Goal: Task Accomplishment & Management: Manage account settings

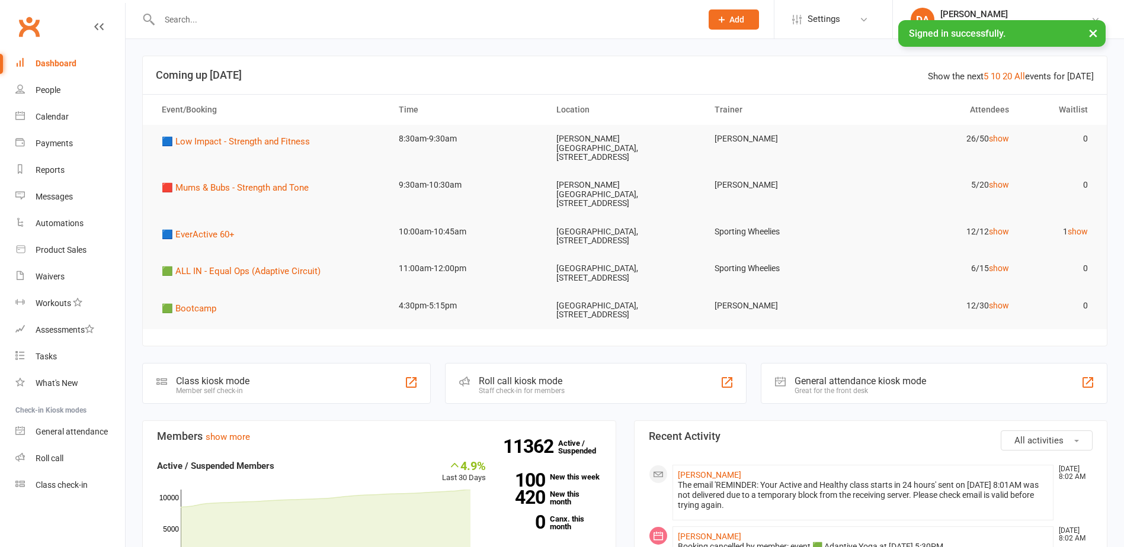
click at [185, 11] on input "text" at bounding box center [424, 19] width 537 height 17
paste input "[PERSON_NAME]"
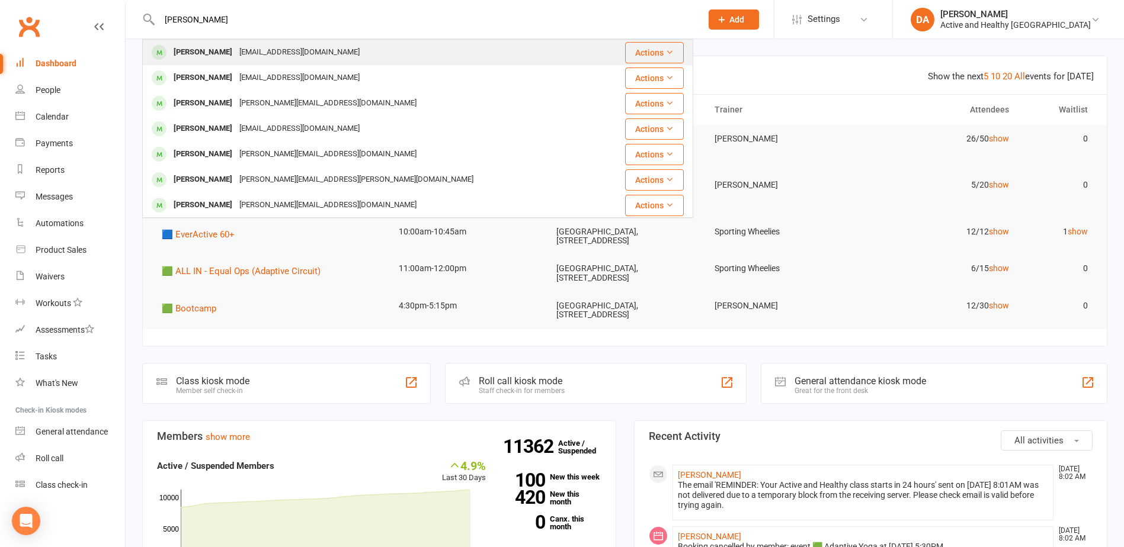
type input "[PERSON_NAME]"
click at [295, 50] on div "[EMAIL_ADDRESS][DOMAIN_NAME]" at bounding box center [299, 52] width 127 height 17
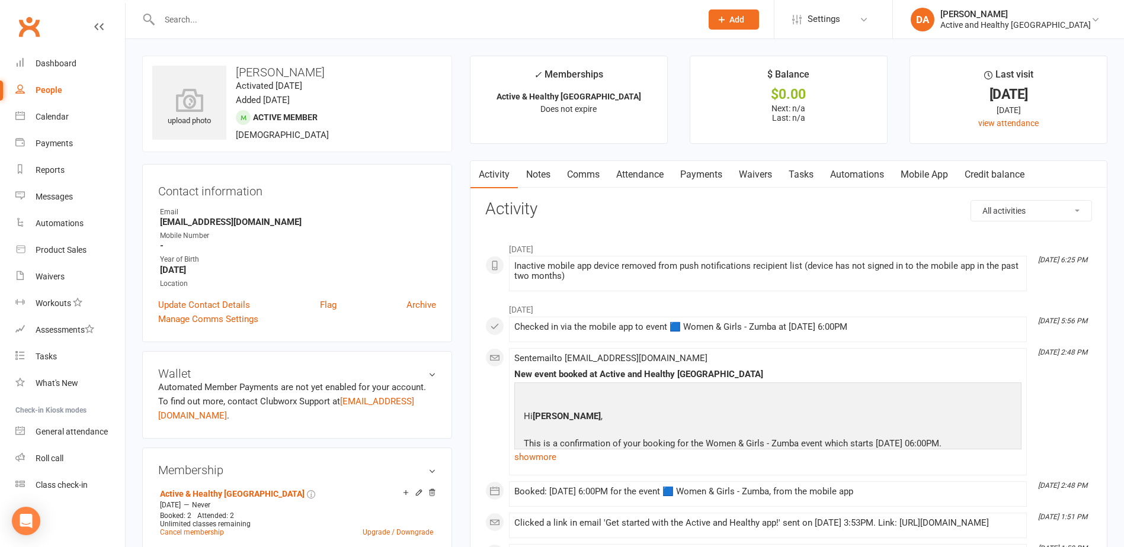
click at [928, 166] on link "Mobile App" at bounding box center [924, 174] width 64 height 27
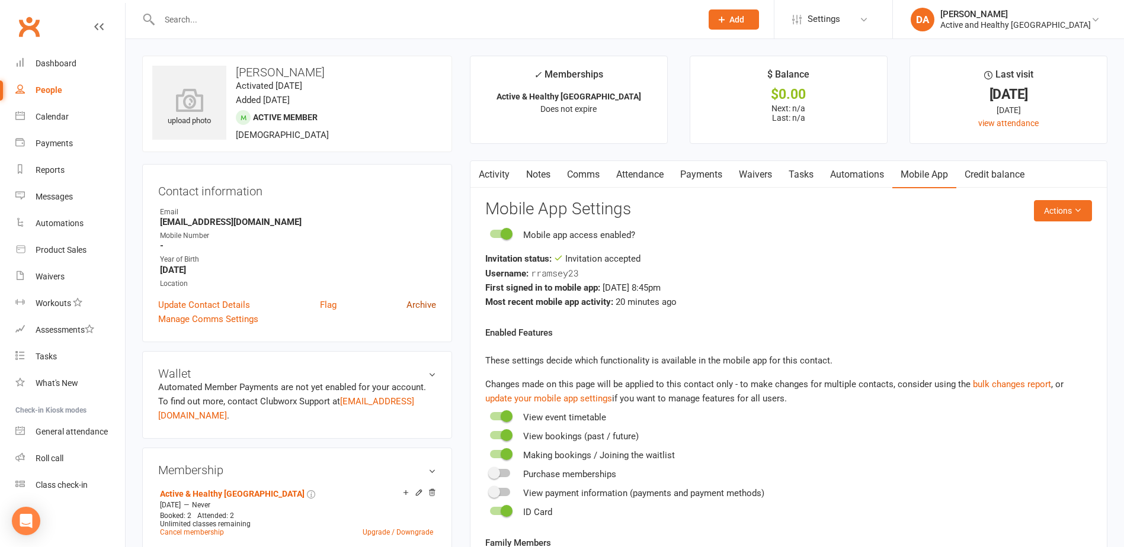
click at [426, 305] on link "Archive" at bounding box center [421, 305] width 30 height 14
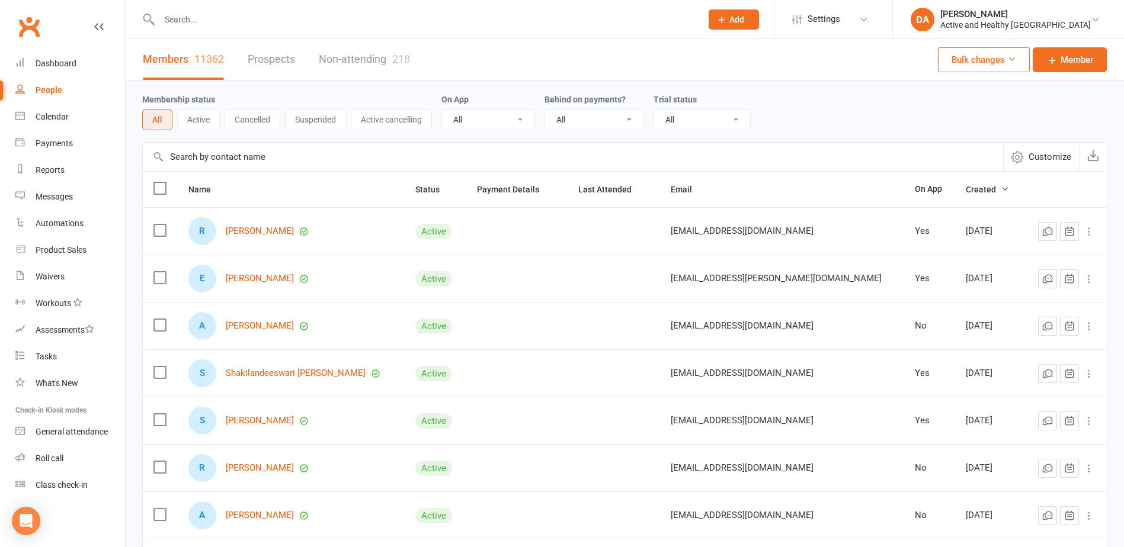
click at [188, 13] on input "text" at bounding box center [424, 19] width 537 height 17
paste input "[PERSON_NAME]"
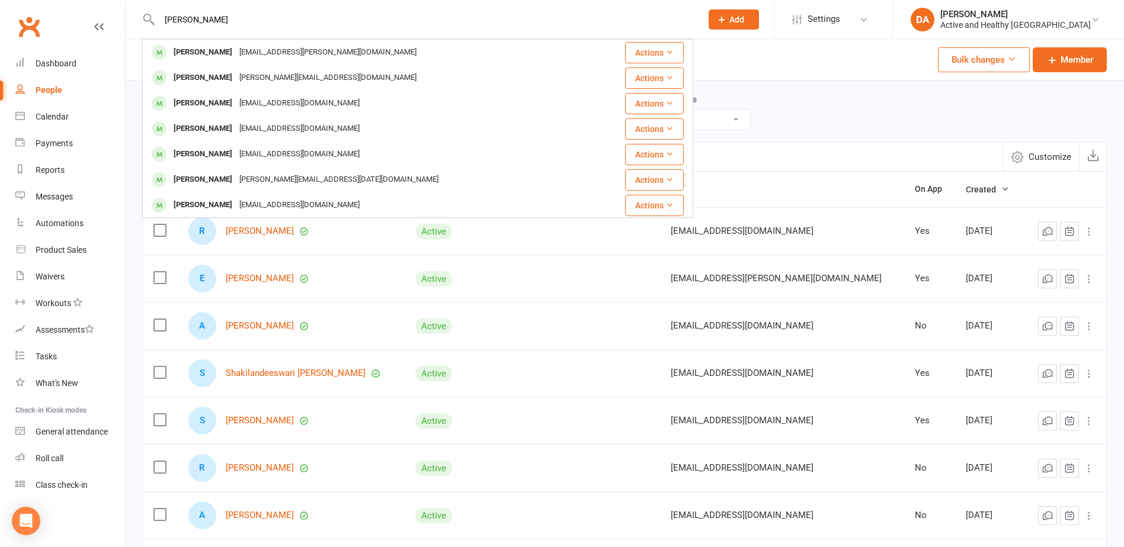
drag, startPoint x: 217, startPoint y: 24, endPoint x: 81, endPoint y: 22, distance: 136.3
click at [82, 3] on header "Ella Watts Ella Watts Ec.watts@y7mail.com Actions Ella Wilsmore e.wilsmore@iclo…" at bounding box center [562, 3] width 1124 height 0
paste input "Shakilandeeswari [PERSON_NAME]"
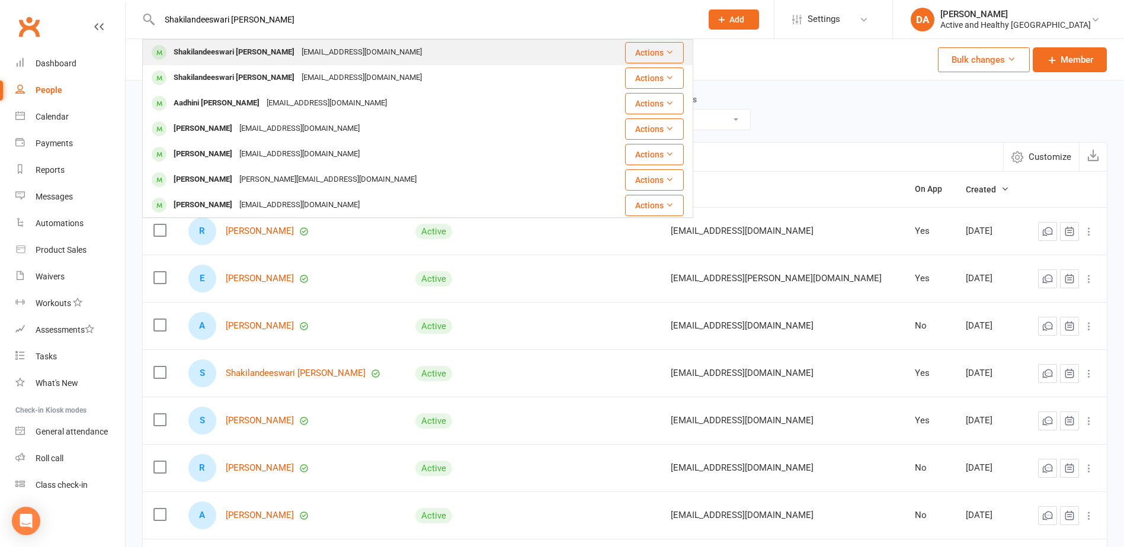
type input "Shakilandeeswari [PERSON_NAME]"
click at [303, 51] on div "[EMAIL_ADDRESS][DOMAIN_NAME]" at bounding box center [361, 52] width 127 height 17
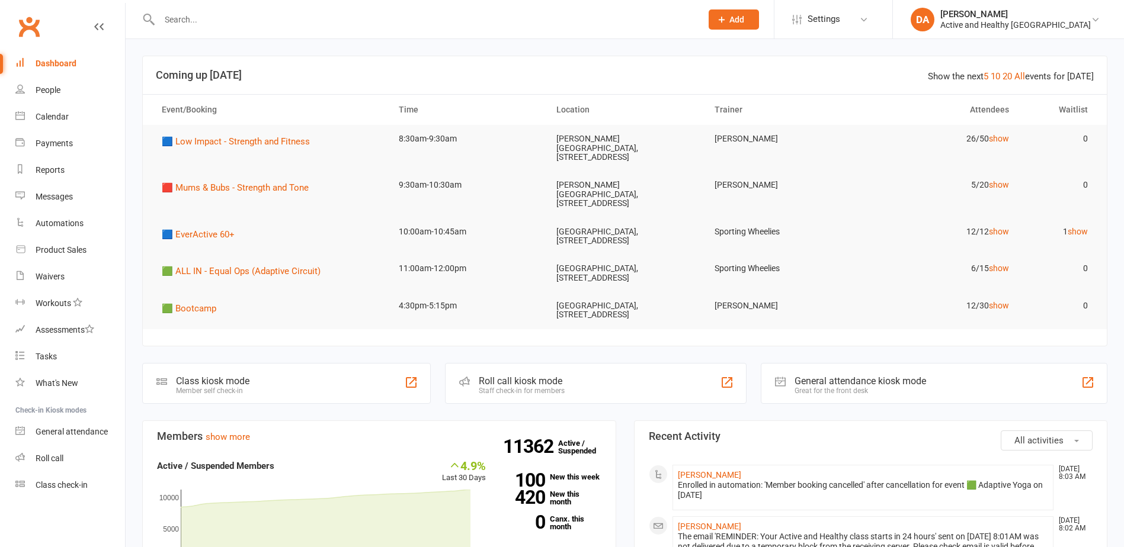
click at [185, 21] on input "text" at bounding box center [424, 19] width 537 height 17
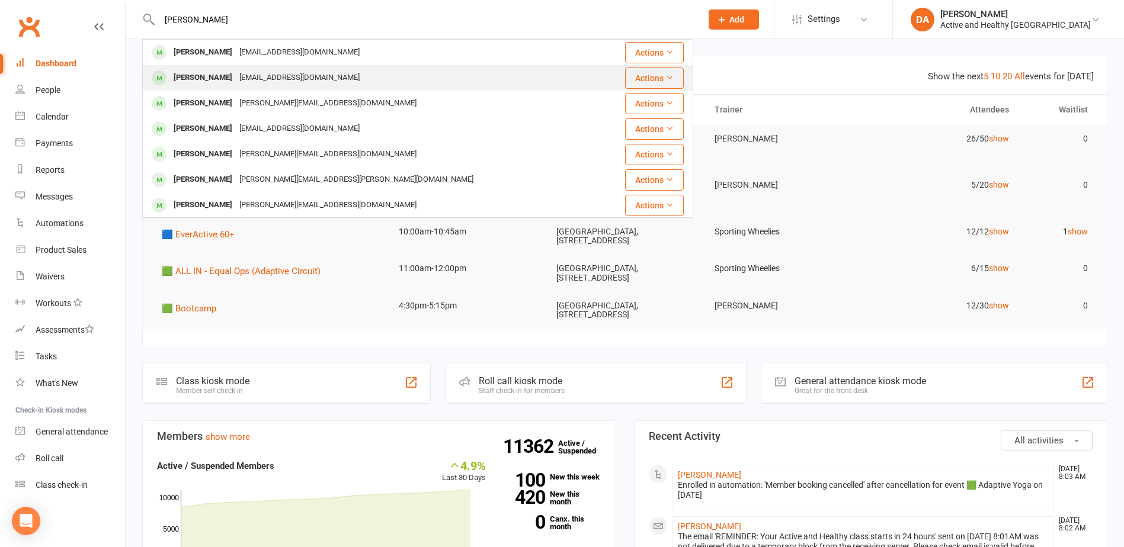
type input "[PERSON_NAME]"
click at [226, 76] on div "[PERSON_NAME]" at bounding box center [203, 77] width 66 height 17
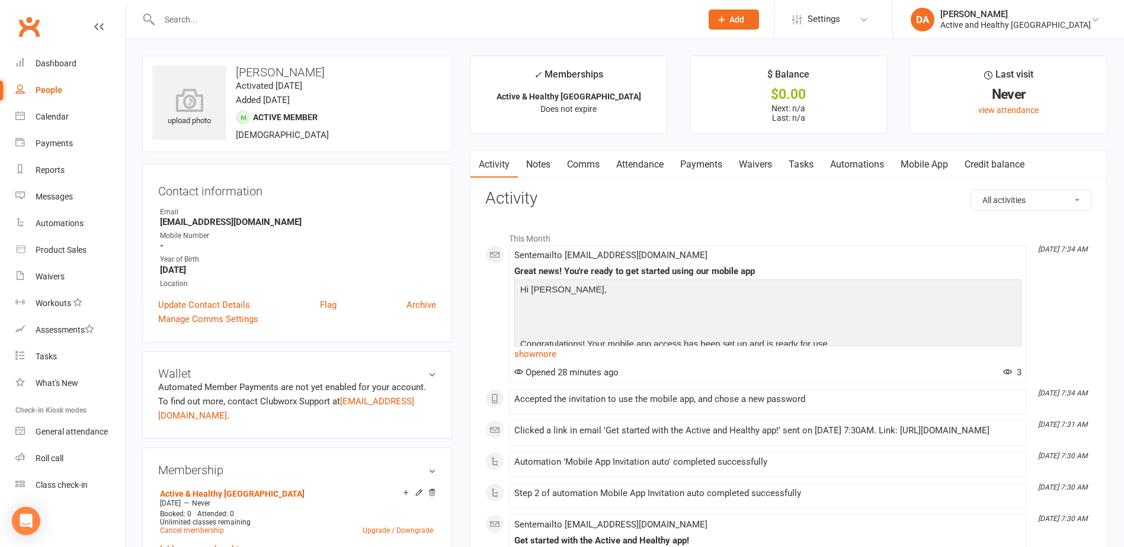
click at [923, 163] on link "Mobile App" at bounding box center [924, 164] width 64 height 27
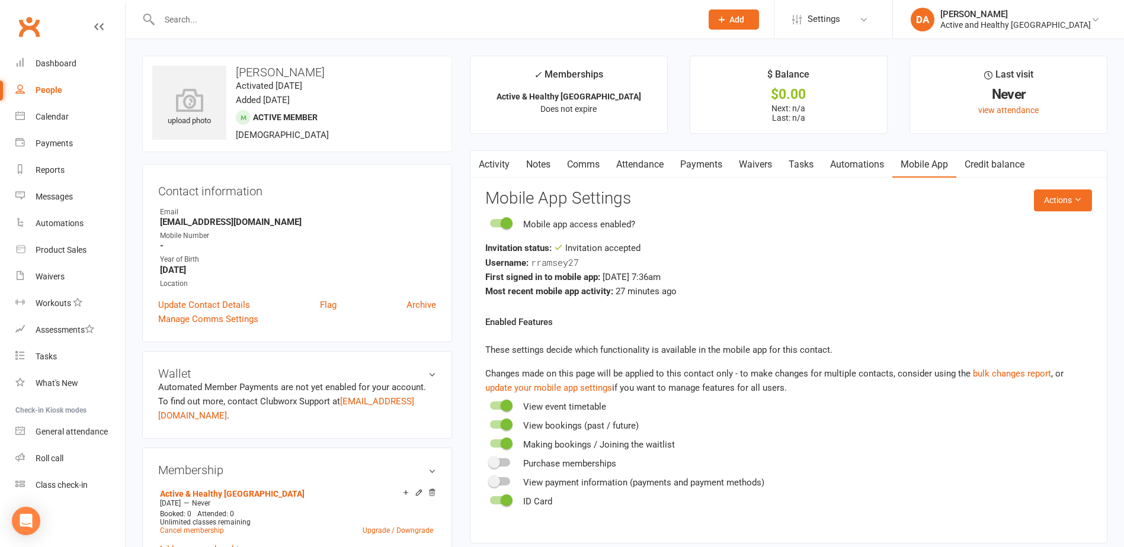
click at [194, 20] on input "text" at bounding box center [424, 19] width 537 height 17
paste input "Shakilandeeswari [PERSON_NAME]"
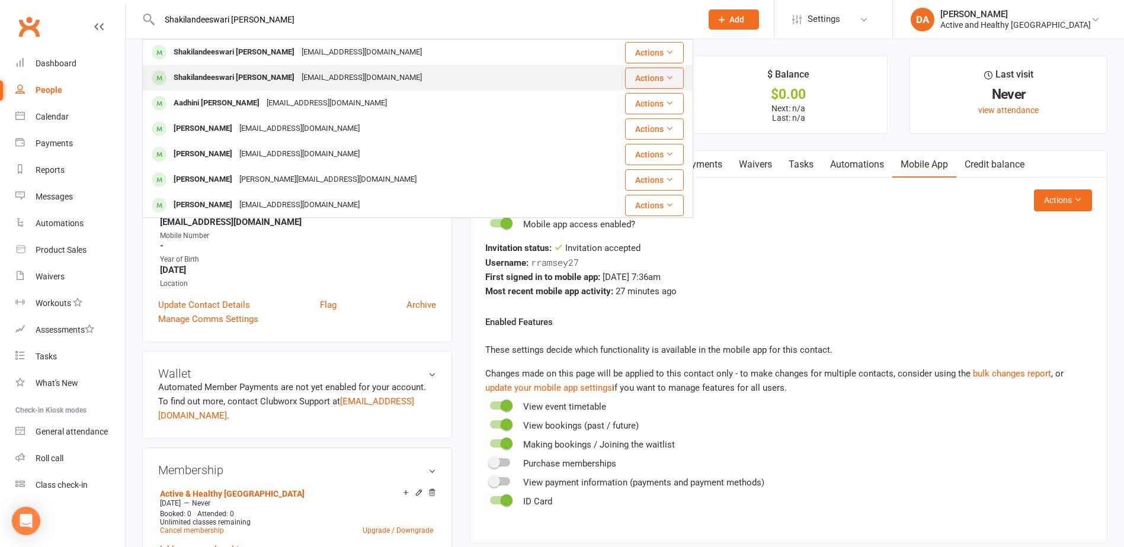
type input "Shakilandeeswari [PERSON_NAME]"
click at [215, 76] on div "Shakilandeeswari [PERSON_NAME]" at bounding box center [234, 77] width 128 height 17
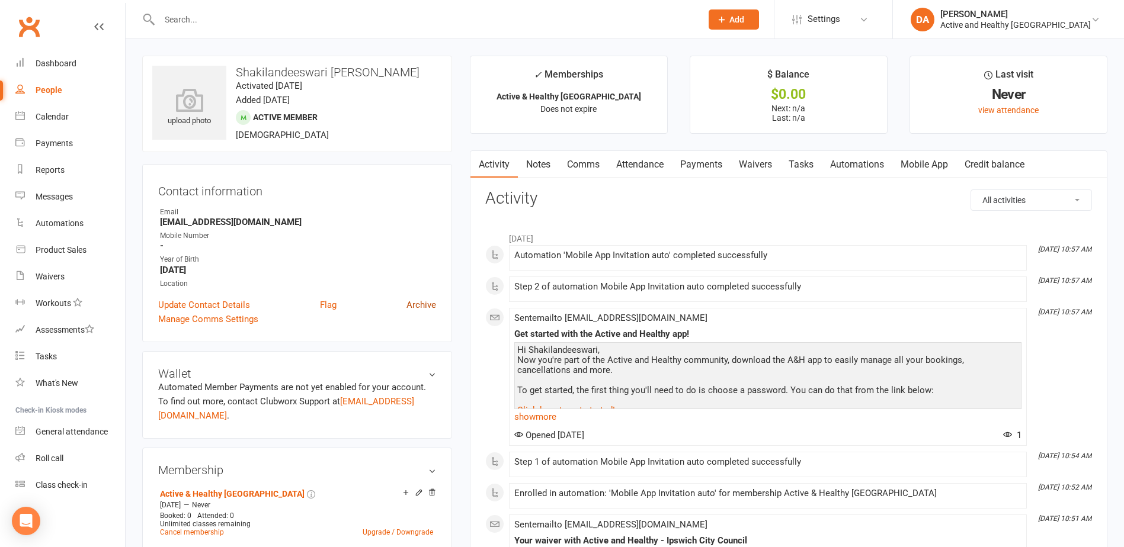
click at [427, 302] on link "Archive" at bounding box center [421, 305] width 30 height 14
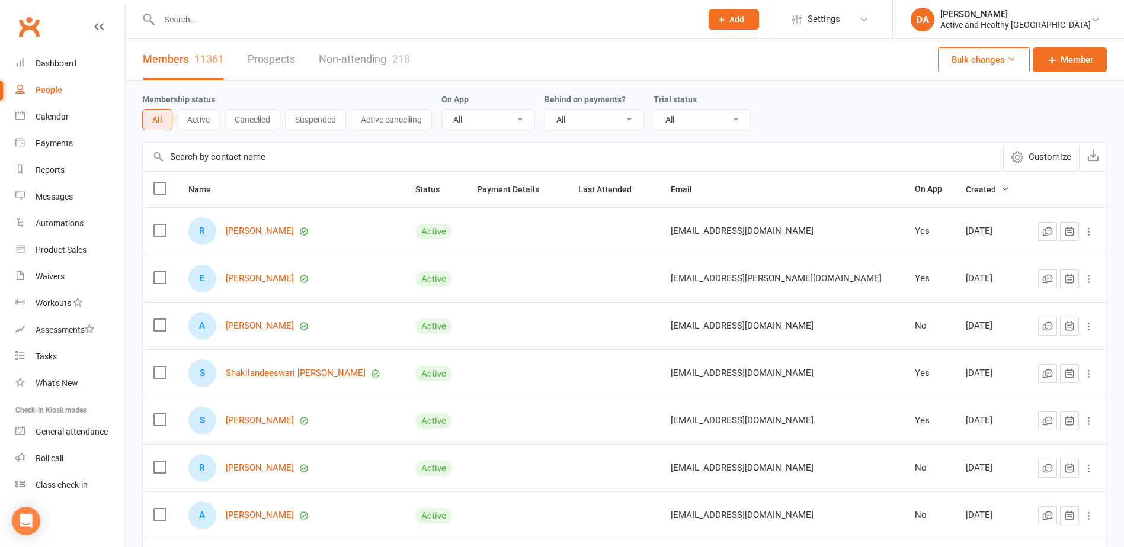
click at [197, 23] on input "text" at bounding box center [424, 19] width 537 height 17
paste input "[PERSON_NAME]"
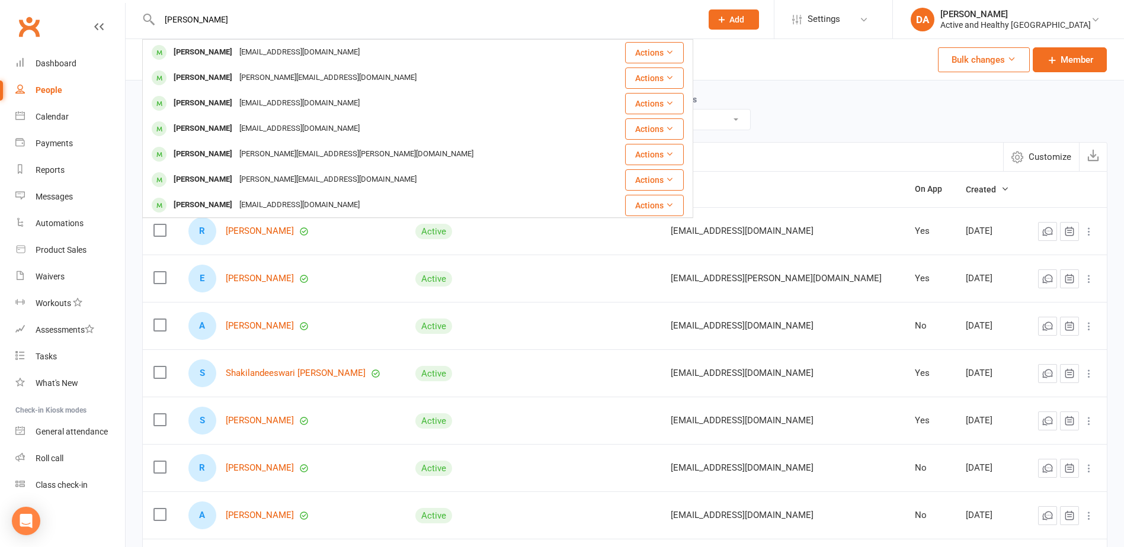
drag, startPoint x: 216, startPoint y: 24, endPoint x: 21, endPoint y: 12, distance: 195.3
click at [21, 3] on header "[PERSON_NAME] [PERSON_NAME] [EMAIL_ADDRESS][DOMAIN_NAME] Actions [PERSON_NAME] …" at bounding box center [562, 3] width 1124 height 0
paste input "[PERSON_NAME]"
drag, startPoint x: 165, startPoint y: 20, endPoint x: 50, endPoint y: 21, distance: 115.0
click at [50, 3] on header "[PERSON_NAME] [PERSON_NAME] [PERSON_NAME][EMAIL_ADDRESS][DOMAIN_NAME] Actions […" at bounding box center [562, 3] width 1124 height 0
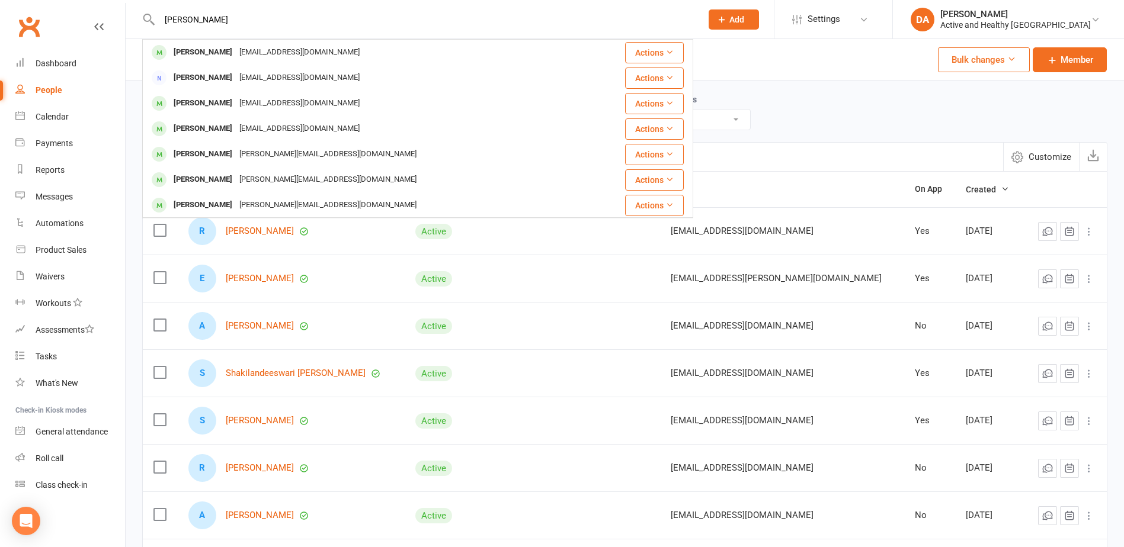
paste input "[PERSON_NAME]"
drag, startPoint x: 260, startPoint y: 17, endPoint x: 0, endPoint y: 12, distance: 260.2
click at [0, 14] on html "[PERSON_NAME] [PERSON_NAME] [PERSON_NAME][EMAIL_ADDRESS][DOMAIN_NAME] Actions […" at bounding box center [562, 393] width 1124 height 786
paste input "[PERSON_NAME]"
drag, startPoint x: 235, startPoint y: 23, endPoint x: 59, endPoint y: 27, distance: 176.0
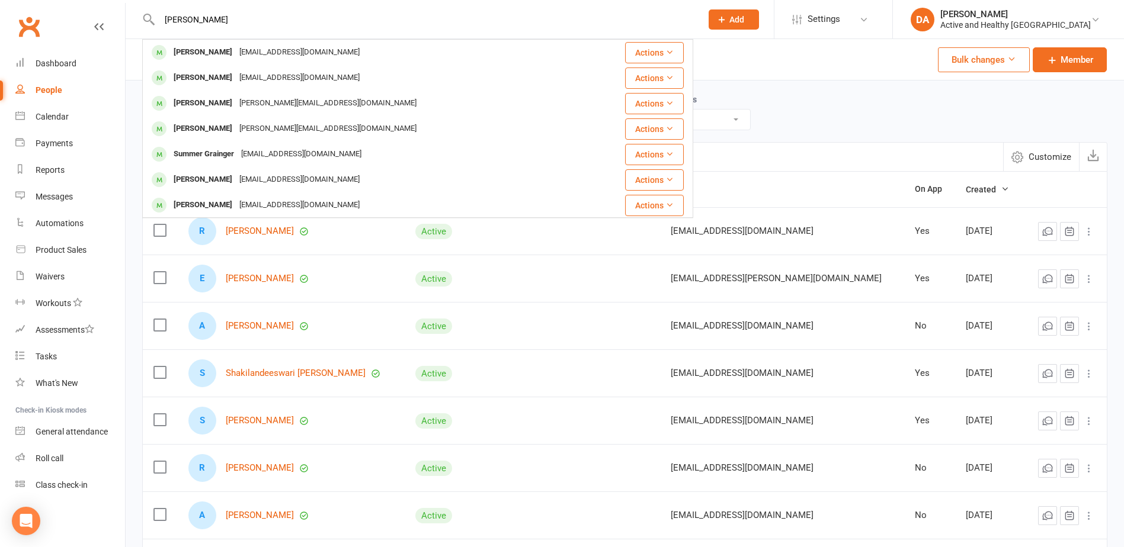
click at [59, 3] on header "[PERSON_NAME] [PERSON_NAME] [EMAIL_ADDRESS][DOMAIN_NAME] Actions [PERSON_NAME] …" at bounding box center [562, 3] width 1124 height 0
paste input "[PERSON_NAME]"
drag, startPoint x: 229, startPoint y: 17, endPoint x: 141, endPoint y: 25, distance: 88.7
click at [141, 25] on react-component "[PERSON_NAME] [PERSON_NAME] [EMAIL_ADDRESS][DOMAIN_NAME] Actions [PERSON_NAME] …" at bounding box center [346, 19] width 693 height 39
paste input "[PERSON_NAME]"
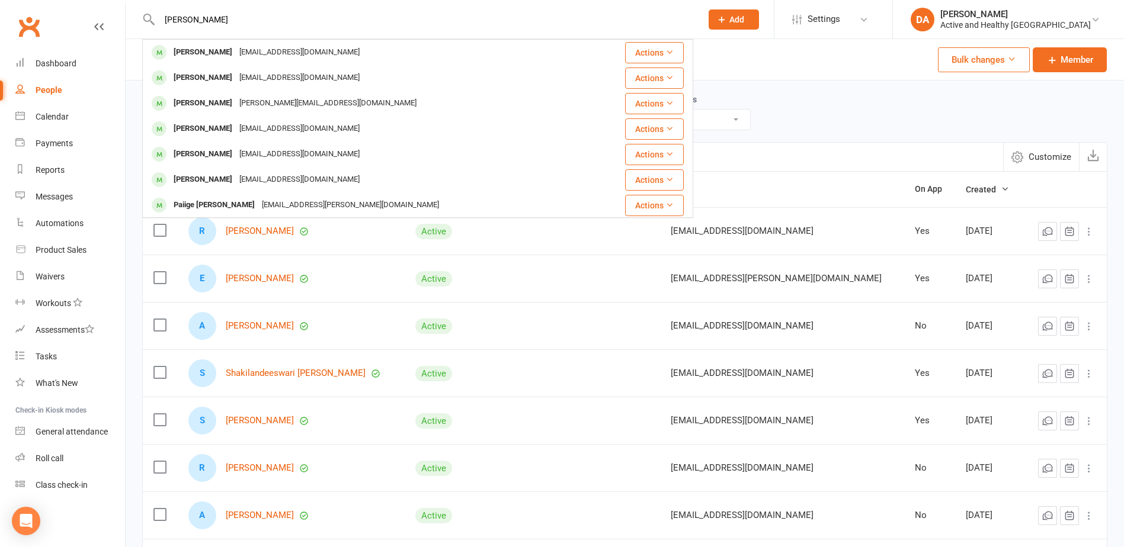
type input "[PERSON_NAME]"
click at [62, 117] on div "Calendar" at bounding box center [52, 116] width 33 height 9
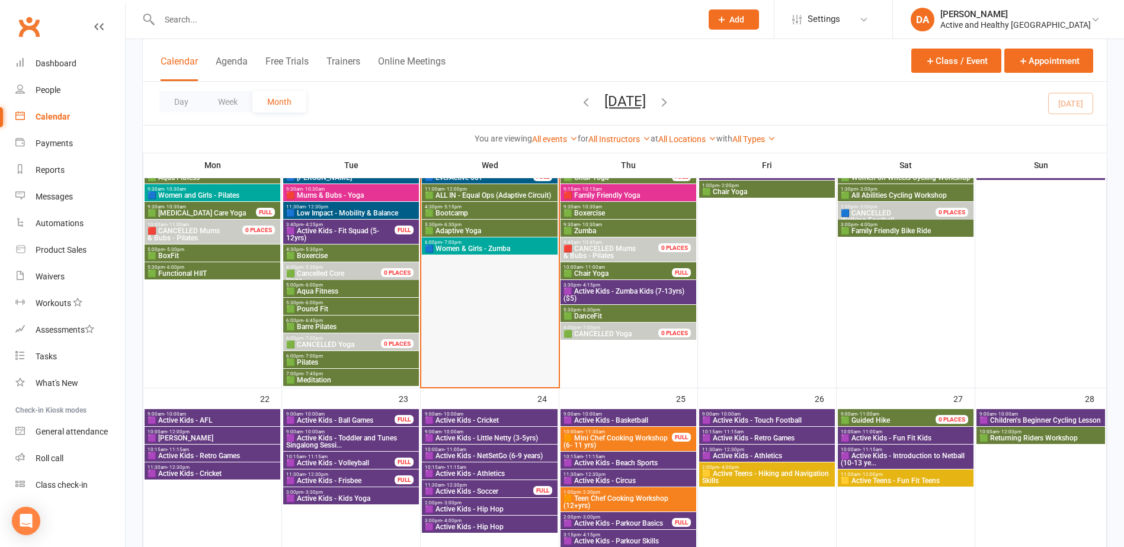
scroll to position [708, 0]
click at [310, 358] on span "- 7:00pm" at bounding box center [313, 356] width 20 height 5
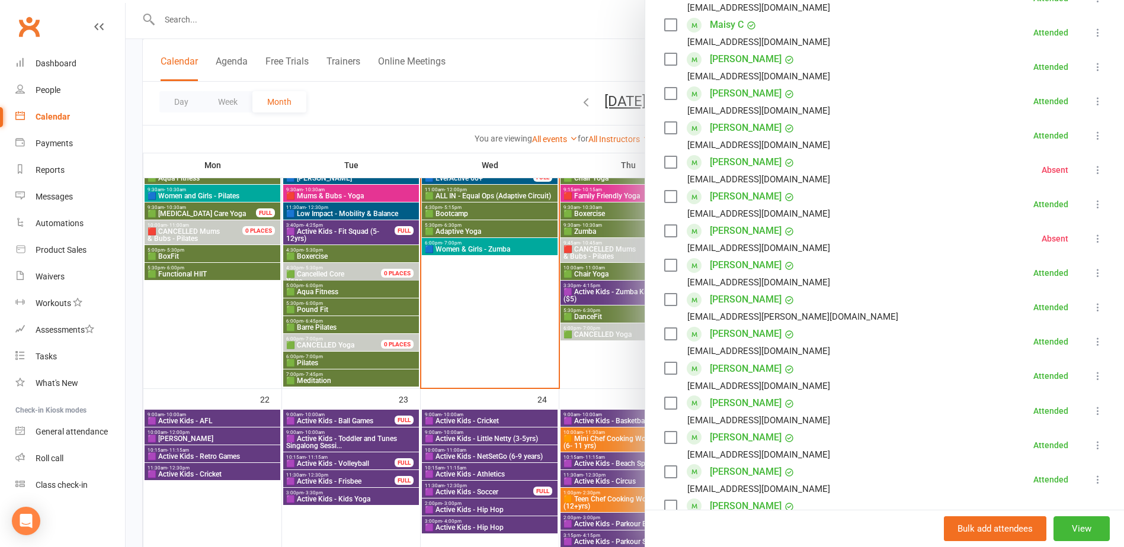
scroll to position [356, 0]
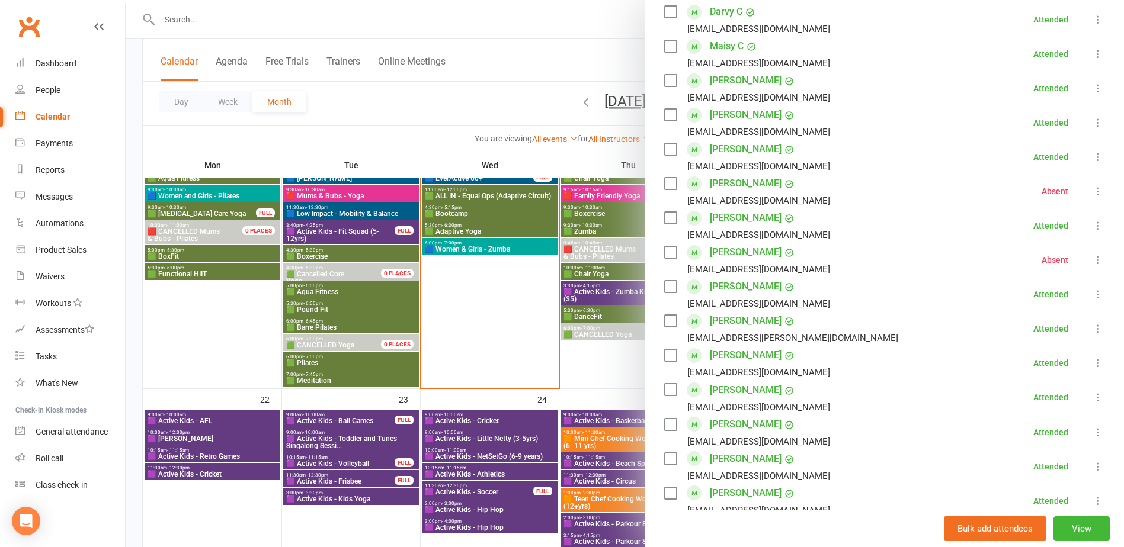
click at [1092, 263] on icon at bounding box center [1098, 260] width 12 height 12
click at [1004, 312] on link "Remove" at bounding box center [1040, 307] width 127 height 24
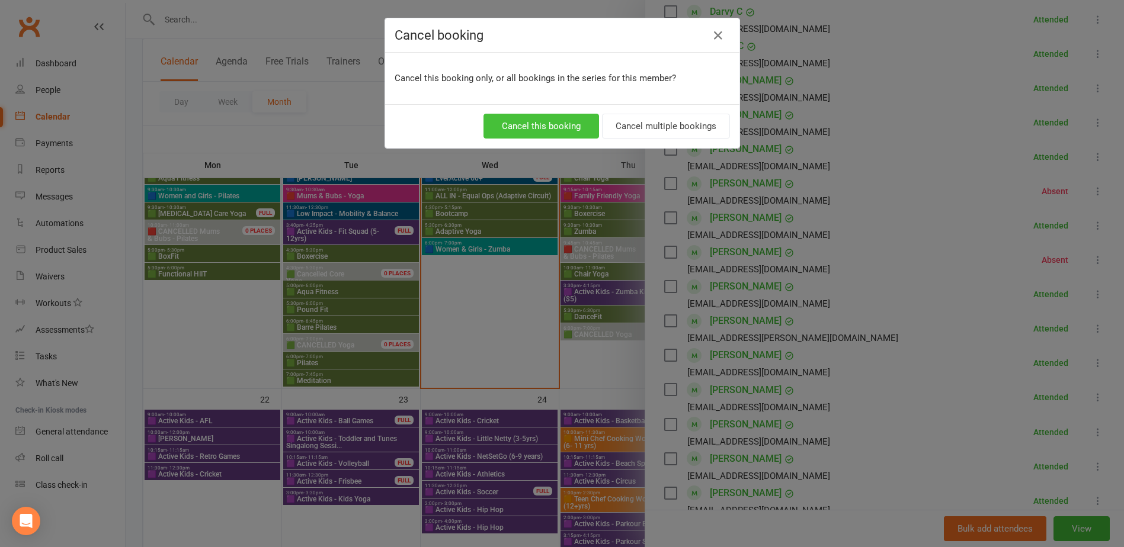
click at [538, 124] on button "Cancel this booking" at bounding box center [541, 126] width 116 height 25
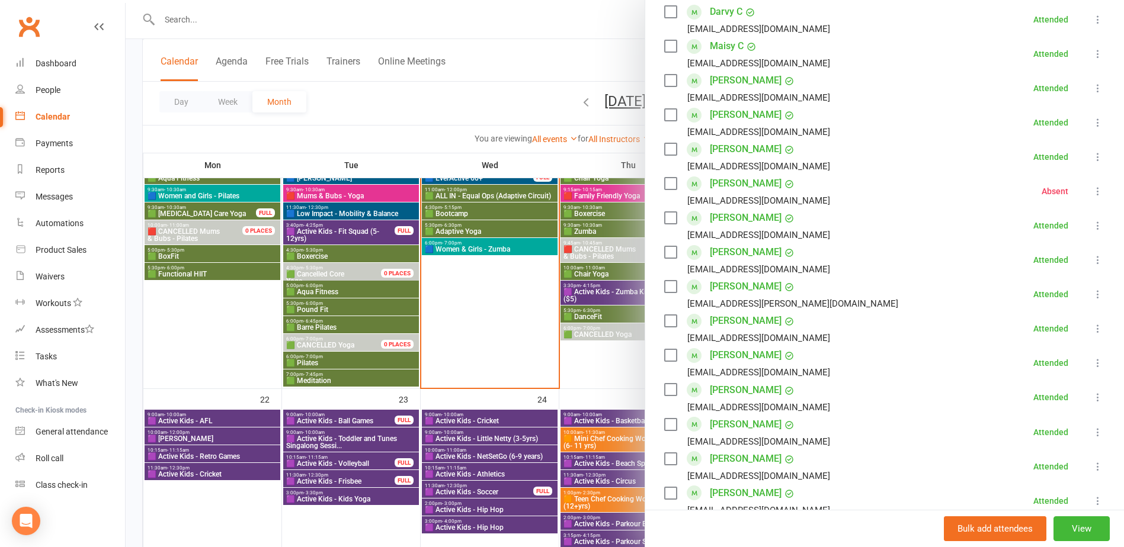
click at [194, 23] on div at bounding box center [625, 273] width 998 height 547
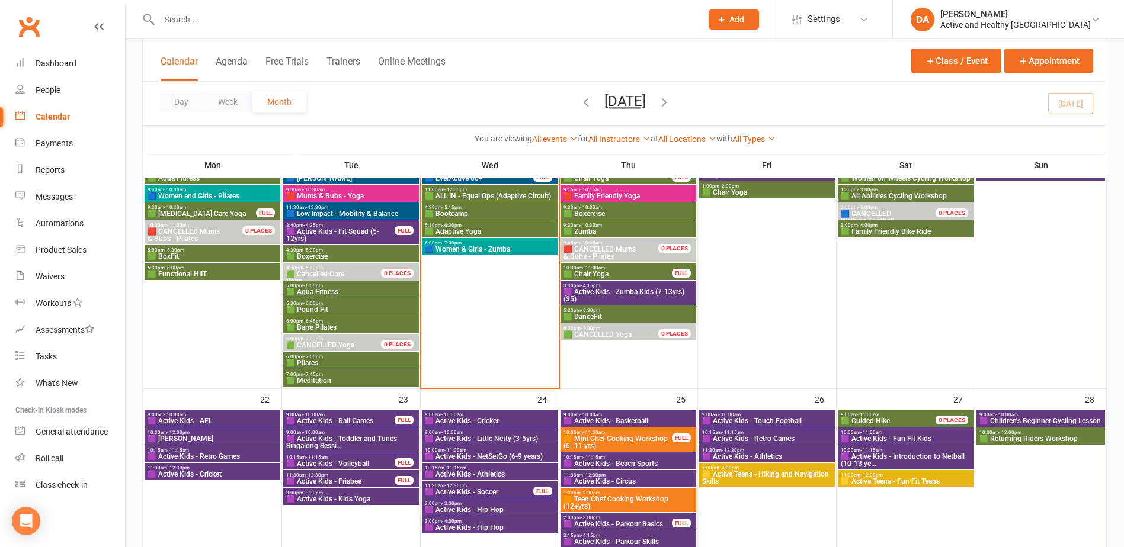
click at [203, 14] on input "text" at bounding box center [424, 19] width 537 height 17
paste input "[PERSON_NAME]"
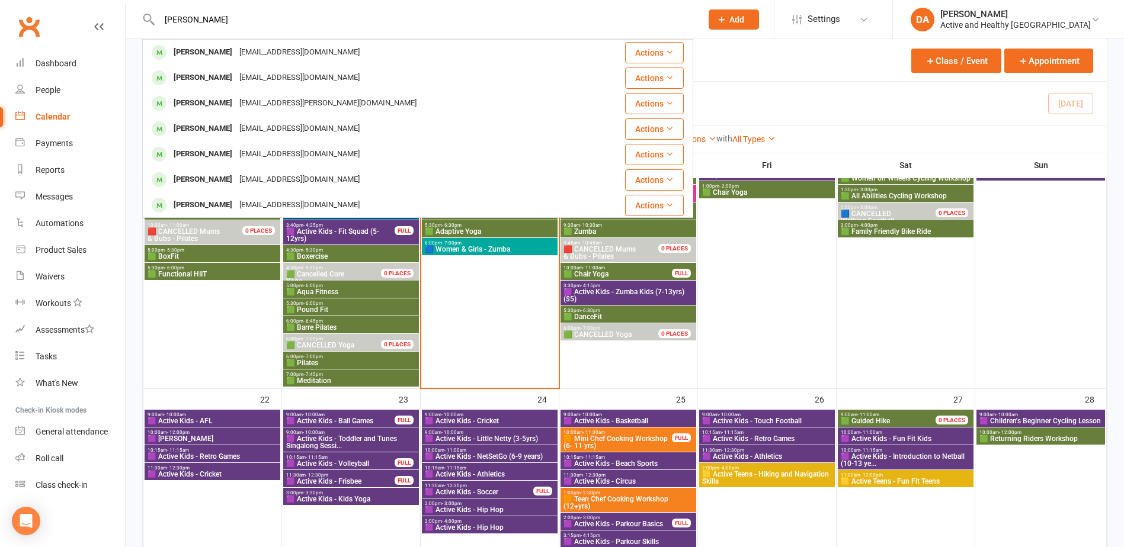
drag, startPoint x: 37, startPoint y: 27, endPoint x: 12, endPoint y: 23, distance: 24.8
paste input "[PERSON_NAME]"
type input "[PERSON_NAME]"
click at [217, 337] on div at bounding box center [213, 260] width 136 height 256
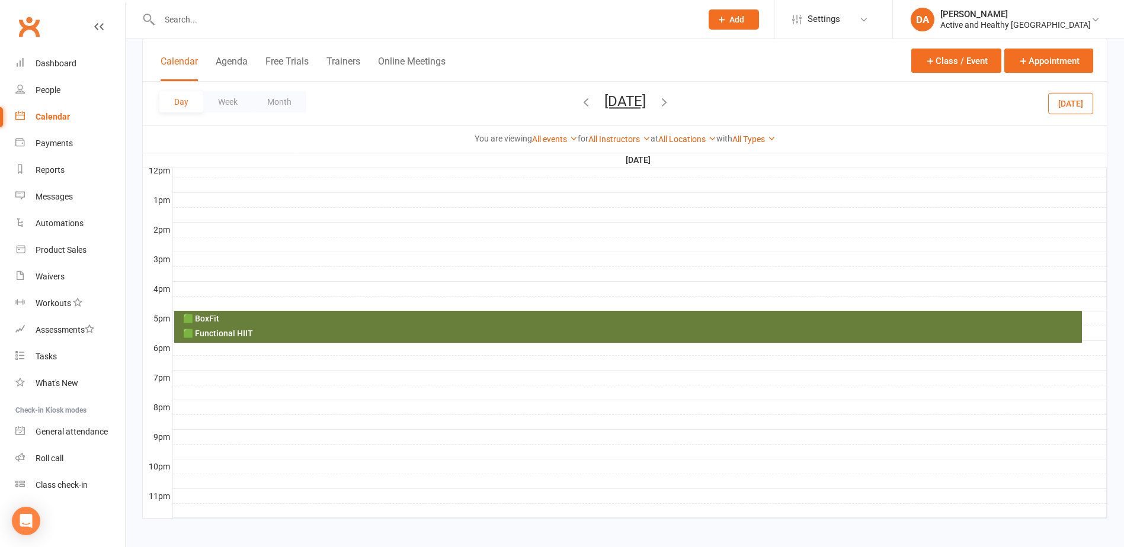
scroll to position [0, 0]
click at [293, 111] on button "Month" at bounding box center [279, 101] width 54 height 21
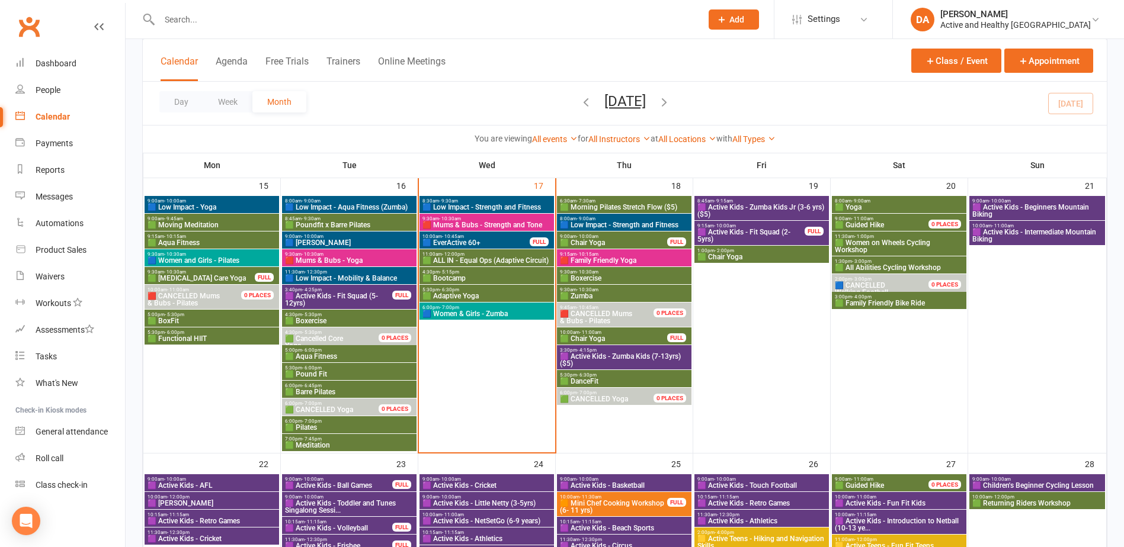
scroll to position [552, 0]
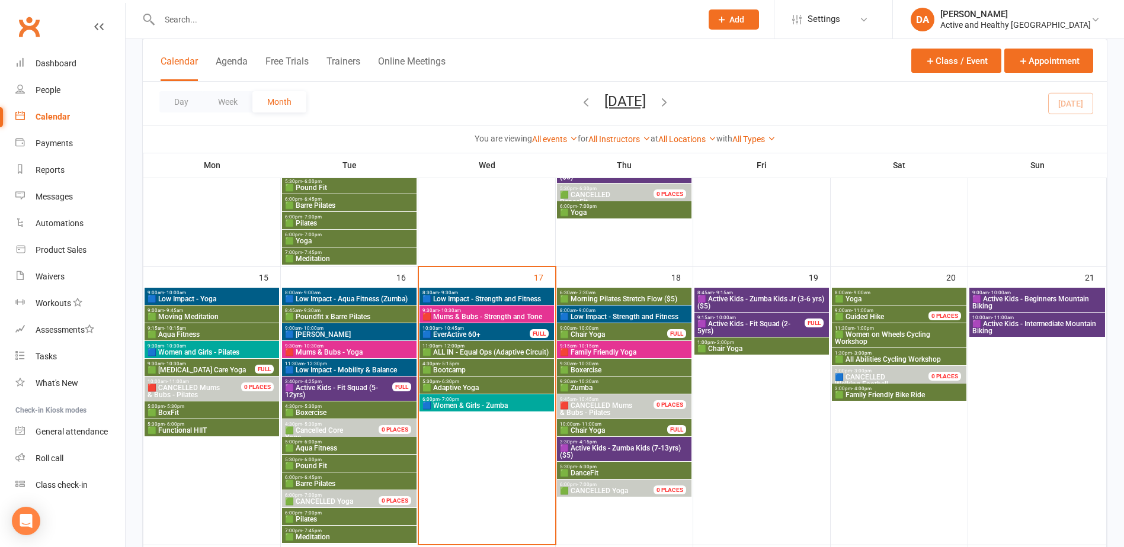
click at [467, 326] on span "10:00am - 10:45am" at bounding box center [476, 328] width 108 height 5
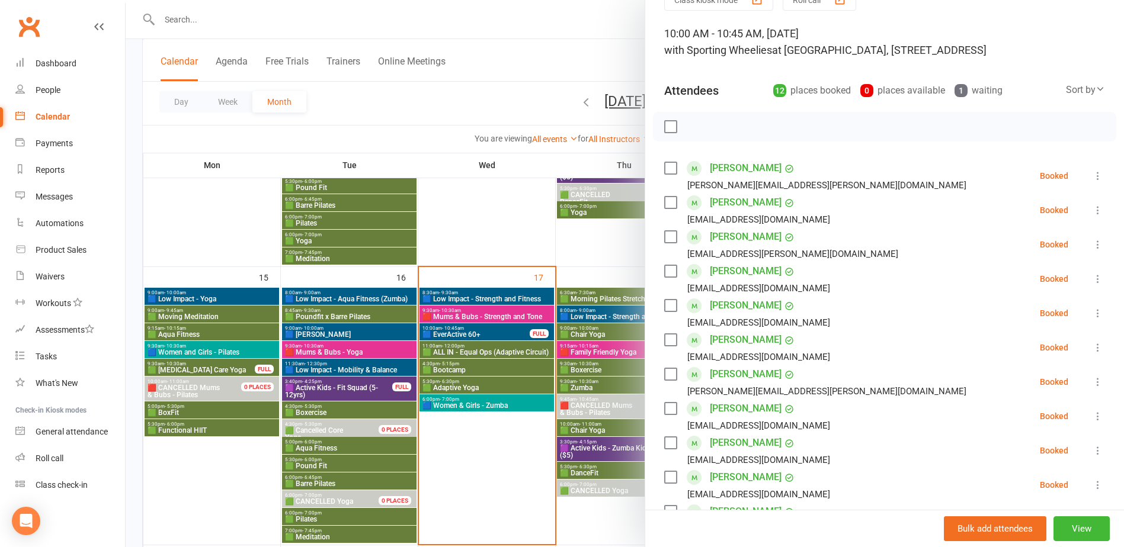
scroll to position [0, 0]
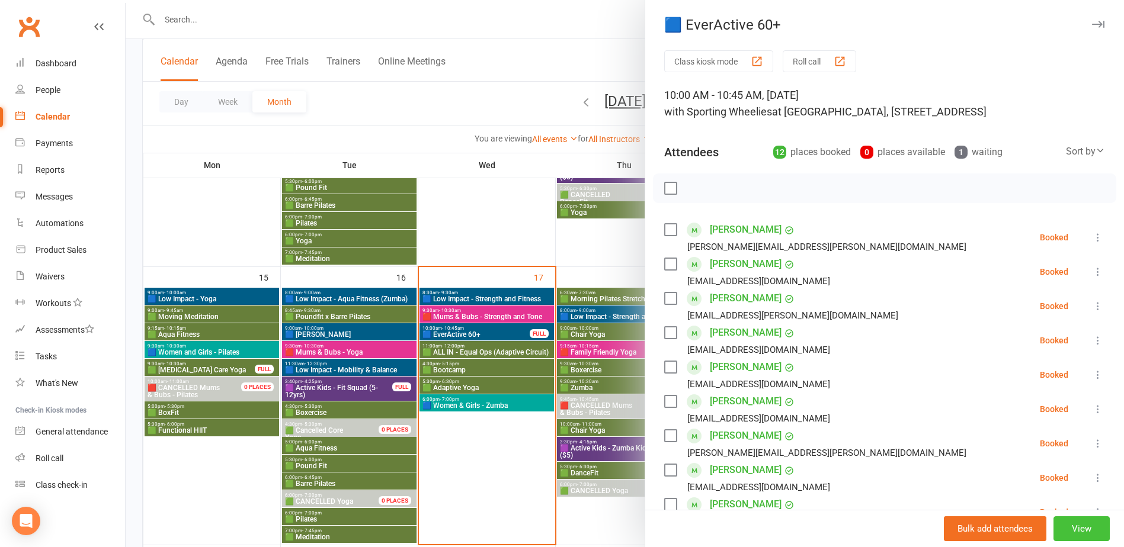
click at [1062, 529] on button "View" at bounding box center [1081, 529] width 56 height 25
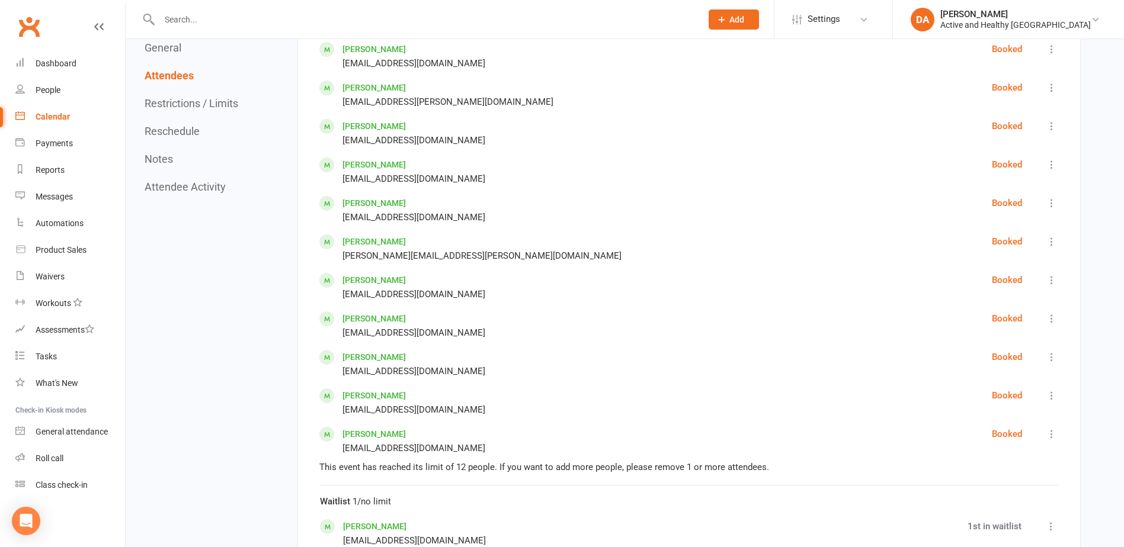
scroll to position [830, 0]
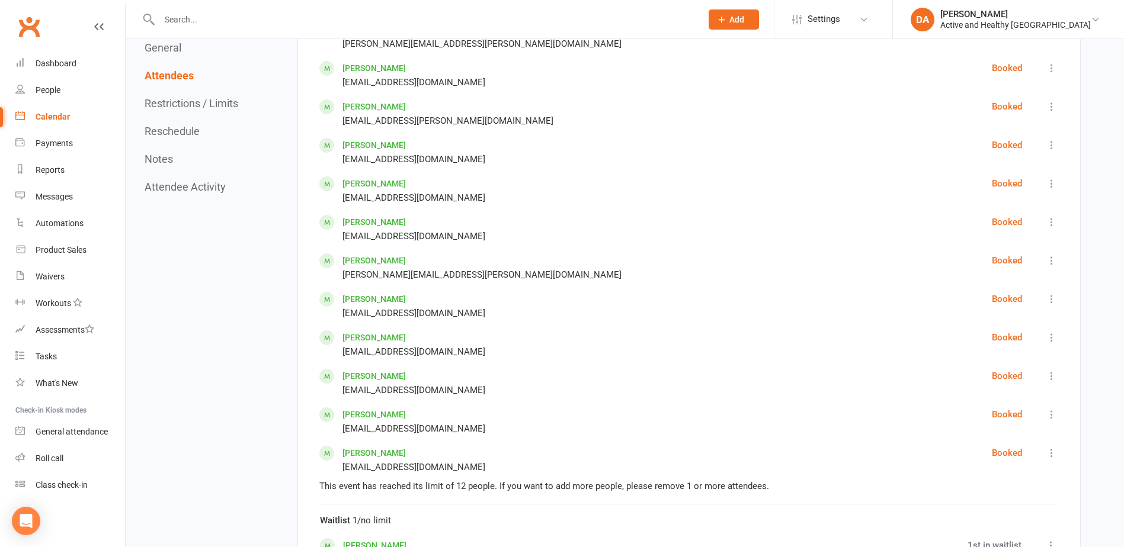
click at [71, 117] on link "Calendar" at bounding box center [70, 117] width 110 height 27
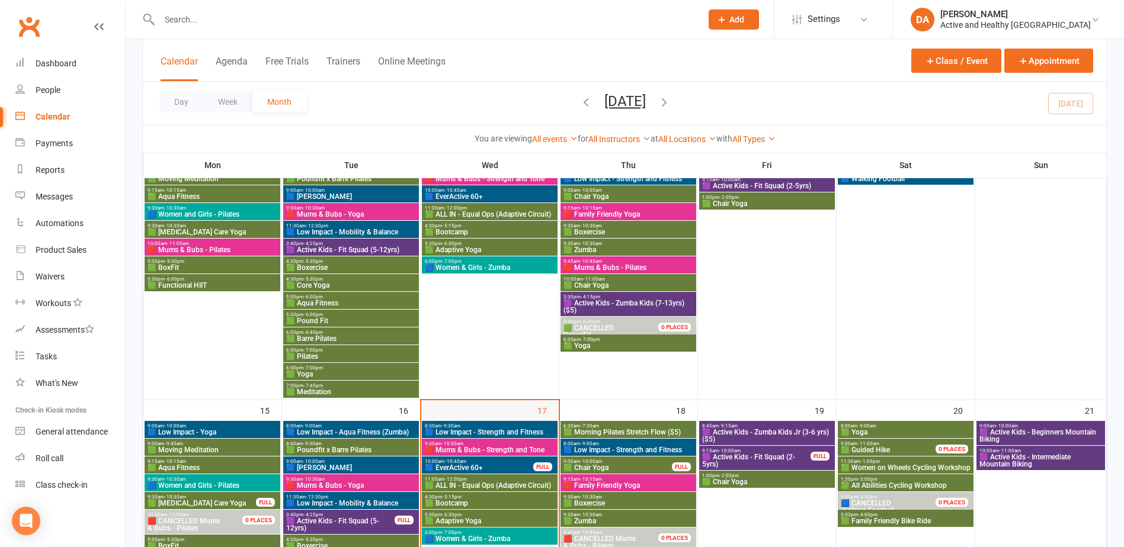
scroll to position [533, 0]
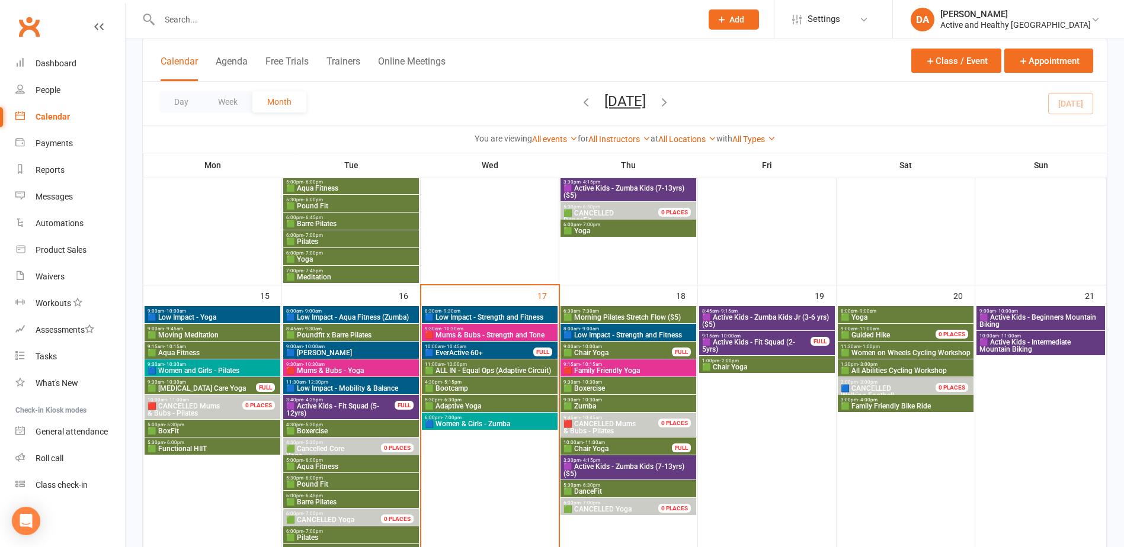
click at [473, 328] on span "9:30am - 10:30am" at bounding box center [489, 328] width 131 height 5
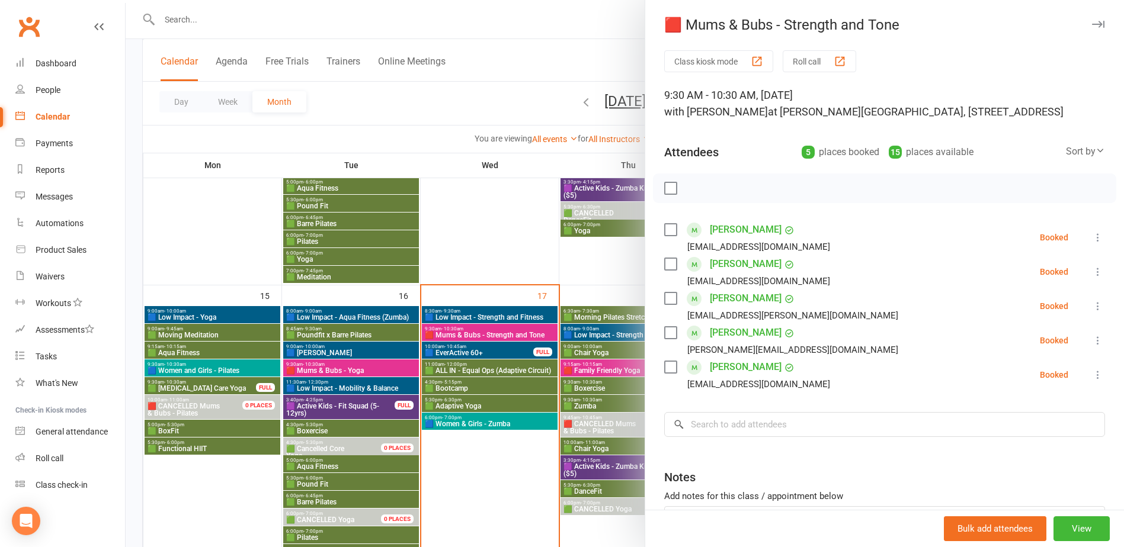
click at [527, 329] on div at bounding box center [625, 273] width 998 height 547
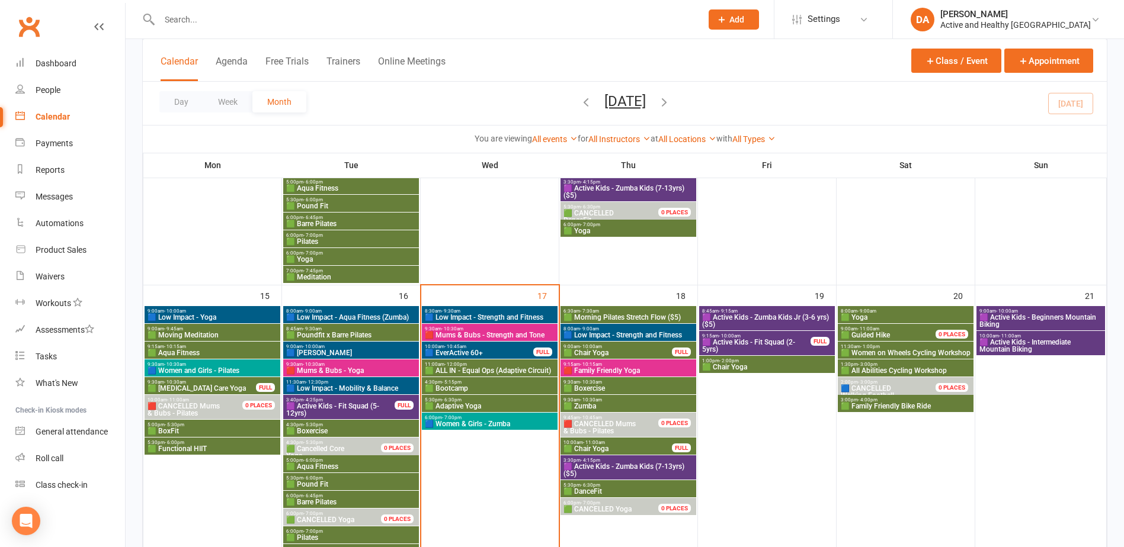
click at [509, 315] on span "🟦 Low Impact - Strength and Fitness" at bounding box center [489, 317] width 131 height 7
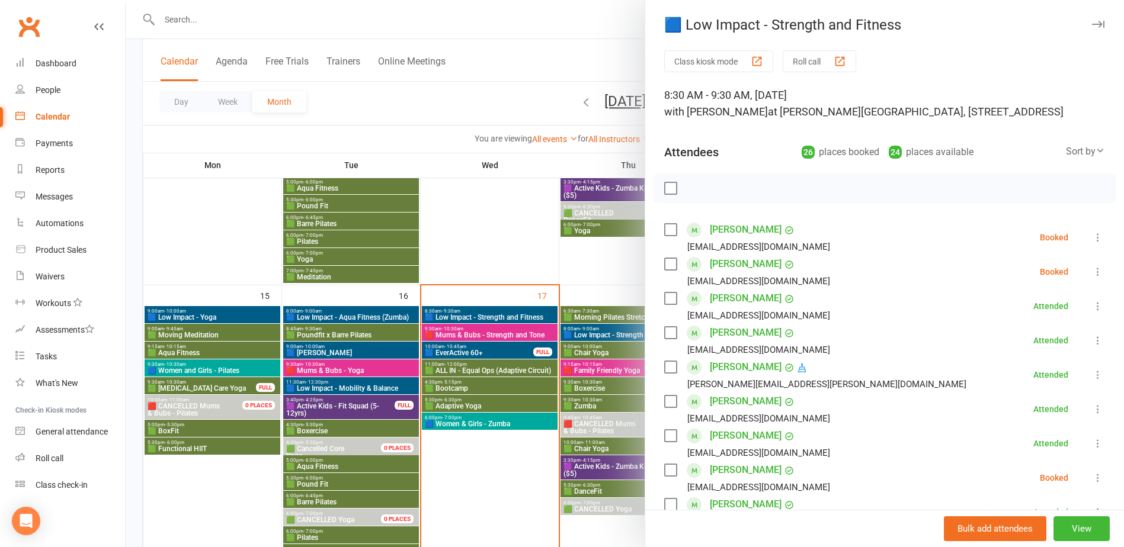
click at [509, 315] on div at bounding box center [625, 273] width 998 height 547
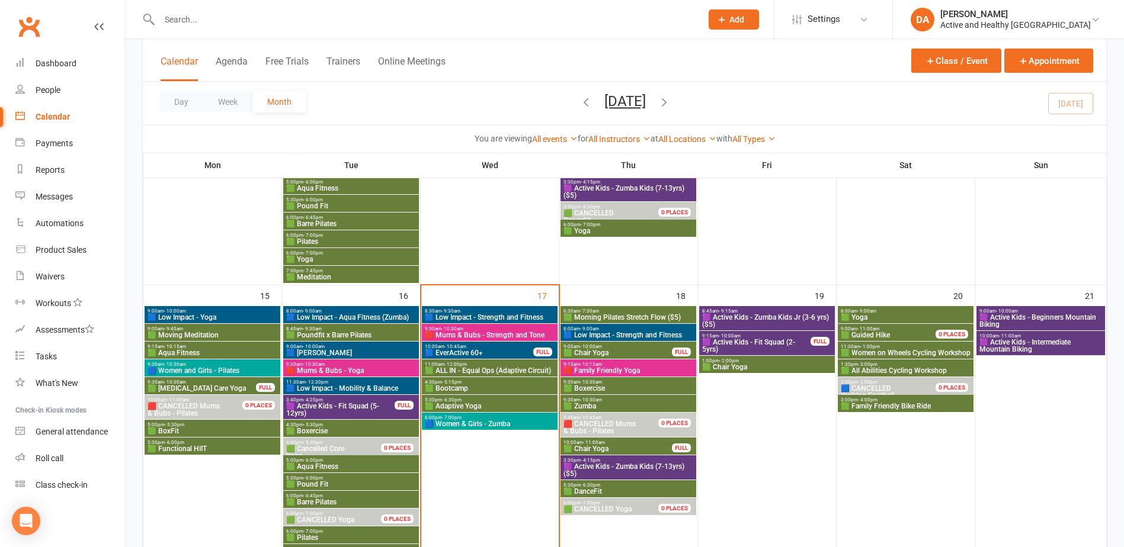
click at [513, 369] on span "🟩 ALL IN - Equal Ops (Adaptive Circuit)" at bounding box center [489, 370] width 131 height 7
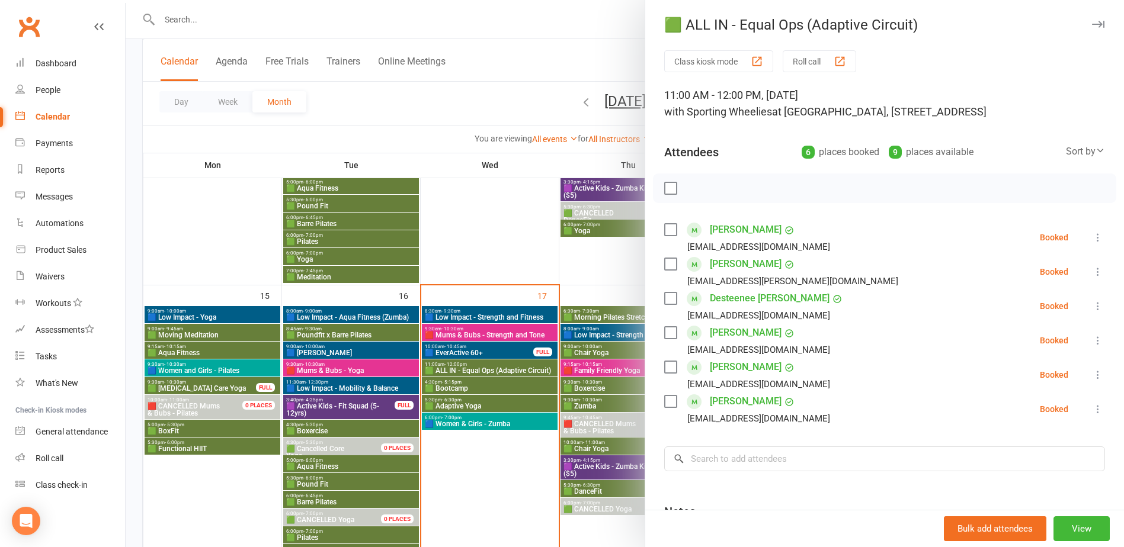
click at [474, 386] on div at bounding box center [625, 273] width 998 height 547
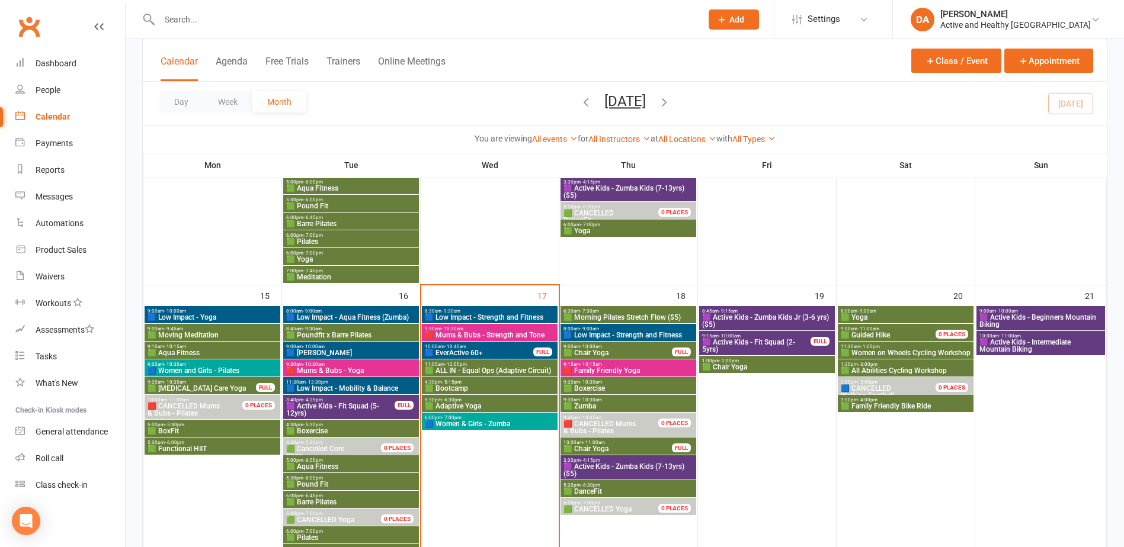
click at [462, 386] on span "🟩 Bootcamp" at bounding box center [489, 388] width 131 height 7
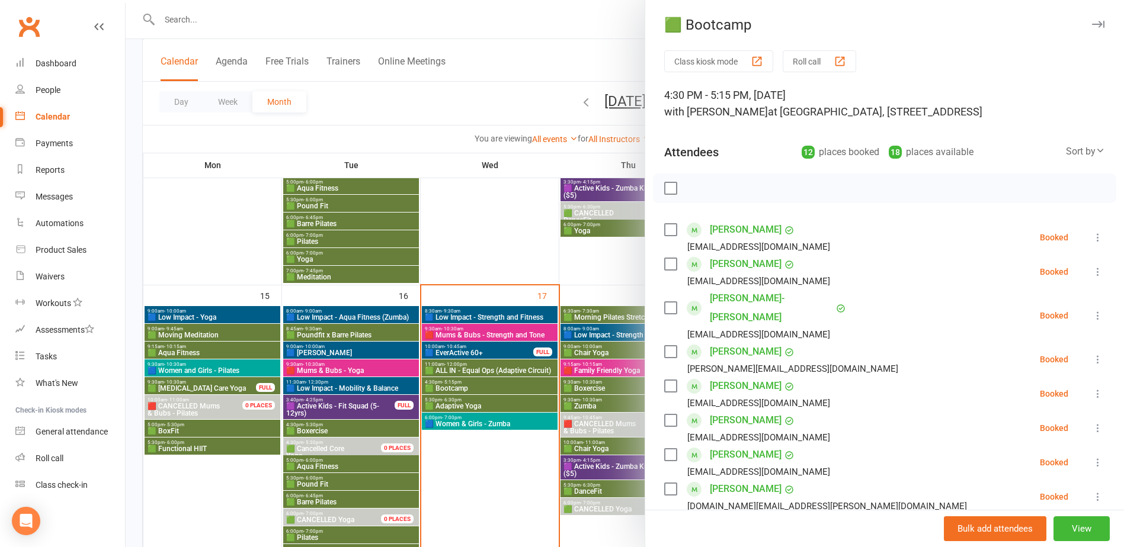
click at [462, 386] on div at bounding box center [625, 273] width 998 height 547
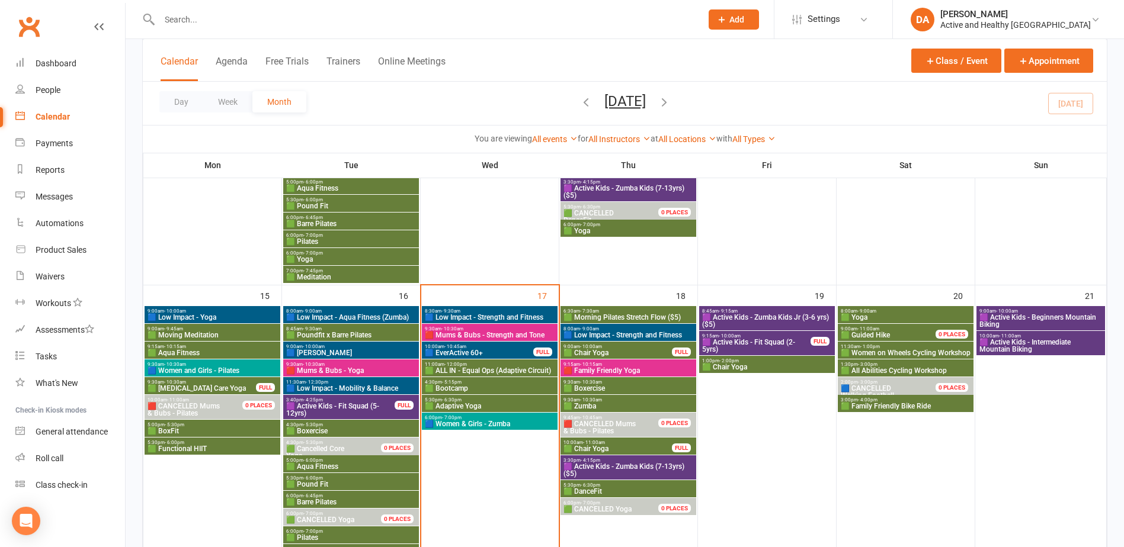
click at [461, 404] on span "🟩 Adaptive Yoga" at bounding box center [489, 406] width 131 height 7
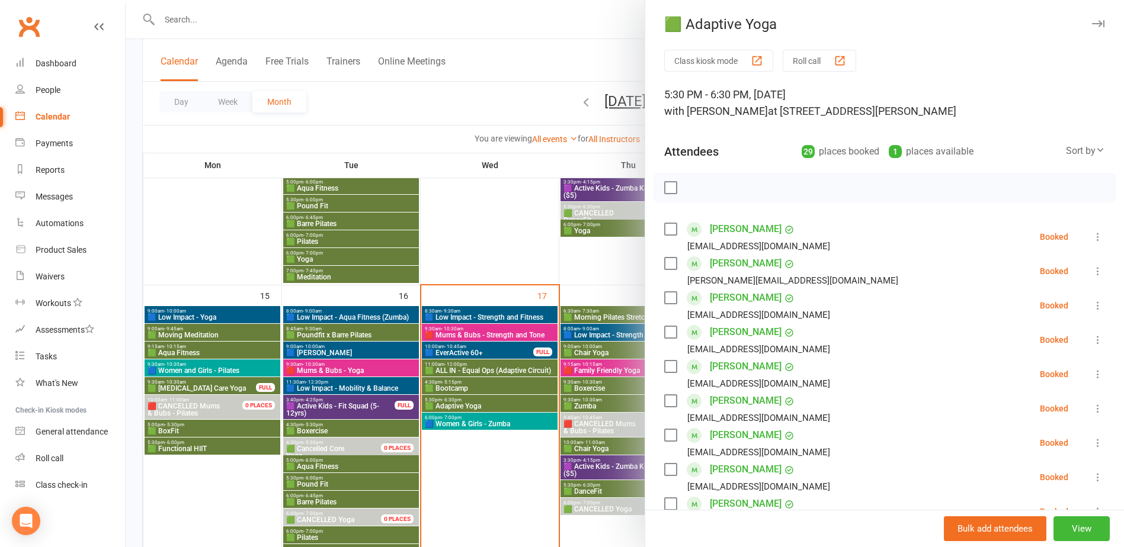
scroll to position [0, 0]
click at [471, 426] on div at bounding box center [625, 273] width 998 height 547
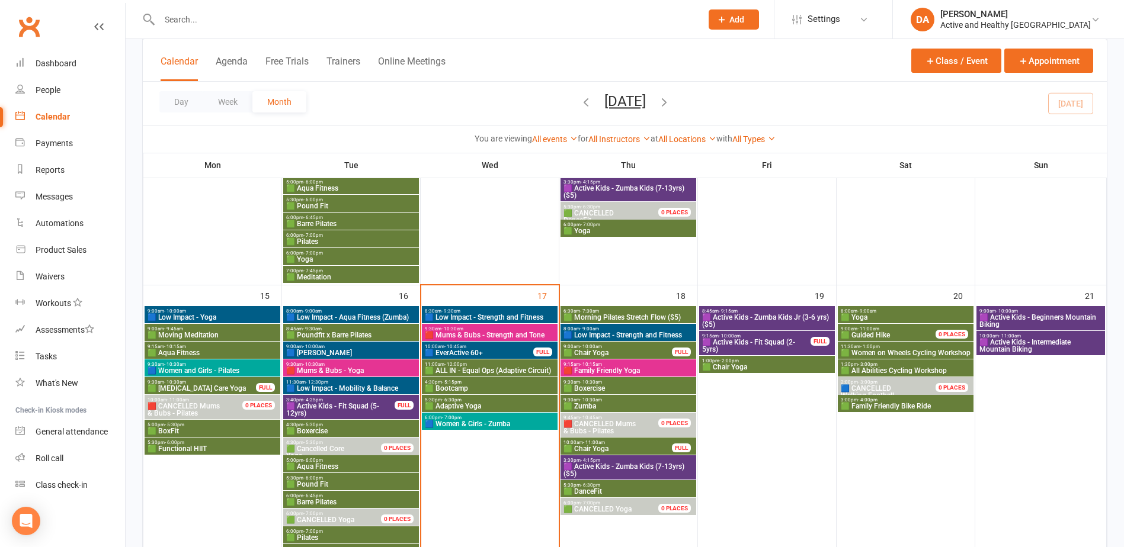
click at [483, 424] on span "🟦 Women & Girls - Zumba" at bounding box center [489, 424] width 131 height 7
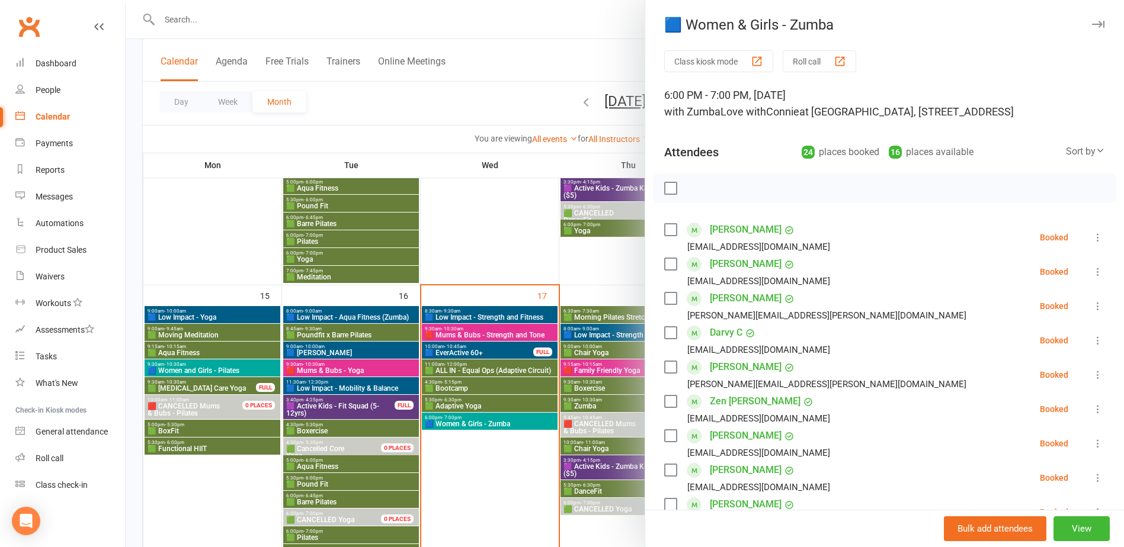
click at [529, 435] on div at bounding box center [625, 273] width 998 height 547
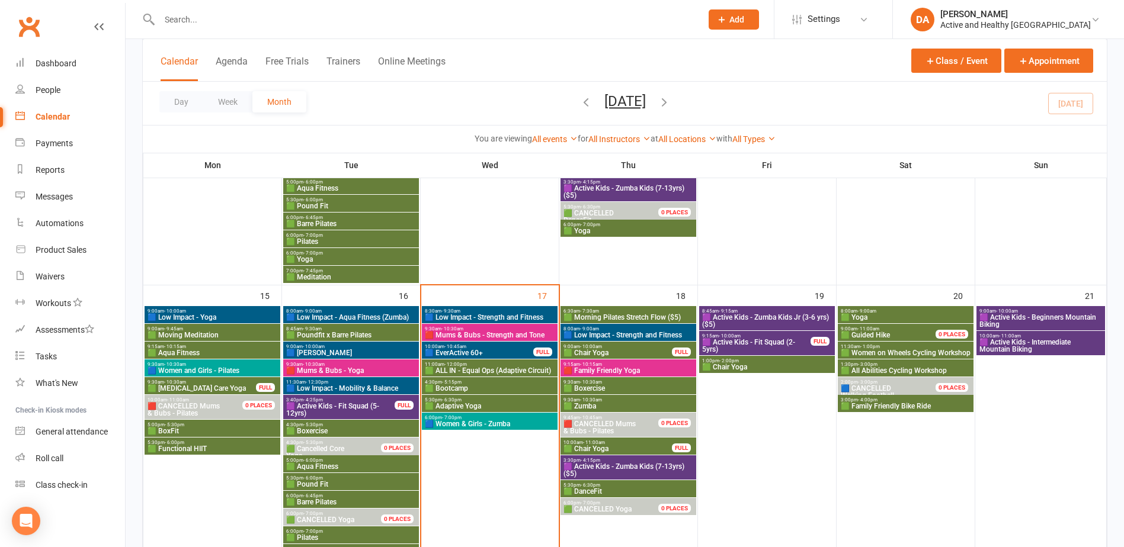
click at [673, 315] on span "🟩 Morning Pilates Stretch Flow ($5)" at bounding box center [628, 317] width 131 height 7
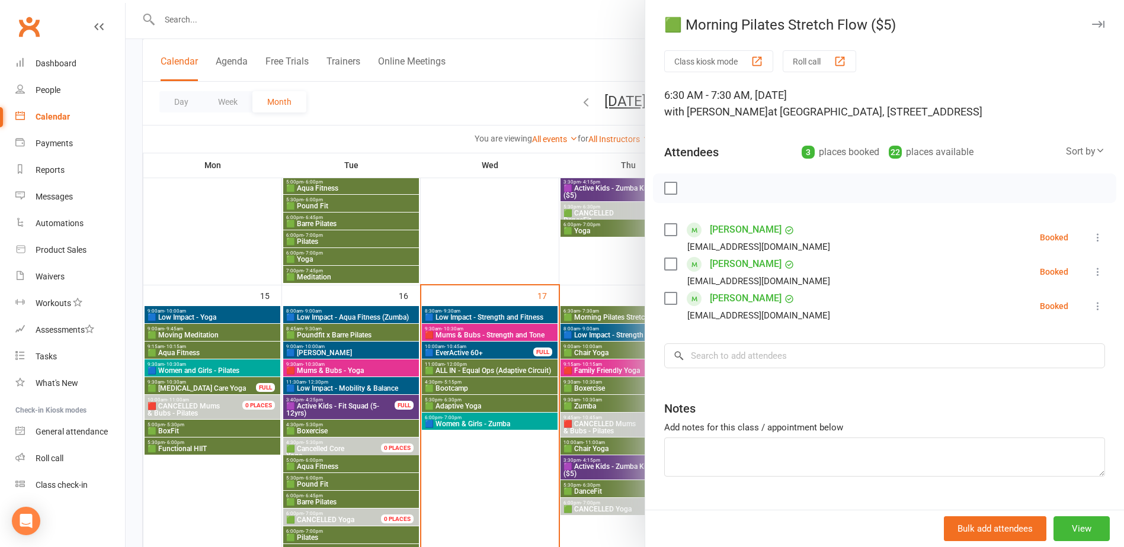
click at [616, 316] on div at bounding box center [625, 273] width 998 height 547
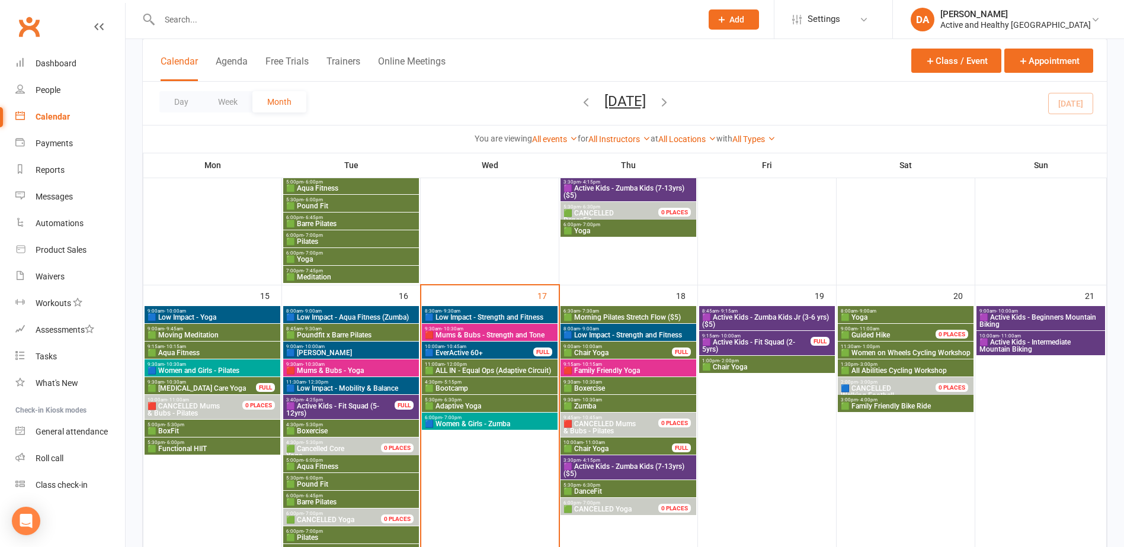
click at [617, 338] on span "🟦 Low Impact - Strength and Fitness" at bounding box center [628, 335] width 131 height 7
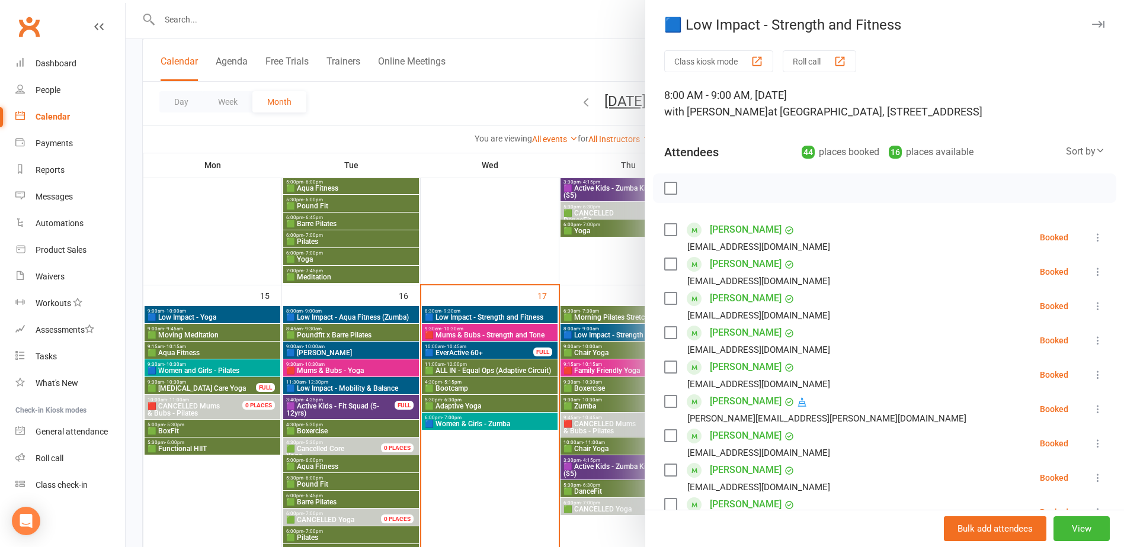
click at [617, 338] on div at bounding box center [625, 273] width 998 height 547
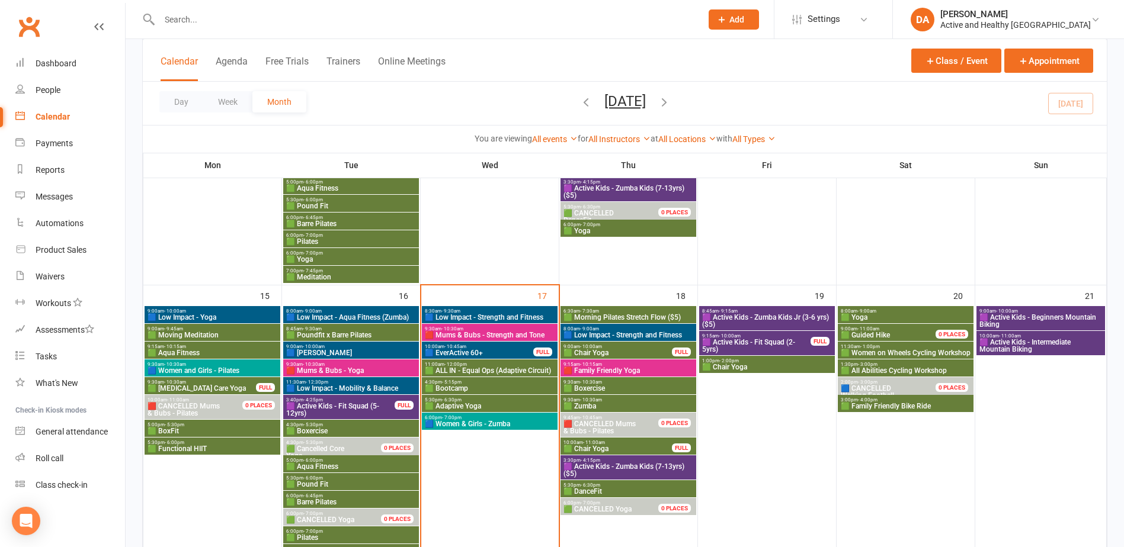
click at [604, 351] on span "🟩 Chair Yoga" at bounding box center [618, 353] width 110 height 7
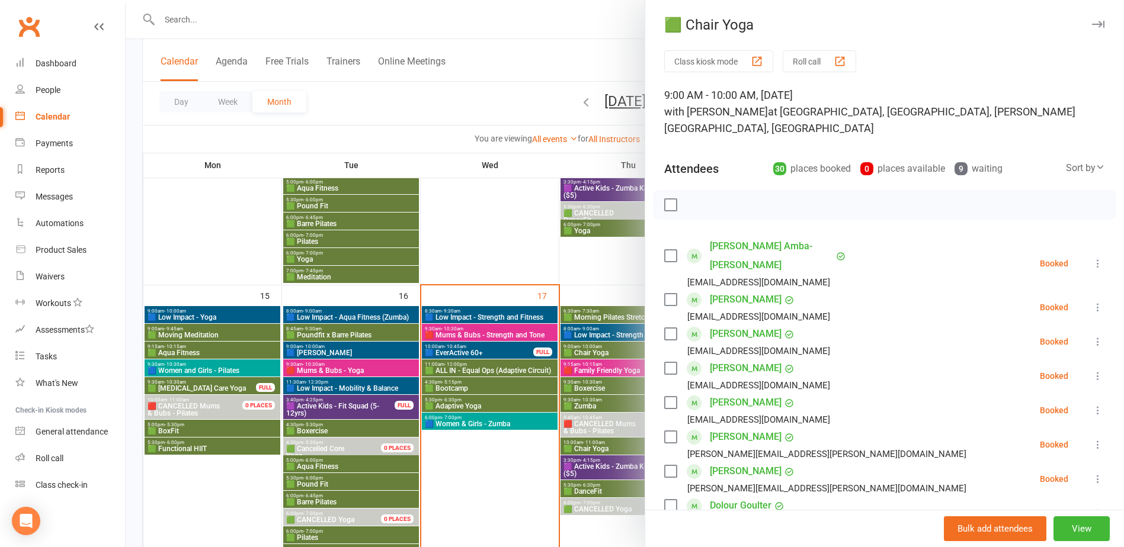
click at [594, 356] on div at bounding box center [625, 273] width 998 height 547
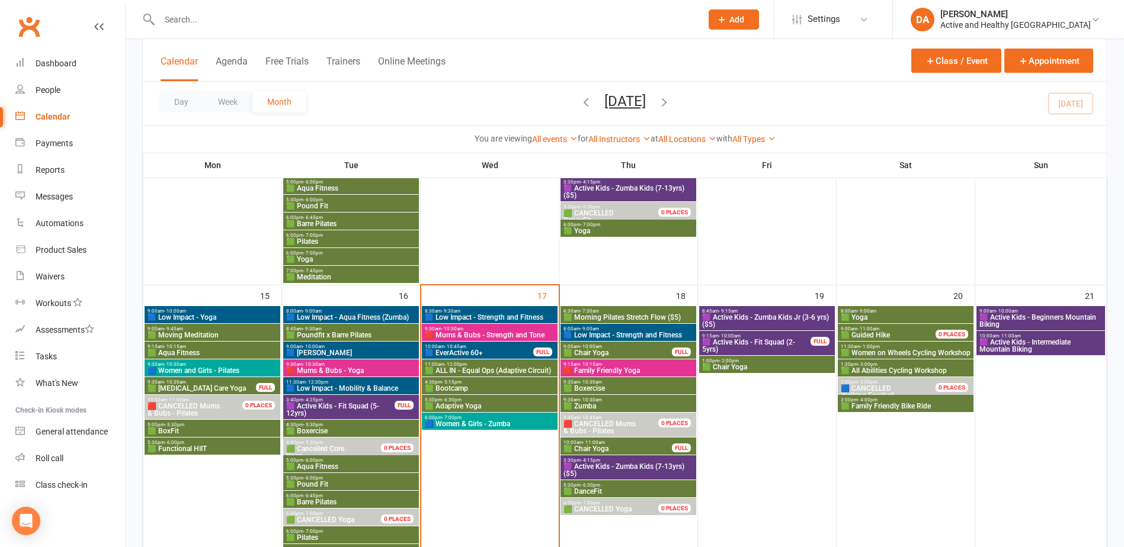
click at [593, 373] on span "🟥 Family Friendly Yoga" at bounding box center [628, 370] width 131 height 7
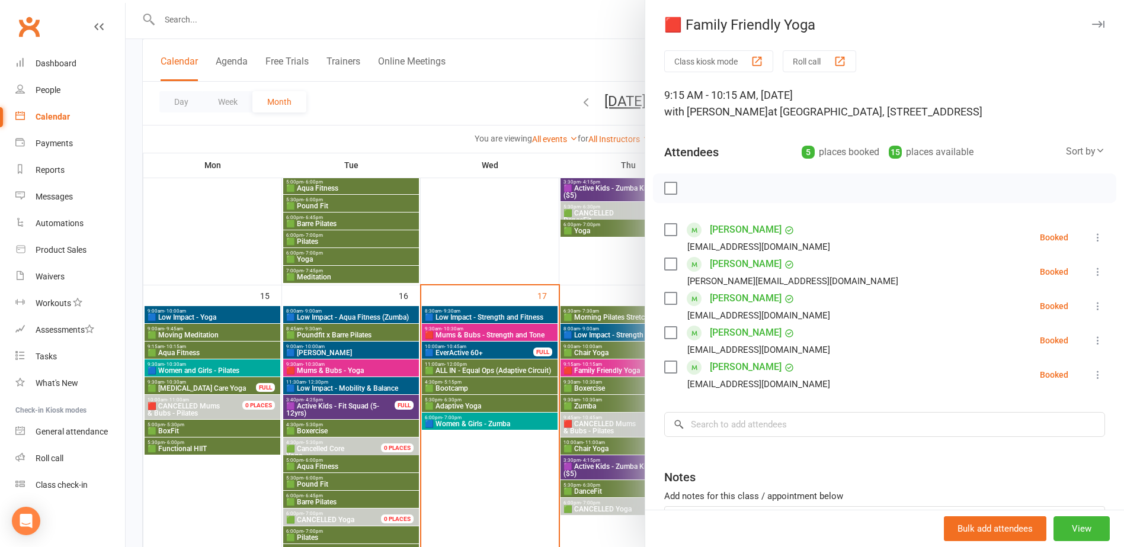
click at [593, 373] on div at bounding box center [625, 273] width 998 height 547
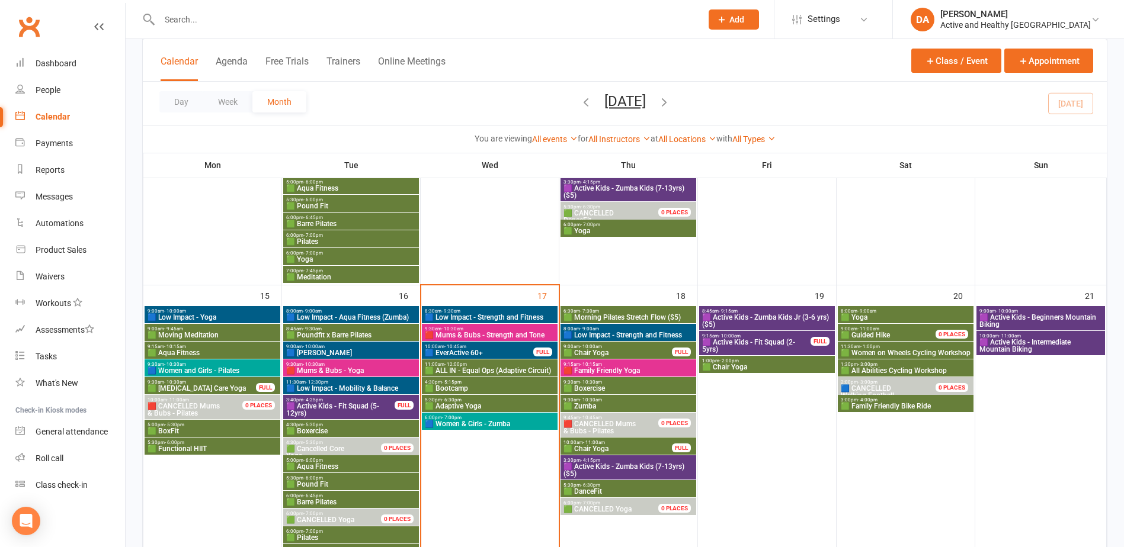
click at [594, 389] on span "🟩 Boxercise" at bounding box center [628, 388] width 131 height 7
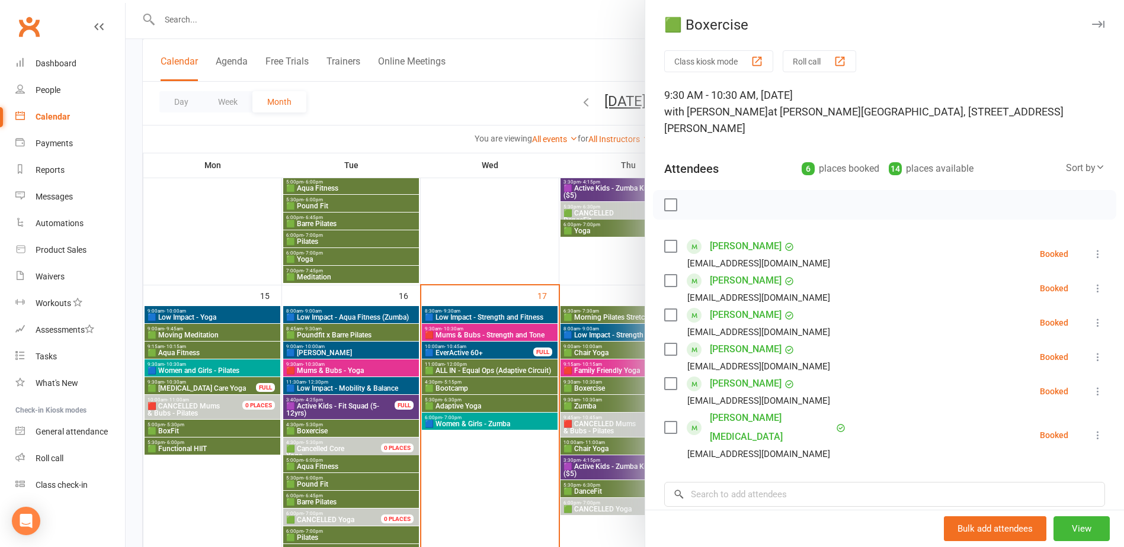
click at [594, 389] on div at bounding box center [625, 273] width 998 height 547
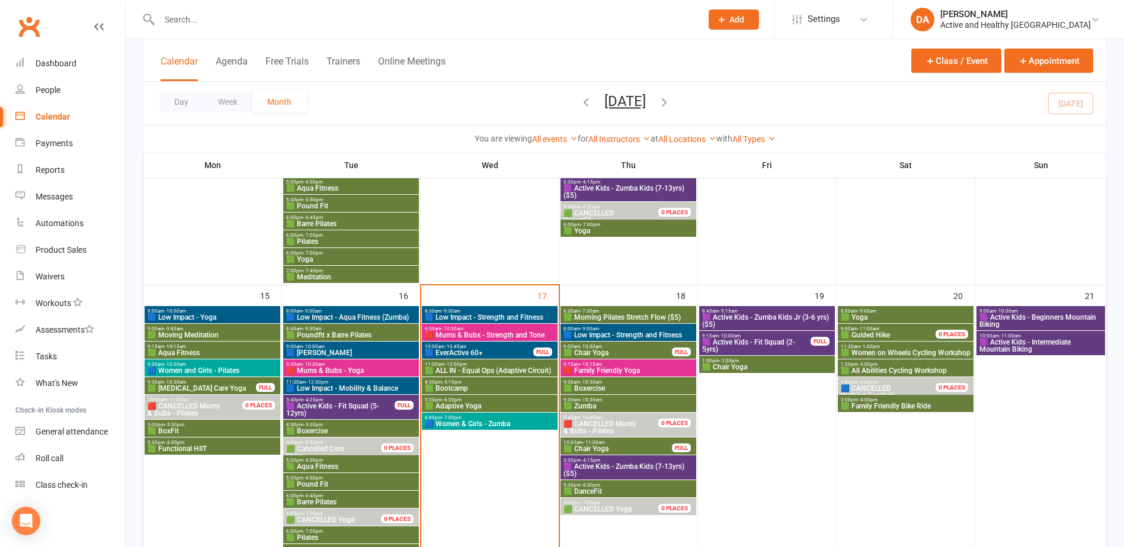
click at [593, 403] on span "🟩 Zumba" at bounding box center [628, 406] width 131 height 7
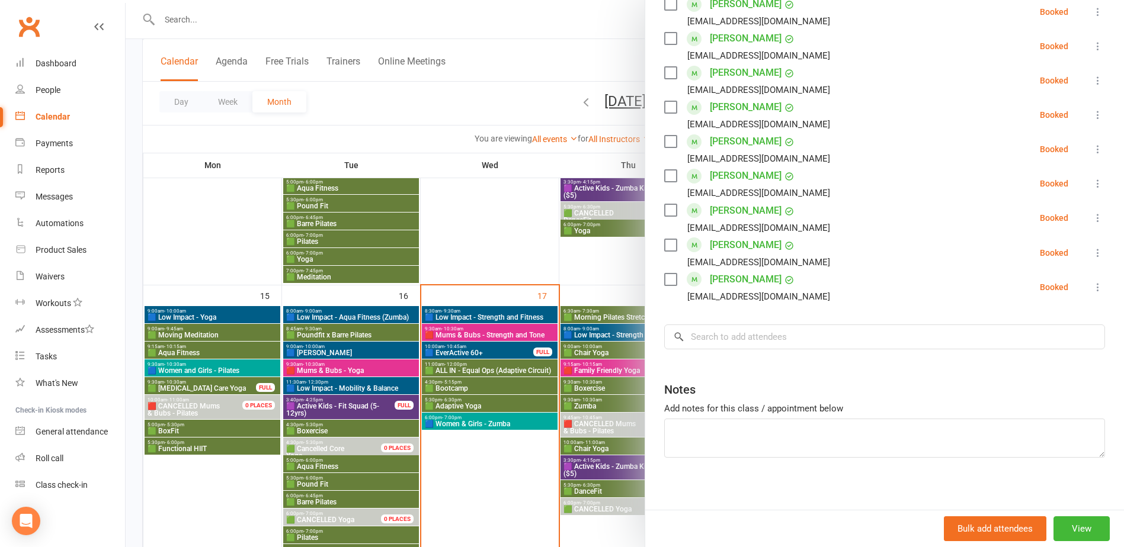
scroll to position [542, 0]
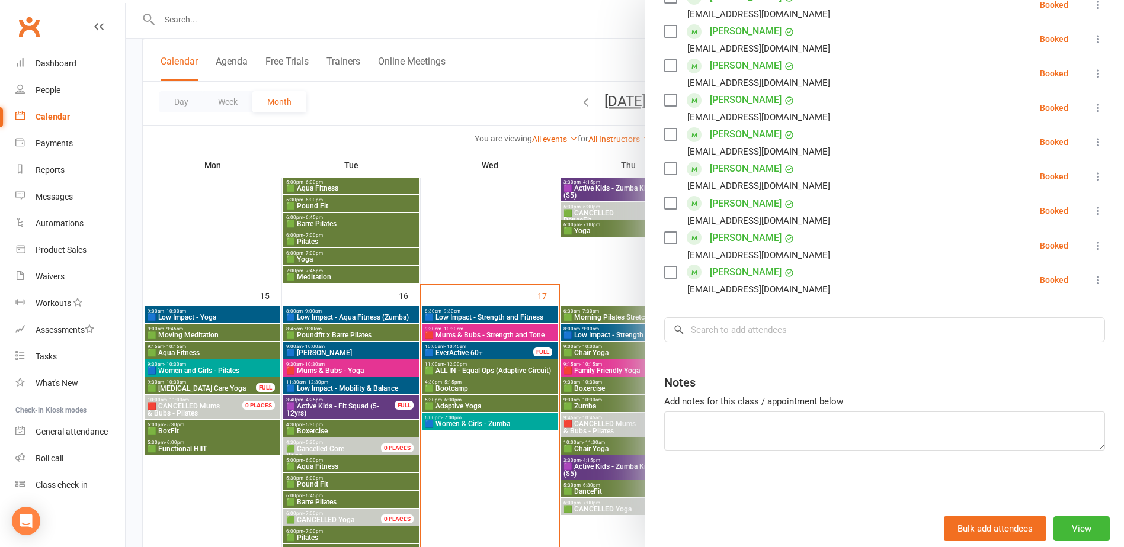
click at [611, 376] on div at bounding box center [625, 273] width 998 height 547
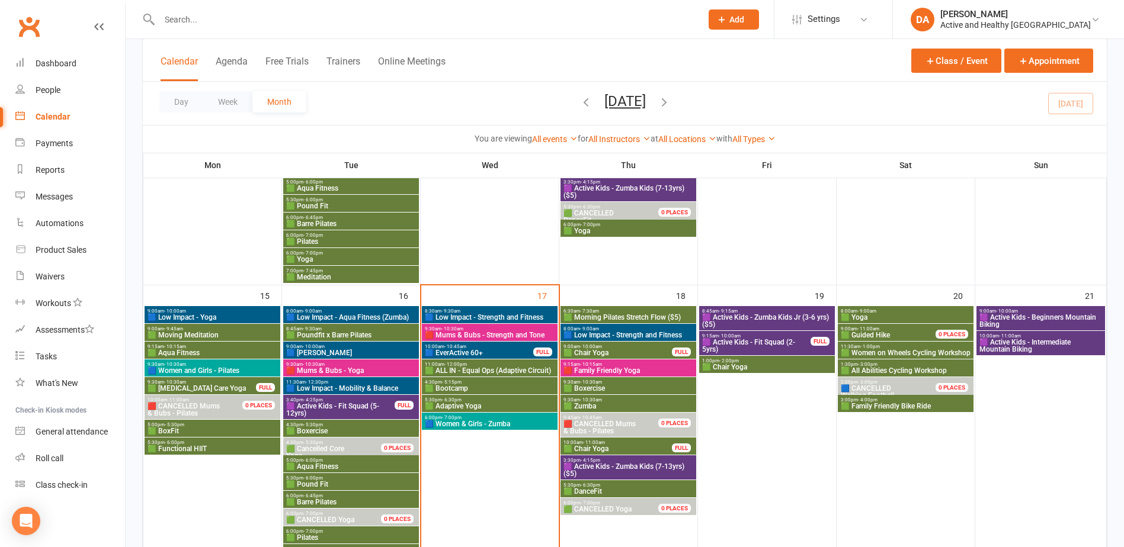
click at [643, 449] on span "🟩 Chair Yoga" at bounding box center [618, 449] width 110 height 7
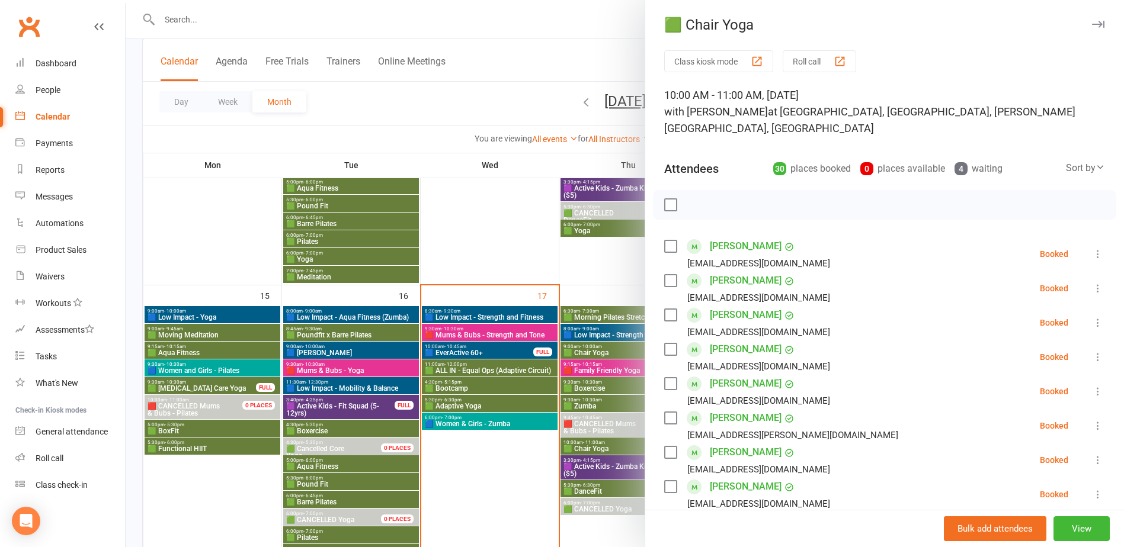
click at [591, 445] on div at bounding box center [625, 273] width 998 height 547
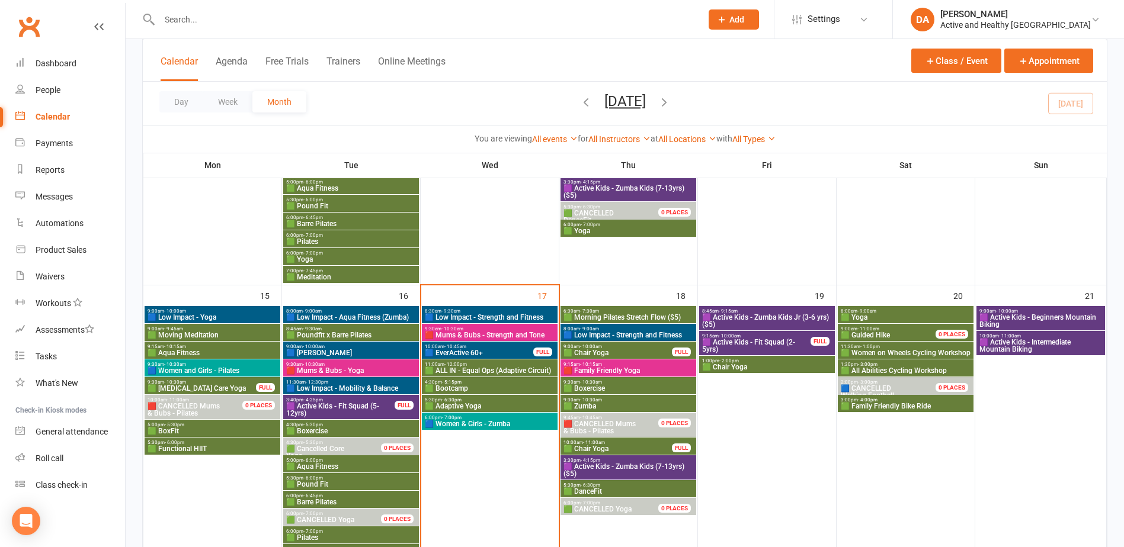
click at [595, 465] on span "🟪 Active Kids - Zumba Kids (7-13yrs) ($5)" at bounding box center [628, 470] width 131 height 14
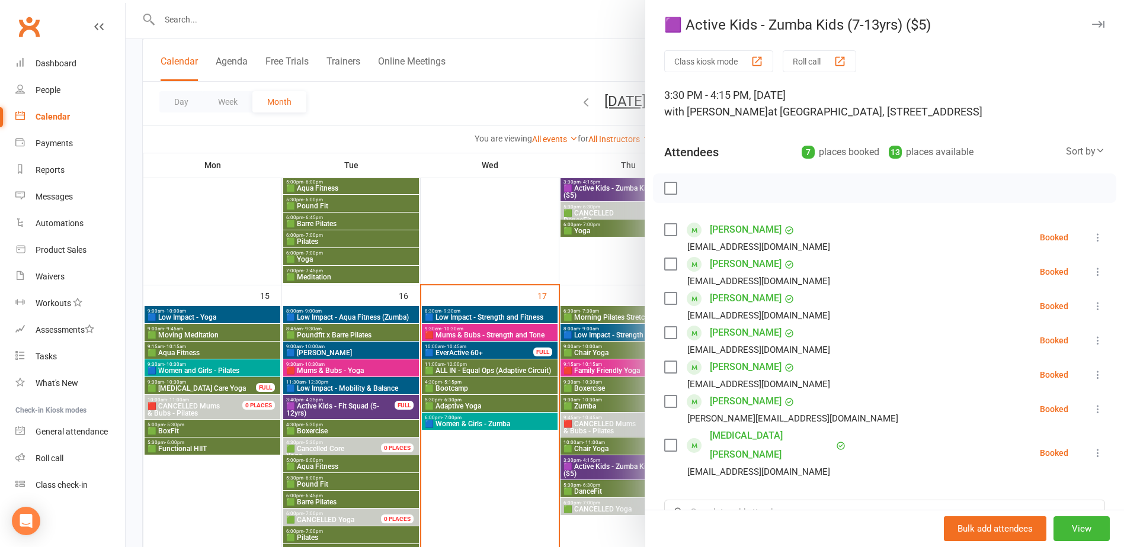
click at [595, 460] on div at bounding box center [625, 273] width 998 height 547
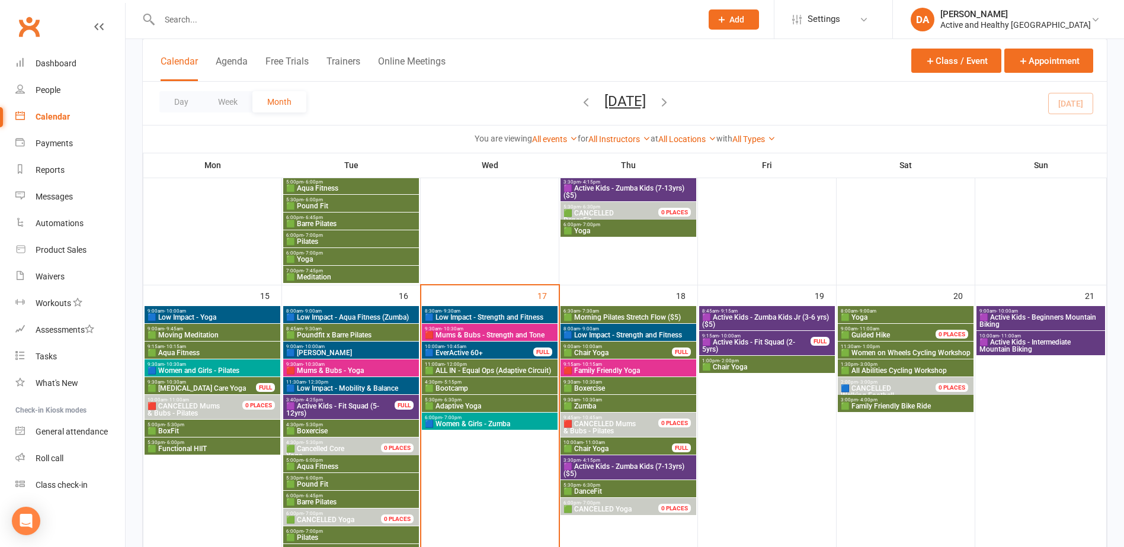
click at [594, 487] on span "- 6:30pm" at bounding box center [591, 485] width 20 height 5
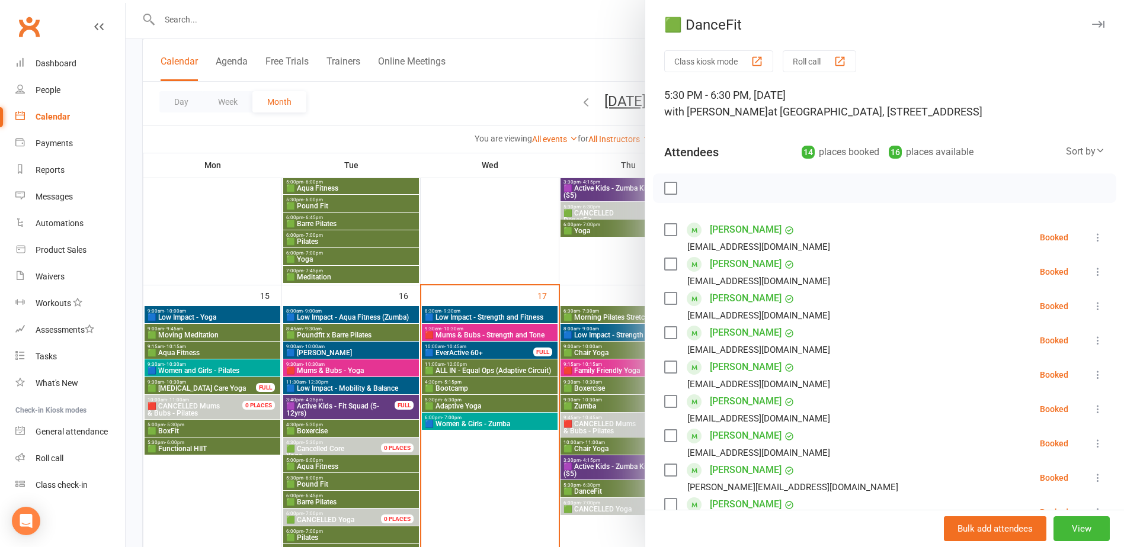
click at [594, 487] on div at bounding box center [625, 273] width 998 height 547
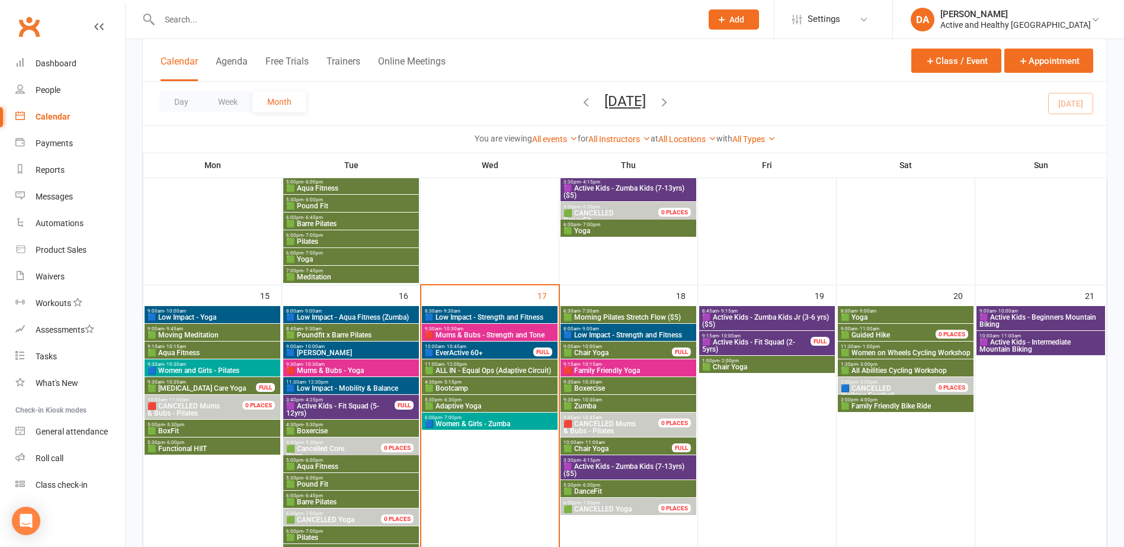
click at [797, 318] on span "🟪 Active Kids - Zumba Kids Jr (3-6 yrs) ($5)" at bounding box center [767, 321] width 131 height 14
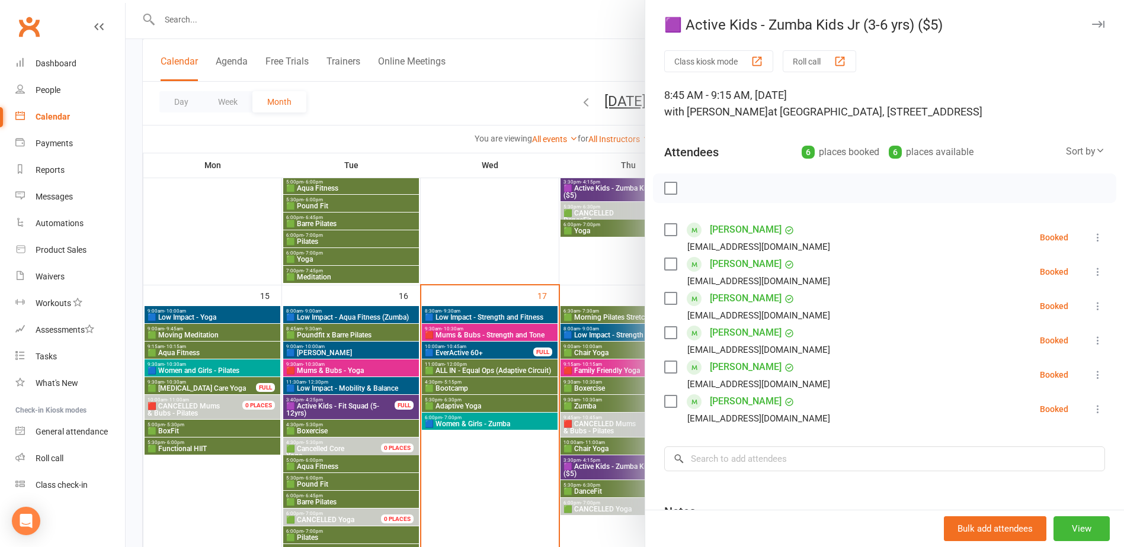
click at [598, 344] on div at bounding box center [625, 273] width 998 height 547
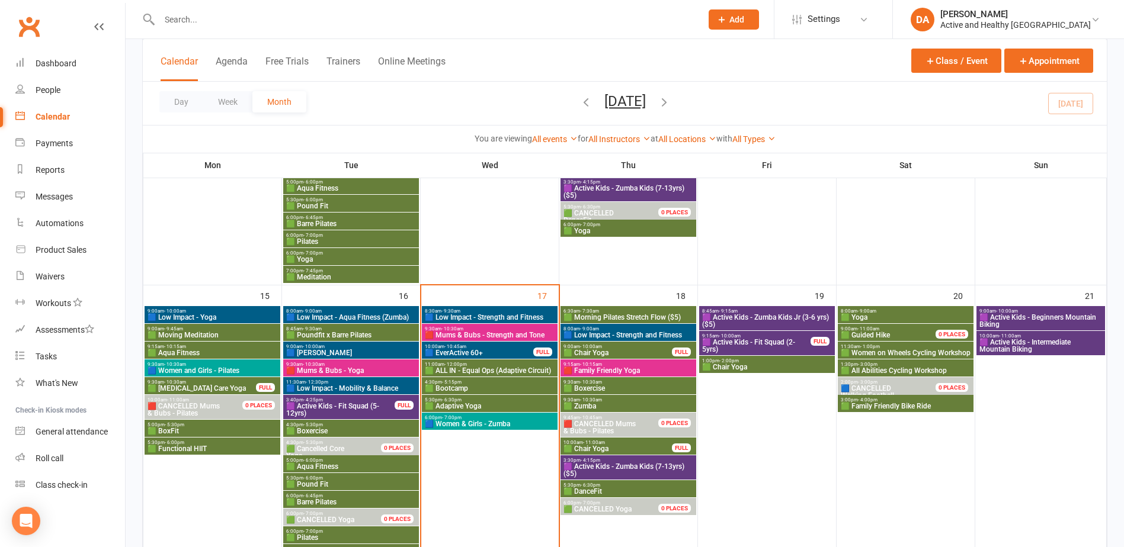
click at [762, 340] on span "🟪 Active Kids - Fit Squad (2-5yrs)" at bounding box center [757, 346] width 110 height 14
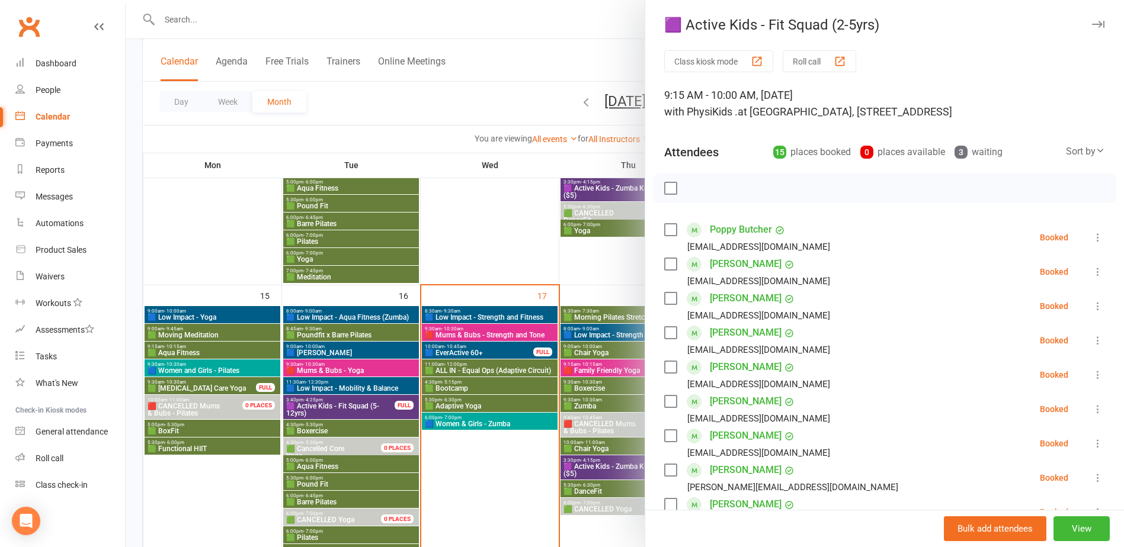
click at [599, 358] on div at bounding box center [625, 273] width 998 height 547
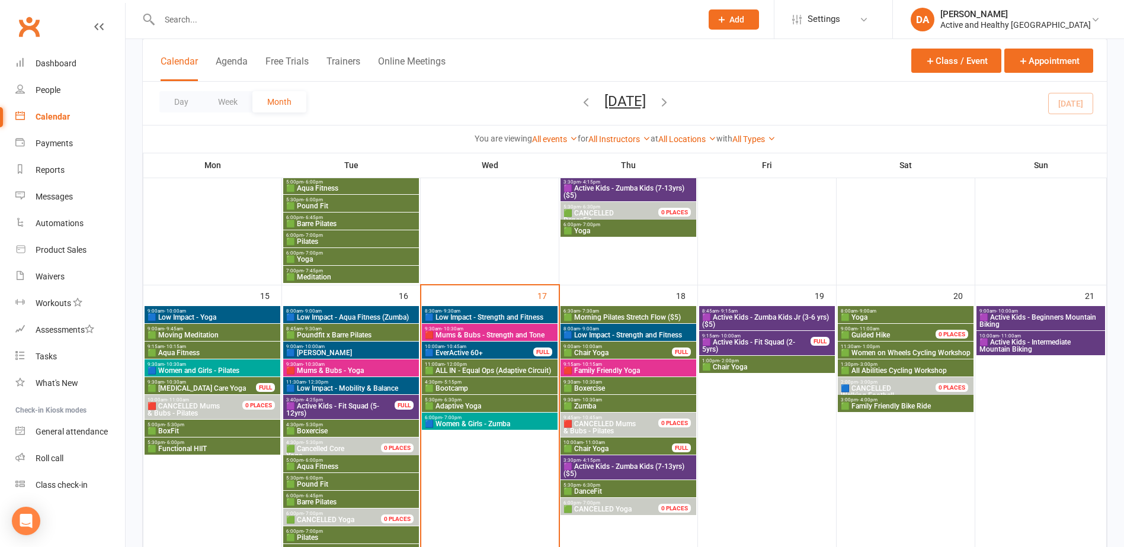
click at [751, 361] on span "1:00pm - 2:00pm" at bounding box center [767, 360] width 131 height 5
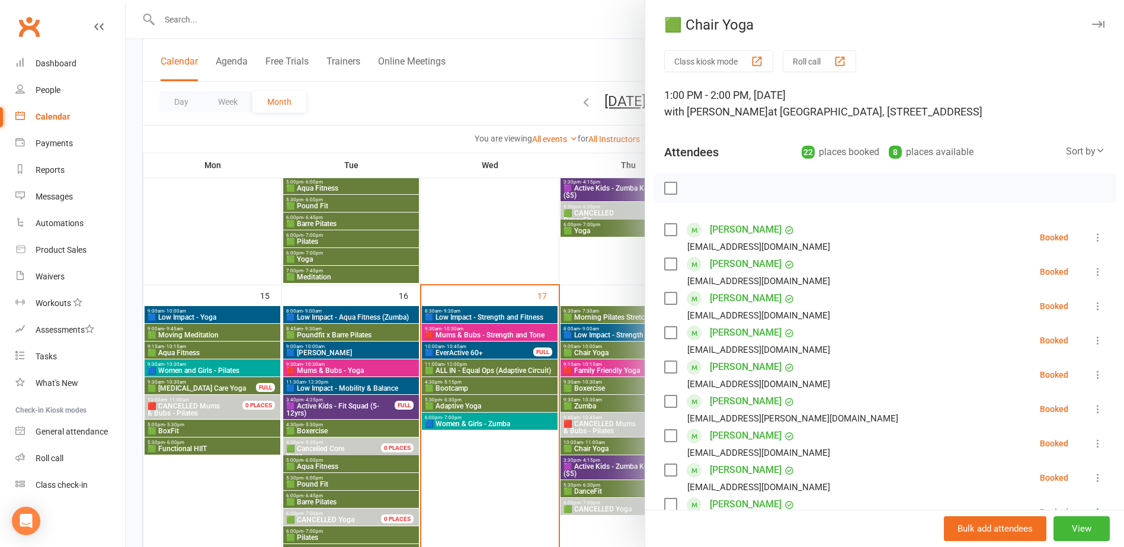
click at [552, 356] on div at bounding box center [625, 273] width 998 height 547
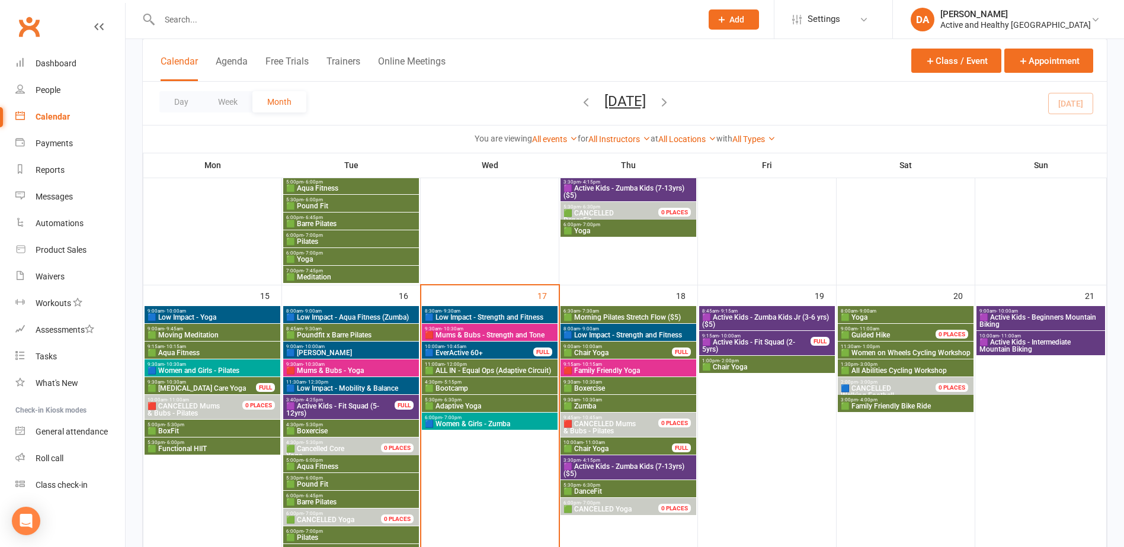
click at [912, 334] on span "🟩 Guided Hike" at bounding box center [895, 335] width 110 height 7
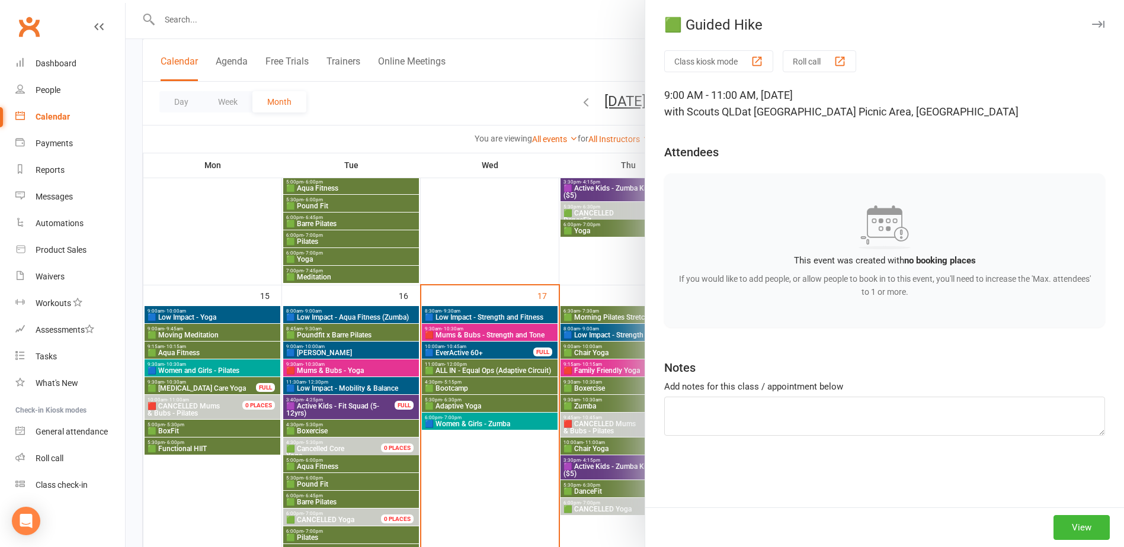
click at [555, 335] on div at bounding box center [625, 273] width 998 height 547
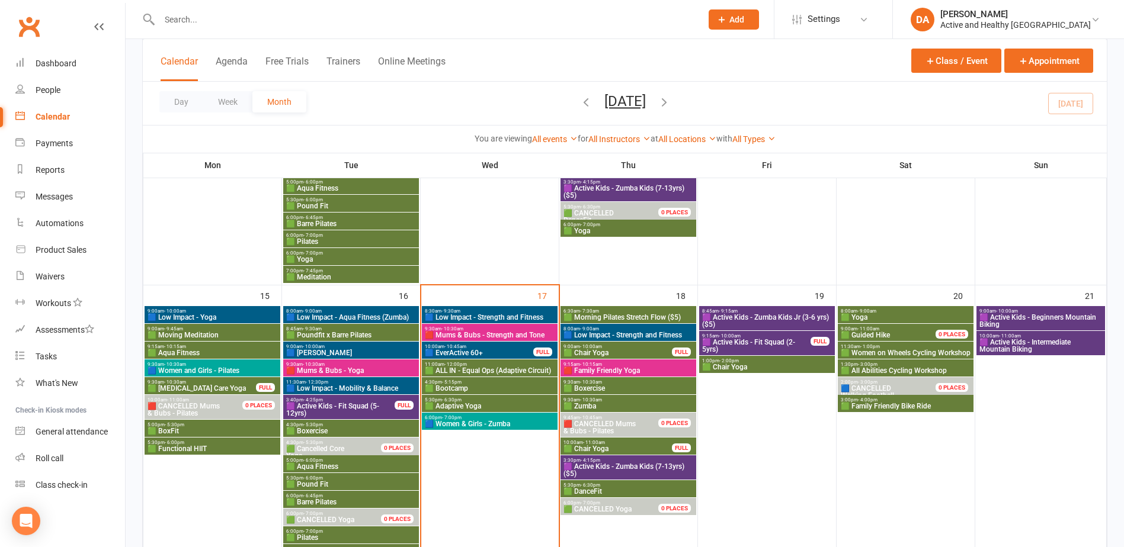
click at [867, 313] on span "- 9:00am" at bounding box center [866, 311] width 19 height 5
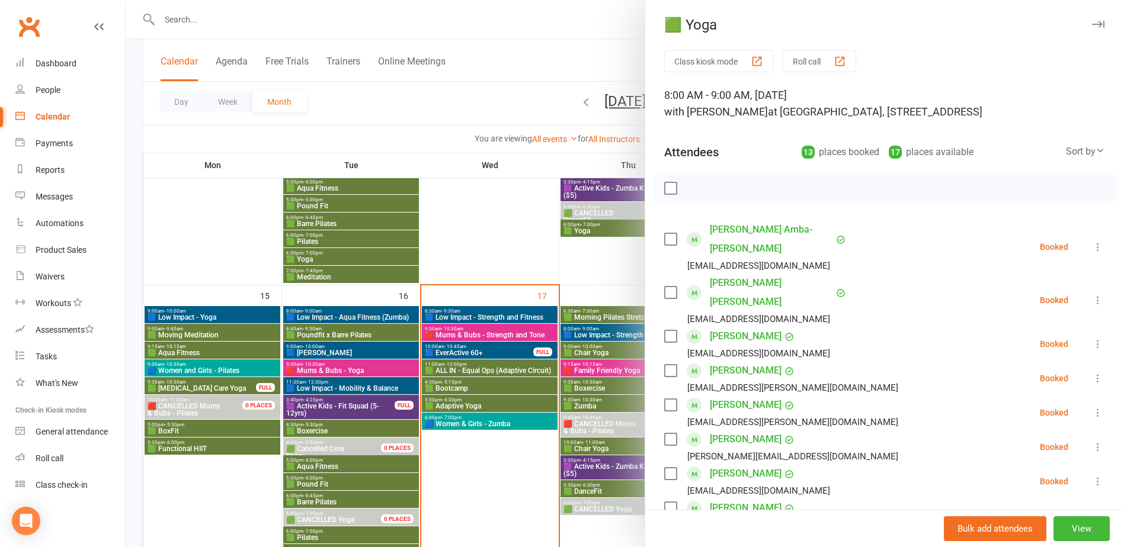
click at [542, 319] on div at bounding box center [625, 273] width 998 height 547
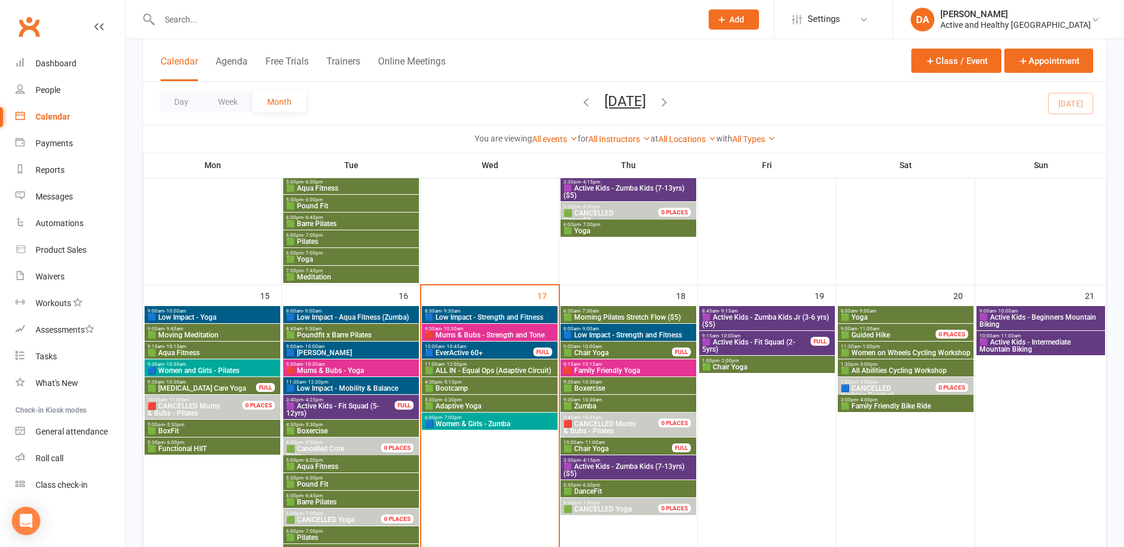
click at [882, 352] on span "🟩 Women on Wheels Cycling Workshop" at bounding box center [905, 353] width 131 height 7
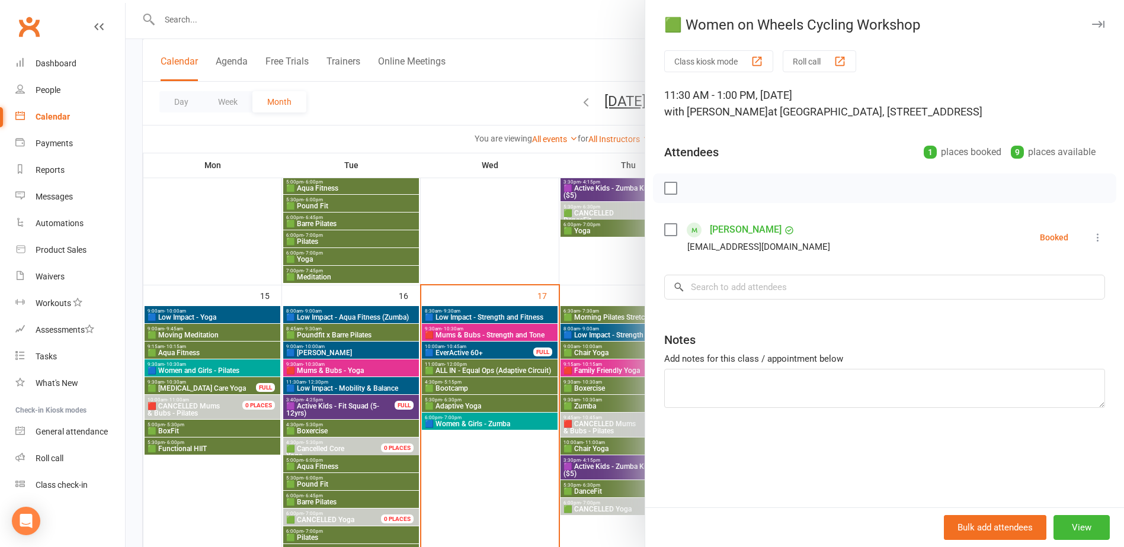
click at [483, 369] on div at bounding box center [625, 273] width 998 height 547
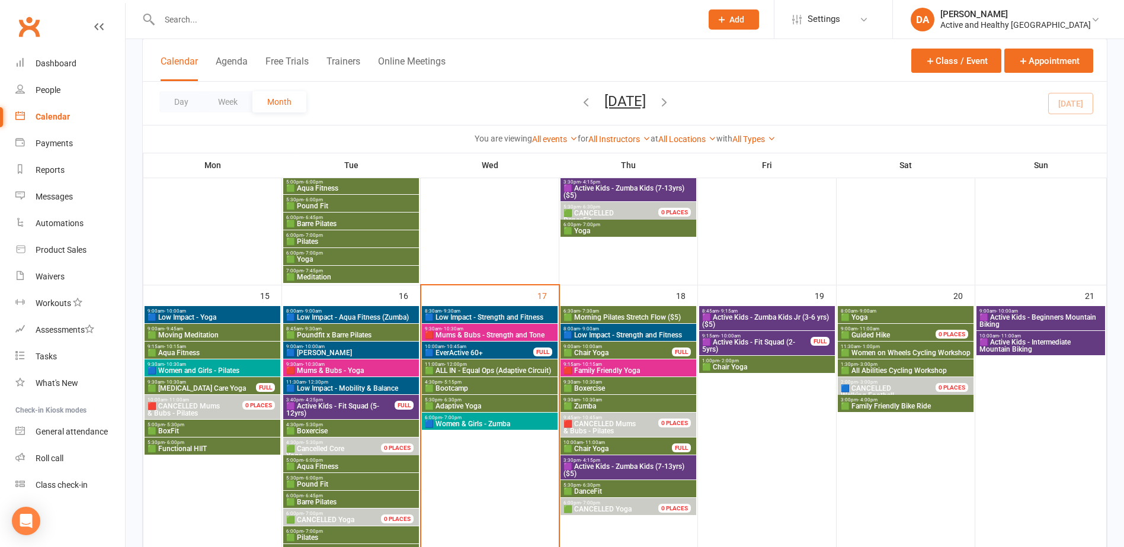
click at [905, 367] on span "🟩 All Abilities Cycling Workshop" at bounding box center [905, 370] width 131 height 7
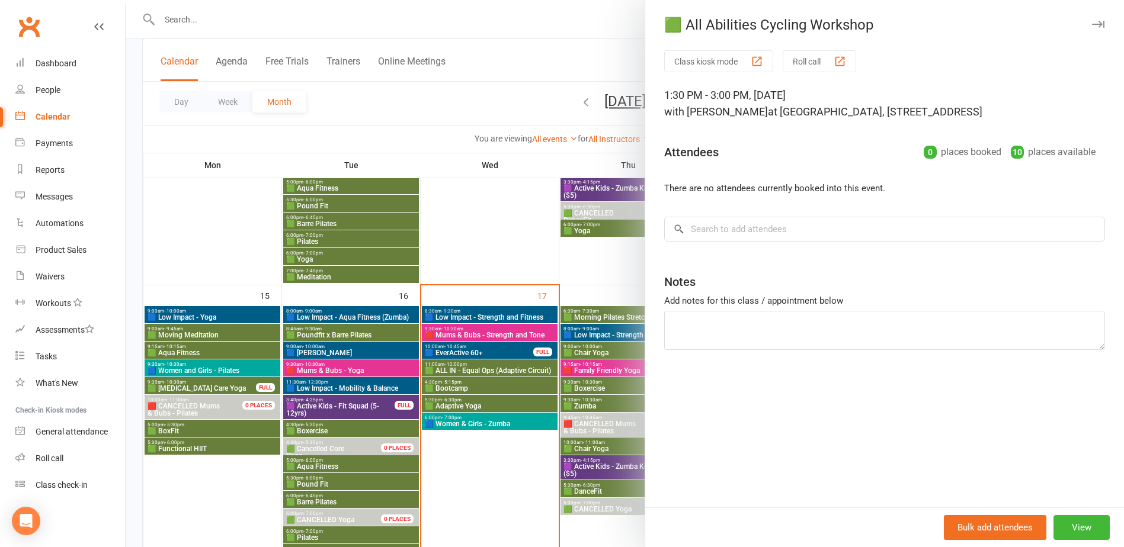
click at [580, 380] on div at bounding box center [625, 273] width 998 height 547
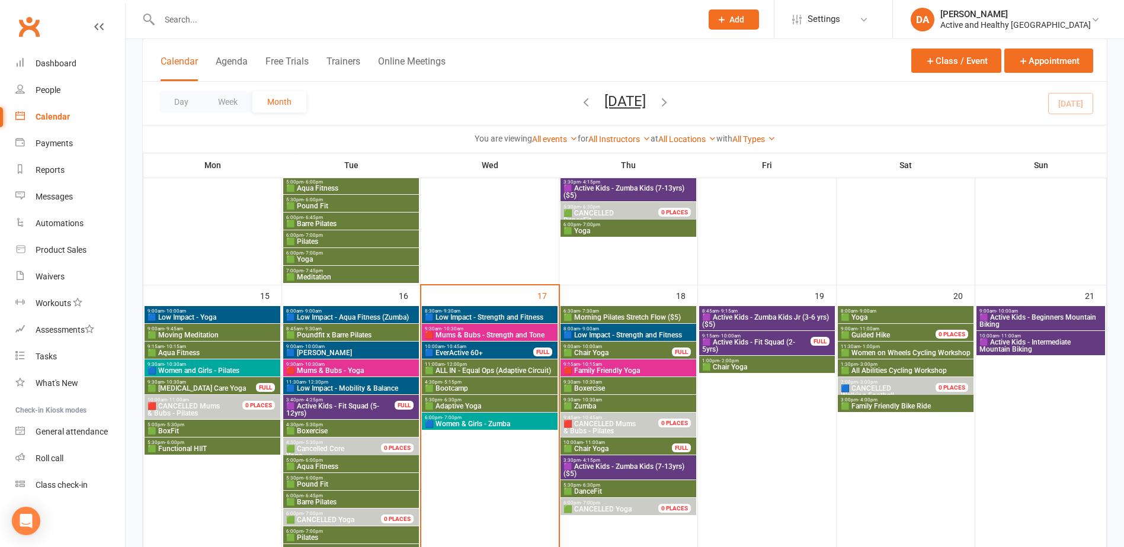
click at [890, 403] on span "🟩 Family Friendly Bike Ride" at bounding box center [905, 406] width 131 height 7
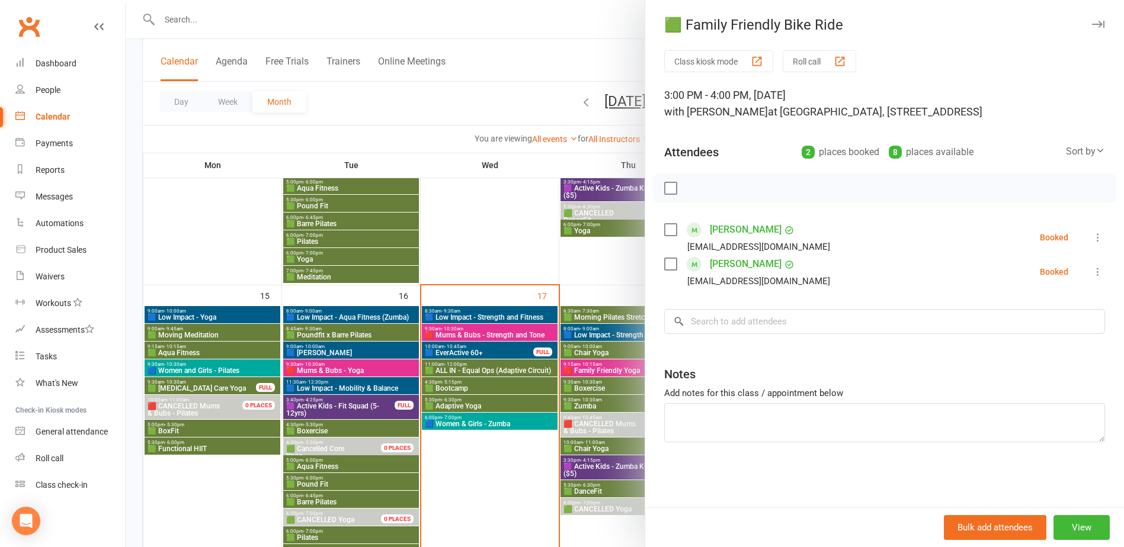
click at [619, 385] on div at bounding box center [625, 273] width 998 height 547
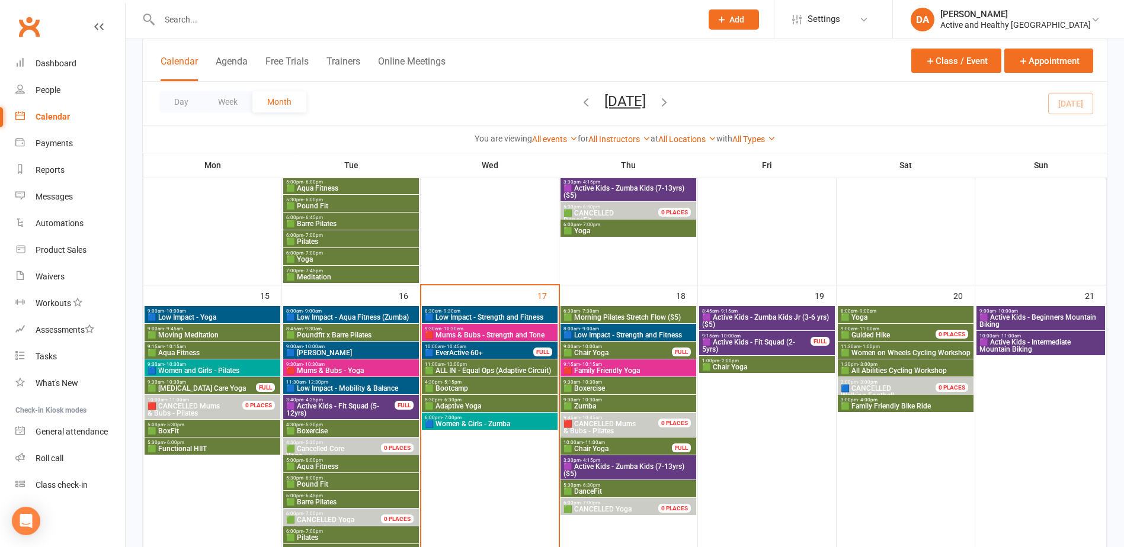
click at [1065, 317] on span "🟪 Active Kids - Beginners Mountain Biking" at bounding box center [1041, 321] width 124 height 14
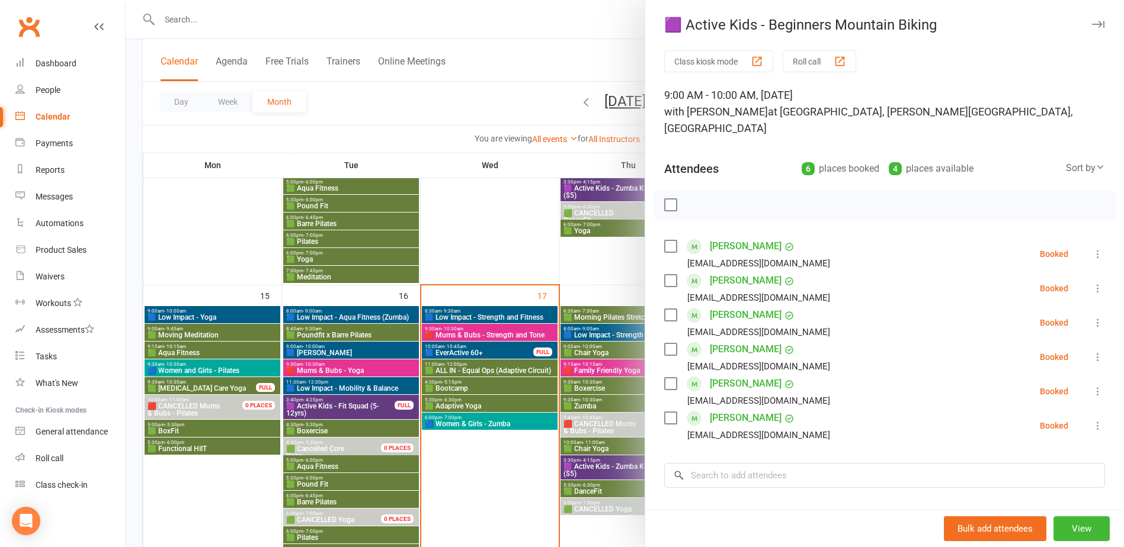
click at [556, 339] on div at bounding box center [625, 273] width 998 height 547
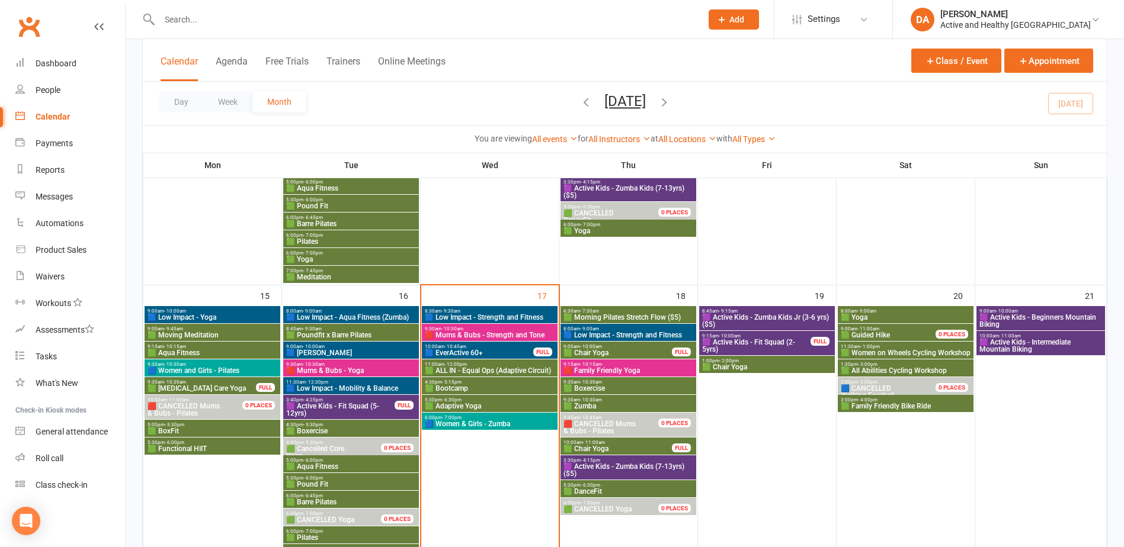
click at [1067, 338] on span "10:00am - 11:00am" at bounding box center [1041, 336] width 124 height 5
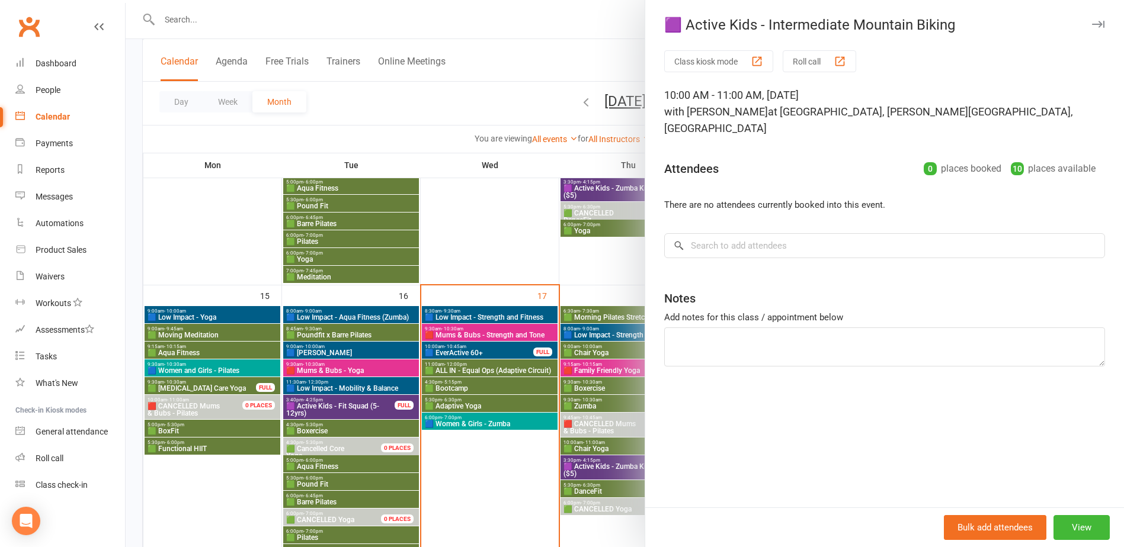
click at [551, 358] on div at bounding box center [625, 273] width 998 height 547
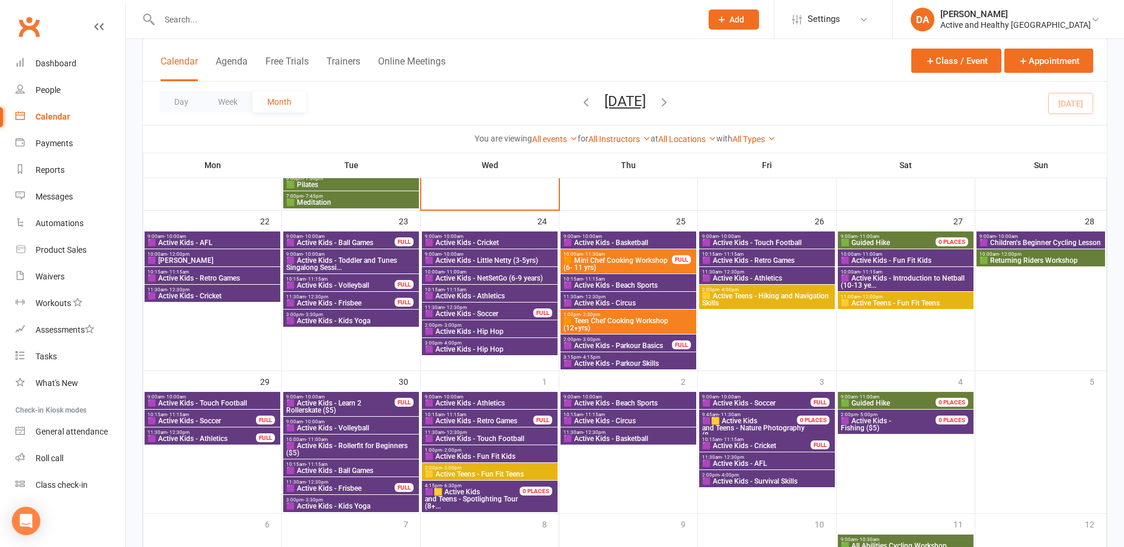
scroll to position [830, 0]
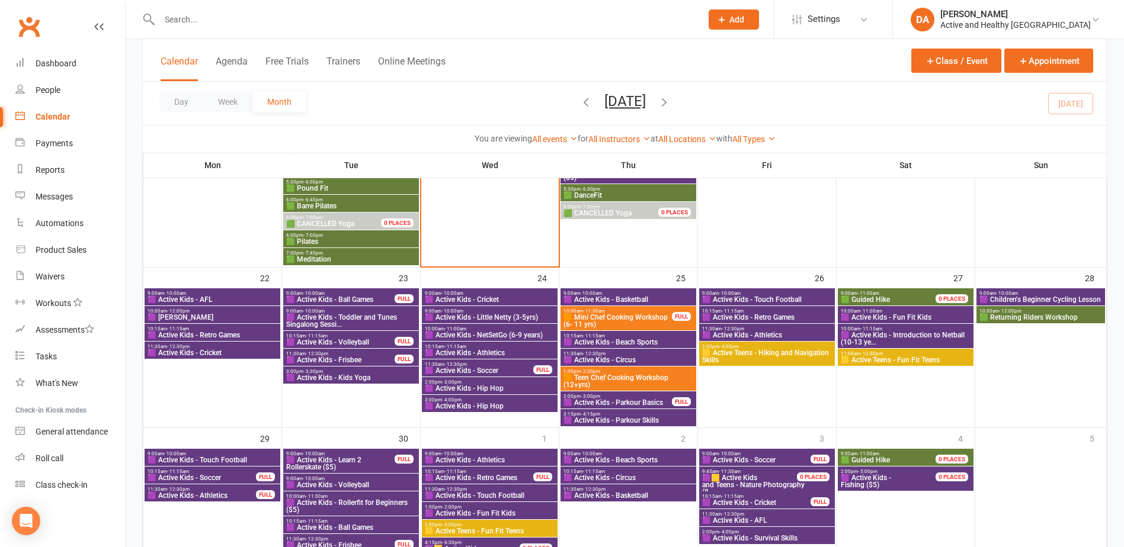
click at [229, 293] on span "9:00am - 10:00am" at bounding box center [212, 293] width 131 height 5
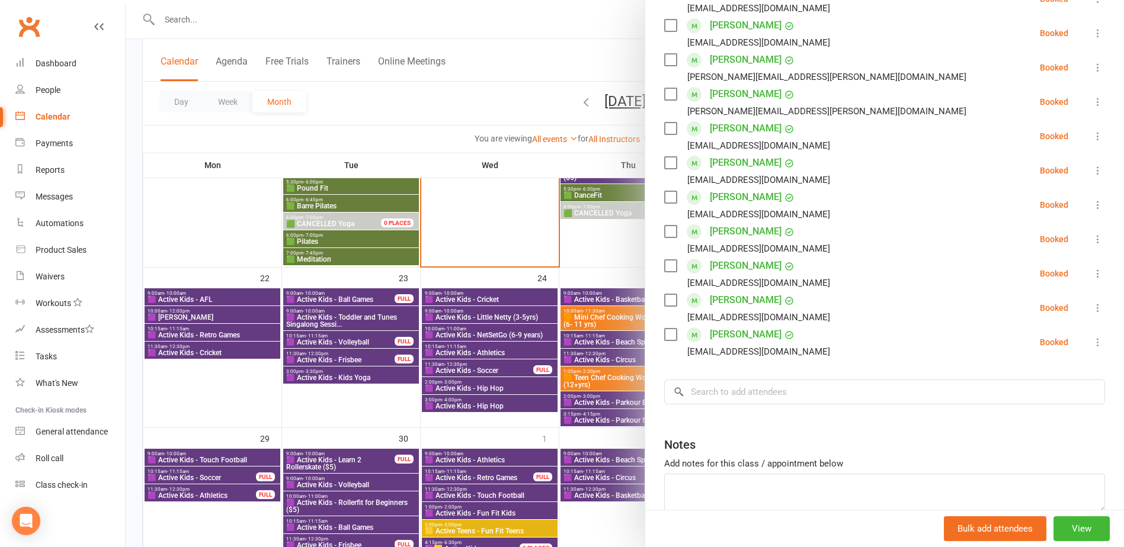
scroll to position [404, 0]
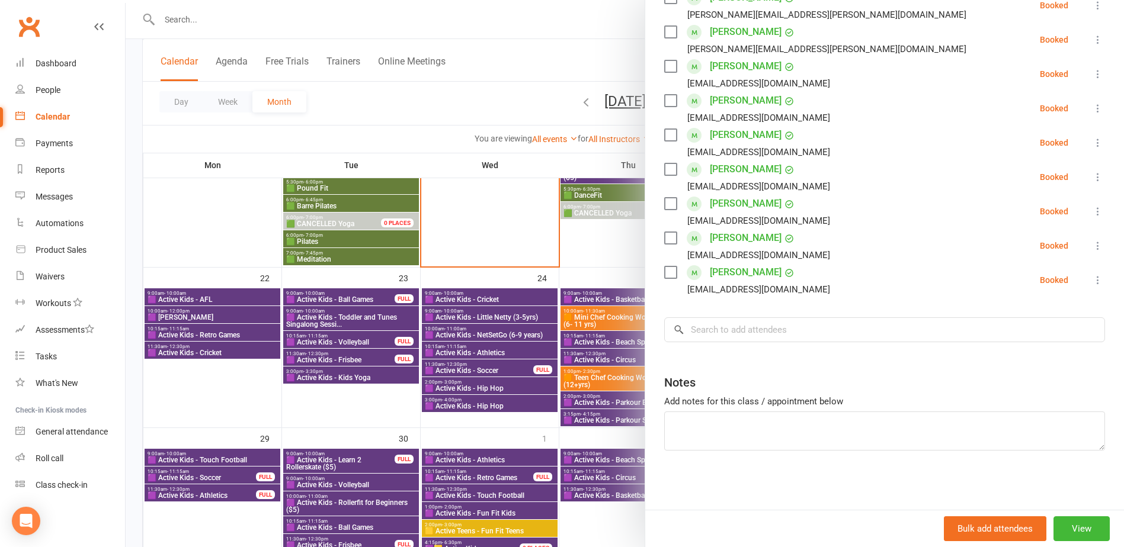
click at [245, 363] on div at bounding box center [625, 273] width 998 height 547
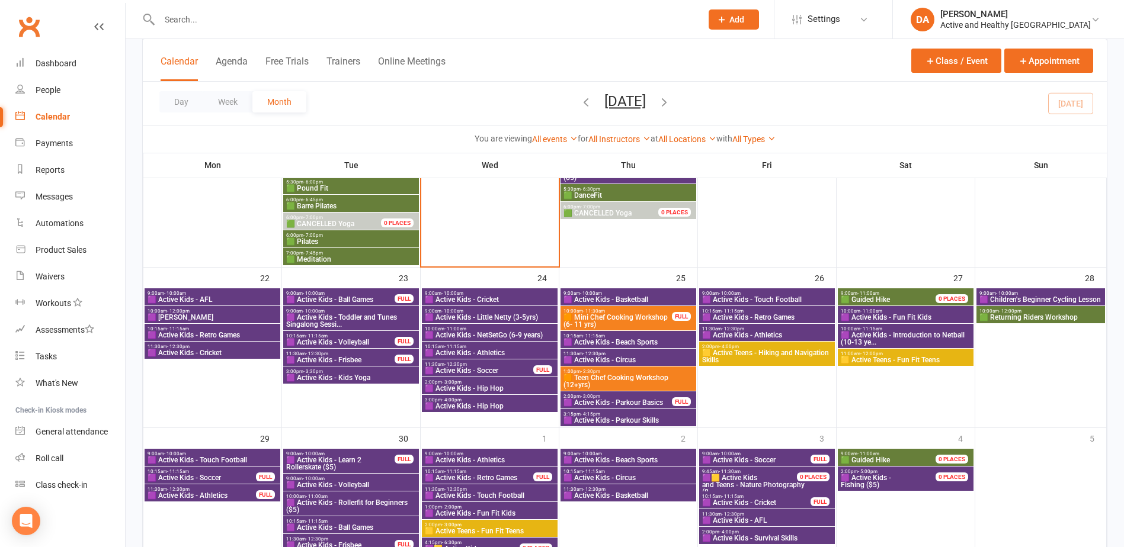
click at [235, 319] on span "🟪 [PERSON_NAME]" at bounding box center [212, 317] width 131 height 7
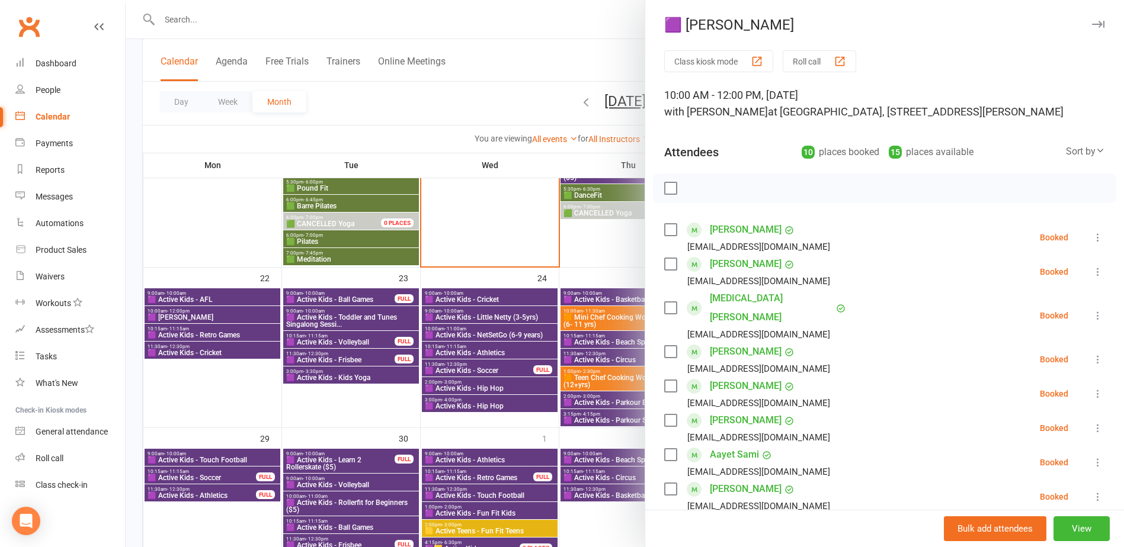
click at [234, 318] on div at bounding box center [625, 273] width 998 height 547
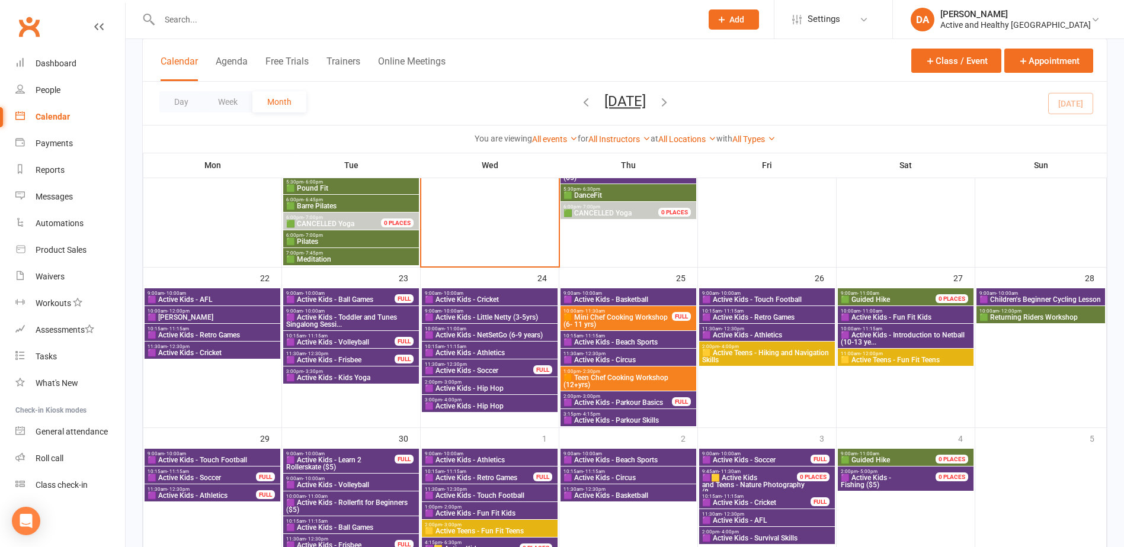
click at [218, 337] on span "🟪 Active Kids - Retro Games" at bounding box center [212, 335] width 131 height 7
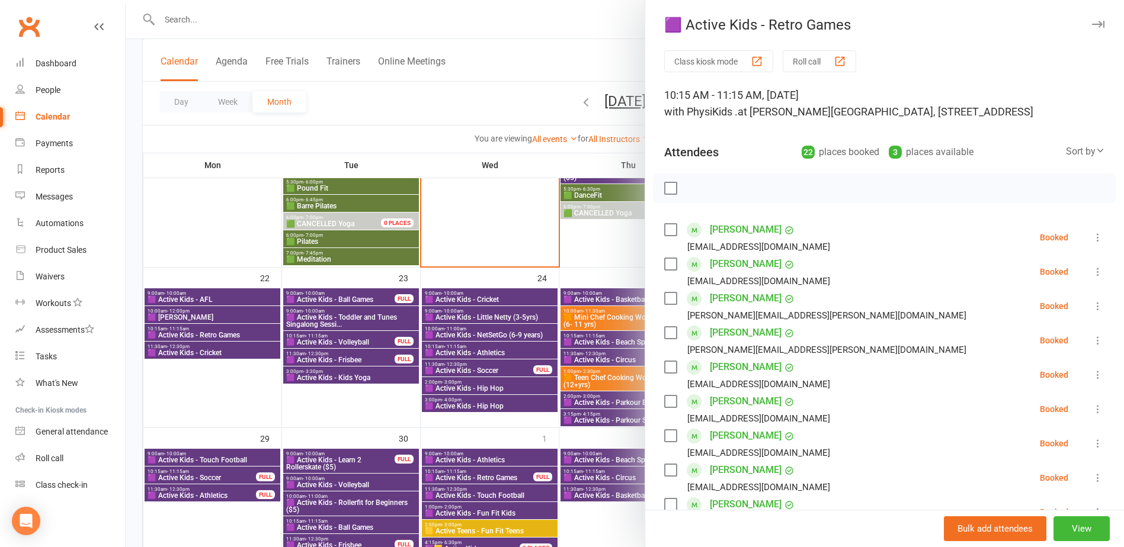
click at [218, 337] on div at bounding box center [625, 273] width 998 height 547
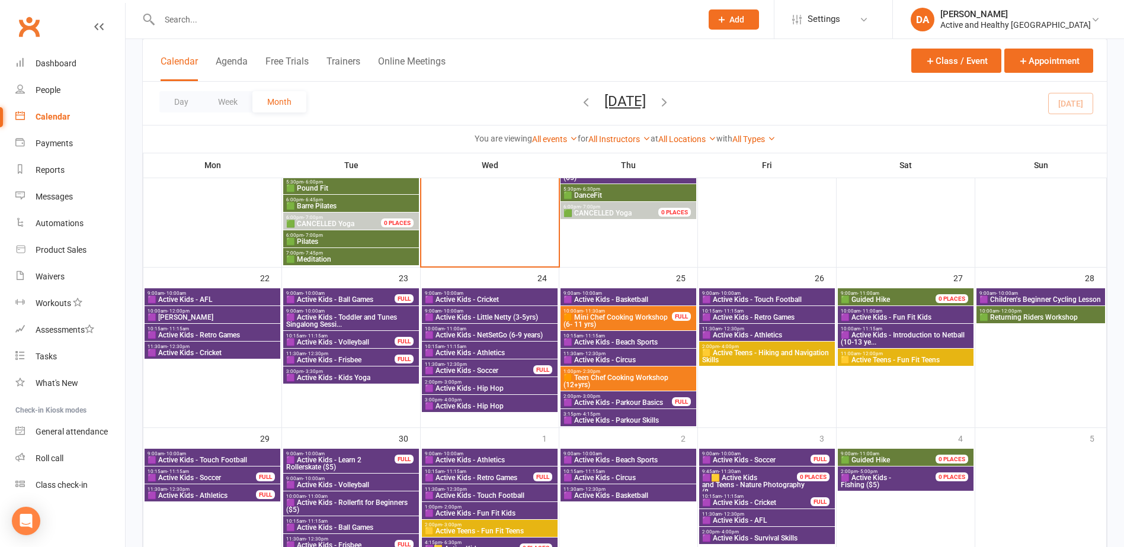
click at [216, 354] on span "🟪 Active Kids - Cricket" at bounding box center [212, 353] width 131 height 7
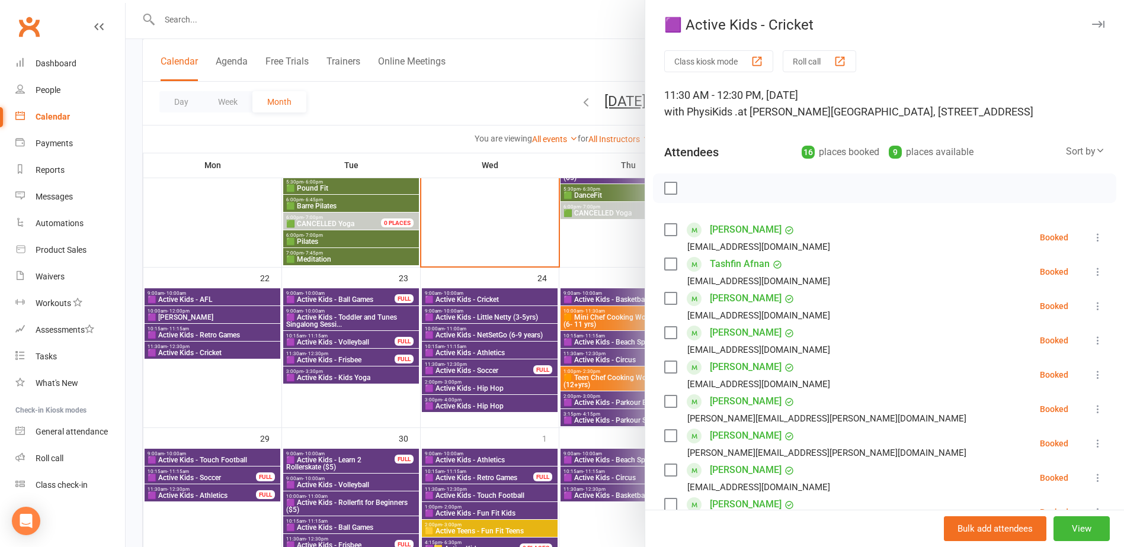
click at [216, 354] on div at bounding box center [625, 273] width 998 height 547
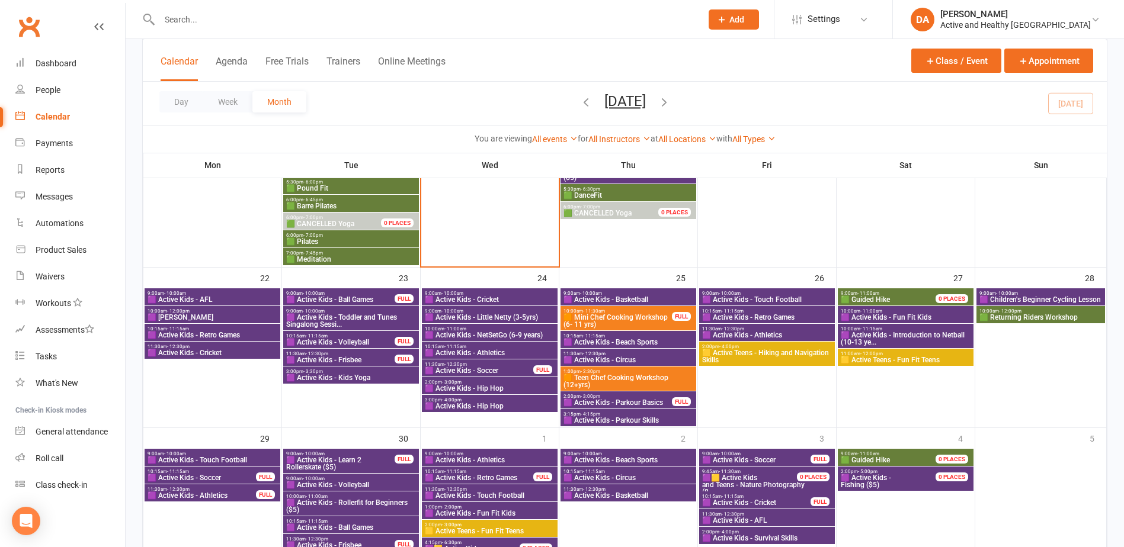
click at [368, 300] on span "🟪 Active Kids - Ball Games" at bounding box center [341, 299] width 110 height 7
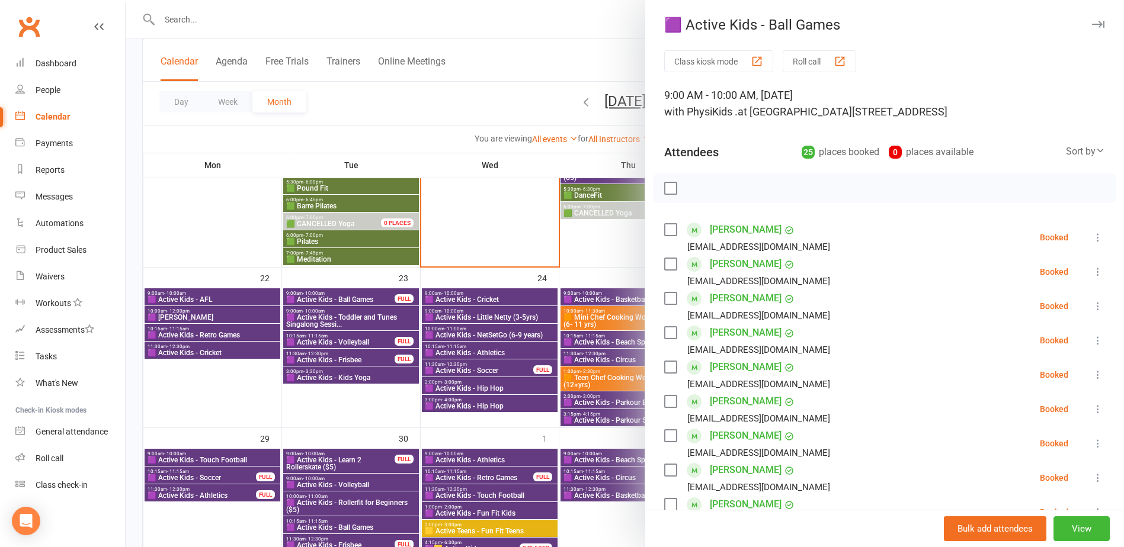
click at [368, 300] on div at bounding box center [625, 273] width 998 height 547
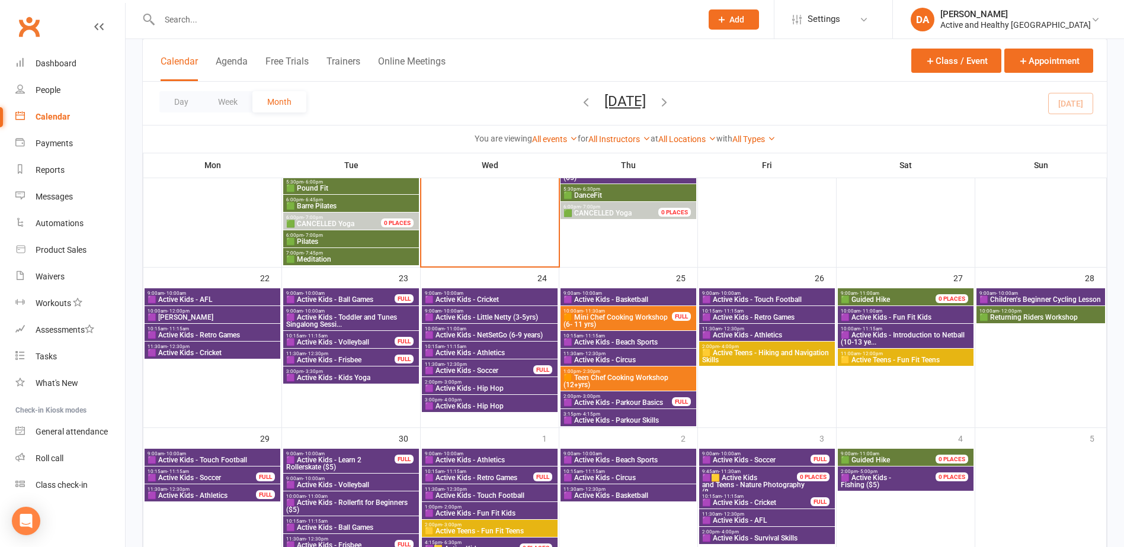
click at [365, 321] on span "🟪 Active Kids - Toddler and Tunes Singalong Sessi..." at bounding box center [351, 321] width 131 height 14
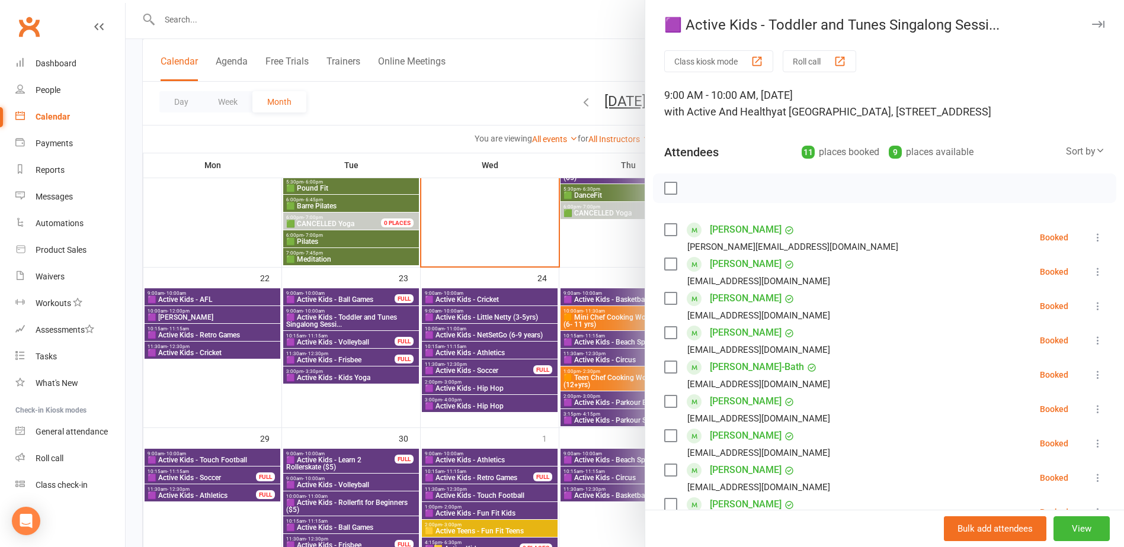
click at [364, 322] on div at bounding box center [625, 273] width 998 height 547
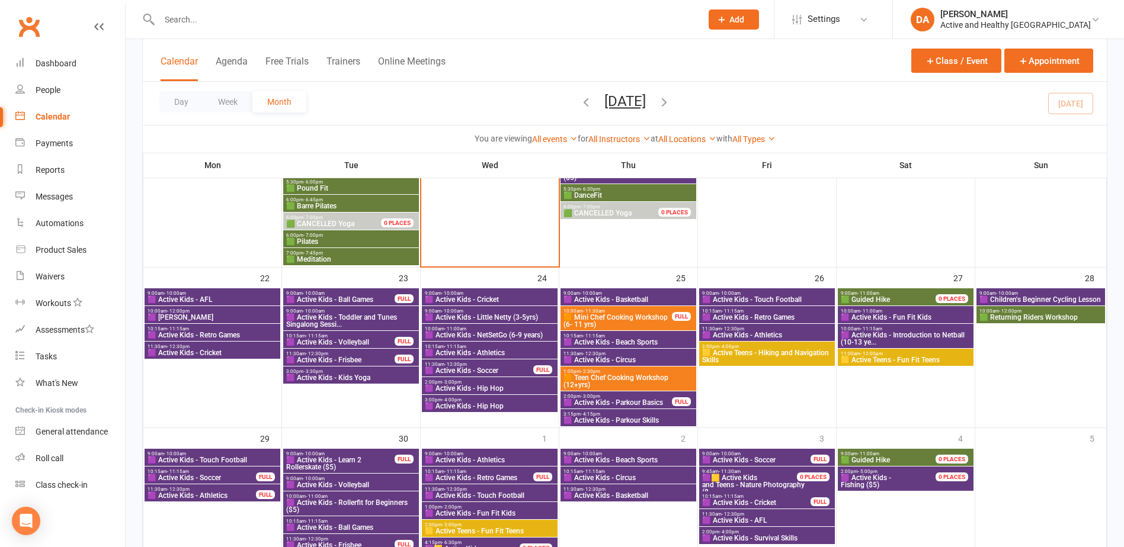
click at [358, 340] on span "🟪 Active Kids - Volleyball" at bounding box center [341, 342] width 110 height 7
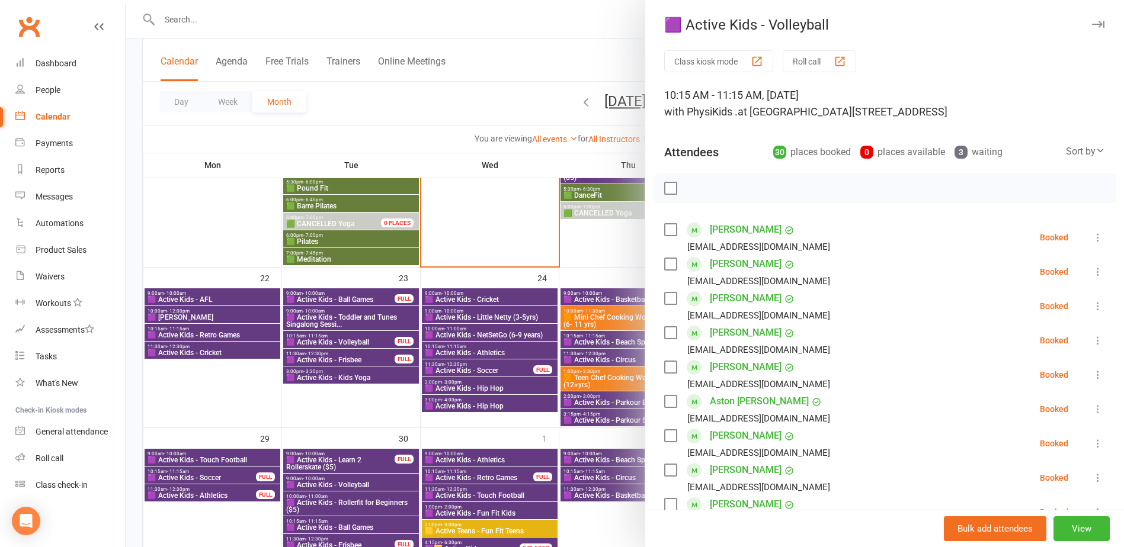
click at [358, 340] on div at bounding box center [625, 273] width 998 height 547
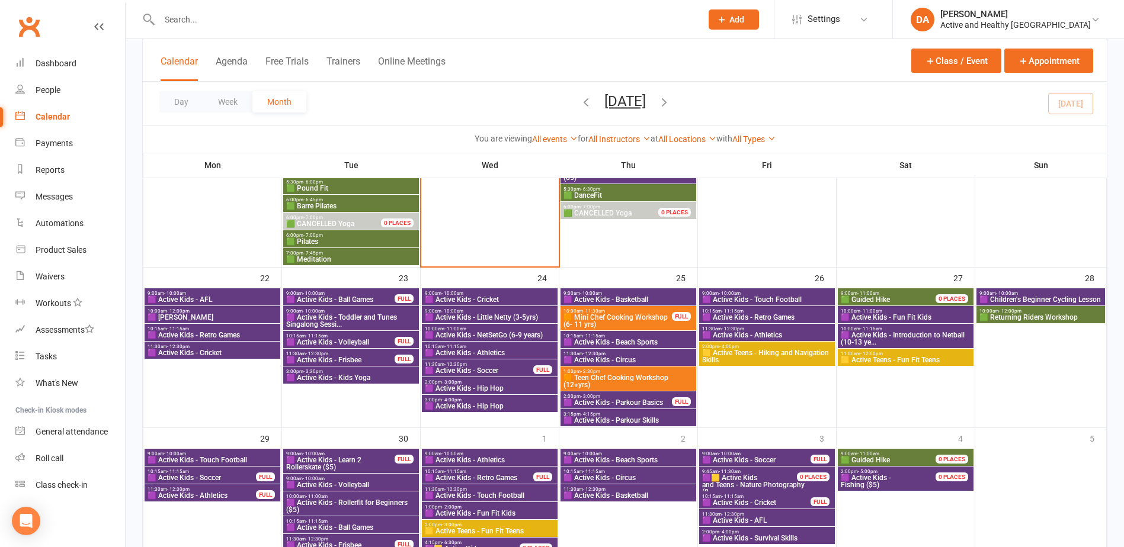
click at [353, 360] on span "🟪 Active Kids - Frisbee" at bounding box center [341, 360] width 110 height 7
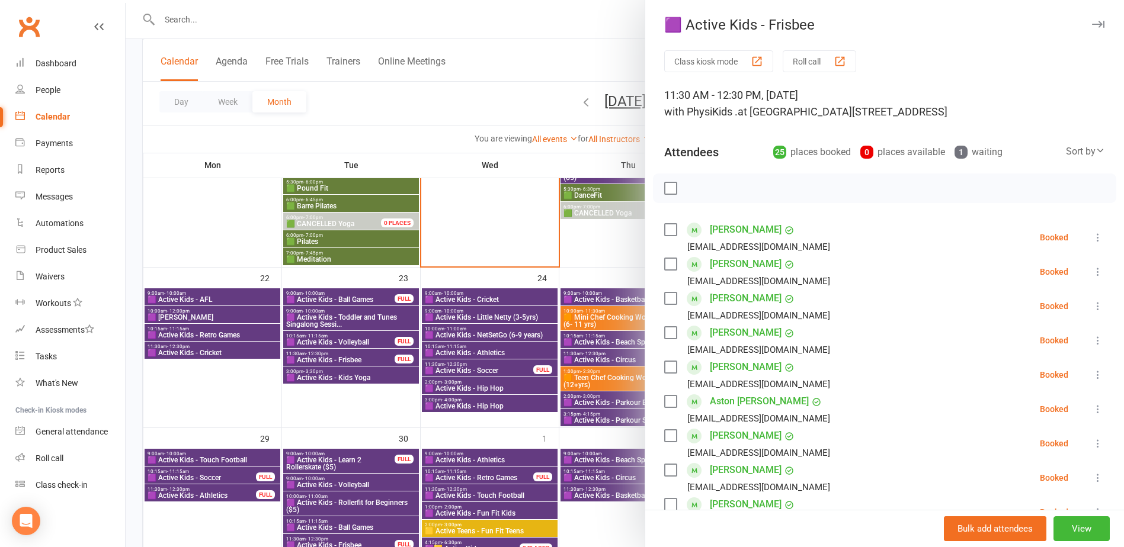
click at [351, 358] on div at bounding box center [625, 273] width 998 height 547
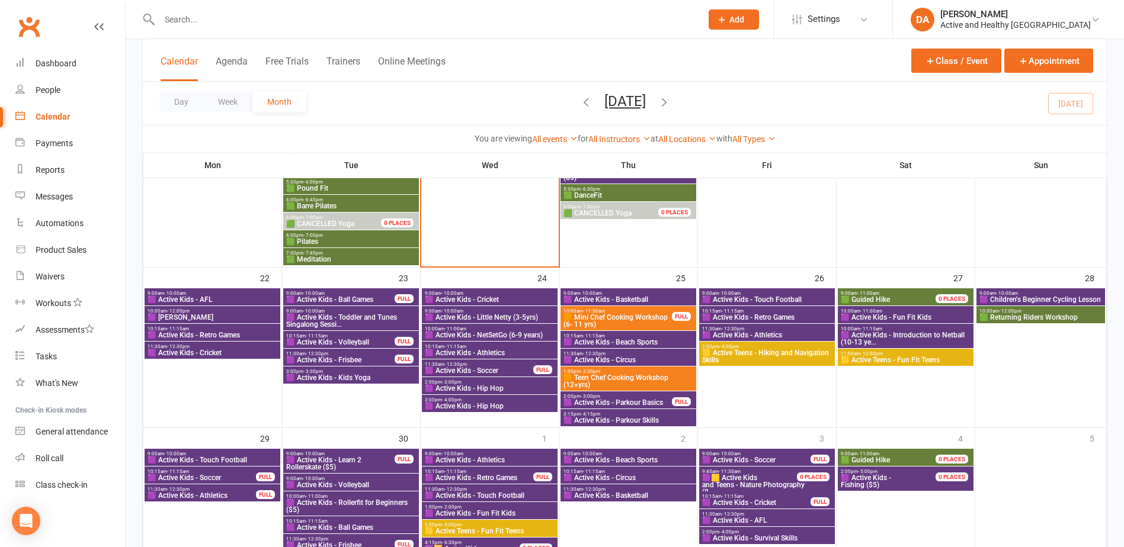
click at [348, 379] on span "🟪 Active Kids - Kids Yoga" at bounding box center [351, 377] width 131 height 7
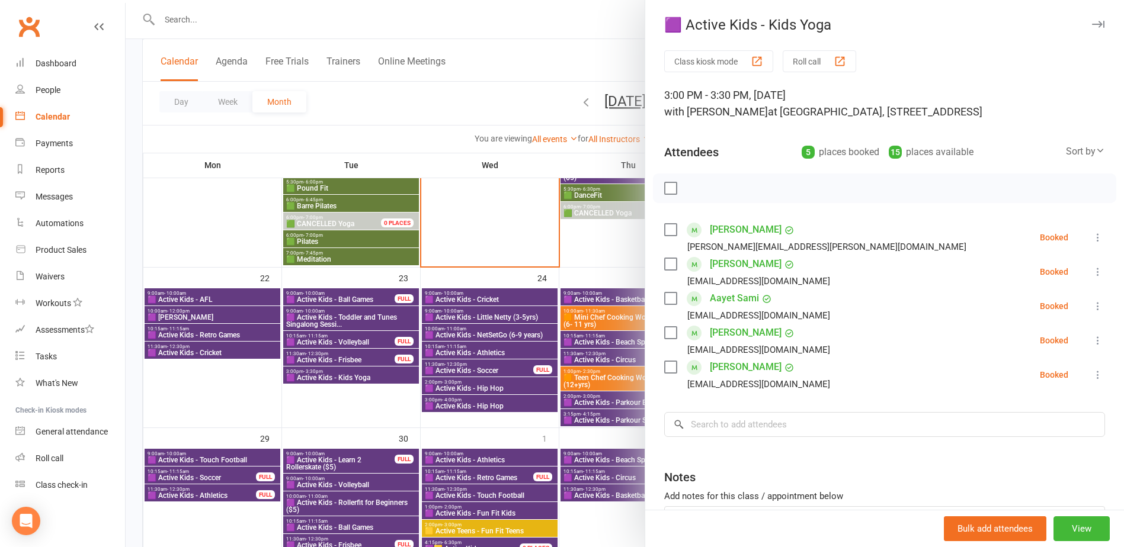
click at [348, 379] on div at bounding box center [625, 273] width 998 height 547
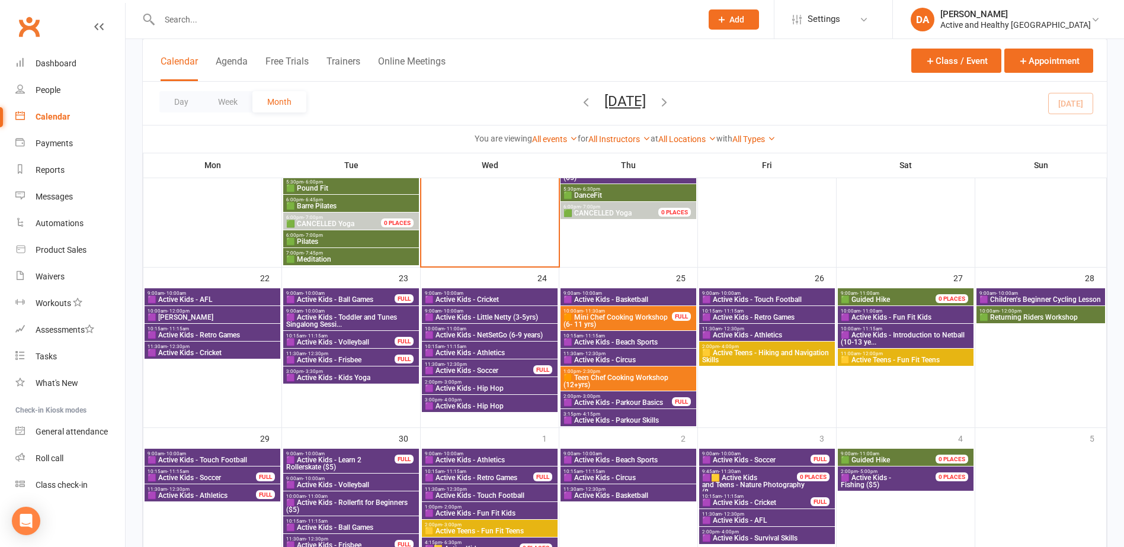
click at [487, 293] on span "9:00am - 10:00am" at bounding box center [489, 293] width 131 height 5
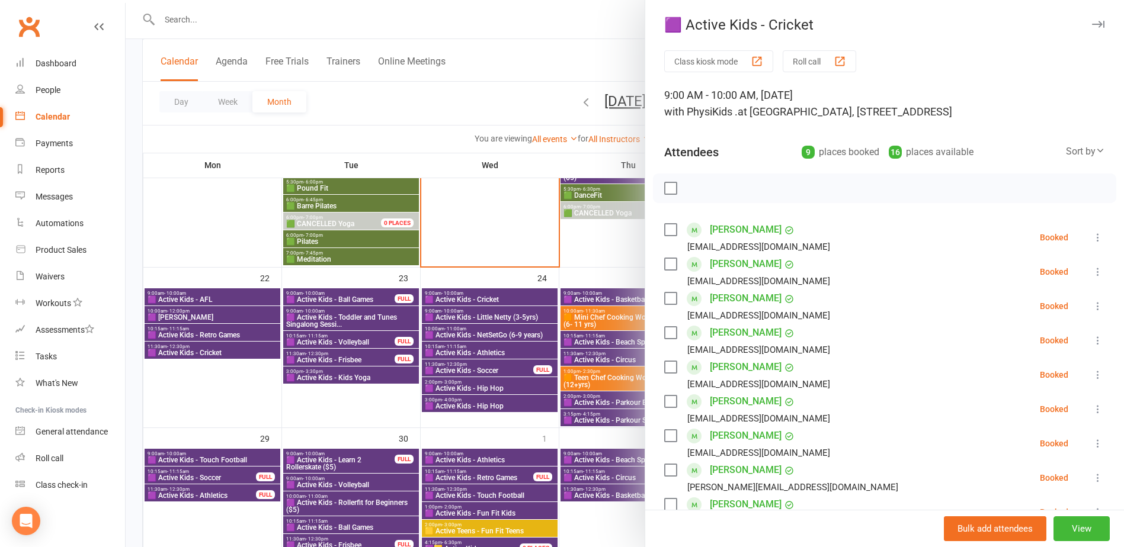
click at [489, 286] on div at bounding box center [625, 273] width 998 height 547
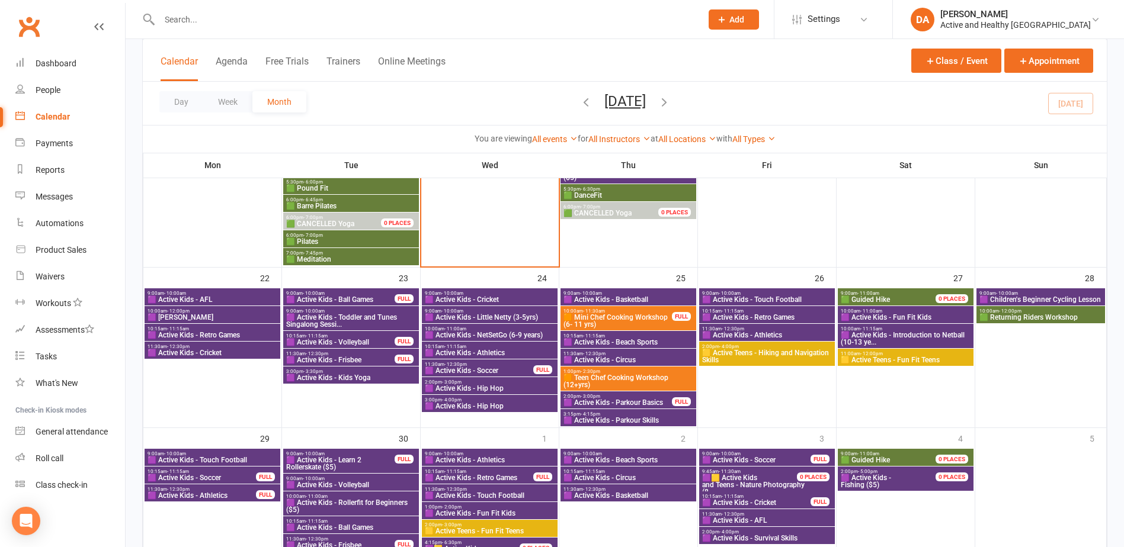
click at [487, 314] on span "🟪 Active Kids - Little Netty (3-5yrs)" at bounding box center [489, 317] width 131 height 7
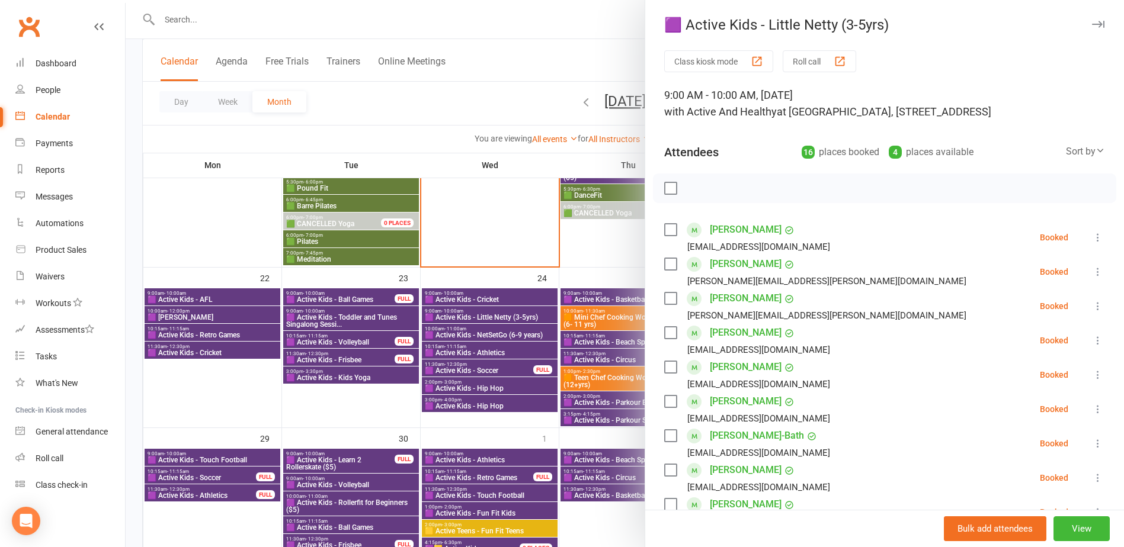
click at [487, 314] on div at bounding box center [625, 273] width 998 height 547
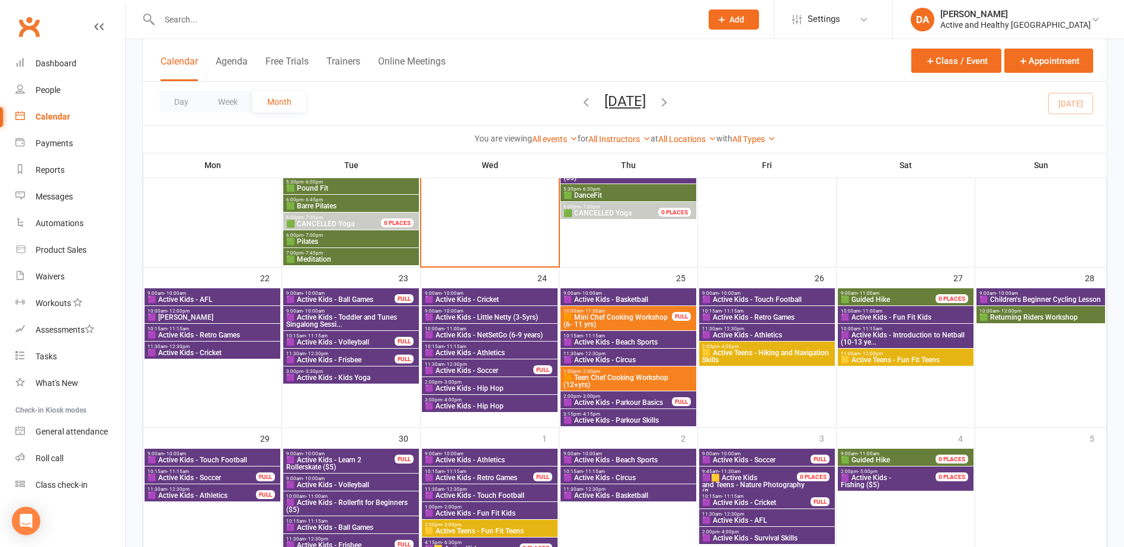
click at [491, 335] on span "🟪 Active Kids - NetSetGo (6-9 years)" at bounding box center [489, 335] width 131 height 7
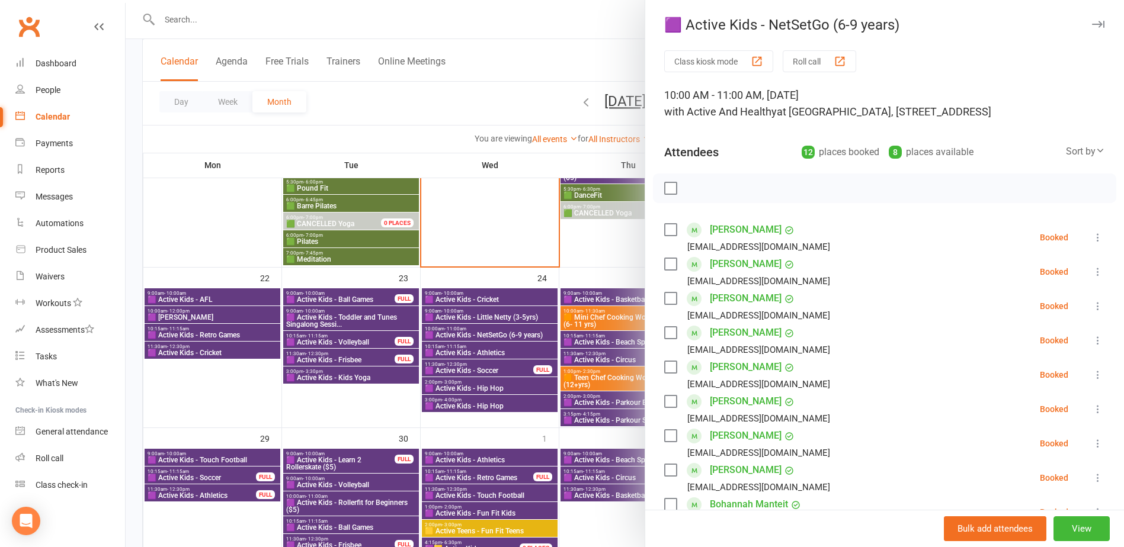
click at [491, 335] on div at bounding box center [625, 273] width 998 height 547
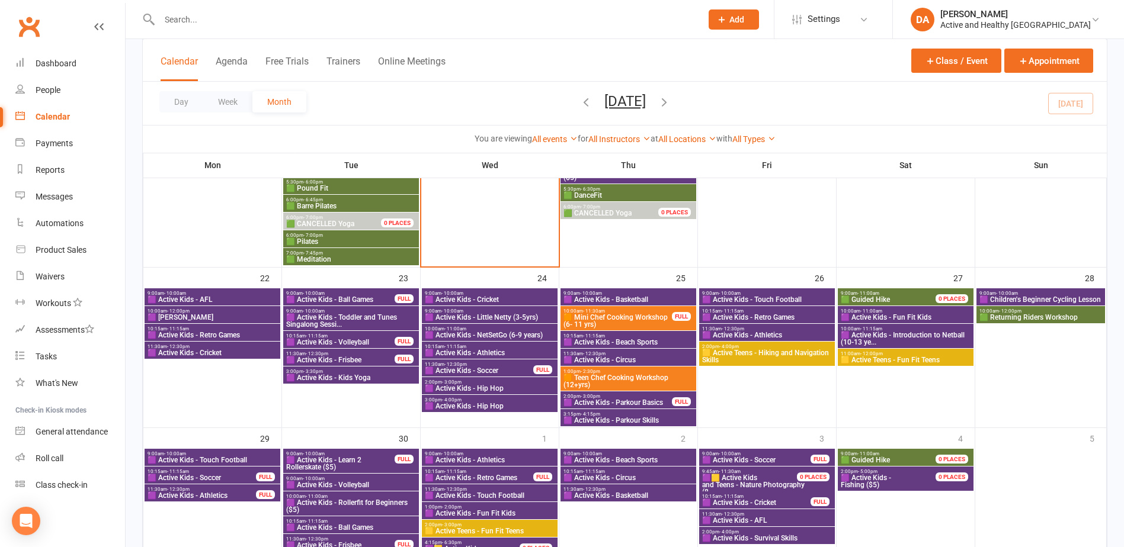
click at [492, 354] on span "🟪 Active Kids - Athletics" at bounding box center [489, 353] width 131 height 7
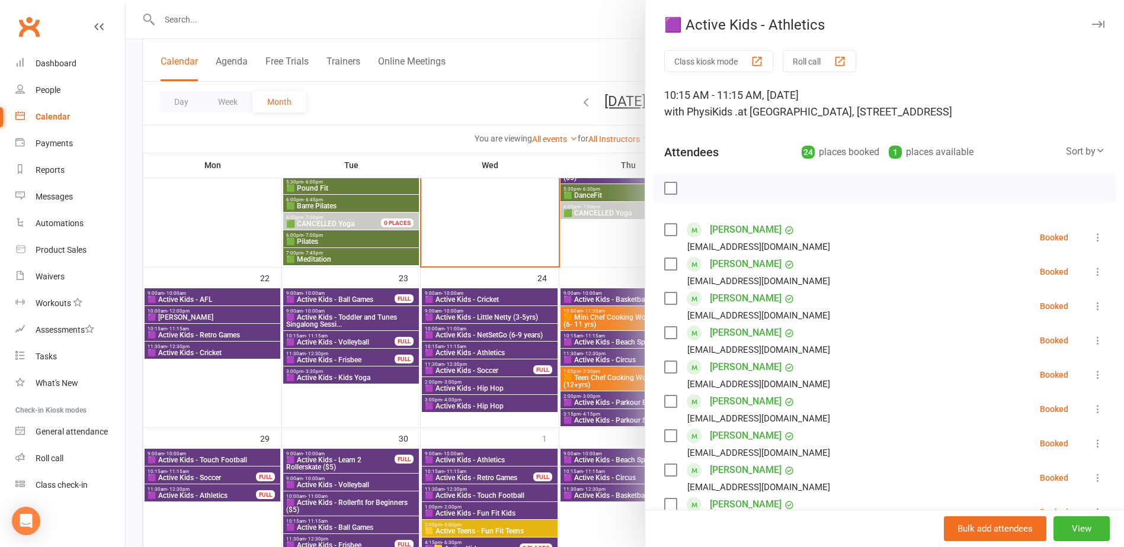
click at [491, 353] on div at bounding box center [625, 273] width 998 height 547
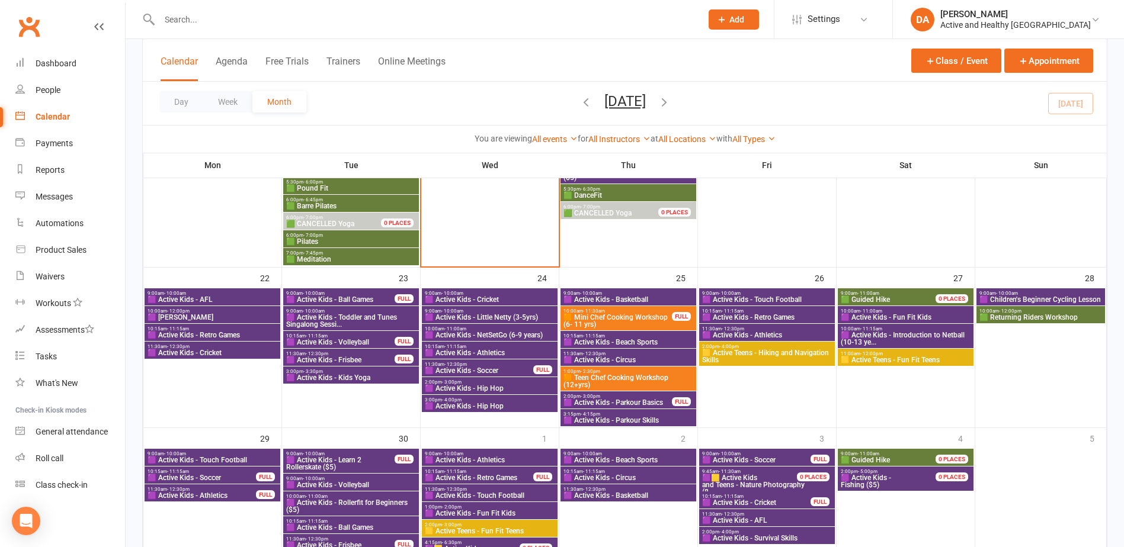
click at [492, 365] on span "11:30am - 12:30pm" at bounding box center [479, 364] width 110 height 5
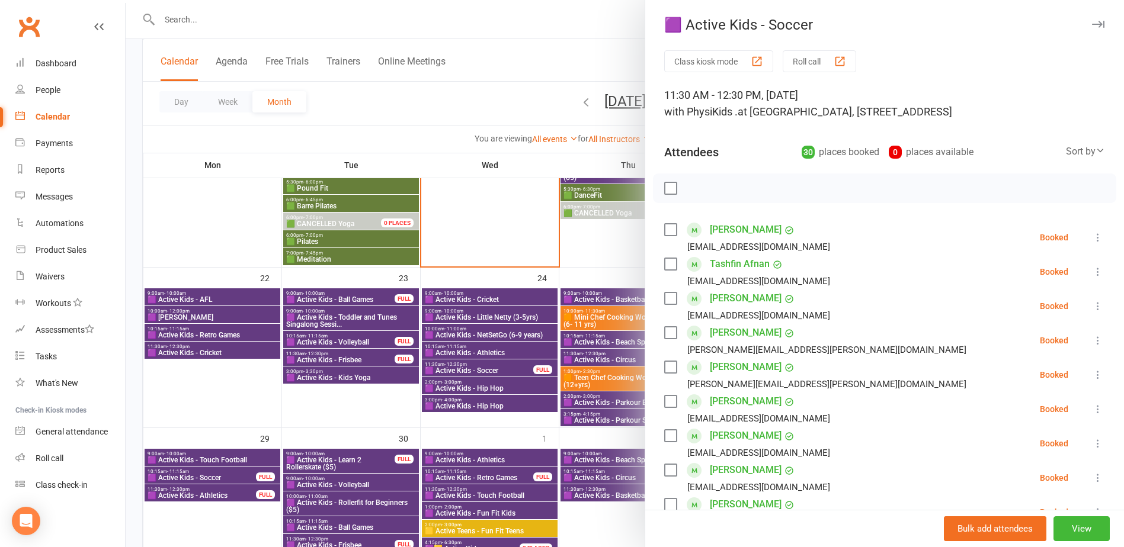
click at [492, 366] on div at bounding box center [625, 273] width 998 height 547
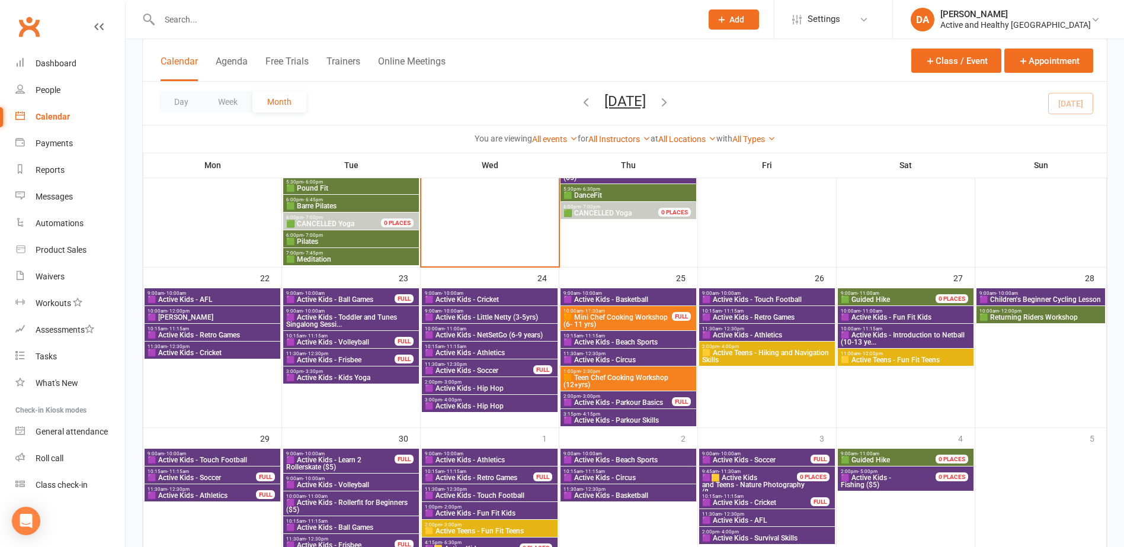
click at [484, 396] on div "3:00pm - 4:00pm 🟪 Active Kids - Hip Hop" at bounding box center [490, 403] width 136 height 17
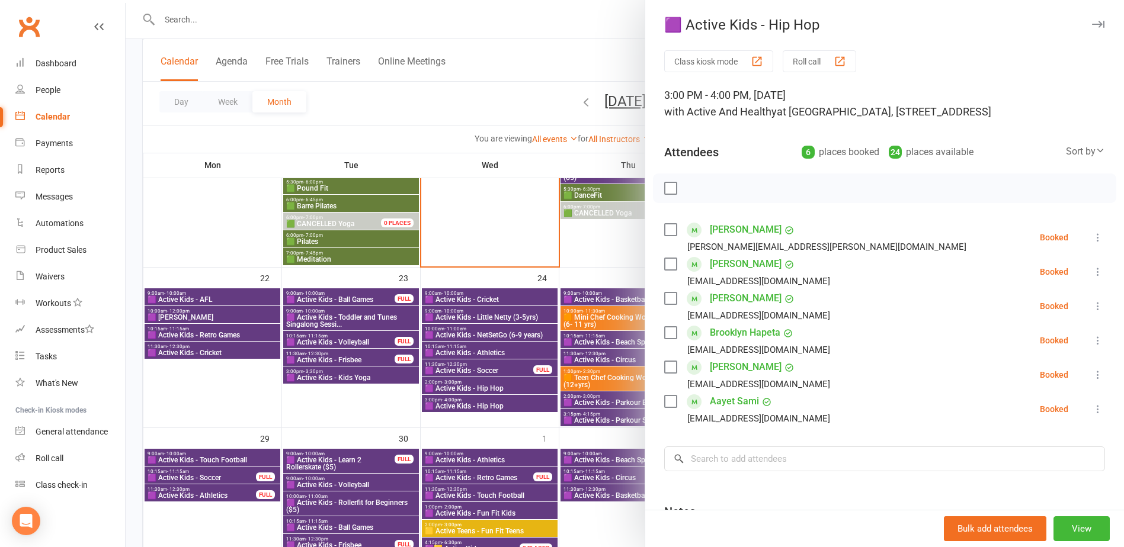
click at [482, 393] on div at bounding box center [625, 273] width 998 height 547
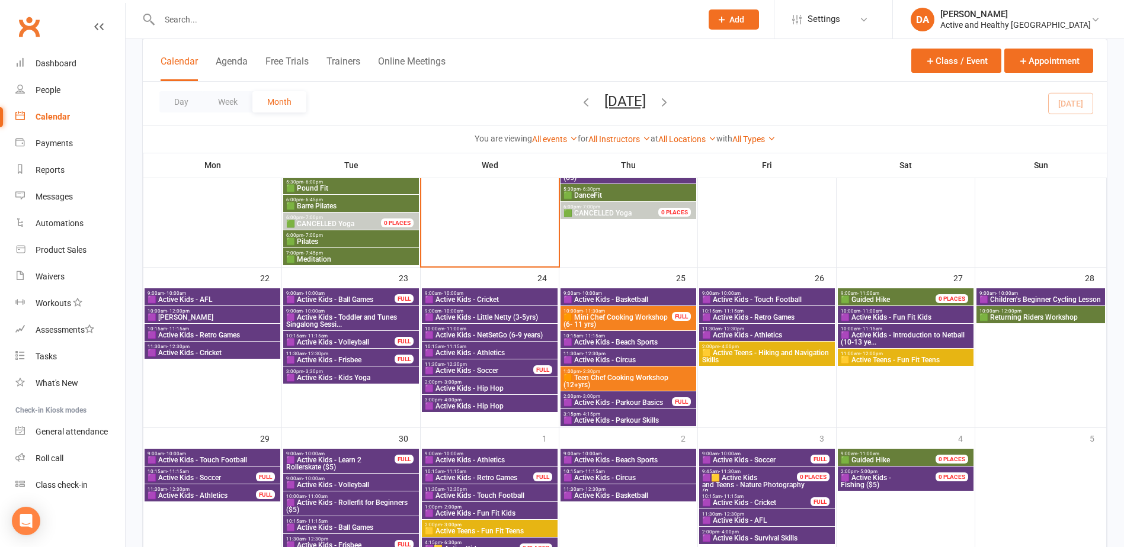
click at [476, 406] on span "🟪 Active Kids - Hip Hop" at bounding box center [489, 406] width 131 height 7
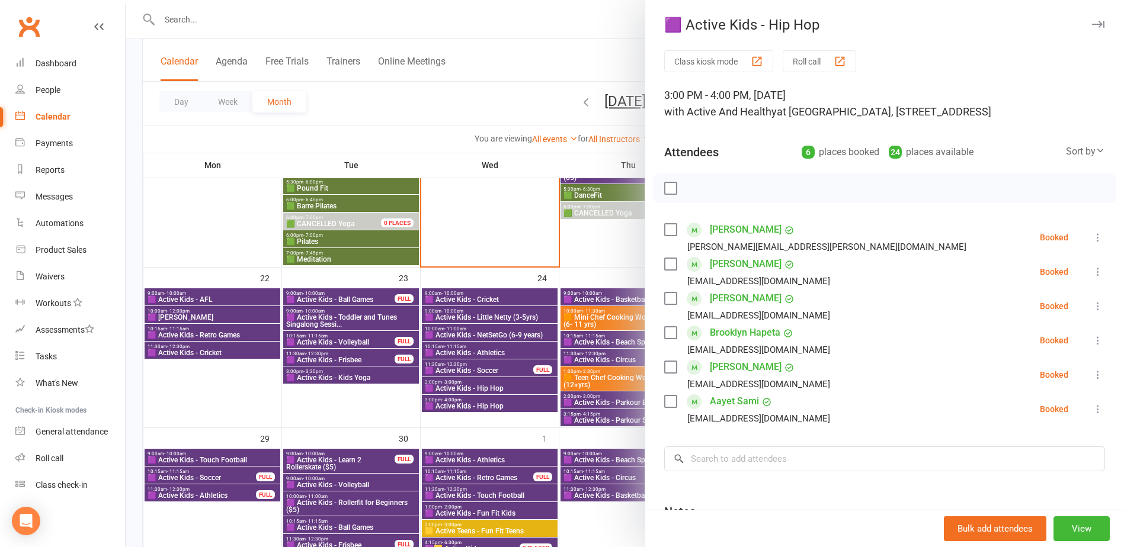
click at [476, 406] on div at bounding box center [625, 273] width 998 height 547
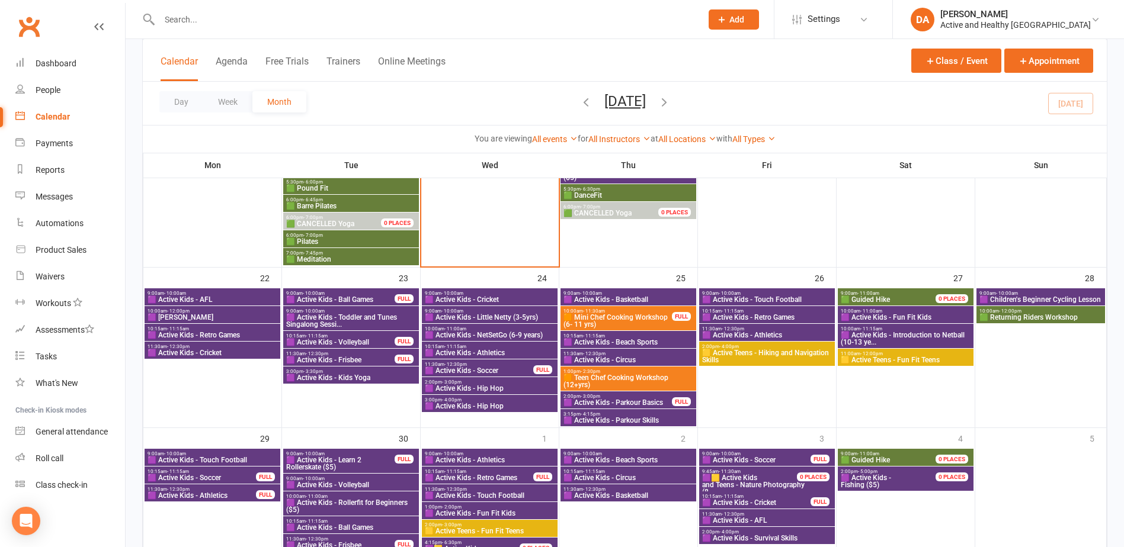
click at [610, 297] on span "🟪 Active Kids - Basketball" at bounding box center [628, 299] width 131 height 7
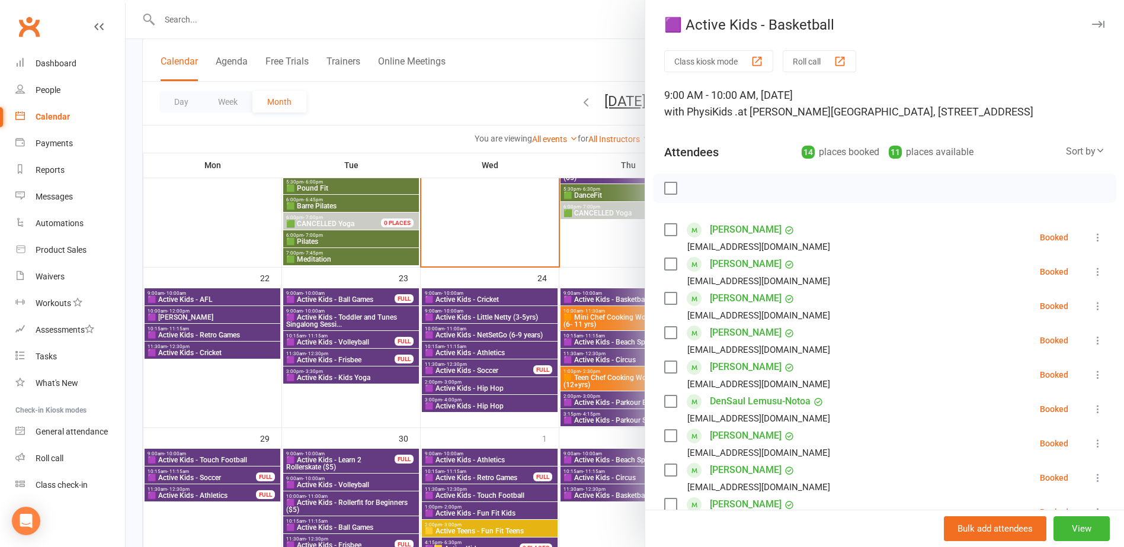
click at [610, 297] on div at bounding box center [625, 273] width 998 height 547
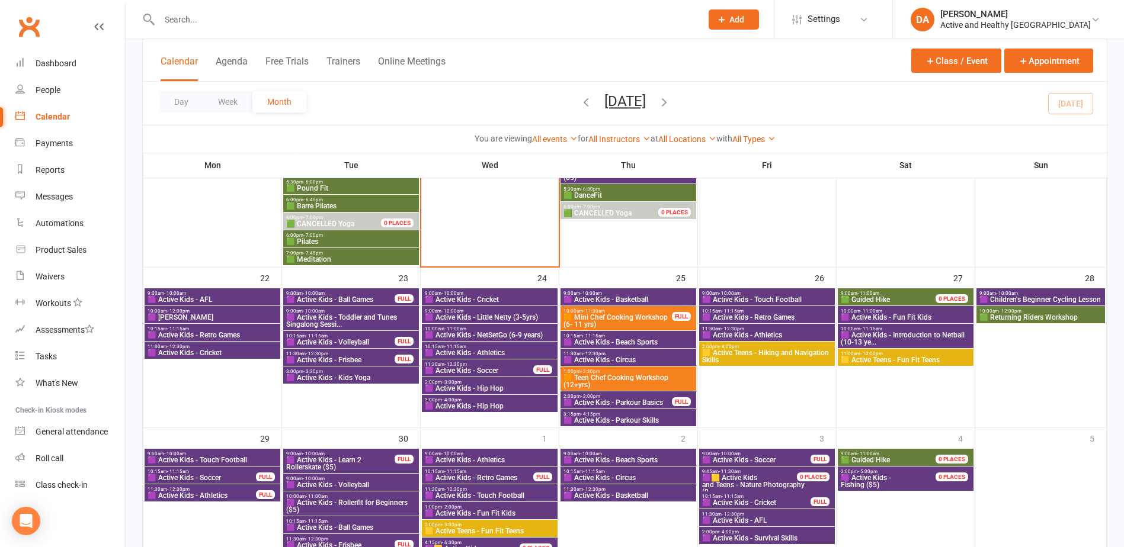
click at [633, 318] on span "🟧 Mini Chef Cooking Workshop (6- 11 yrs)" at bounding box center [618, 321] width 110 height 14
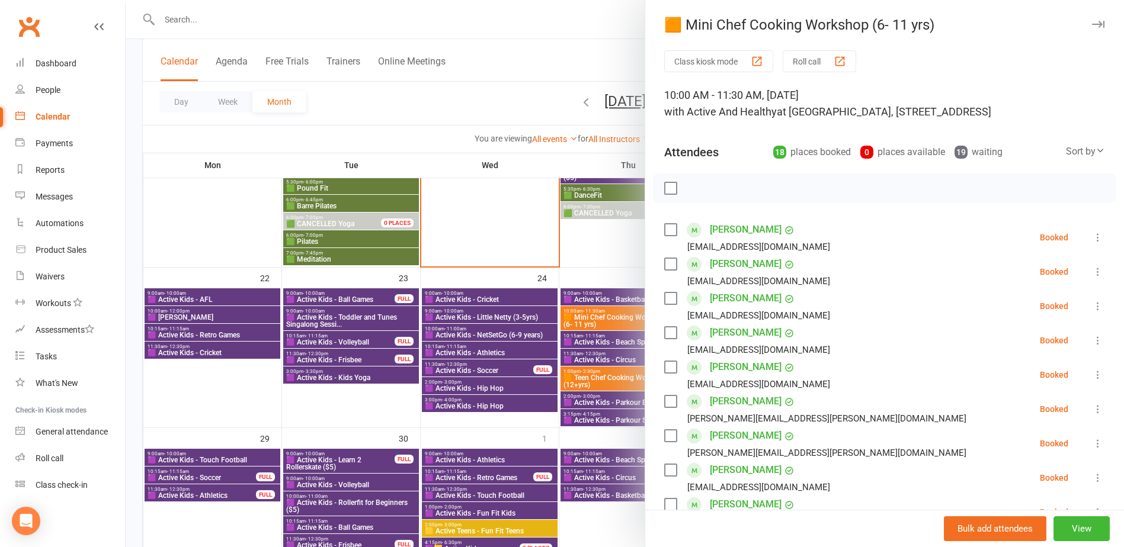
click at [610, 319] on div at bounding box center [625, 273] width 998 height 547
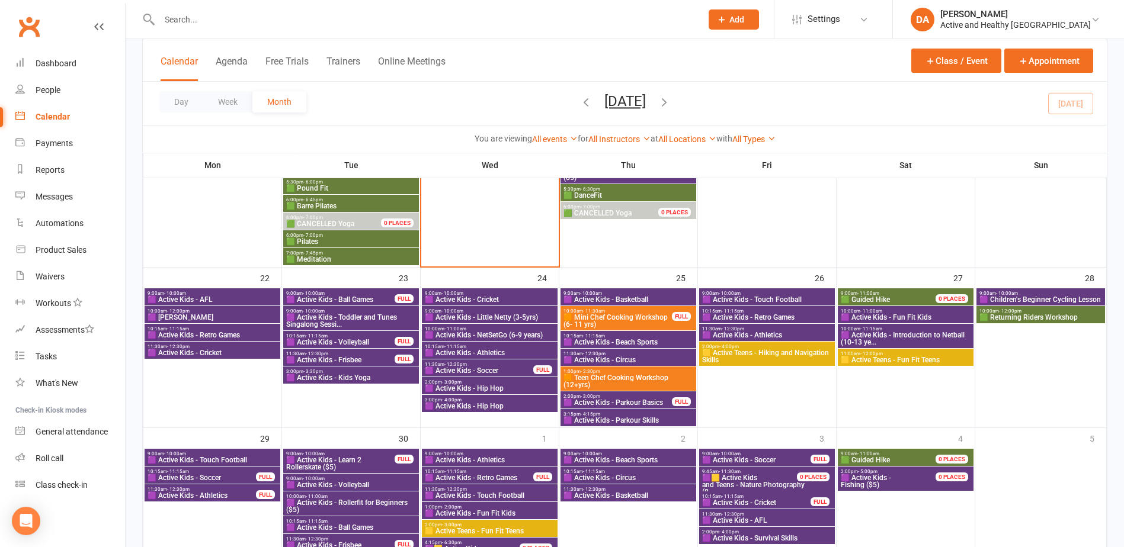
click at [601, 339] on span "🟪 Active Kids - Beach Sports" at bounding box center [628, 342] width 131 height 7
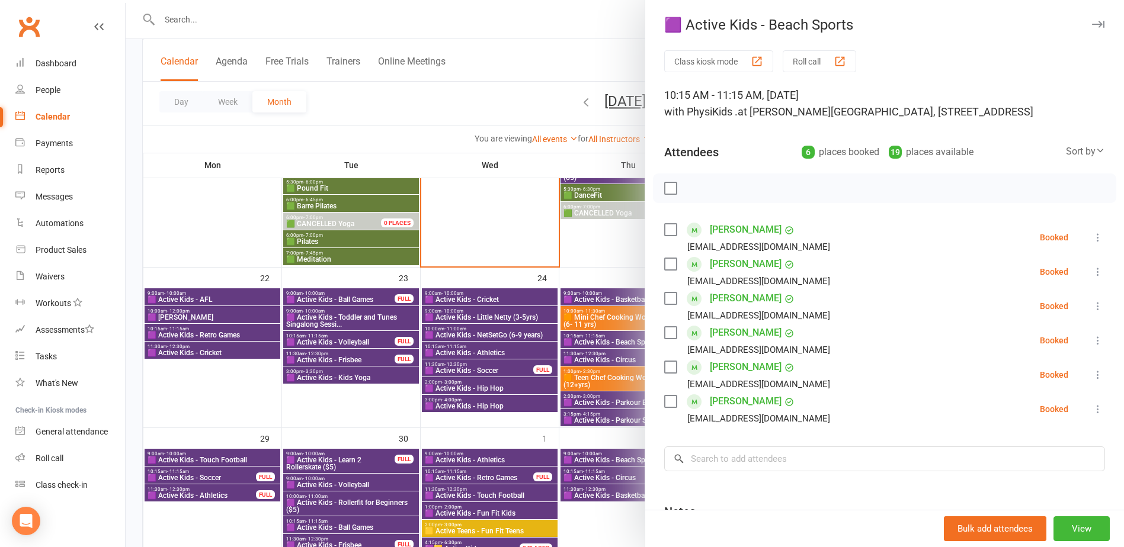
click at [601, 338] on div at bounding box center [625, 273] width 998 height 547
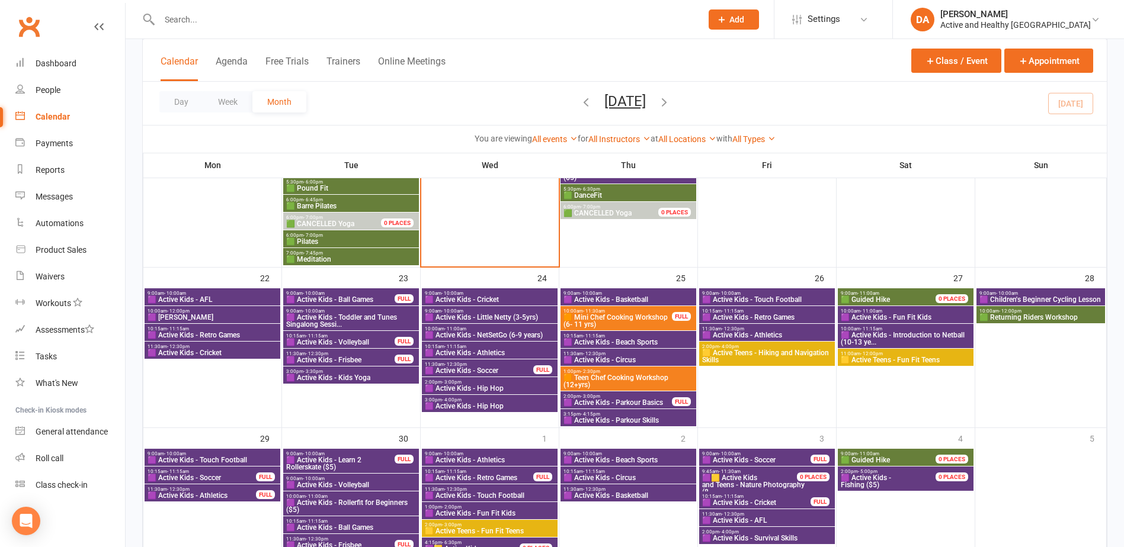
click at [595, 361] on span "🟪 Active Kids - Circus" at bounding box center [628, 360] width 131 height 7
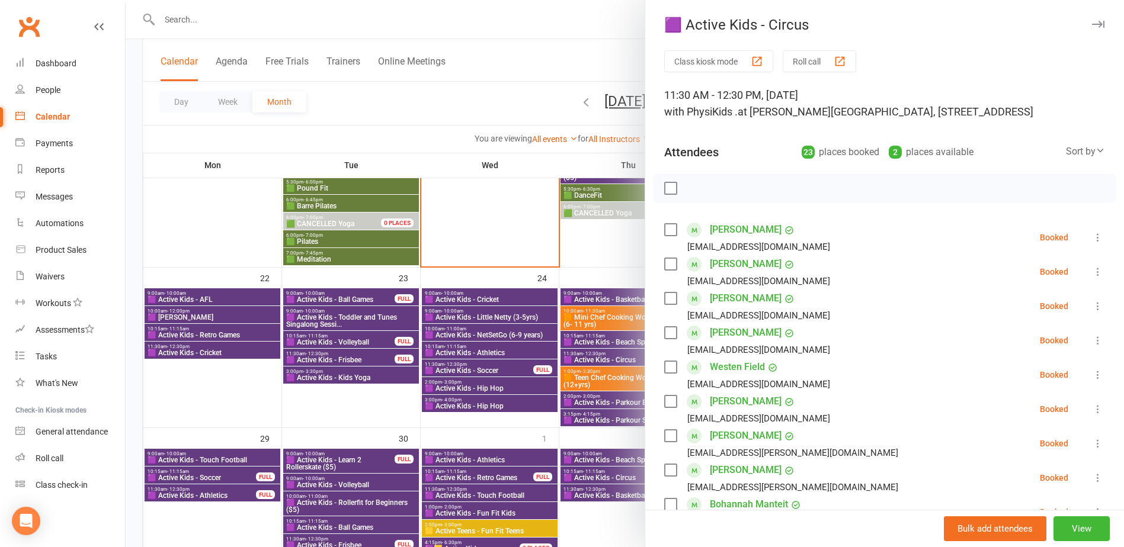
click at [595, 361] on div at bounding box center [625, 273] width 998 height 547
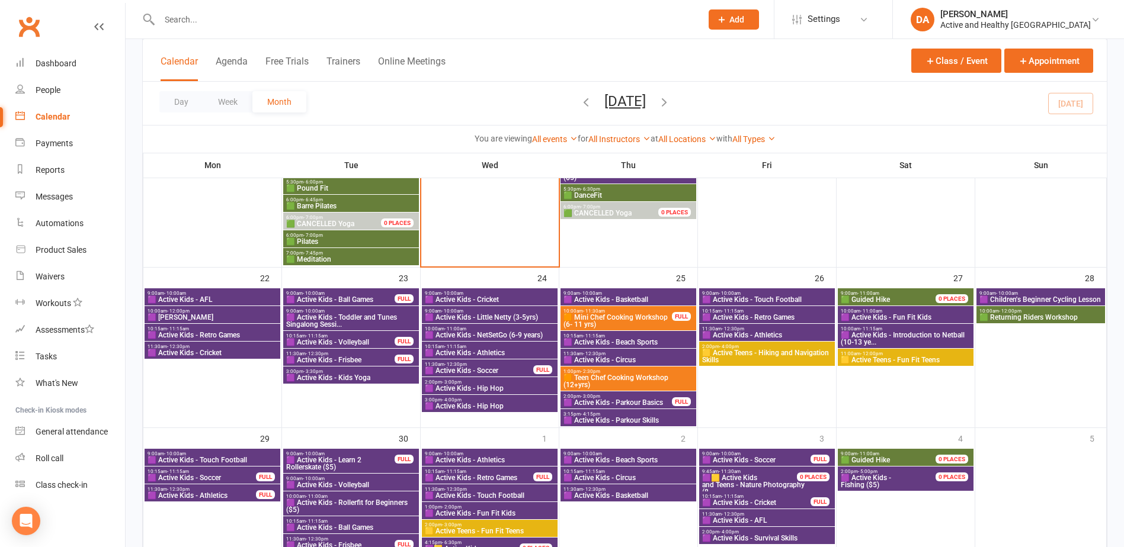
click at [591, 380] on span "🟧 Teen Chef Cooking Workshop (12+yrs)" at bounding box center [628, 381] width 131 height 14
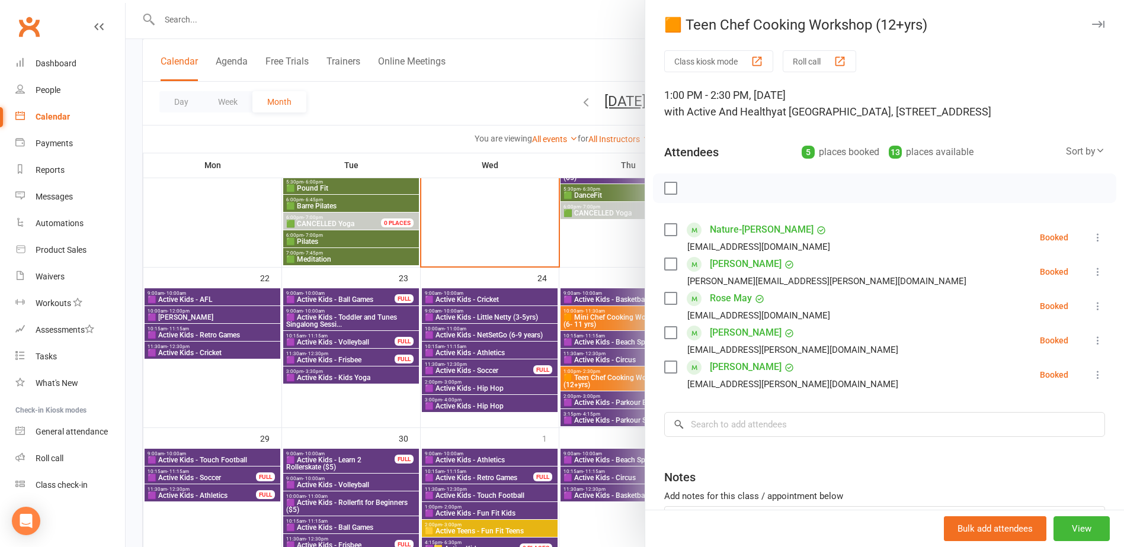
click at [591, 380] on div at bounding box center [625, 273] width 998 height 547
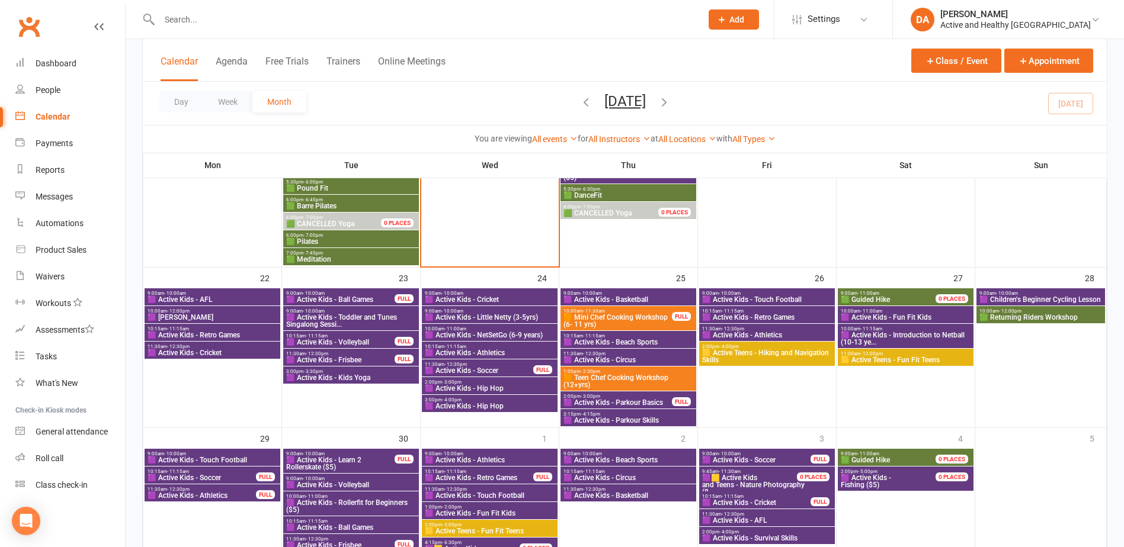
click at [594, 400] on span "🟪 Active Kids - Parkour Basics" at bounding box center [618, 402] width 110 height 7
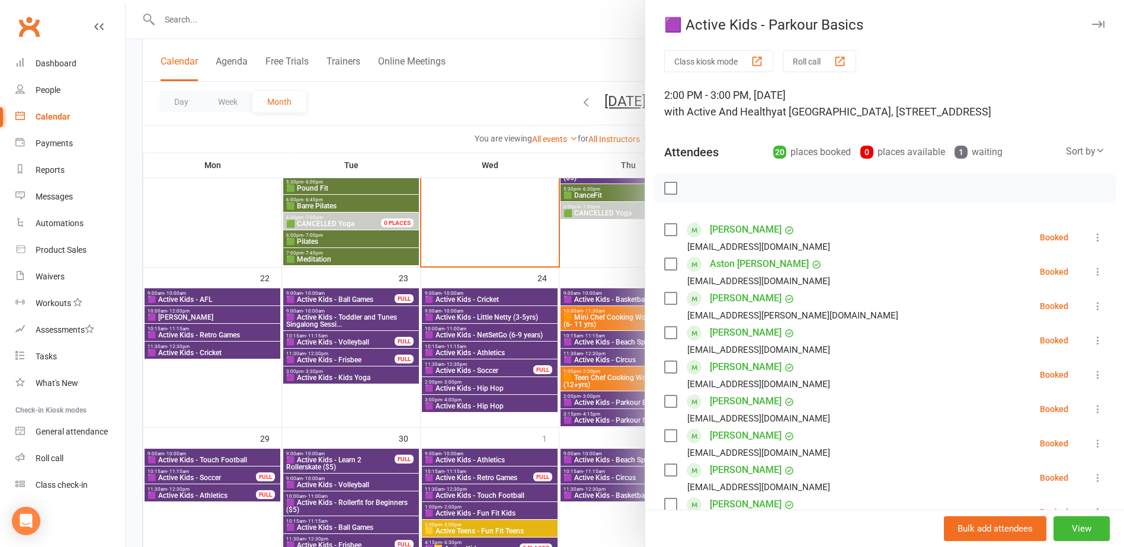
click at [594, 399] on div at bounding box center [625, 273] width 998 height 547
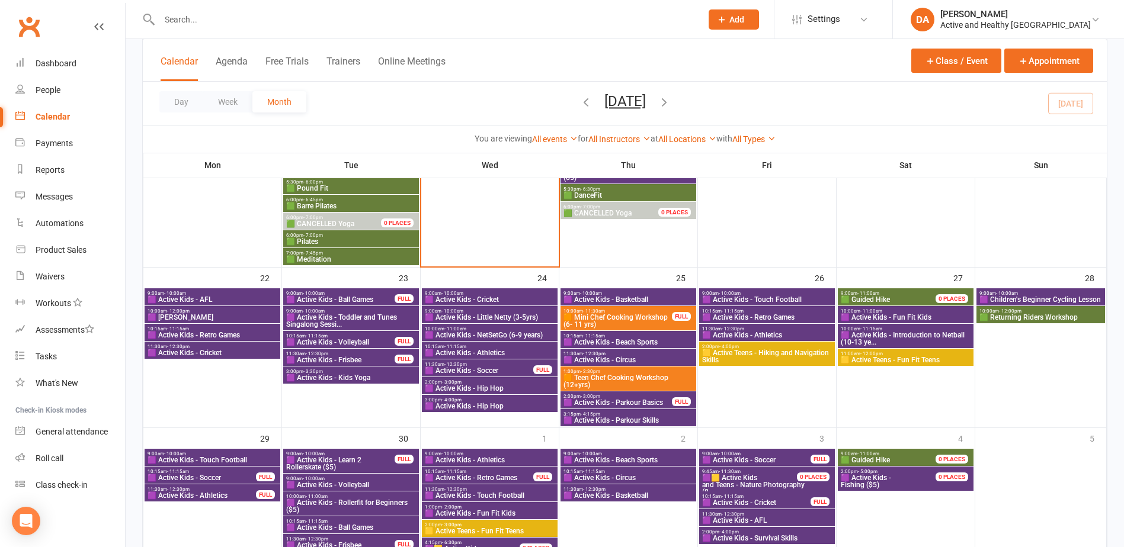
click at [595, 417] on span "🟪 Active Kids - Parkour Skills" at bounding box center [628, 420] width 131 height 7
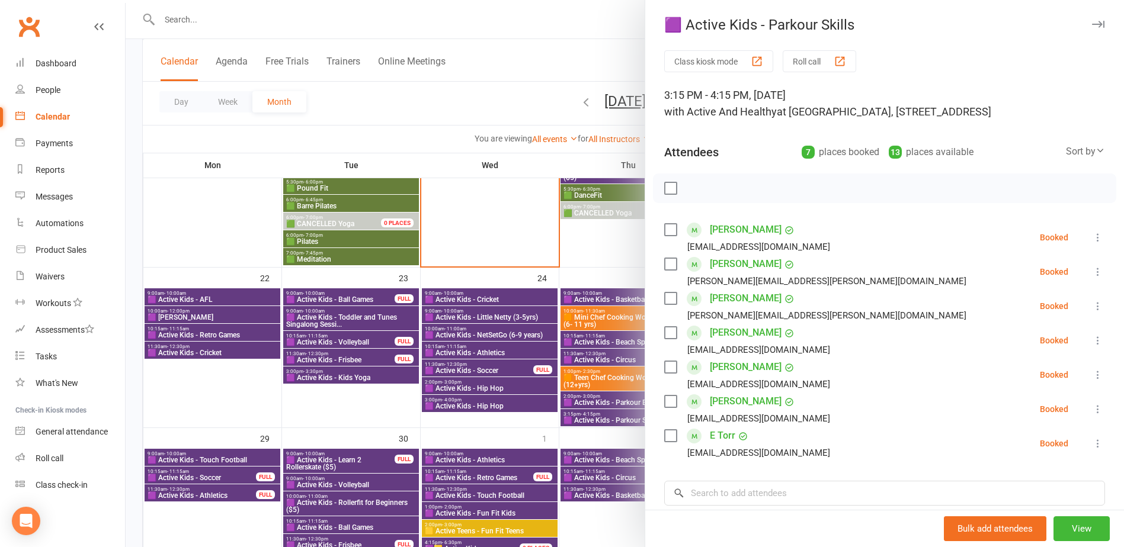
click at [595, 417] on div at bounding box center [625, 273] width 998 height 547
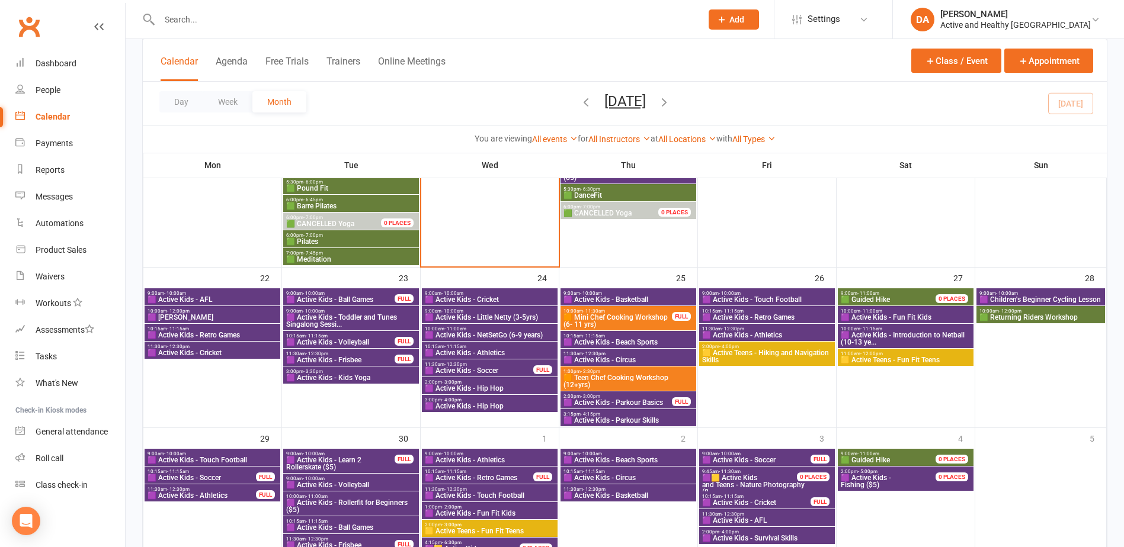
click at [760, 297] on span "🟪 Active Kids - Touch Football" at bounding box center [767, 299] width 131 height 7
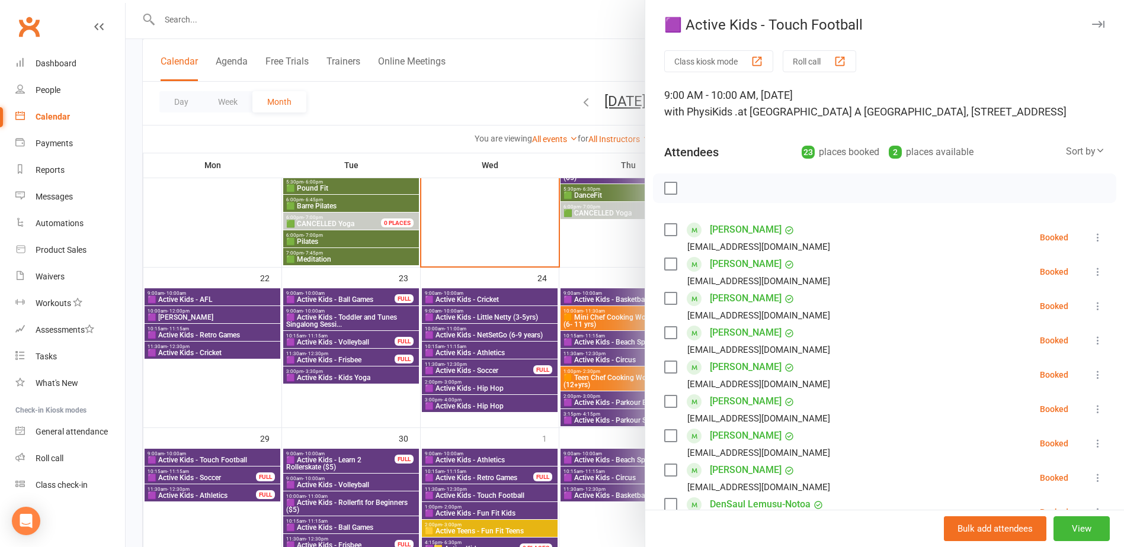
click at [594, 326] on div at bounding box center [625, 273] width 998 height 547
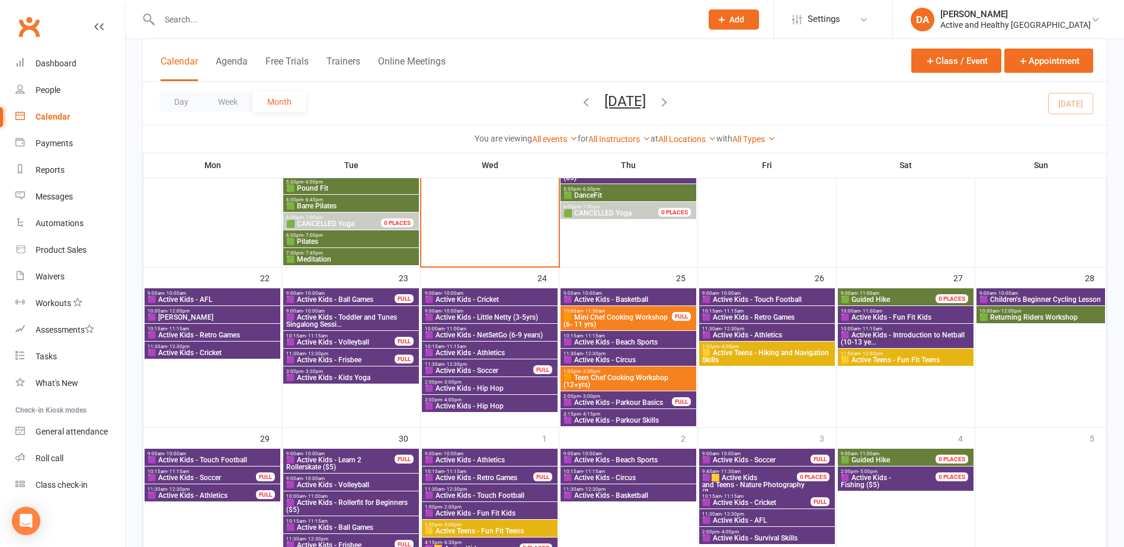
click at [791, 309] on span "10:15am - 11:15am" at bounding box center [767, 311] width 131 height 5
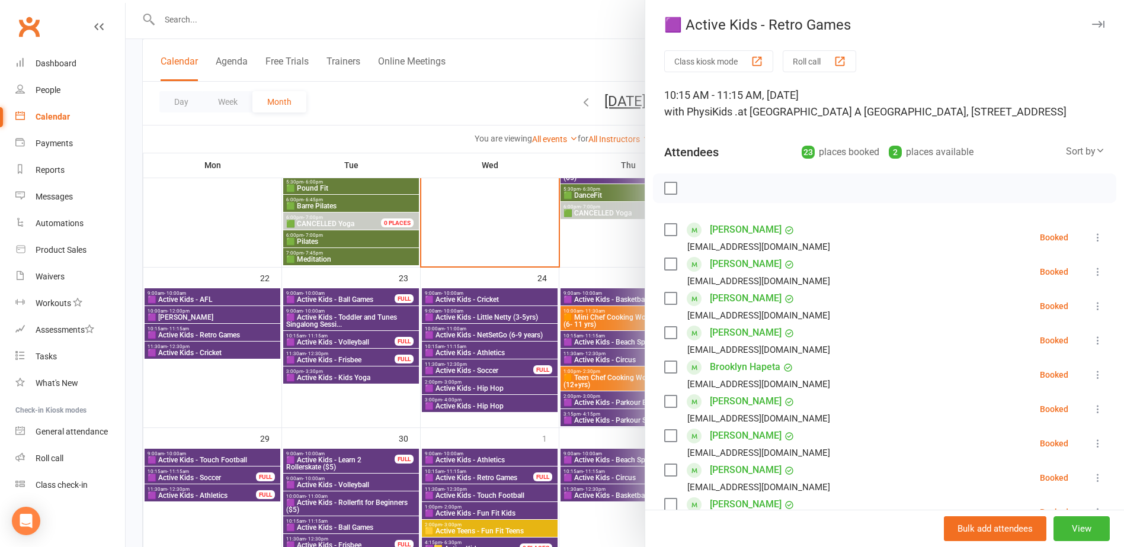
click at [606, 357] on div at bounding box center [625, 273] width 998 height 547
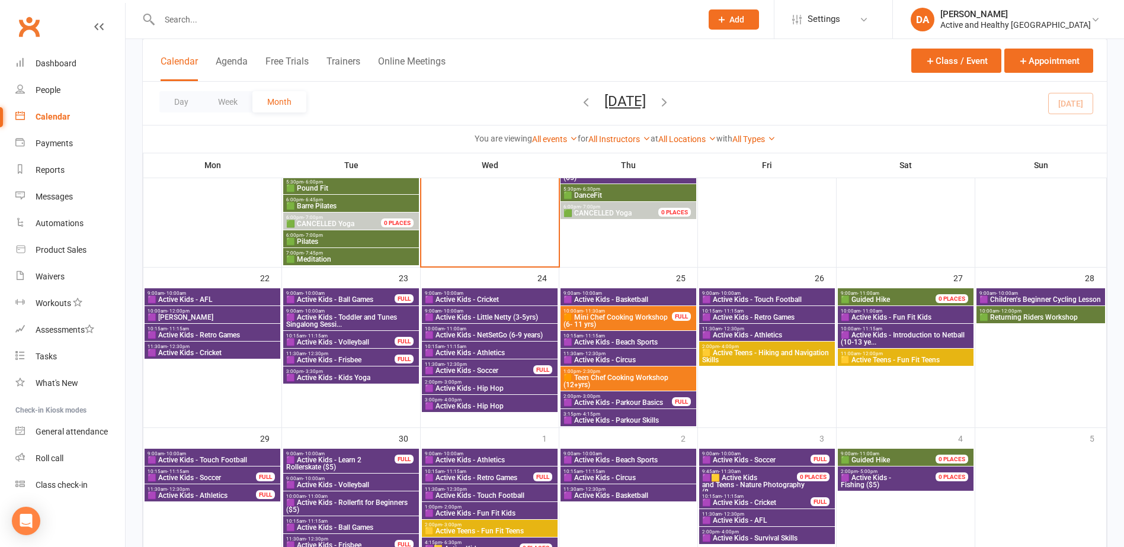
click at [795, 330] on span "11:30am - 12:30pm" at bounding box center [767, 328] width 131 height 5
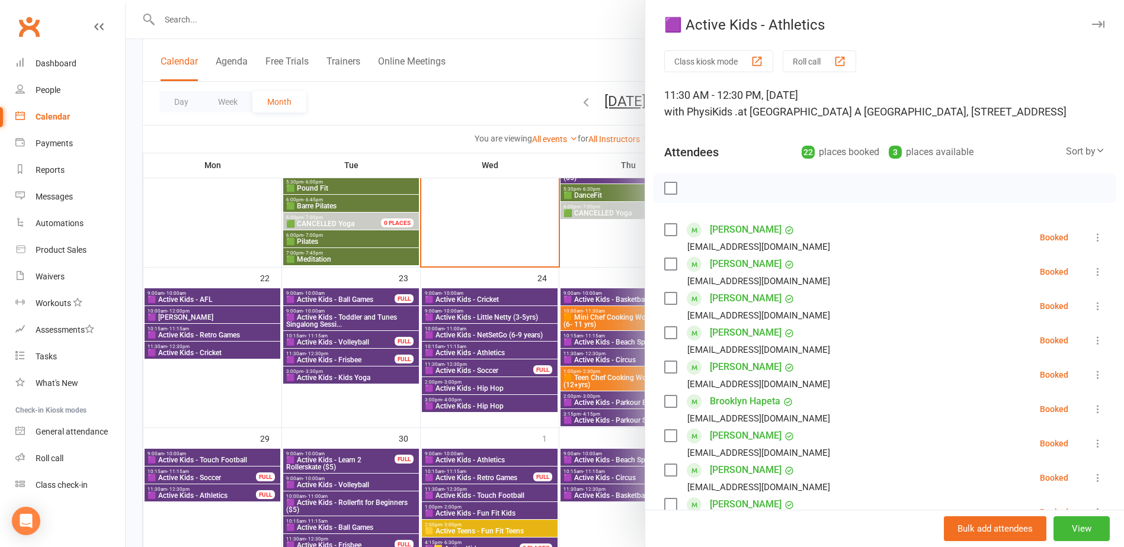
click at [587, 363] on div at bounding box center [625, 273] width 998 height 547
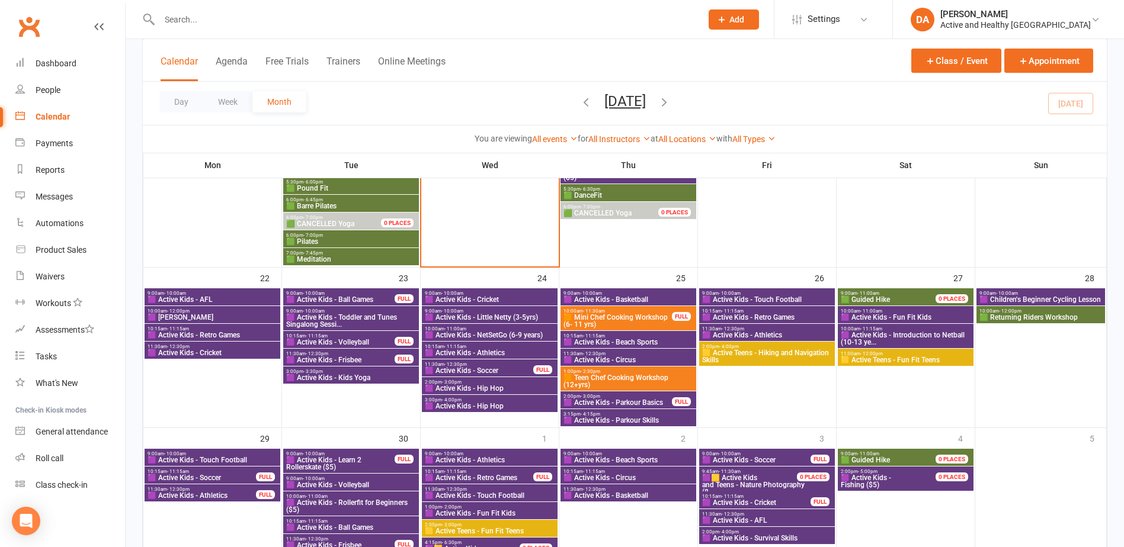
click at [729, 354] on span "🟨 Active Teens - Hiking and Navigation Skills" at bounding box center [767, 357] width 131 height 14
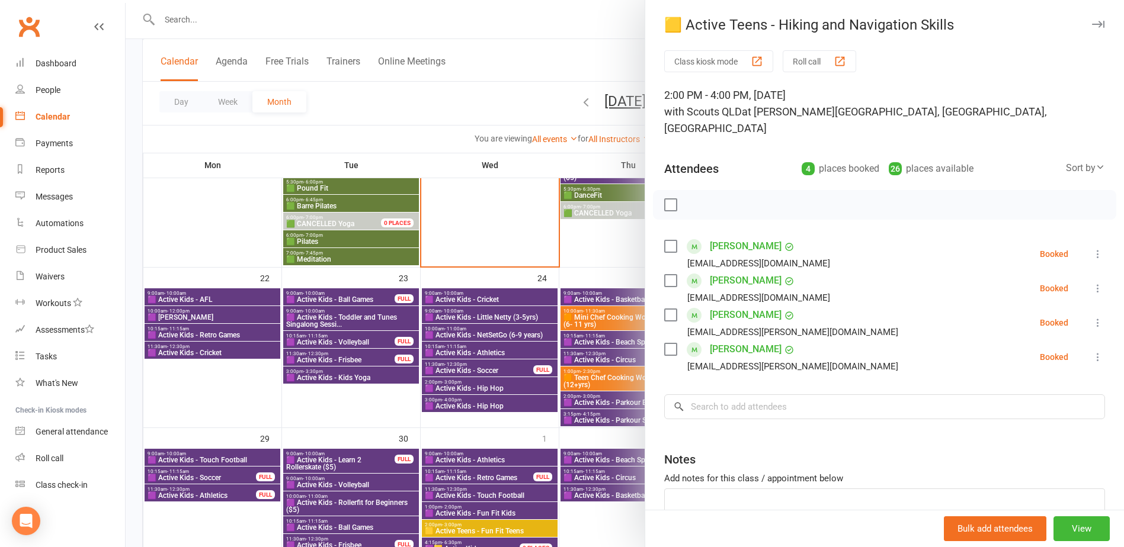
click at [586, 364] on div at bounding box center [625, 273] width 998 height 547
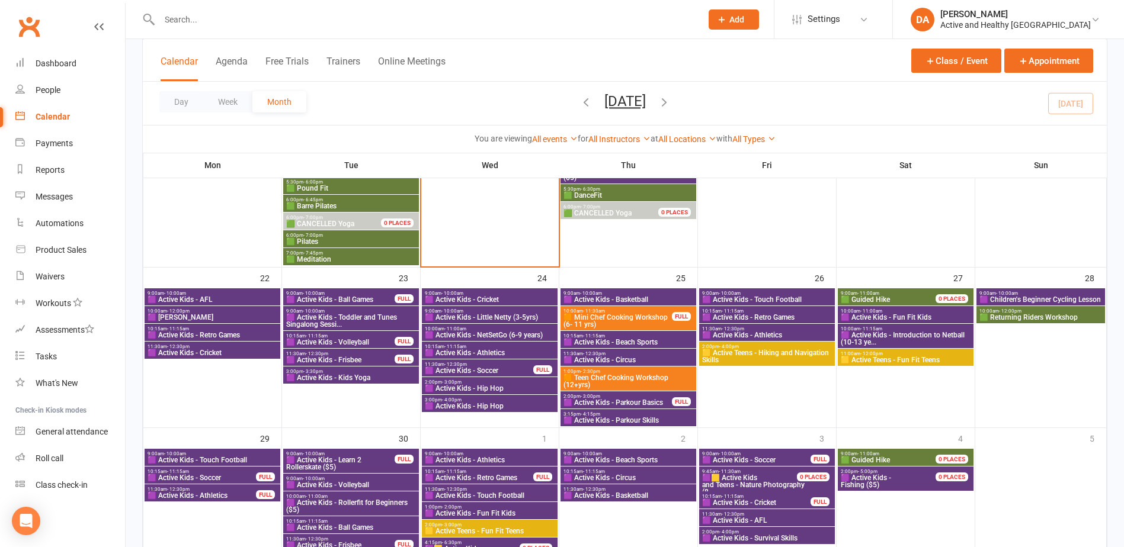
click at [912, 296] on span "🟩 Guided Hike" at bounding box center [895, 299] width 110 height 7
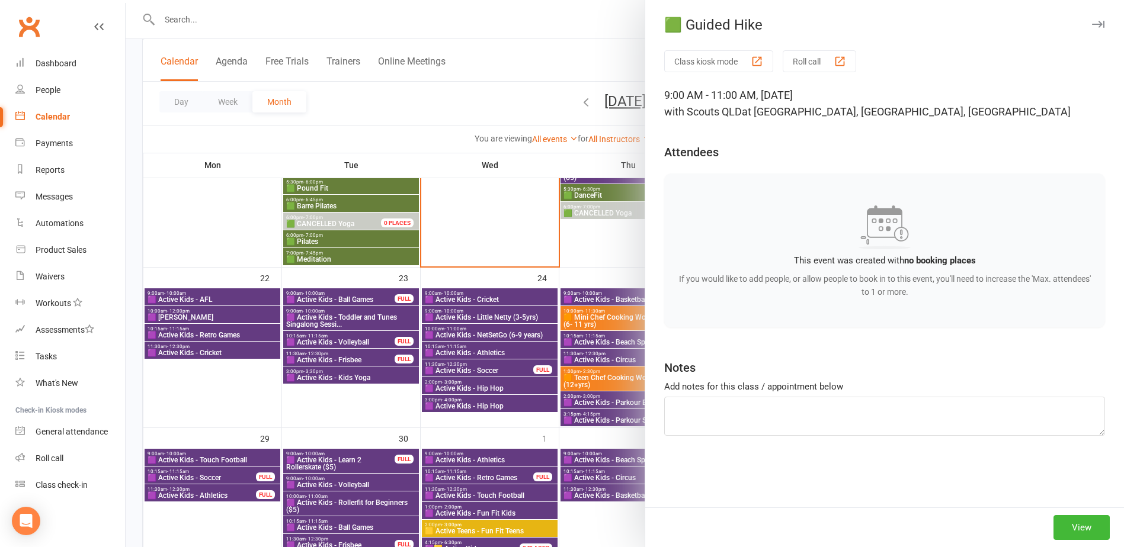
click at [527, 320] on div at bounding box center [625, 273] width 998 height 547
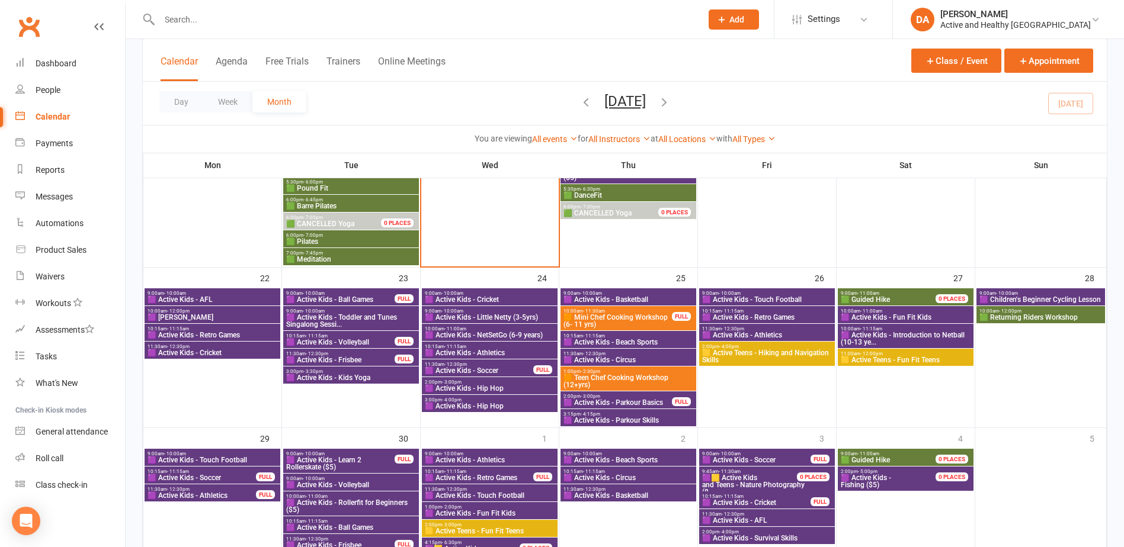
click at [882, 318] on span "🟪 Active Kids - Fun Fit Kids" at bounding box center [905, 317] width 131 height 7
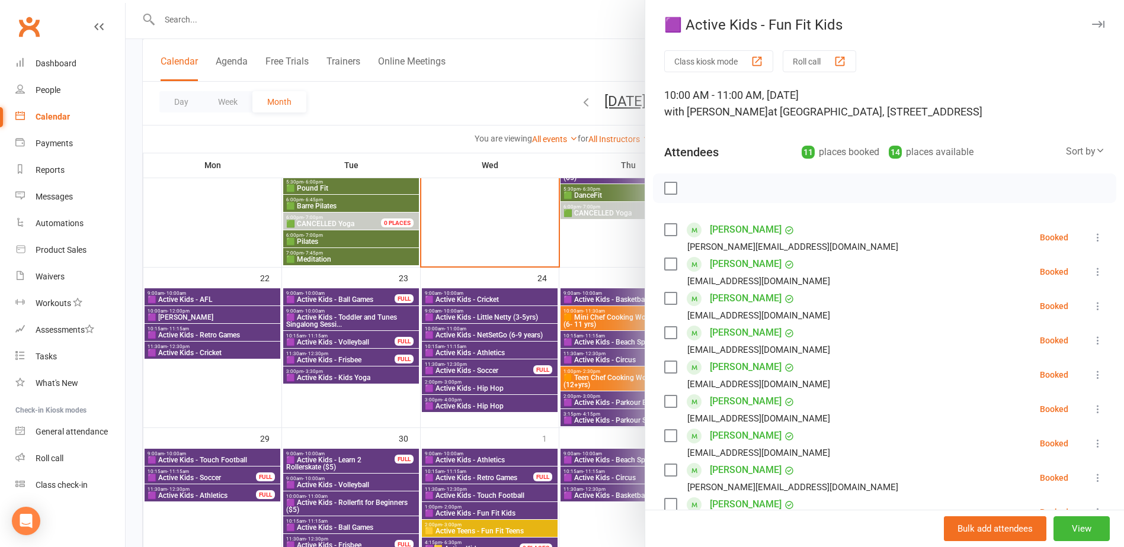
click at [608, 354] on div at bounding box center [625, 273] width 998 height 547
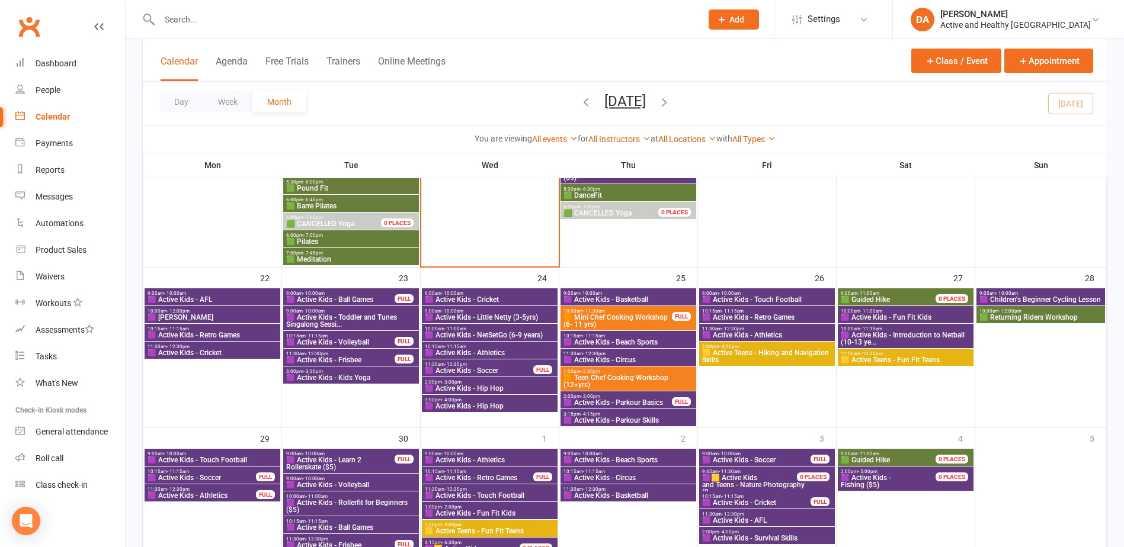
click at [916, 335] on span "🟪 Active Kids - Introduction to Netball (10-13 ye..." at bounding box center [905, 339] width 131 height 14
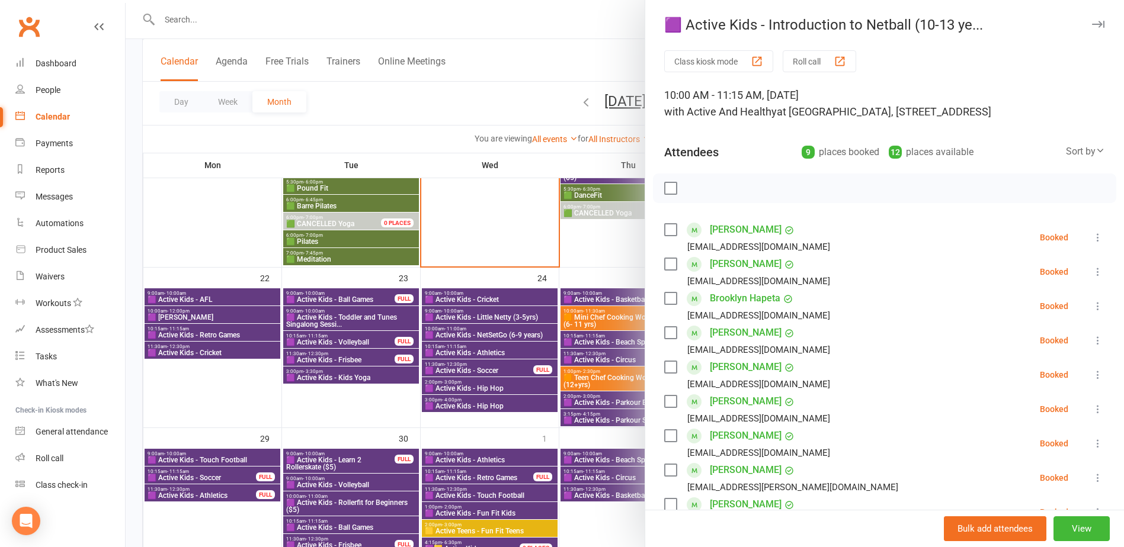
click at [603, 345] on div at bounding box center [625, 273] width 998 height 547
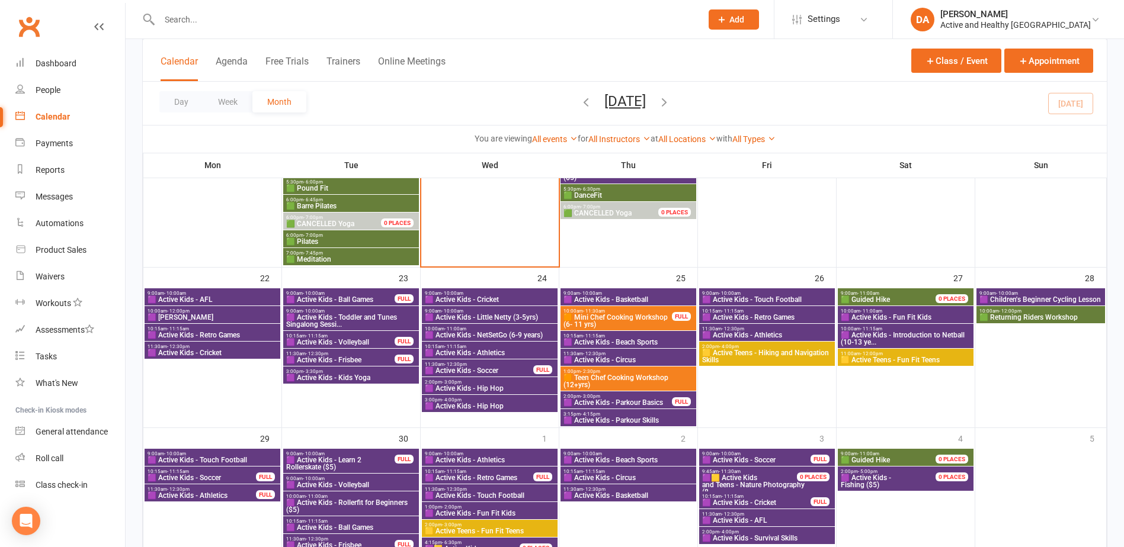
click at [908, 359] on span "🟨 Active Teens - Fun Fit Teens" at bounding box center [905, 360] width 131 height 7
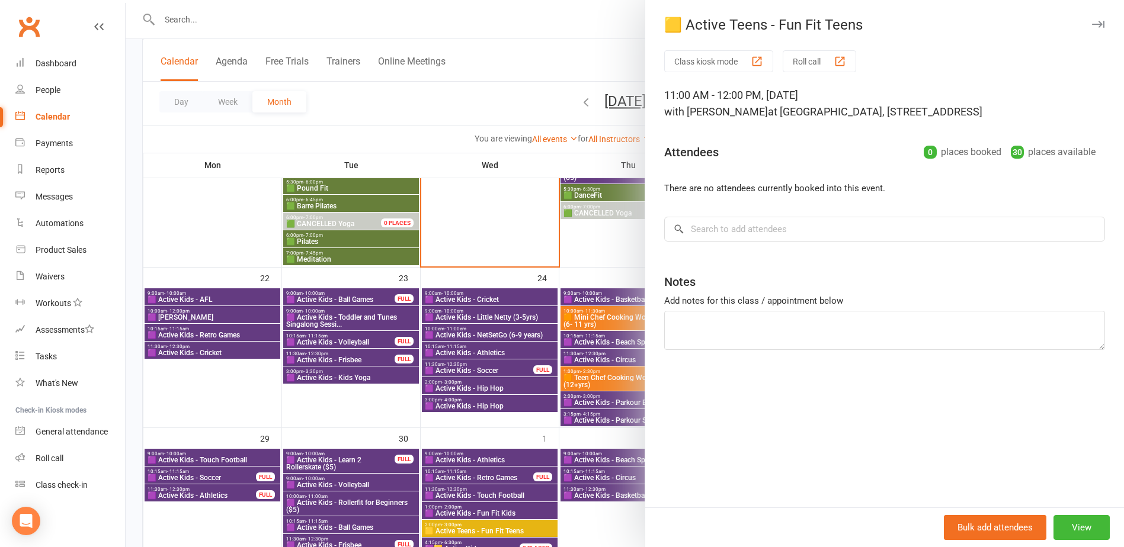
click at [591, 360] on div at bounding box center [625, 273] width 998 height 547
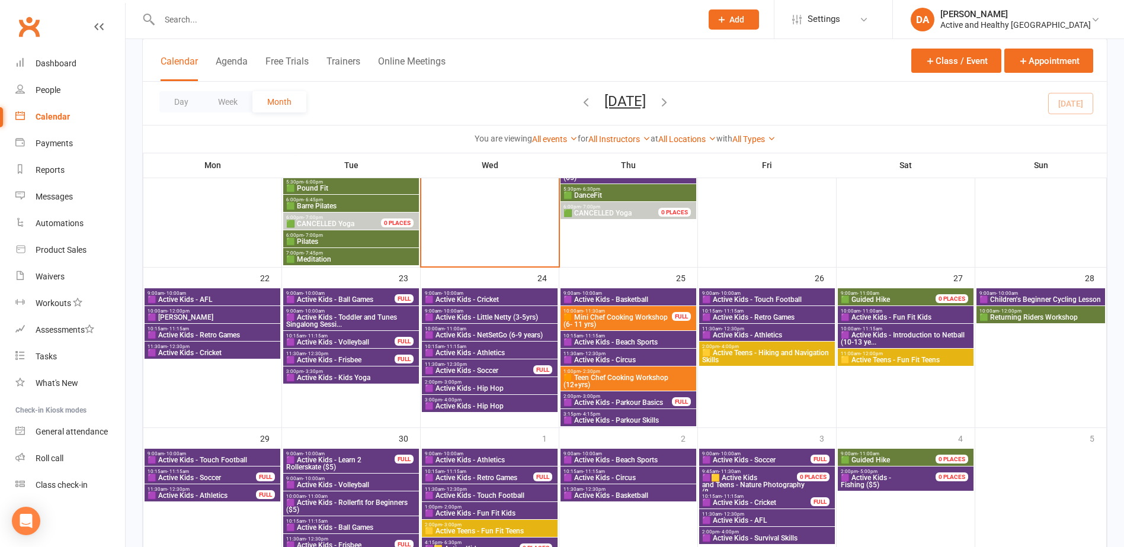
click at [1061, 293] on span "9:00am - 10:00am" at bounding box center [1041, 293] width 124 height 5
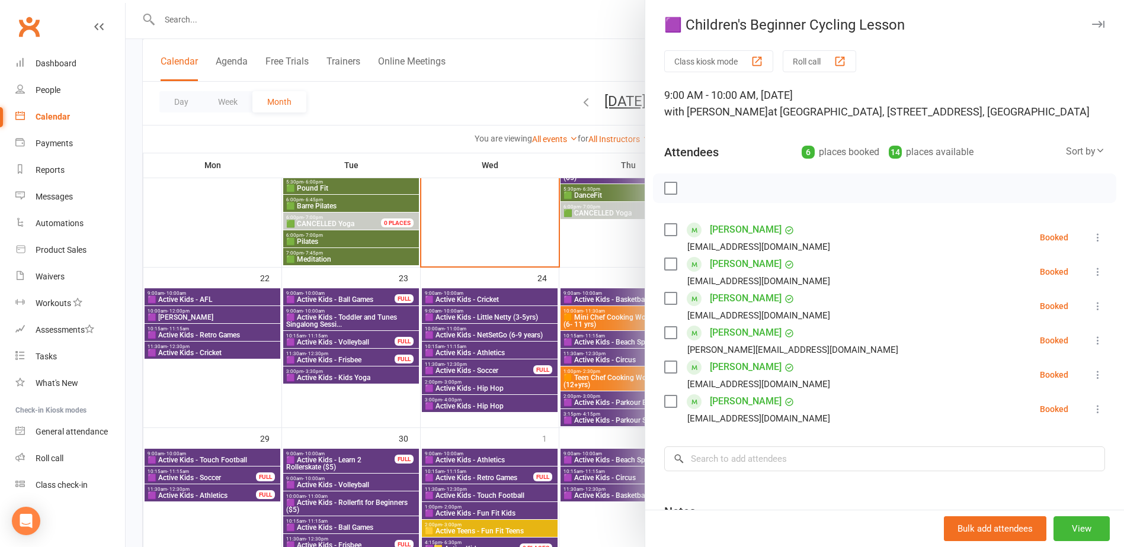
click at [553, 303] on div at bounding box center [625, 273] width 998 height 547
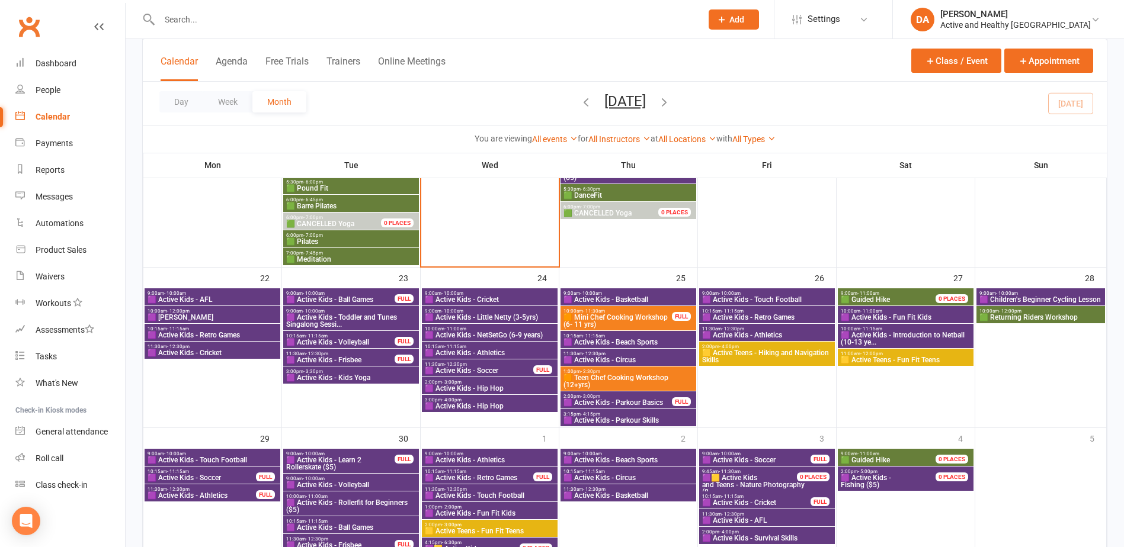
click at [1048, 318] on span "🟩 Returning Riders Workshop" at bounding box center [1041, 317] width 124 height 7
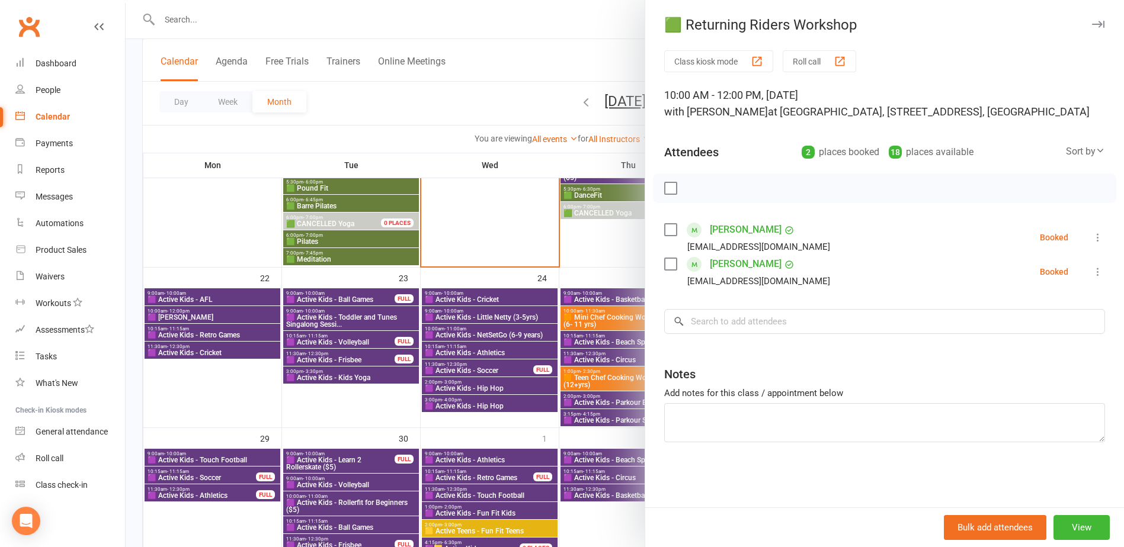
click at [426, 310] on div at bounding box center [625, 273] width 998 height 547
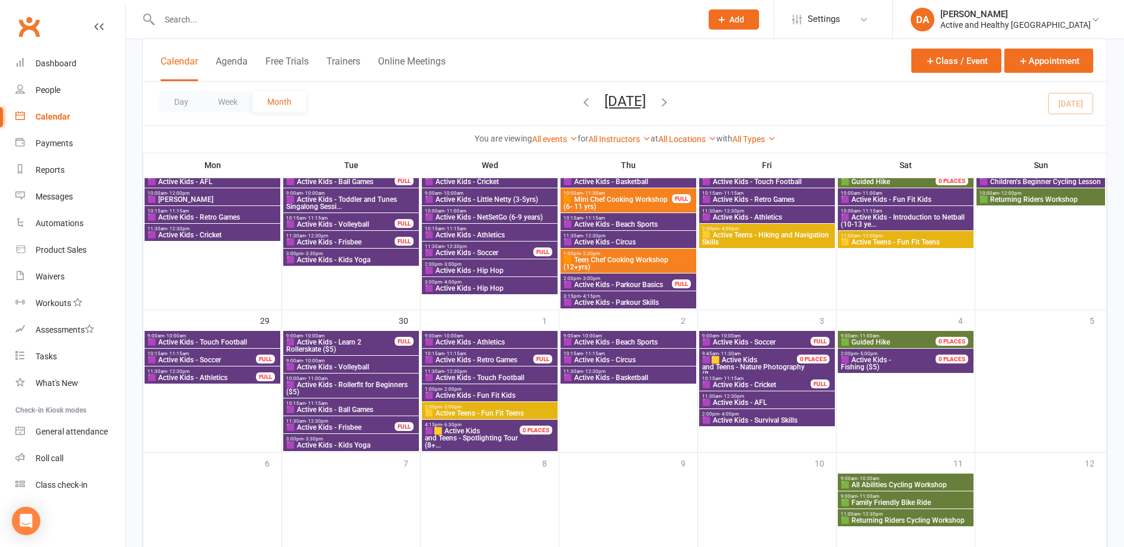
scroll to position [948, 0]
click at [202, 338] on span "🟪 Active Kids - Touch Football" at bounding box center [212, 341] width 131 height 7
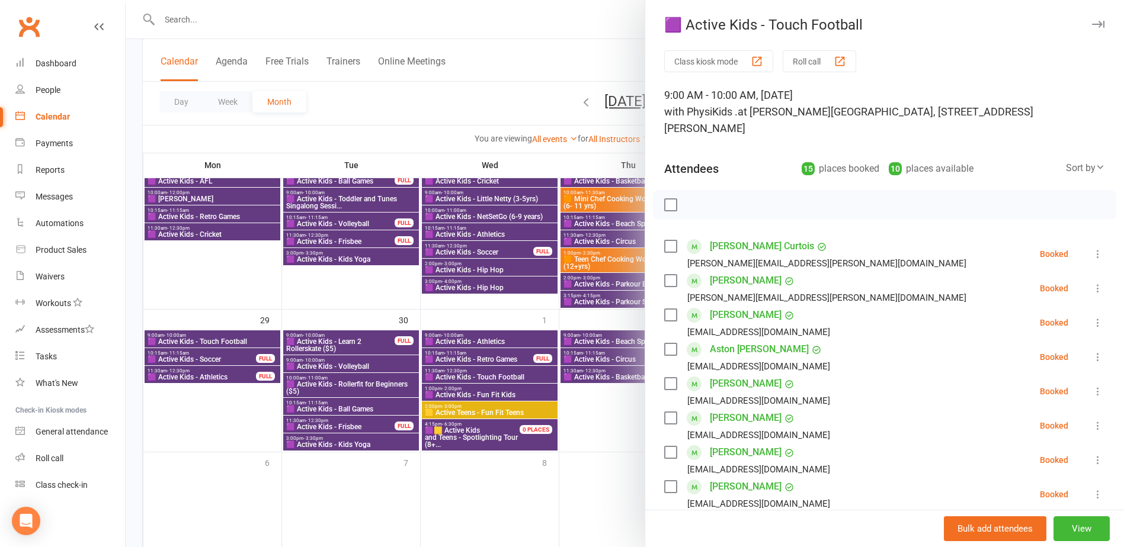
click at [207, 360] on div at bounding box center [625, 273] width 998 height 547
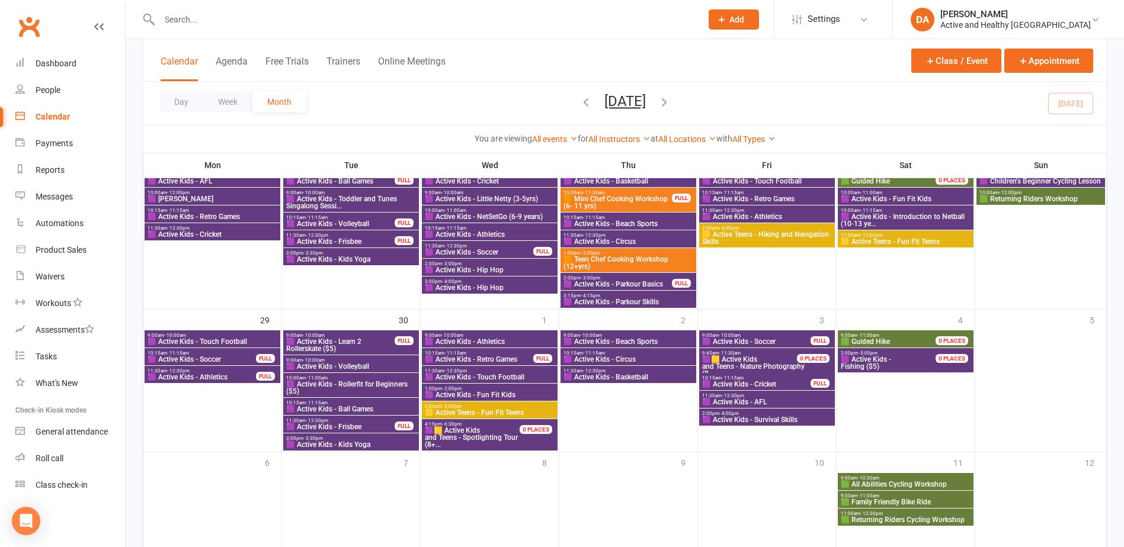
click at [209, 364] on div "10:15am - 11:15am 🟪 Active Kids - Soccer FULL" at bounding box center [213, 356] width 136 height 17
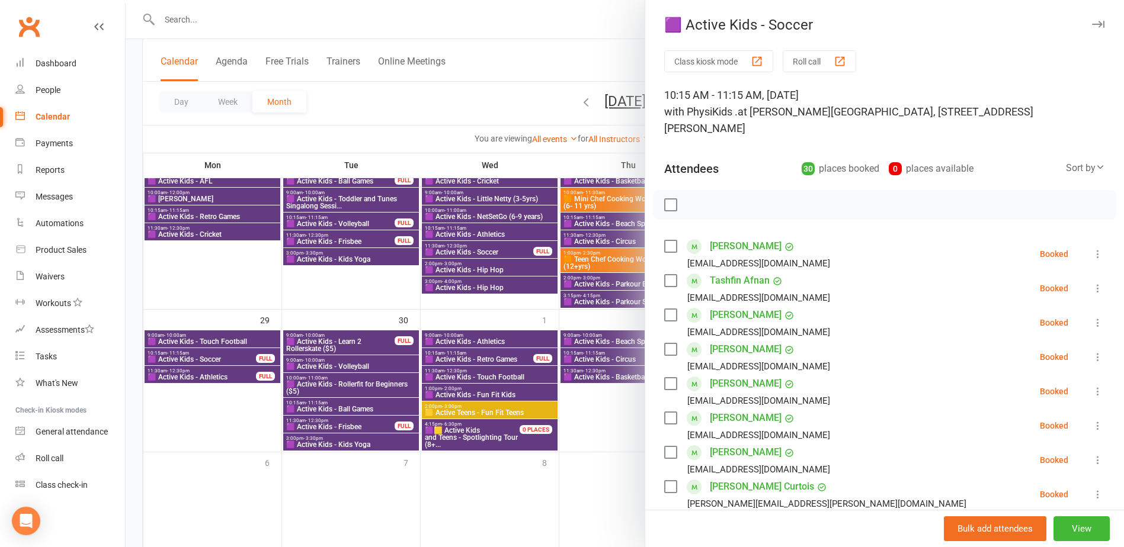
click at [209, 364] on div at bounding box center [625, 273] width 998 height 547
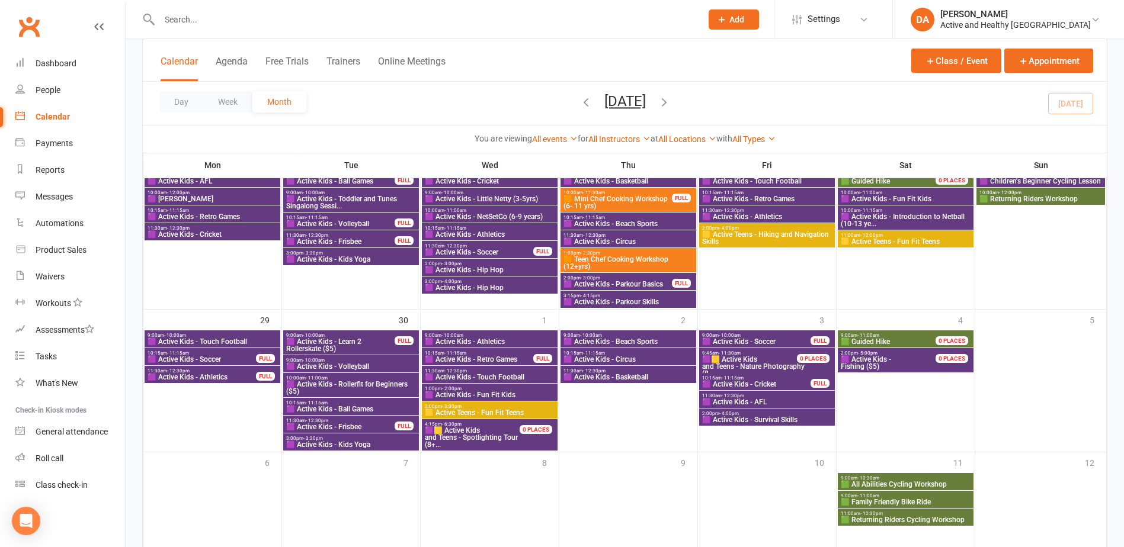
click at [207, 380] on span "🟪 Active Kids - Athletics" at bounding box center [202, 377] width 110 height 7
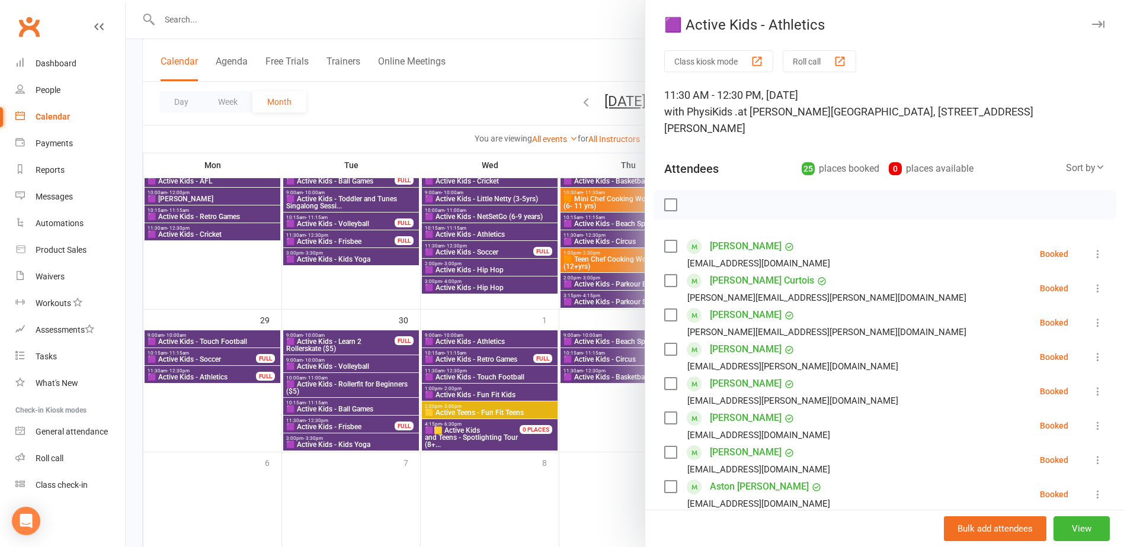
click at [206, 379] on div at bounding box center [625, 273] width 998 height 547
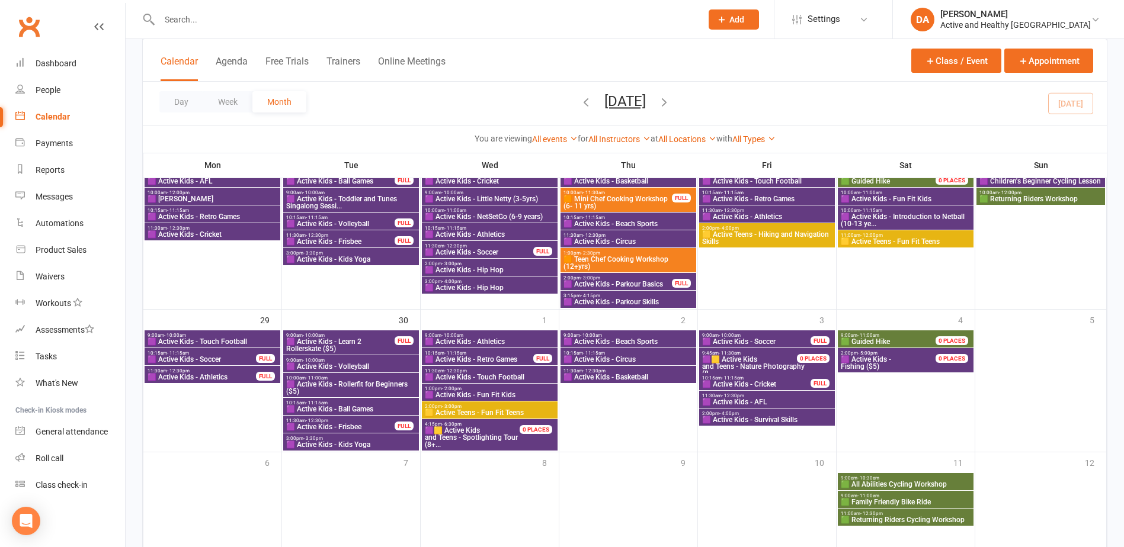
click at [359, 342] on span "🟪 Active Kids - Learn 2 Rollerskate ($5)" at bounding box center [341, 345] width 110 height 14
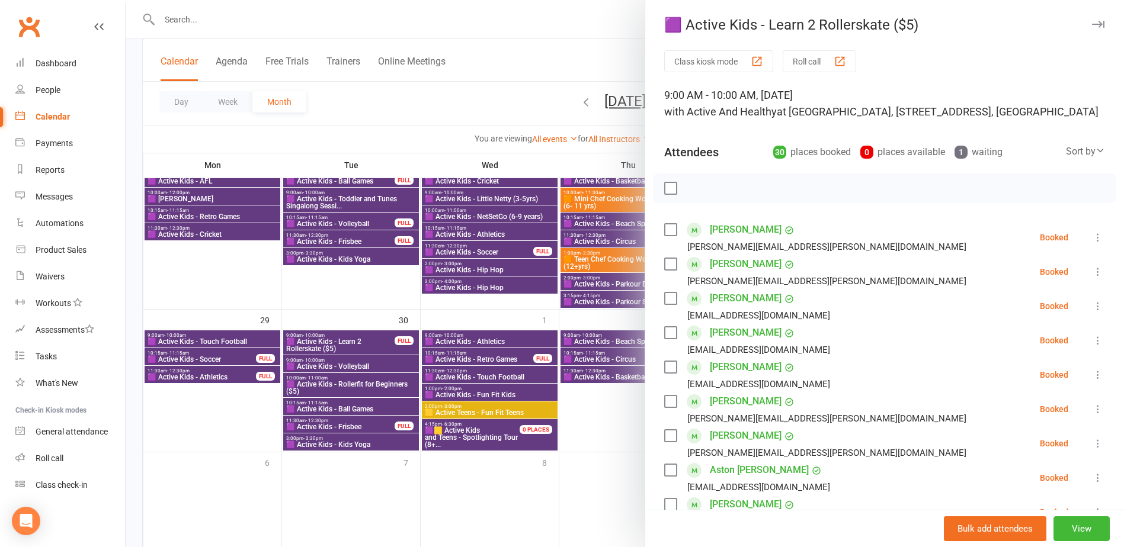
click at [359, 342] on div at bounding box center [625, 273] width 998 height 547
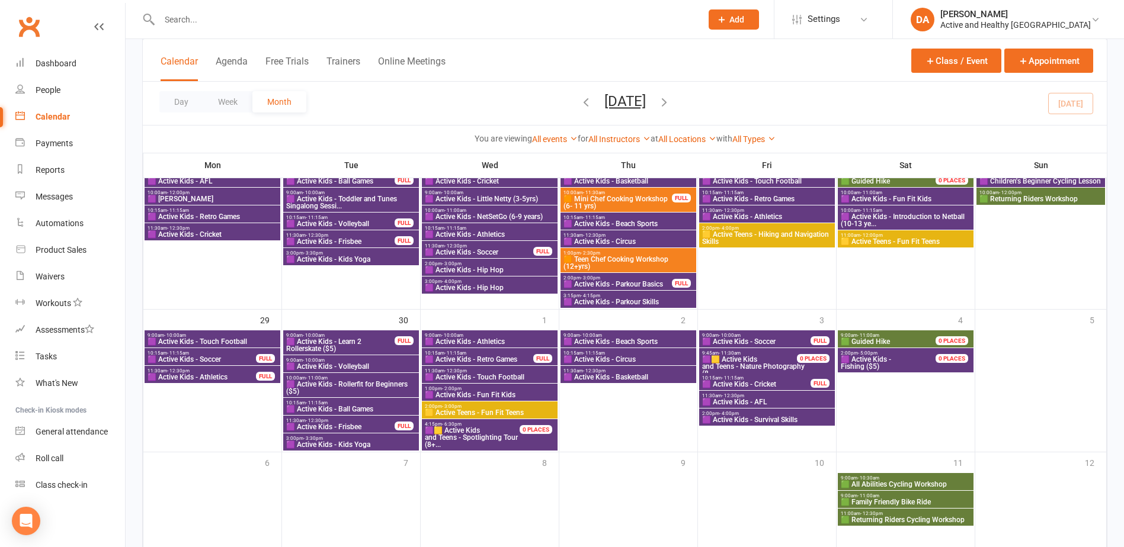
click at [362, 366] on span "🟪 Active Kids - Volleyball" at bounding box center [351, 366] width 131 height 7
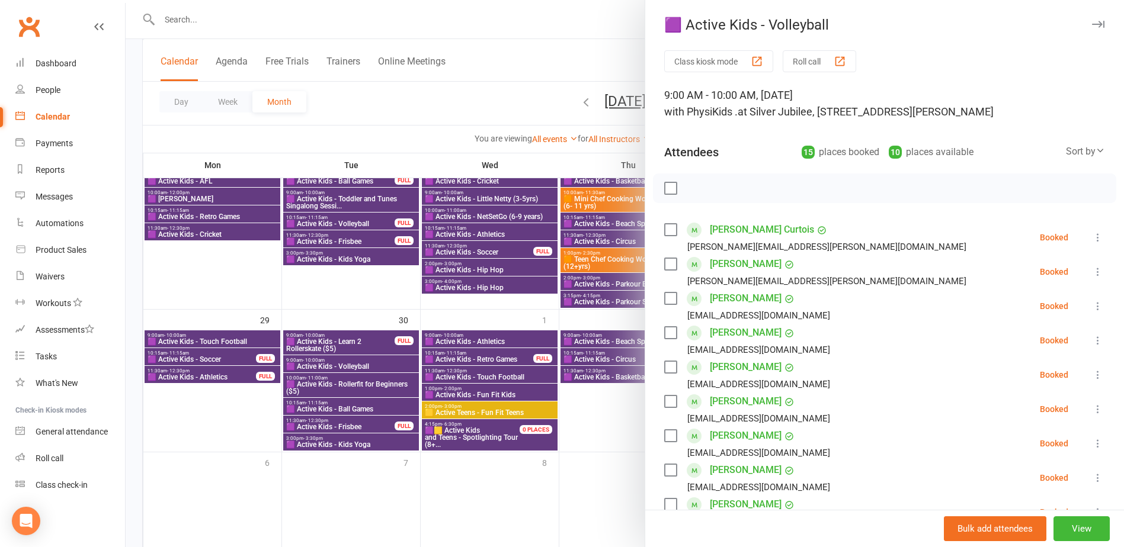
click at [362, 366] on div at bounding box center [625, 273] width 998 height 547
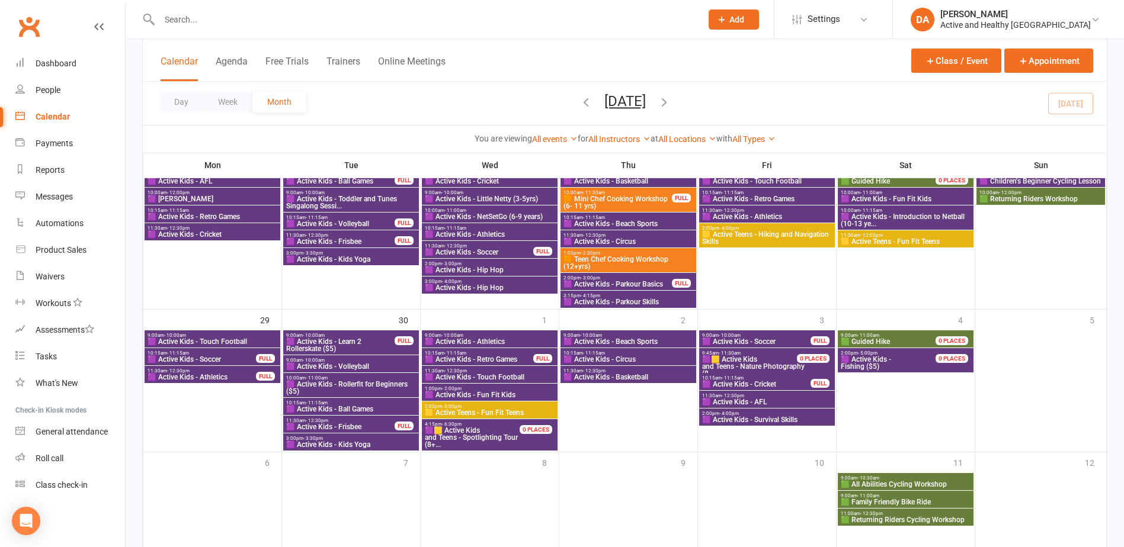
click at [364, 383] on span "🟪 Active Kids - Rollerfit for Beginners ($5)" at bounding box center [351, 388] width 131 height 14
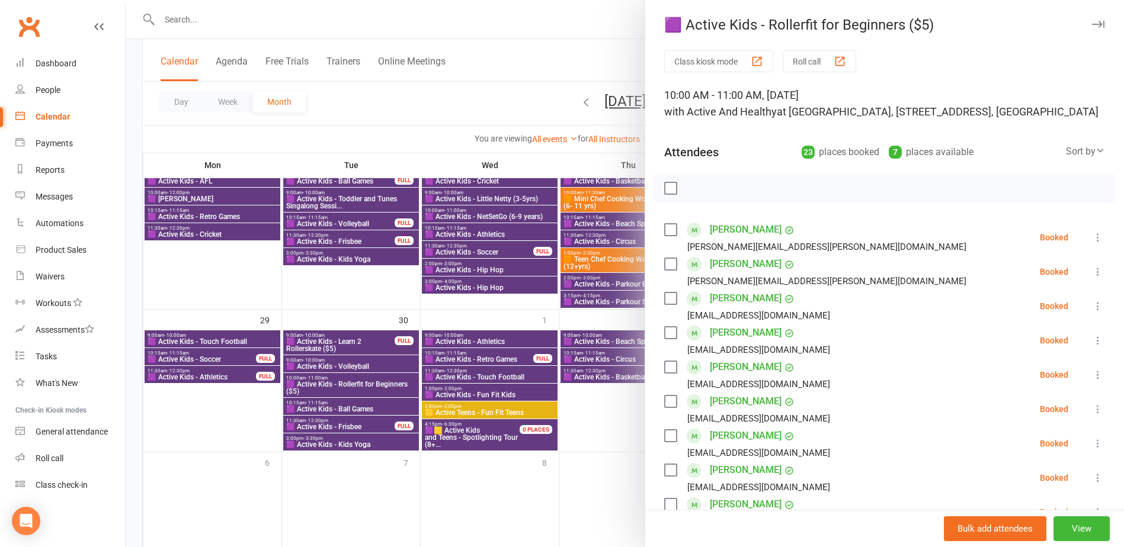
click at [364, 383] on div at bounding box center [625, 273] width 998 height 547
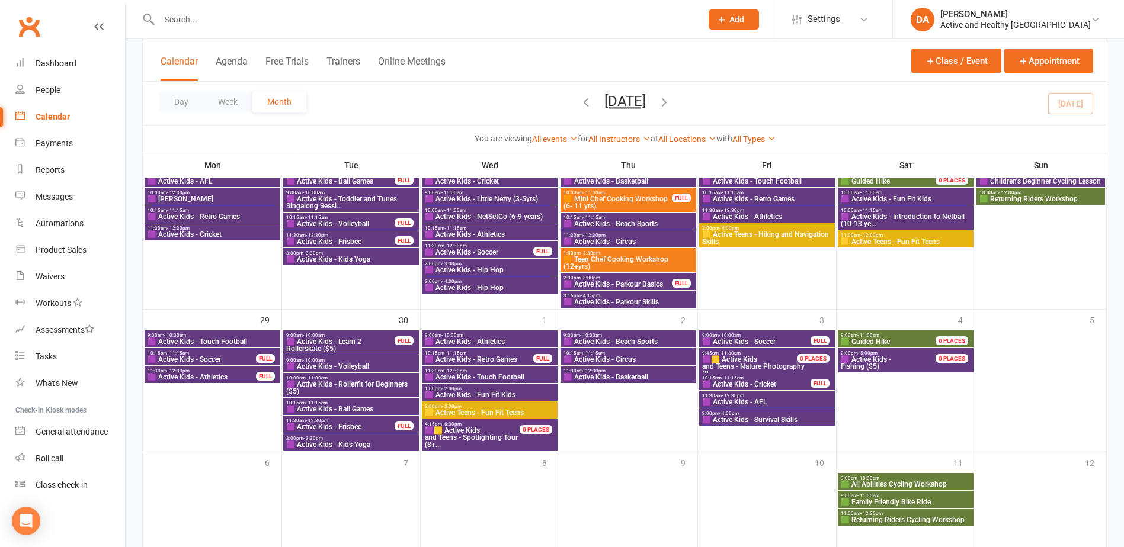
click at [361, 412] on span "🟪 Active Kids - Ball Games" at bounding box center [351, 409] width 131 height 7
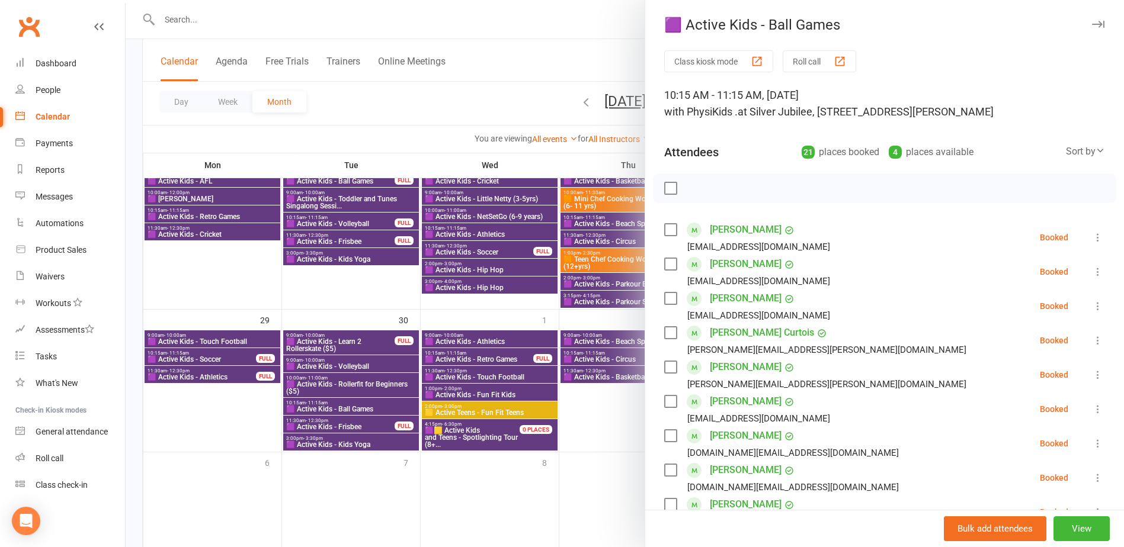
click at [361, 412] on div at bounding box center [625, 273] width 998 height 547
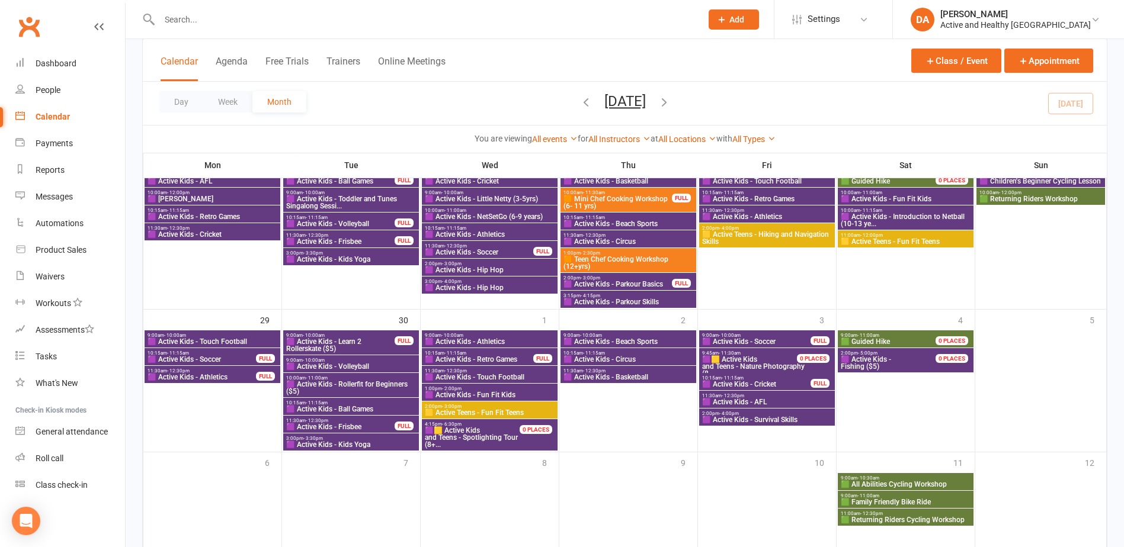
click at [357, 425] on span "🟪 Active Kids - Frisbee" at bounding box center [341, 427] width 110 height 7
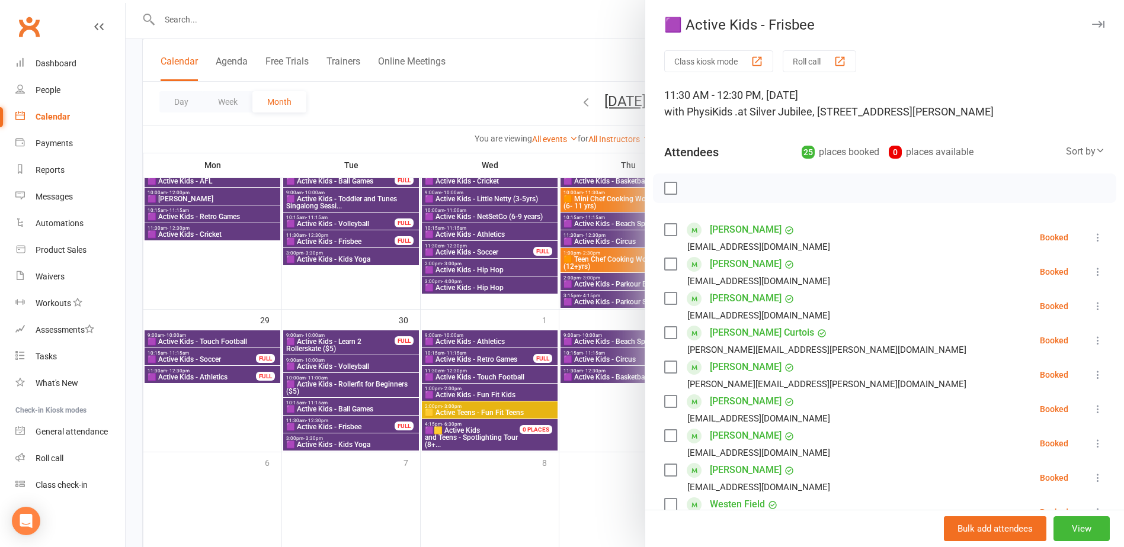
click at [357, 425] on div at bounding box center [625, 273] width 998 height 547
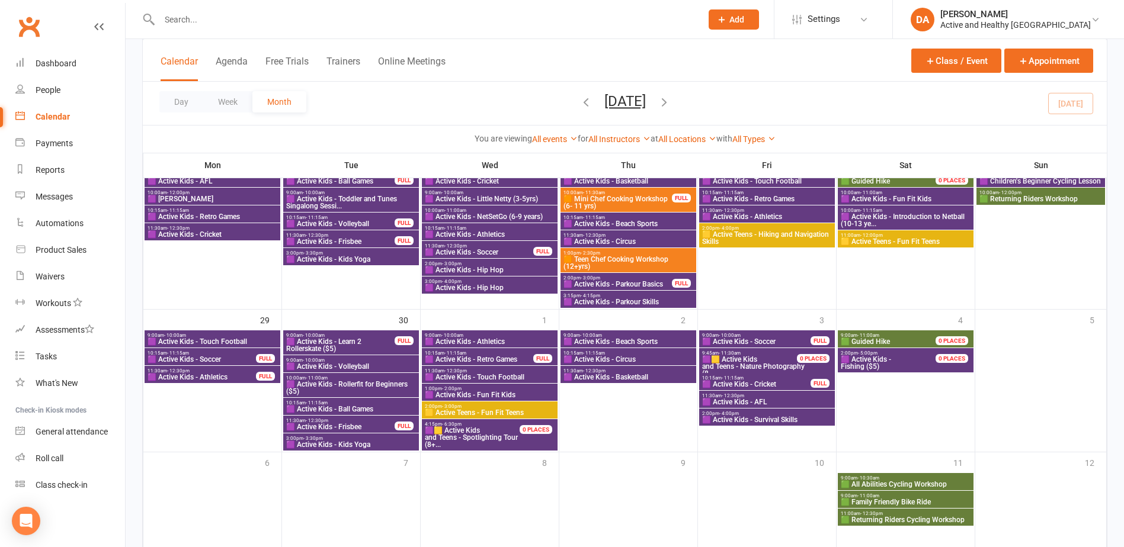
click at [350, 446] on span "🟪 Active Kids - Kids Yoga" at bounding box center [351, 444] width 131 height 7
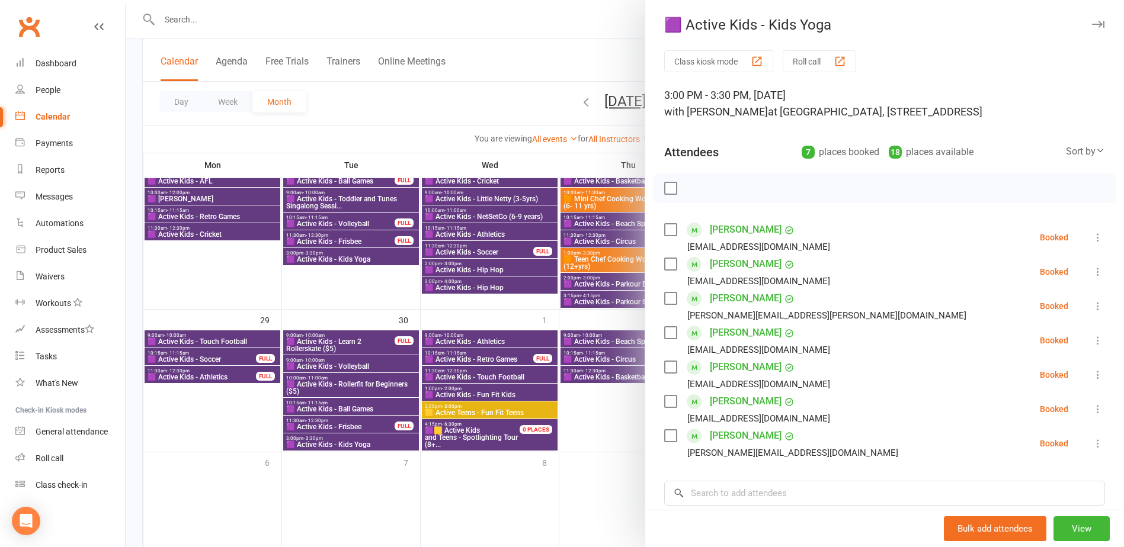
click at [350, 445] on div at bounding box center [625, 273] width 998 height 547
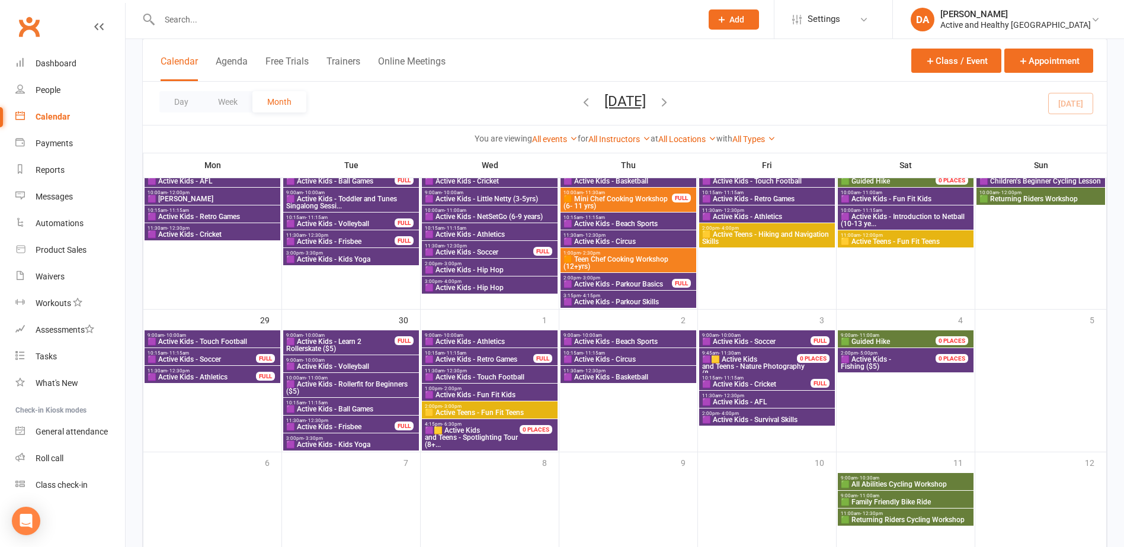
click at [480, 337] on span "9:00am - 10:00am" at bounding box center [489, 335] width 131 height 5
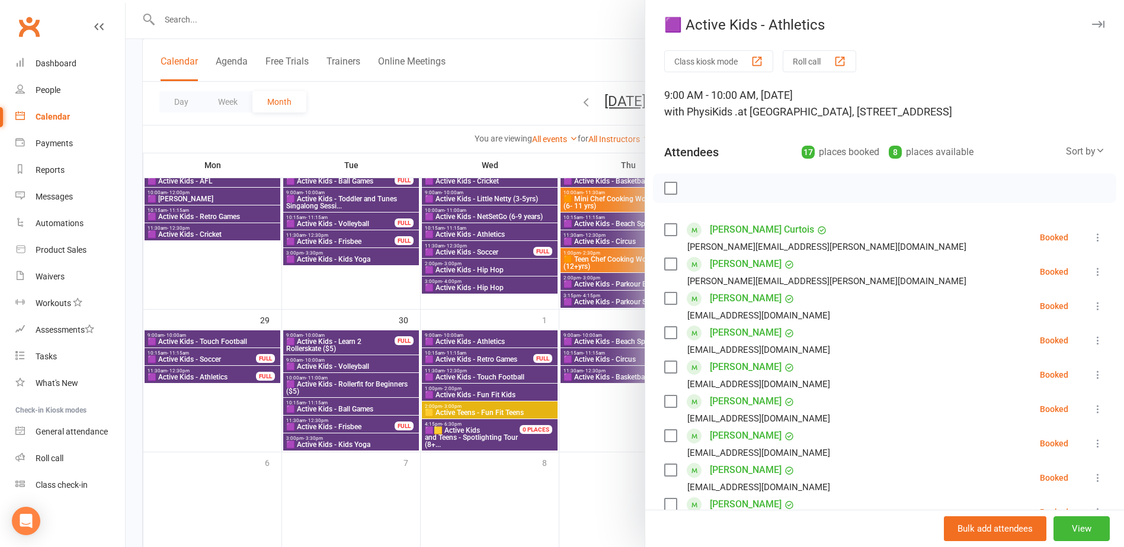
click at [480, 337] on div at bounding box center [625, 273] width 998 height 547
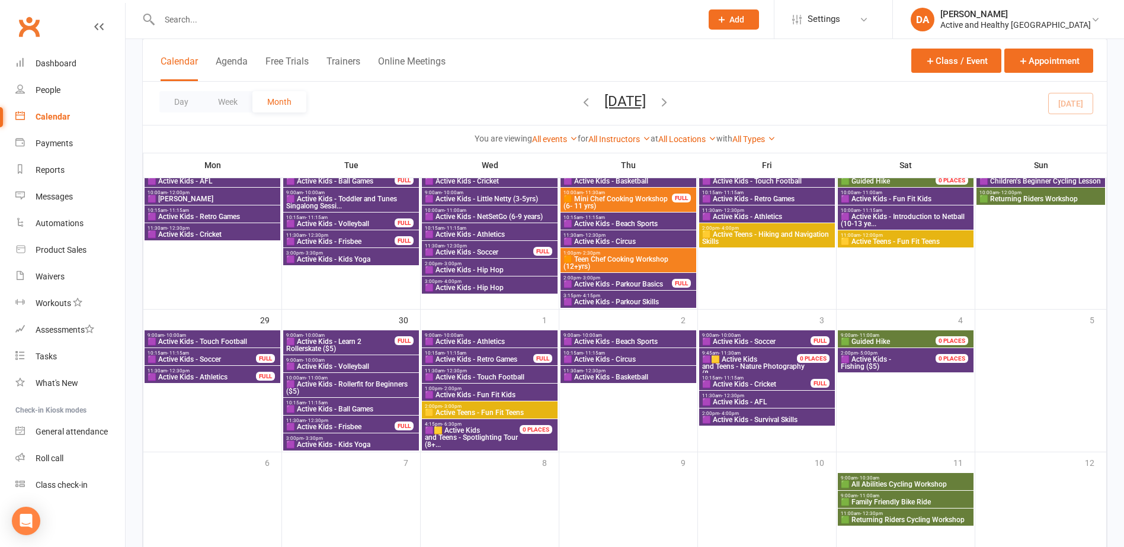
click at [488, 357] on span "🟪 Active Kids - Retro Games" at bounding box center [479, 359] width 110 height 7
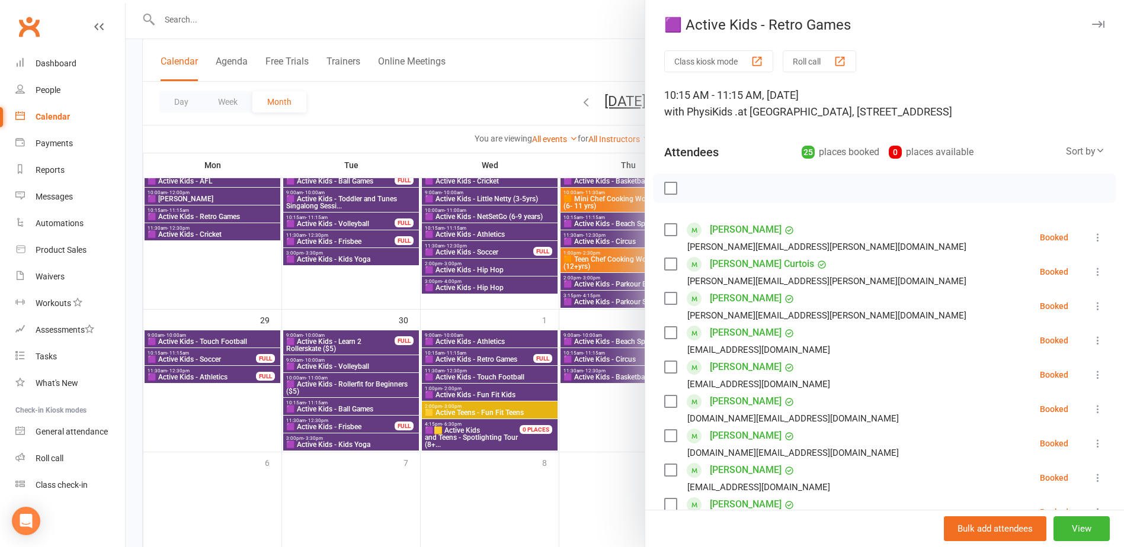
click at [488, 357] on div at bounding box center [625, 273] width 998 height 547
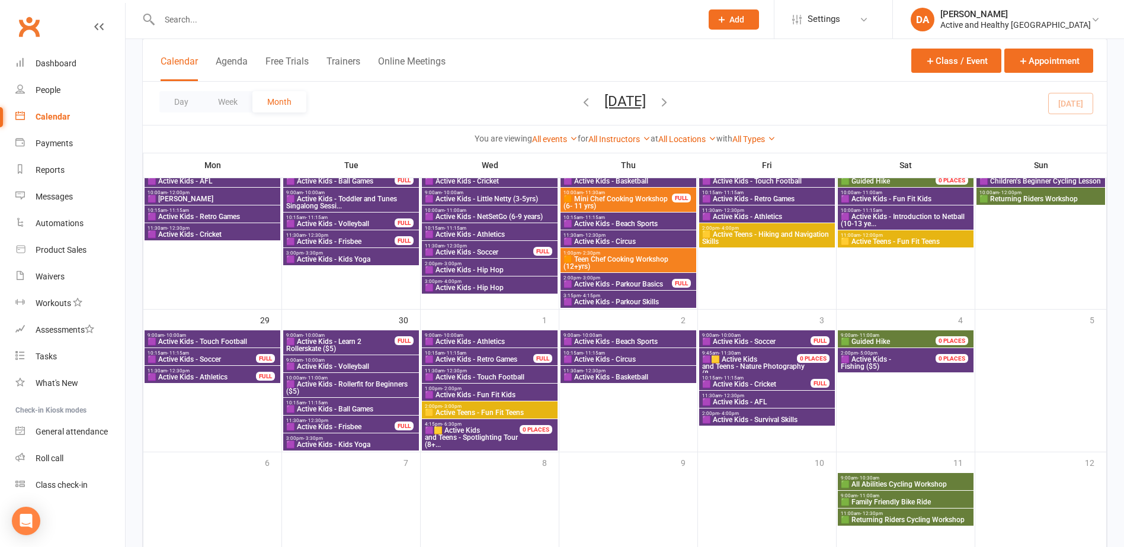
click at [486, 378] on span "🟪 Active Kids - Touch Football" at bounding box center [489, 377] width 131 height 7
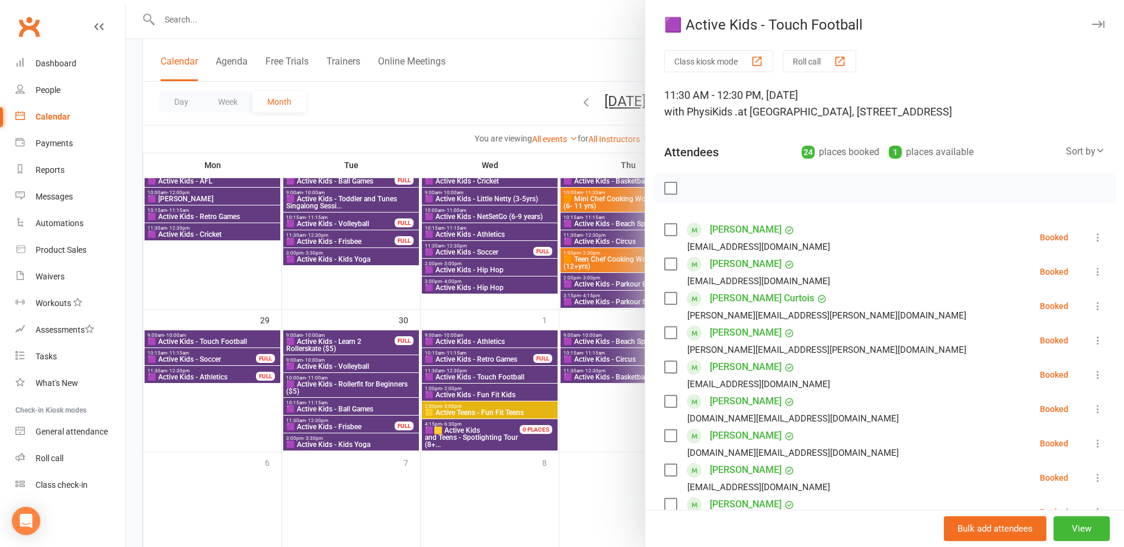
click at [486, 378] on div at bounding box center [625, 273] width 998 height 547
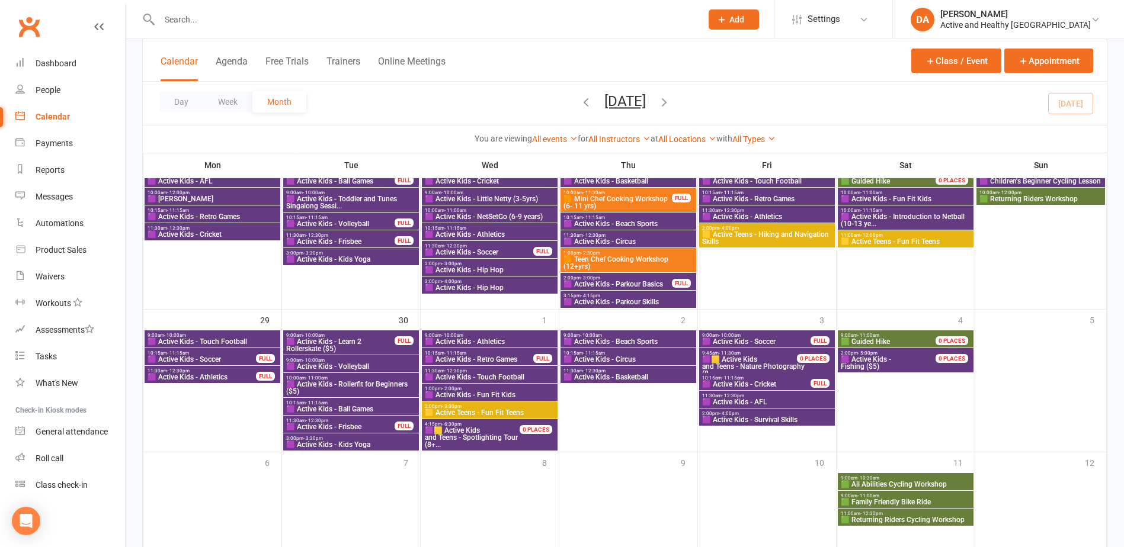
click at [483, 393] on span "🟪 Active Kids - Fun Fit Kids" at bounding box center [489, 395] width 131 height 7
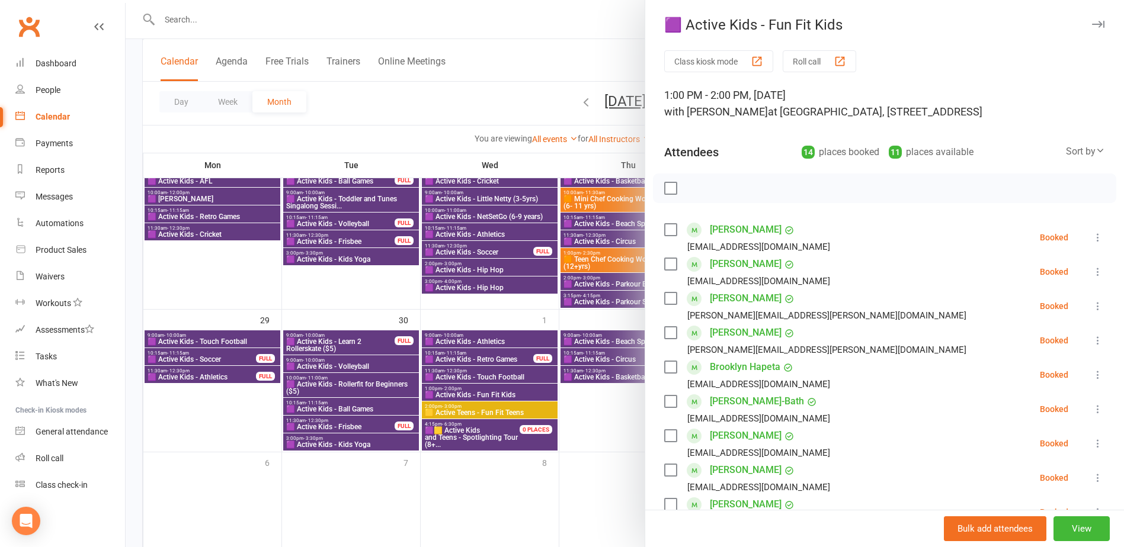
click at [483, 393] on div at bounding box center [625, 273] width 998 height 547
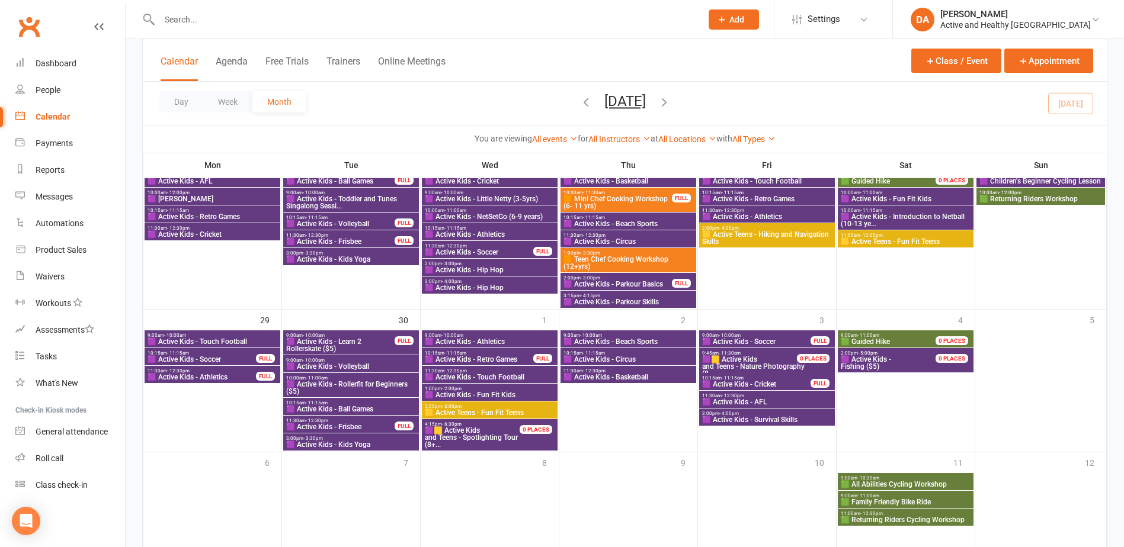
click at [485, 412] on span "🟨 Active Teens - Fun Fit Teens" at bounding box center [489, 412] width 131 height 7
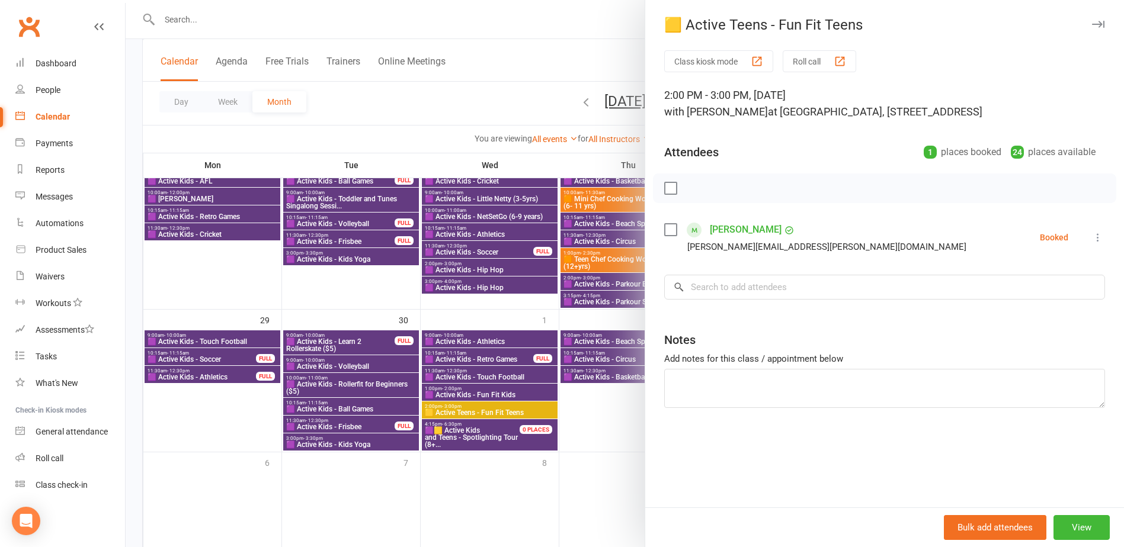
click at [485, 412] on div at bounding box center [625, 273] width 998 height 547
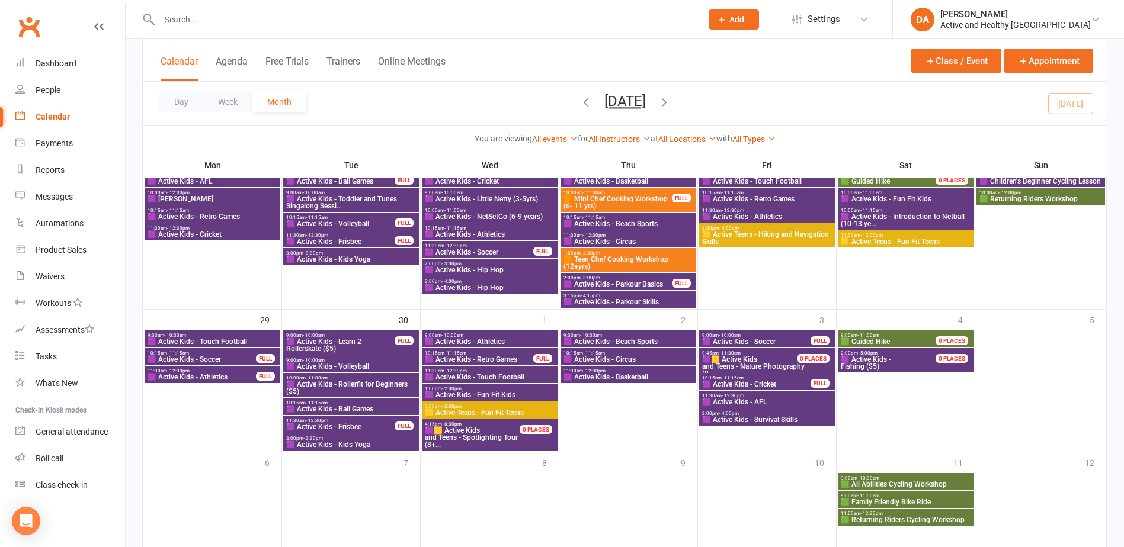
click at [488, 437] on span "🟪🟨 Active Kids and Teens - Spotlighting Tour (8+..." at bounding box center [479, 437] width 110 height 21
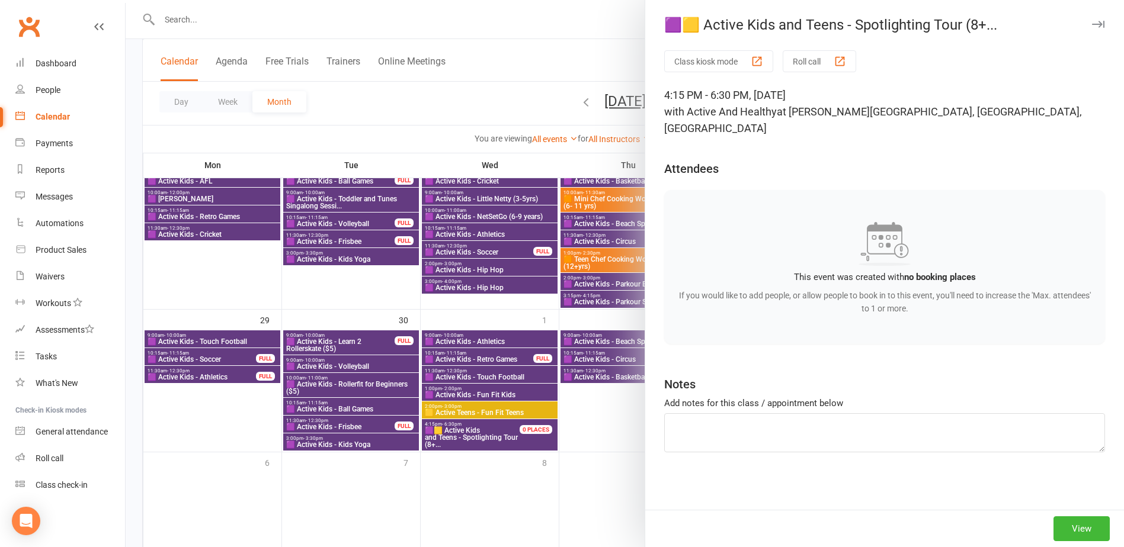
click at [488, 437] on div at bounding box center [625, 273] width 998 height 547
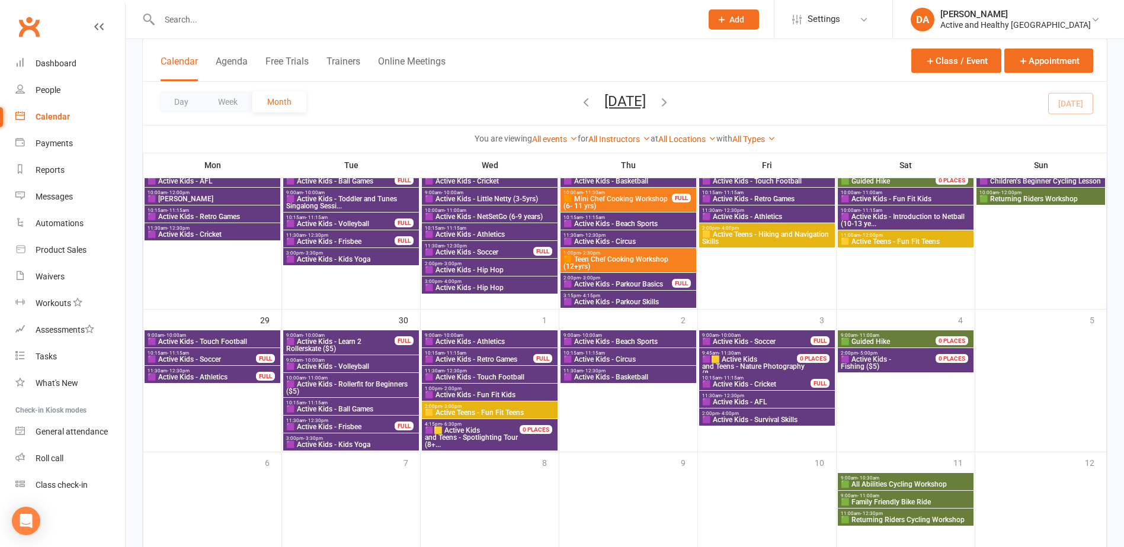
click at [640, 340] on span "🟪 Active Kids - Beach Sports" at bounding box center [628, 341] width 131 height 7
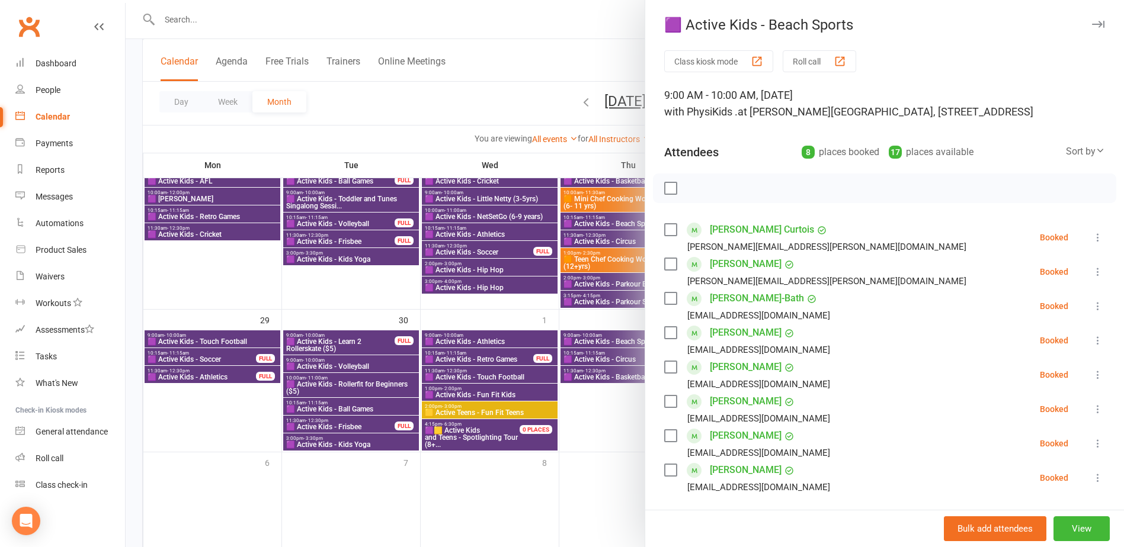
click at [614, 341] on div at bounding box center [625, 273] width 998 height 547
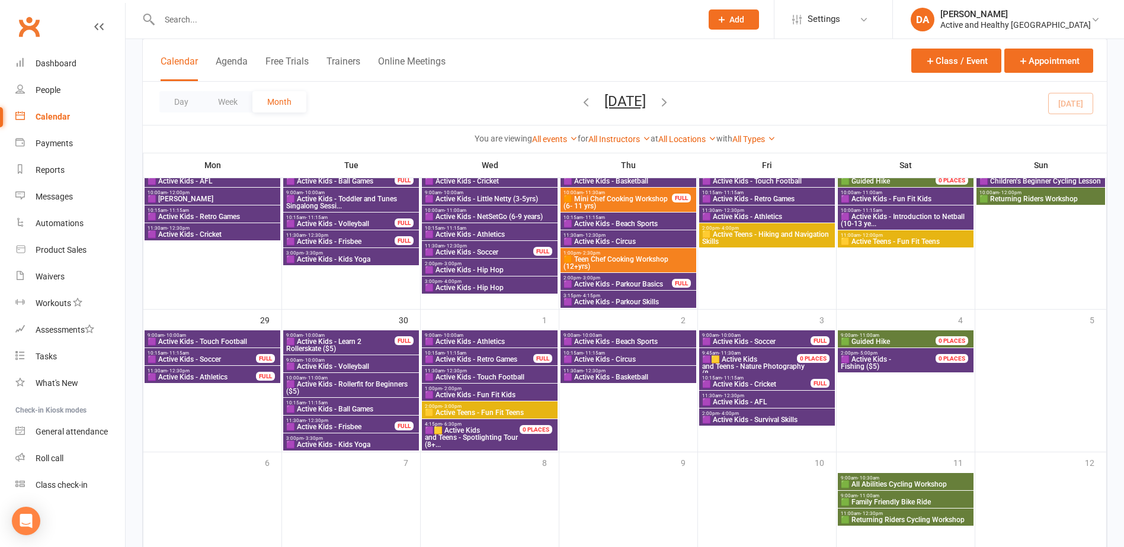
click at [611, 357] on span "🟪 Active Kids - Circus" at bounding box center [628, 359] width 131 height 7
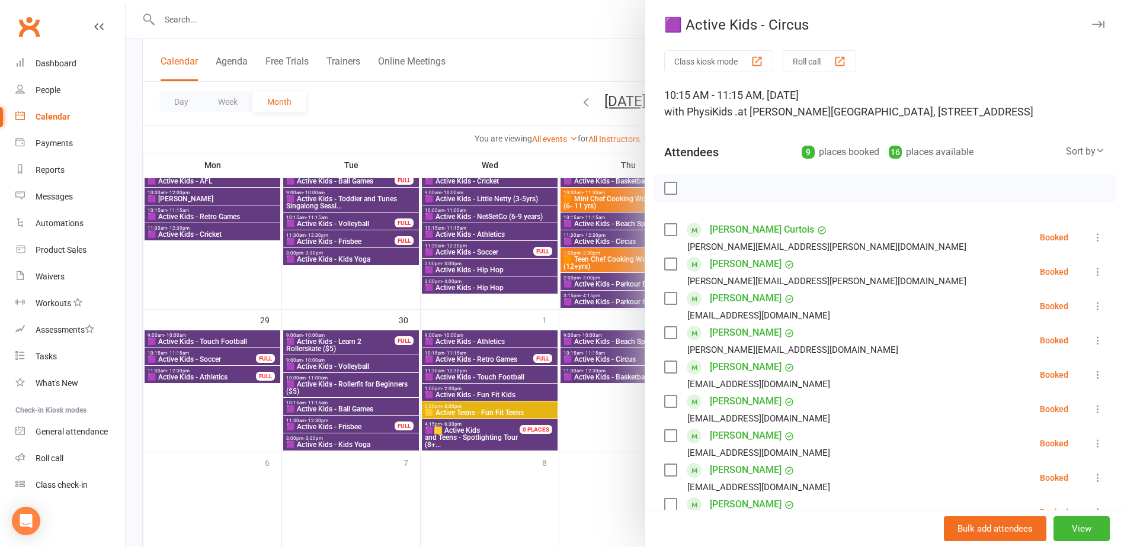
click at [611, 357] on div at bounding box center [625, 273] width 998 height 547
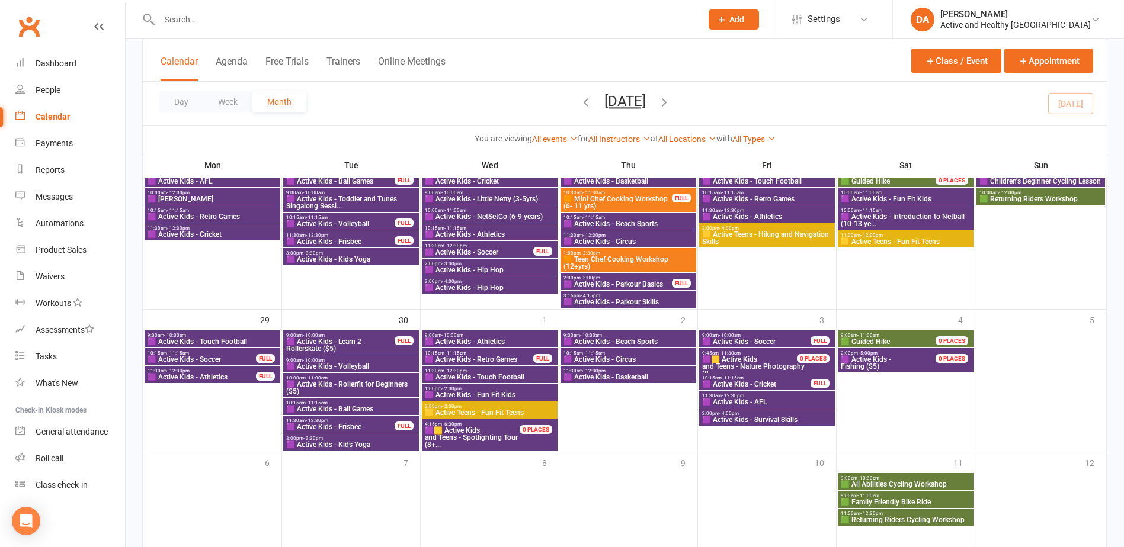
click at [611, 375] on span "🟪 Active Kids - Basketball" at bounding box center [628, 377] width 131 height 7
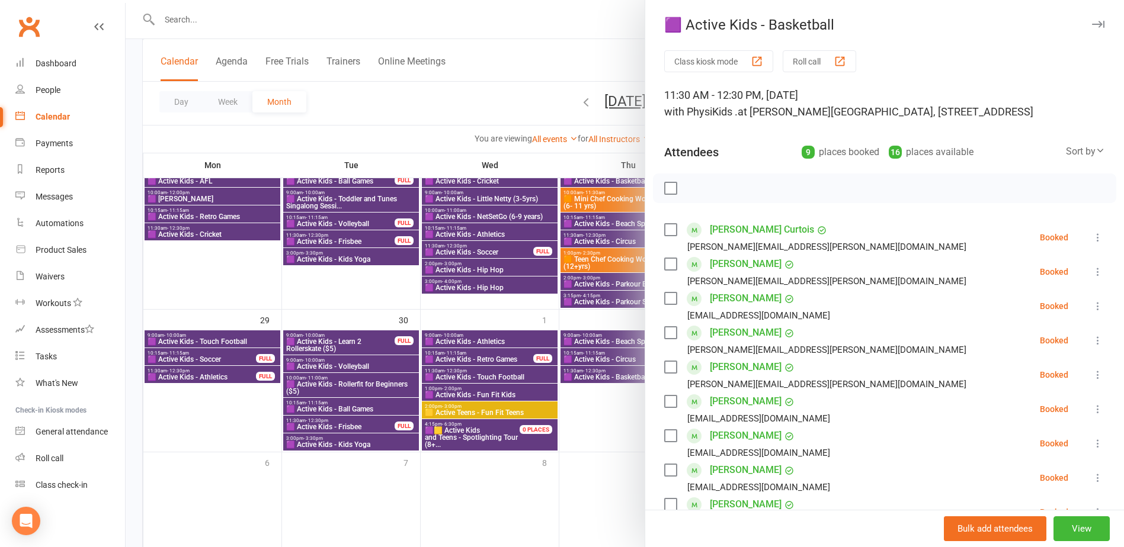
click at [611, 375] on div at bounding box center [625, 273] width 998 height 547
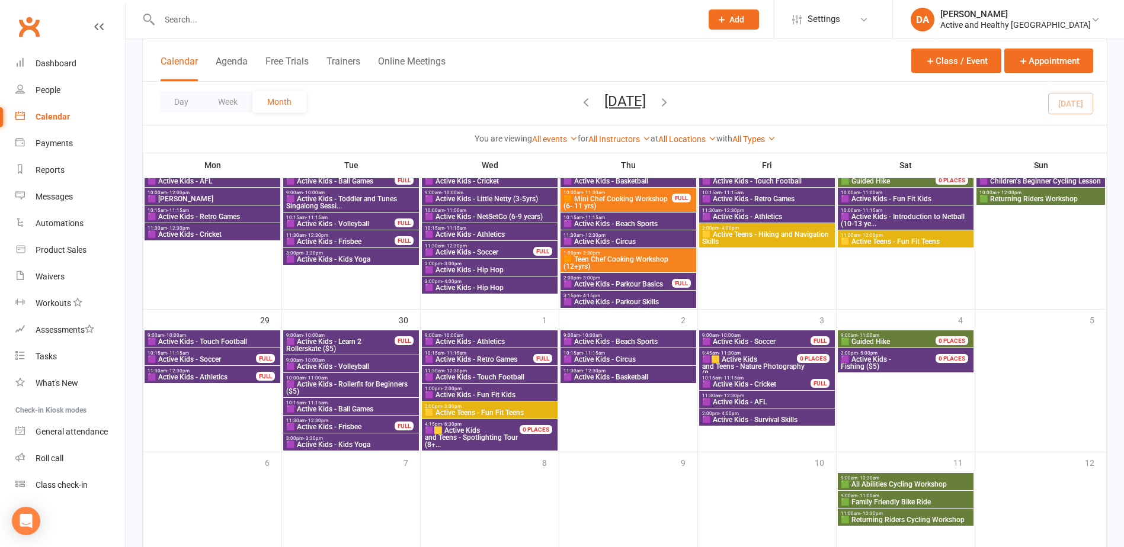
click at [777, 335] on span "9:00am - 10:00am" at bounding box center [757, 335] width 110 height 5
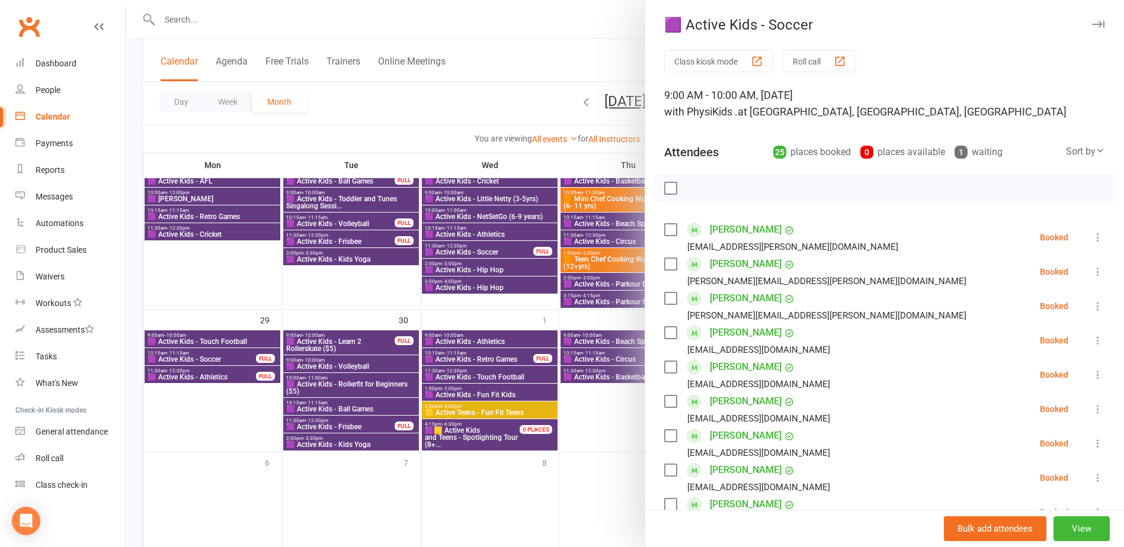
click at [589, 317] on div at bounding box center [625, 273] width 998 height 547
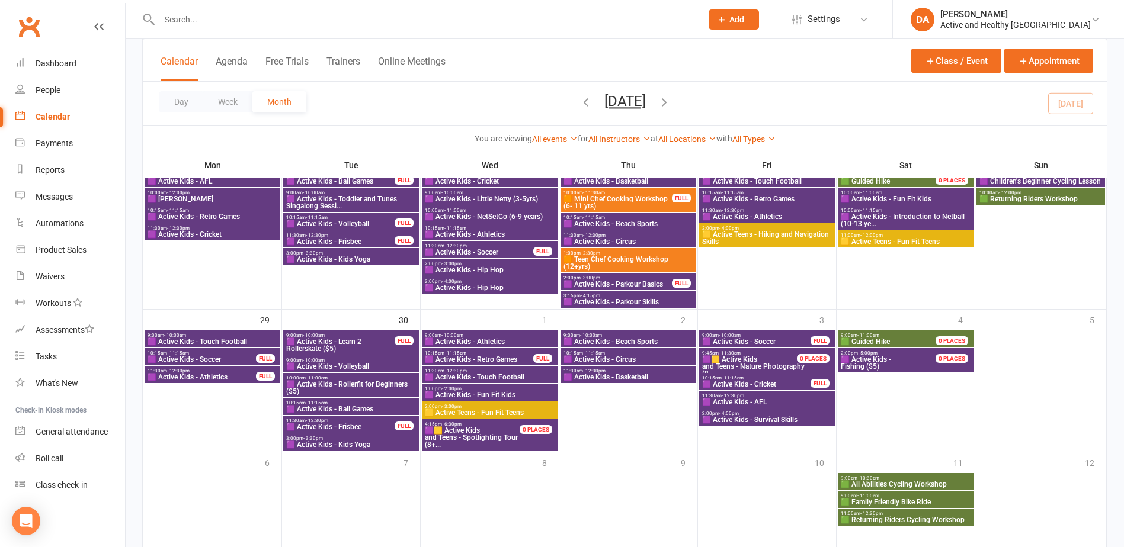
click at [766, 362] on span "🟪🟨 Active Kids and Teens - Nature Photography (8..." at bounding box center [757, 366] width 110 height 21
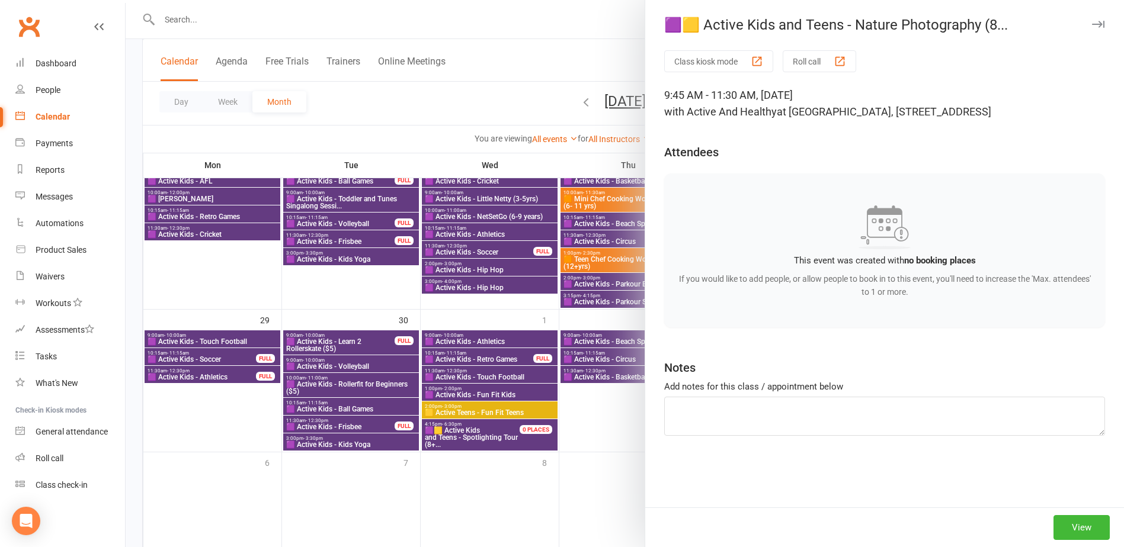
click at [540, 354] on div at bounding box center [625, 273] width 998 height 547
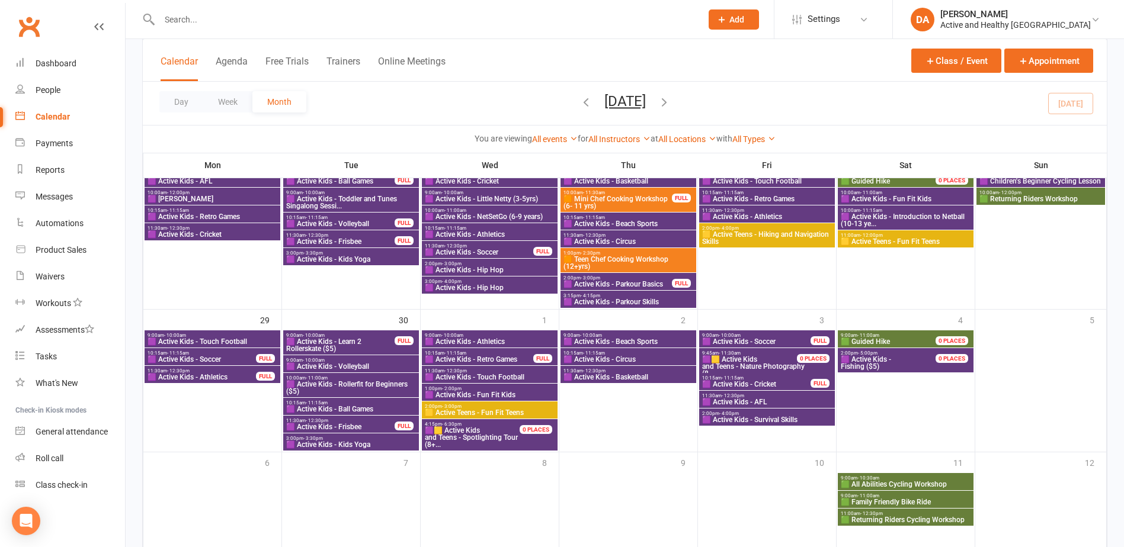
click at [743, 382] on span "🟪 Active Kids - Cricket" at bounding box center [757, 384] width 110 height 7
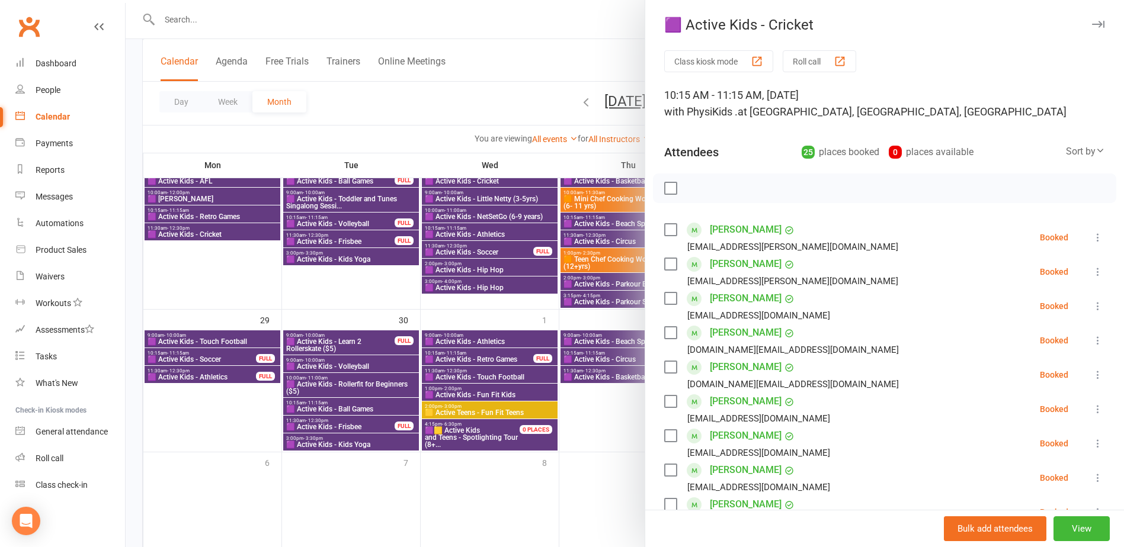
click at [518, 360] on div at bounding box center [625, 273] width 998 height 547
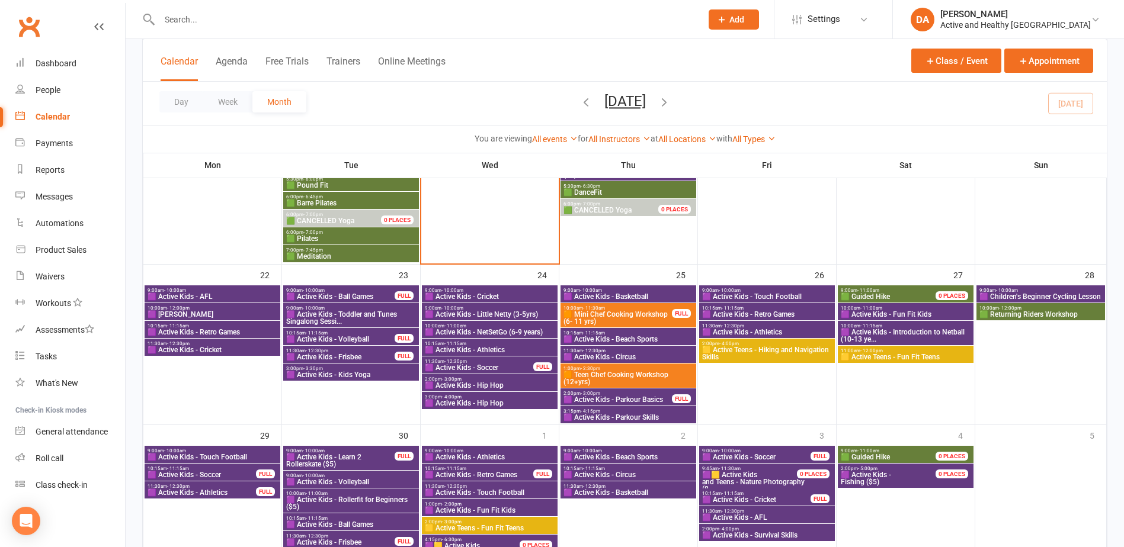
scroll to position [830, 0]
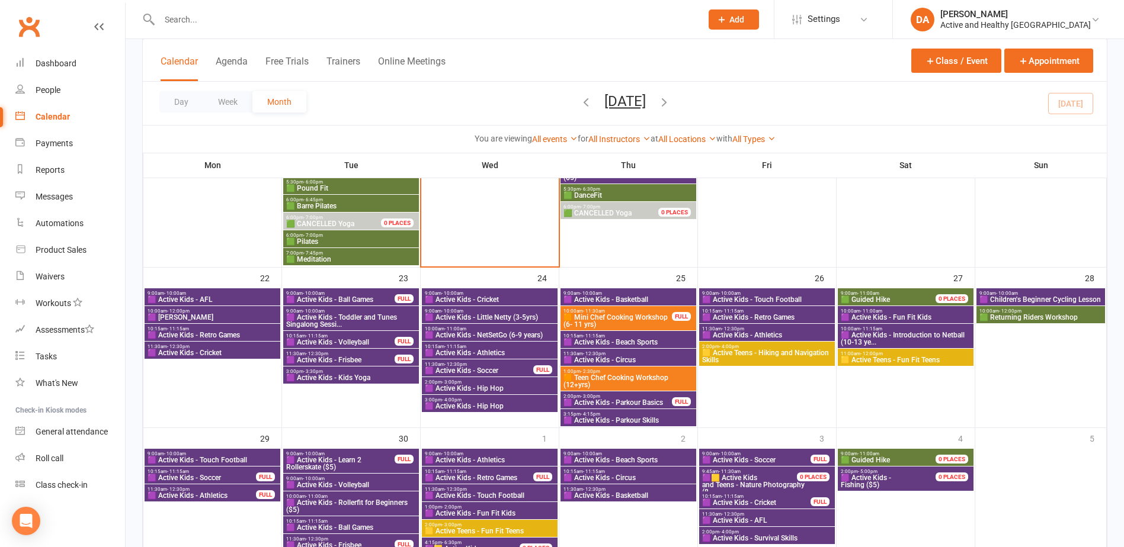
click at [328, 293] on span "9:00am - 10:00am" at bounding box center [341, 293] width 110 height 5
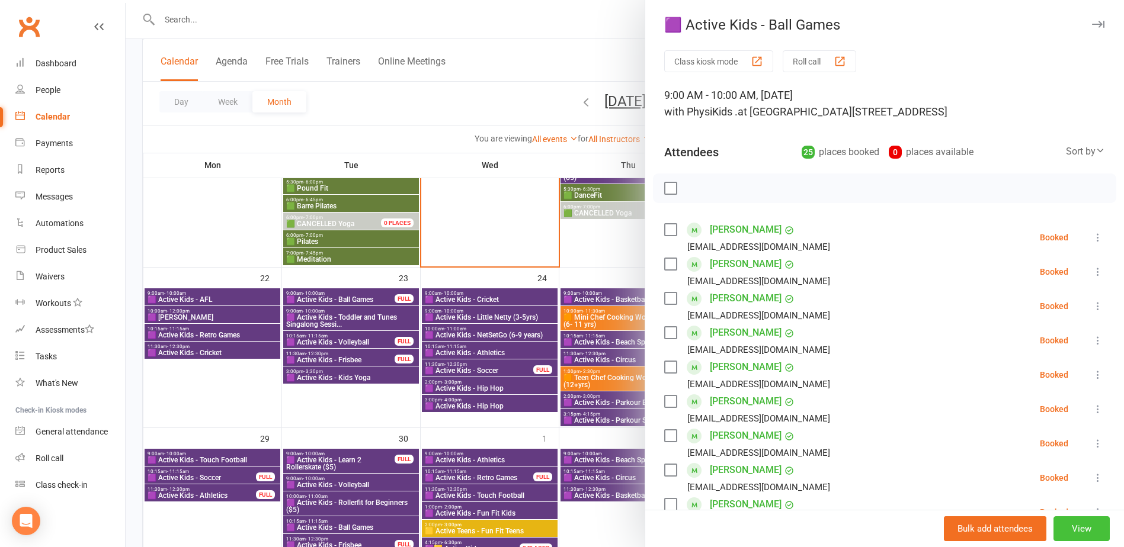
click at [1080, 528] on button "View" at bounding box center [1081, 529] width 56 height 25
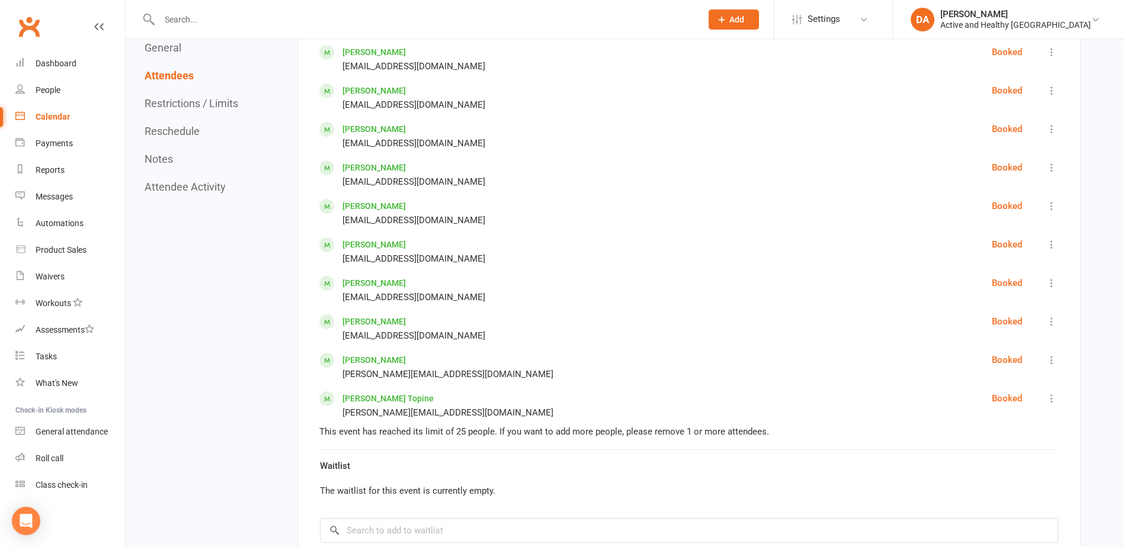
scroll to position [1659, 0]
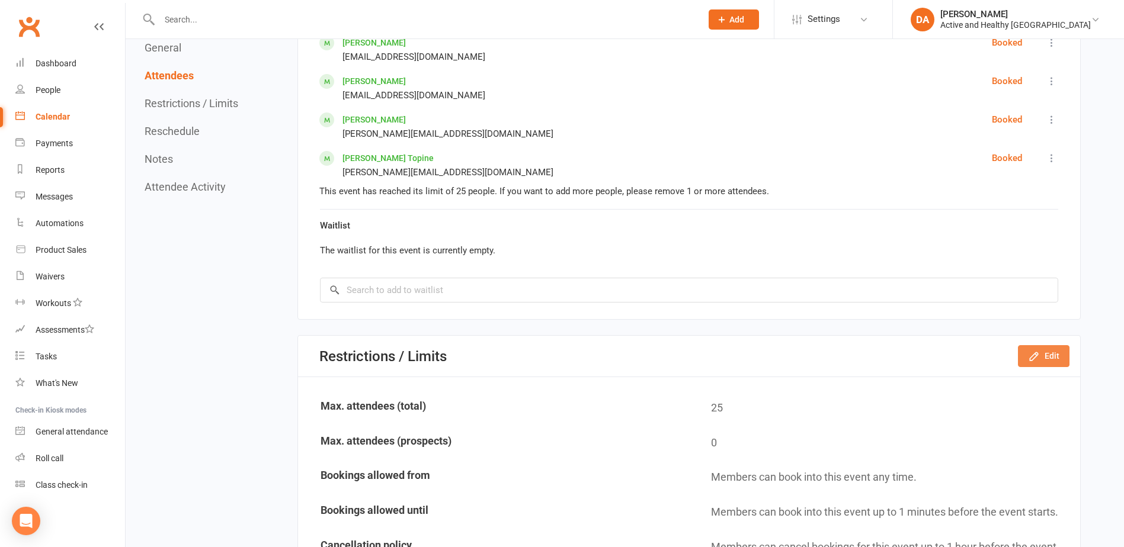
click at [1056, 360] on button "Edit" at bounding box center [1044, 355] width 52 height 21
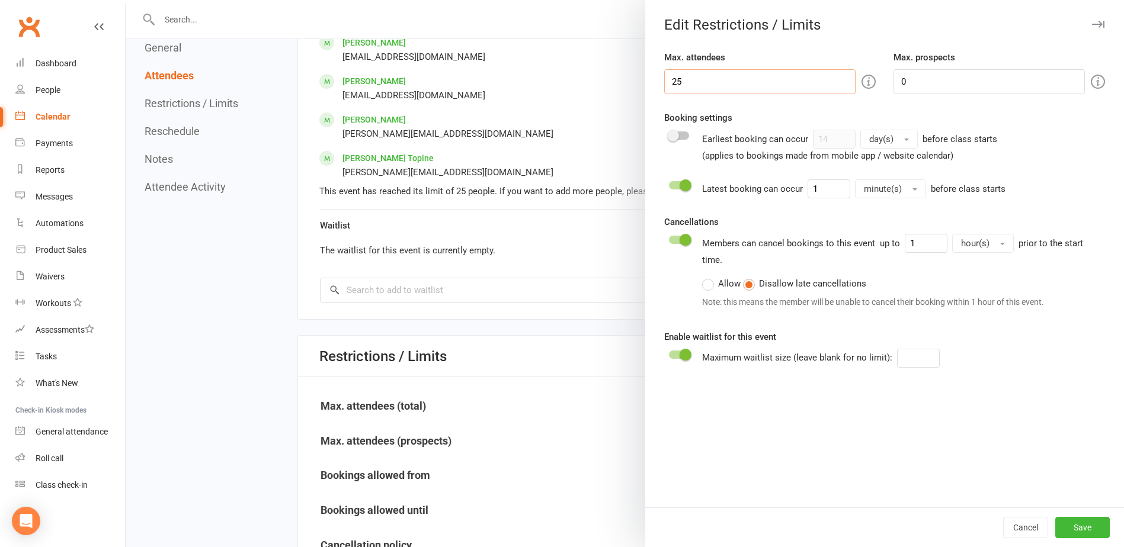
drag, startPoint x: 734, startPoint y: 79, endPoint x: 495, endPoint y: 72, distance: 238.3
click at [495, 0] on div "Edit Restrictions / Limits Max. attendees 25 Max. prospects 0 Booking settings …" at bounding box center [625, 0] width 998 height 0
type input "30"
click at [1074, 527] on button "Save" at bounding box center [1082, 527] width 55 height 21
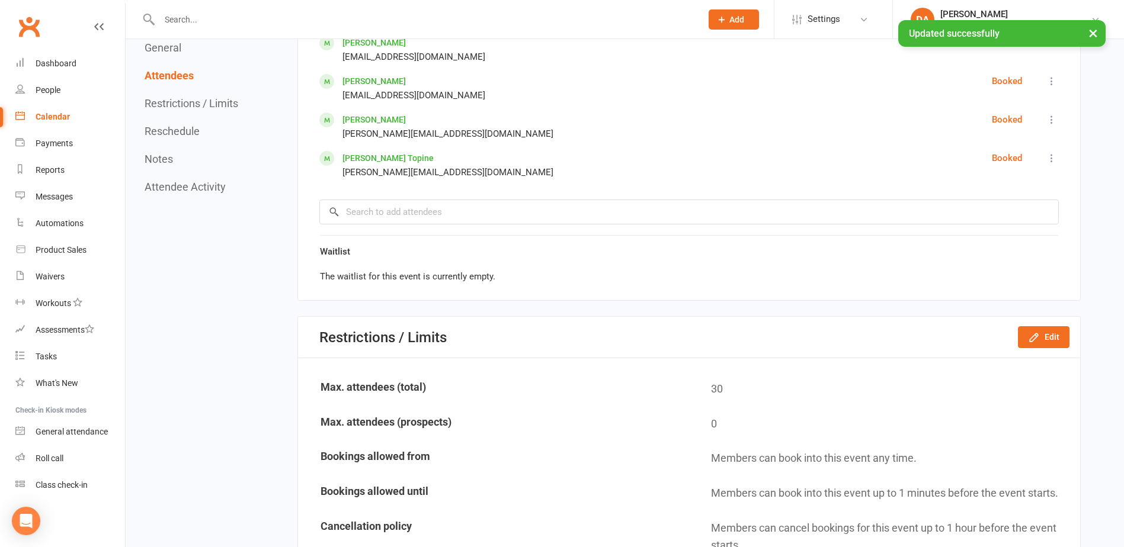
click at [45, 114] on div "Calendar" at bounding box center [53, 116] width 34 height 9
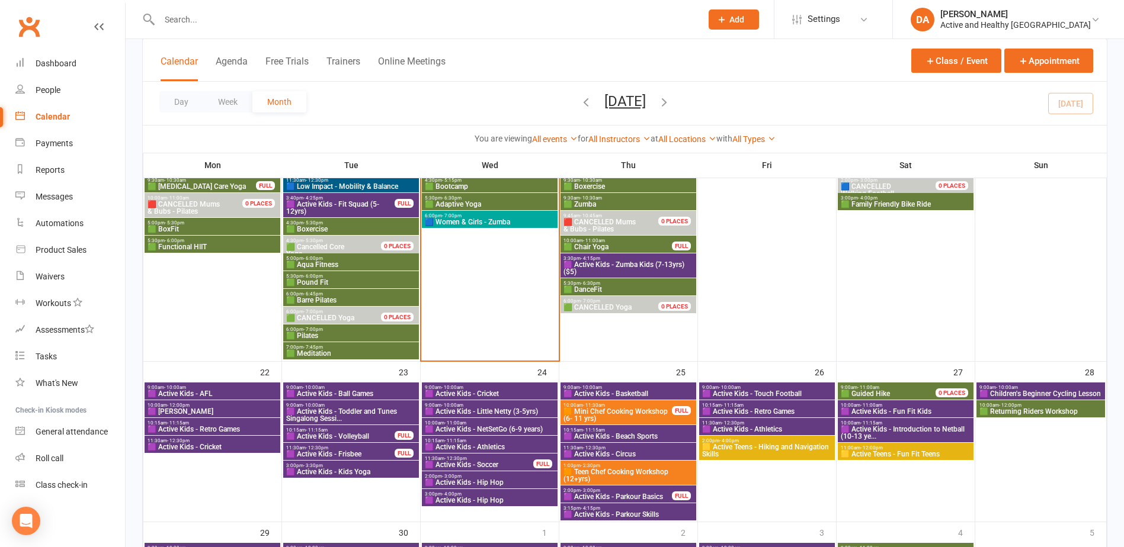
scroll to position [770, 0]
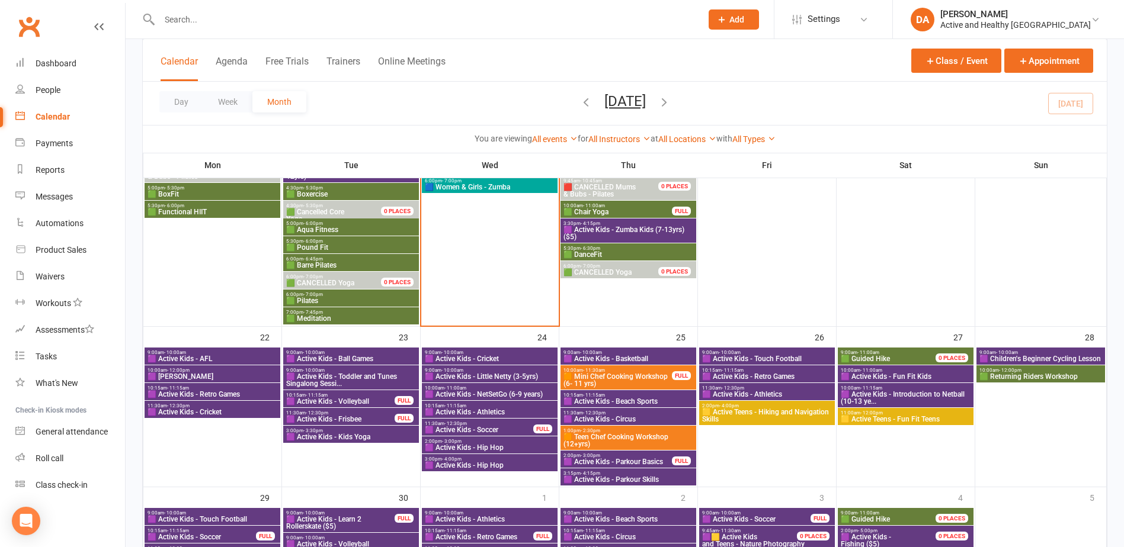
click at [361, 395] on span "10:15am - 11:15am" at bounding box center [341, 395] width 110 height 5
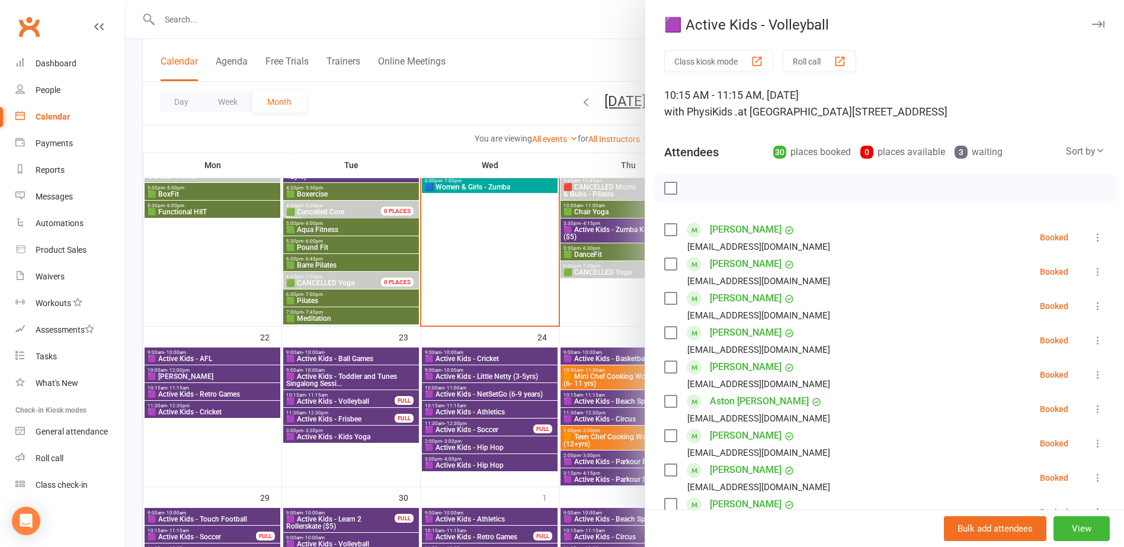
click at [385, 427] on div at bounding box center [625, 273] width 998 height 547
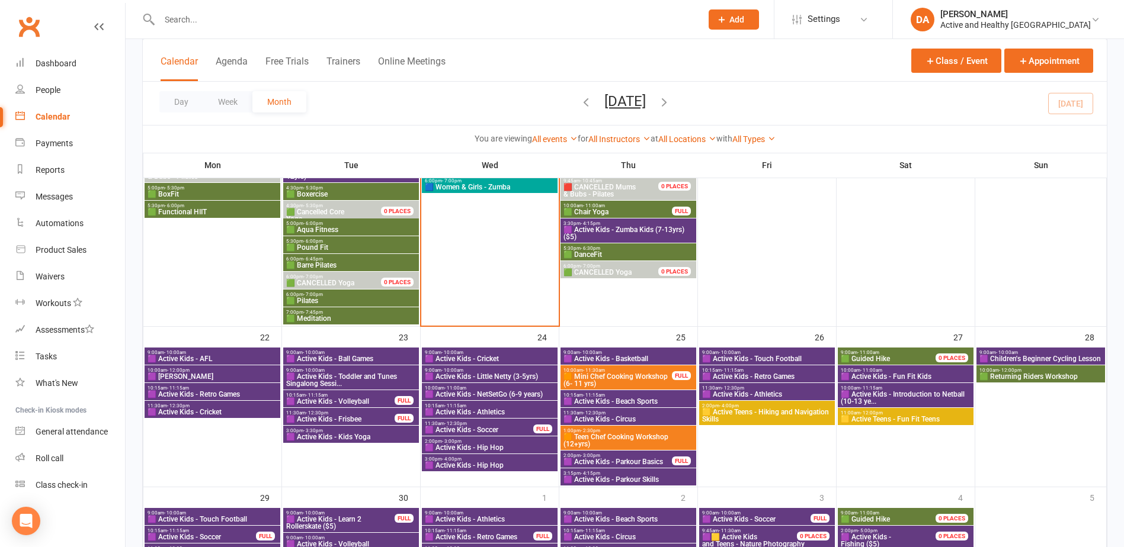
click at [343, 419] on span "🟪 Active Kids - Frisbee" at bounding box center [341, 419] width 110 height 7
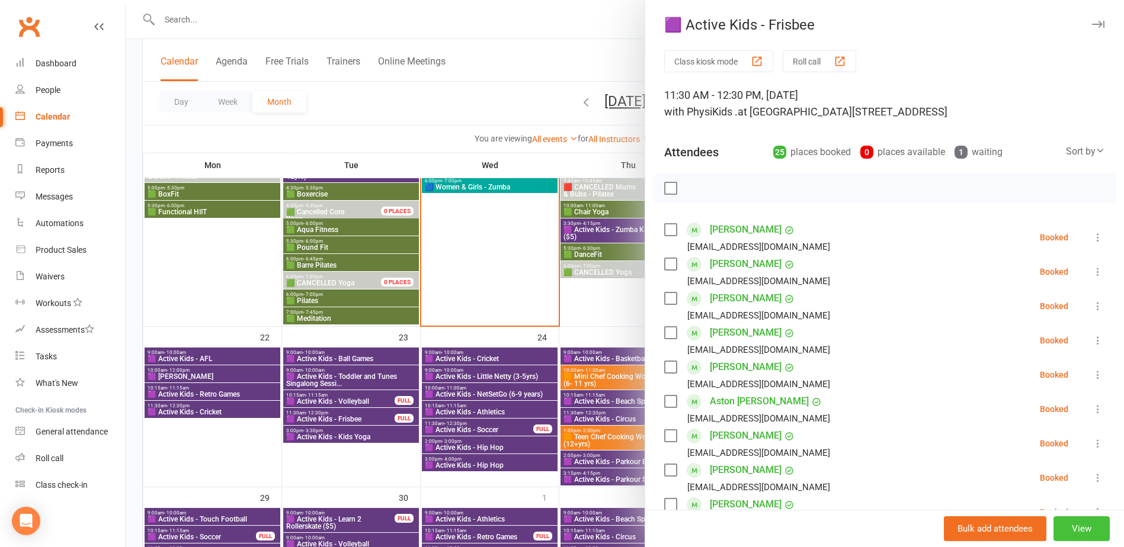
click at [1069, 529] on button "View" at bounding box center [1081, 529] width 56 height 25
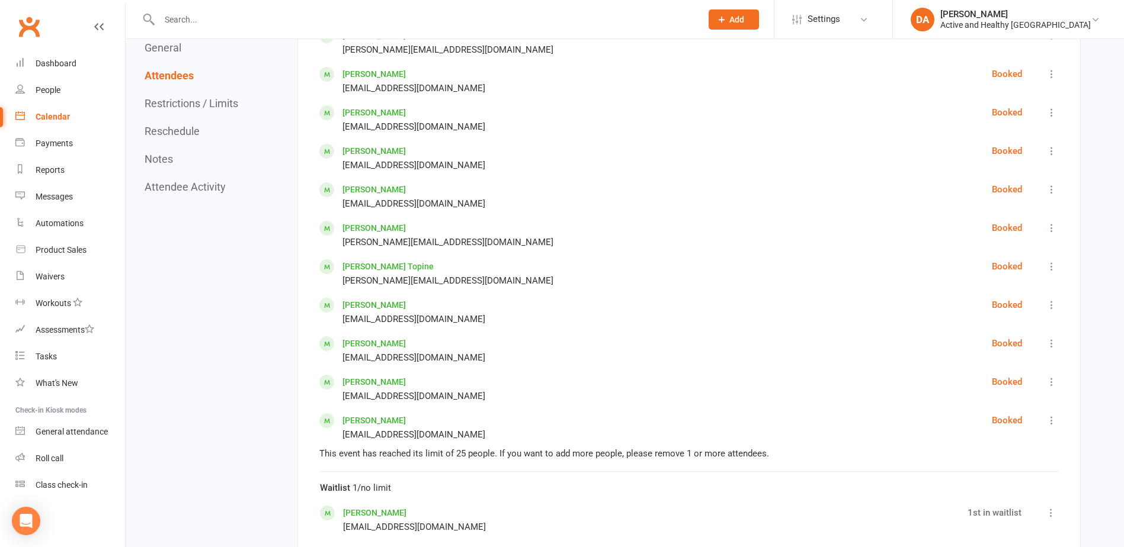
scroll to position [1718, 0]
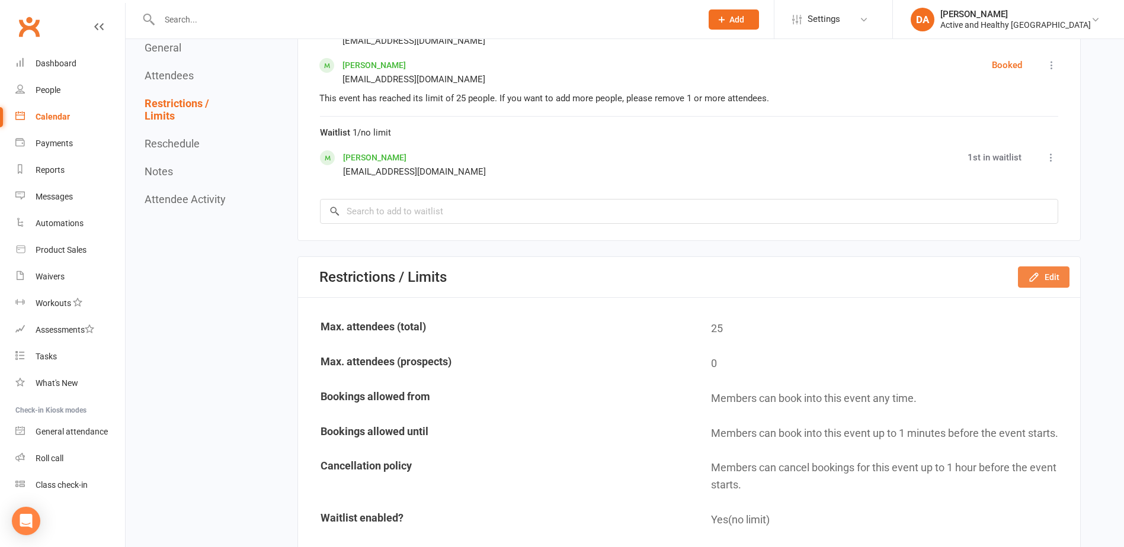
click at [1048, 282] on button "Edit" at bounding box center [1044, 277] width 52 height 21
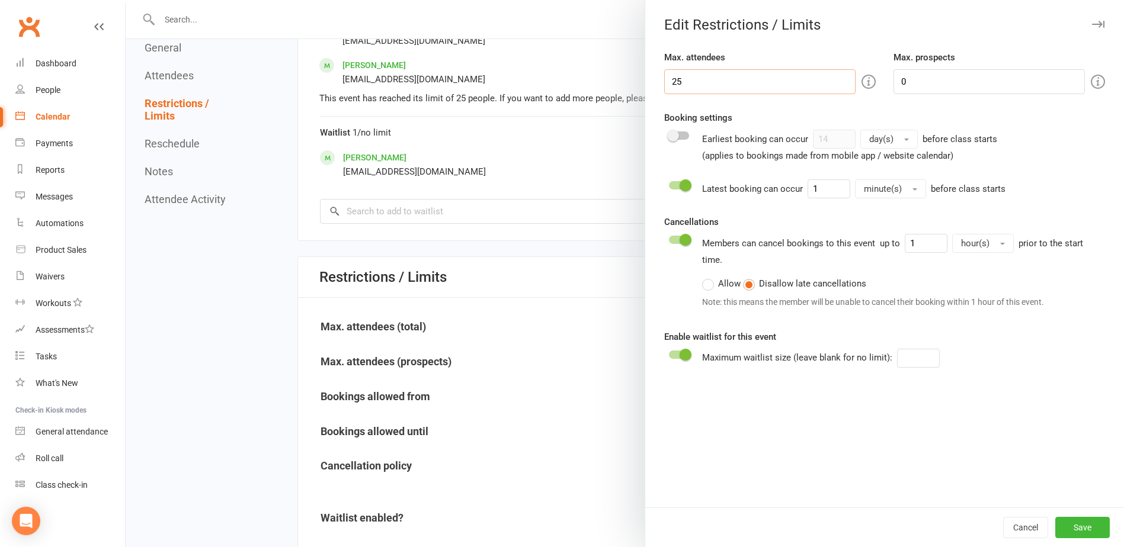
drag, startPoint x: 700, startPoint y: 82, endPoint x: 406, endPoint y: 61, distance: 294.6
click at [406, 0] on div "Edit Restrictions / Limits Max. attendees 25 Max. prospects 0 Booking settings …" at bounding box center [625, 0] width 998 height 0
type input "30"
click at [1079, 529] on button "Save" at bounding box center [1082, 527] width 55 height 21
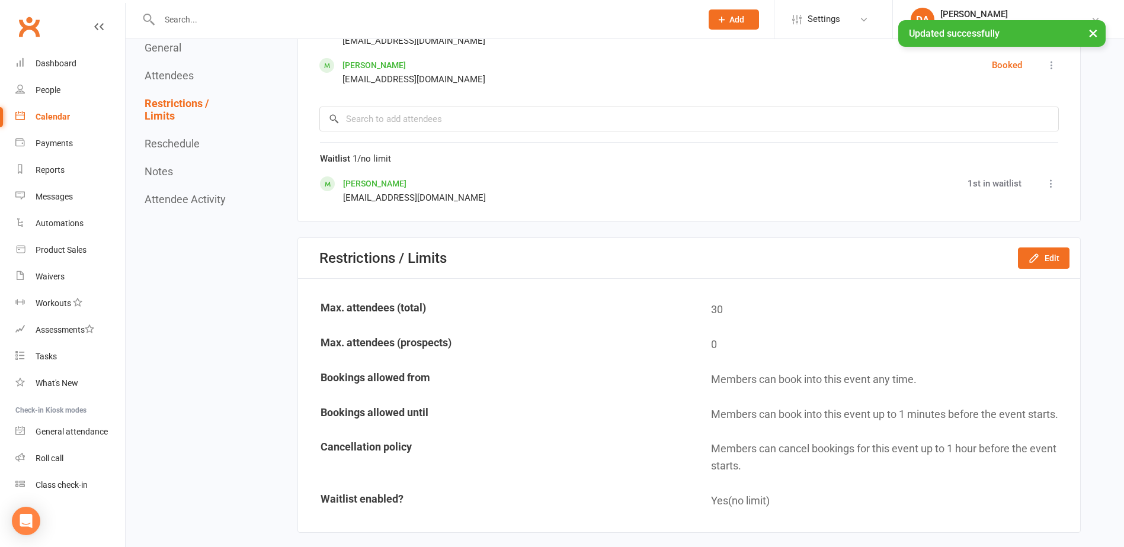
click at [46, 112] on div "Calendar" at bounding box center [53, 116] width 34 height 9
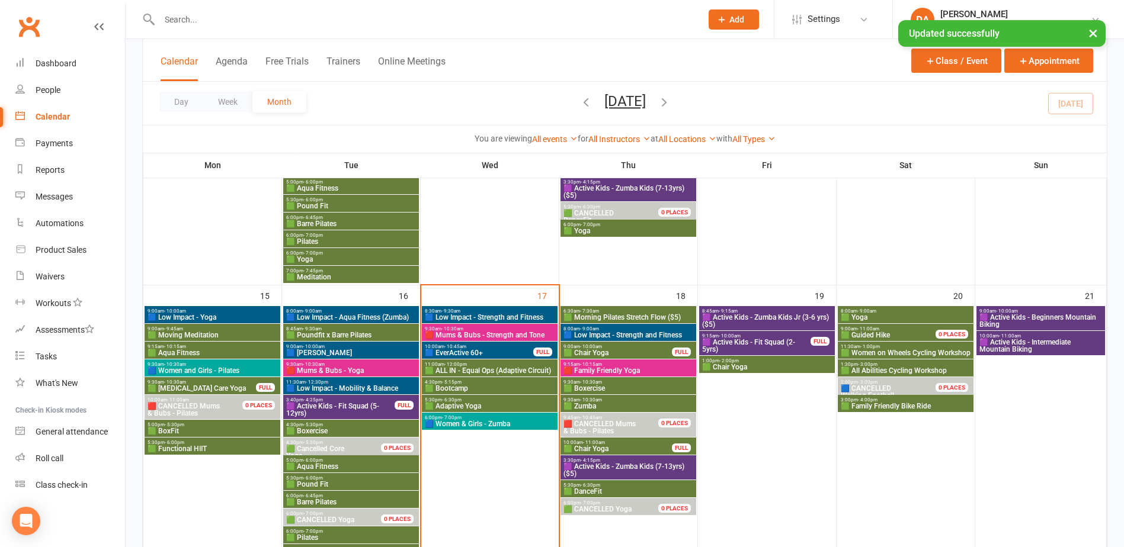
scroll to position [889, 0]
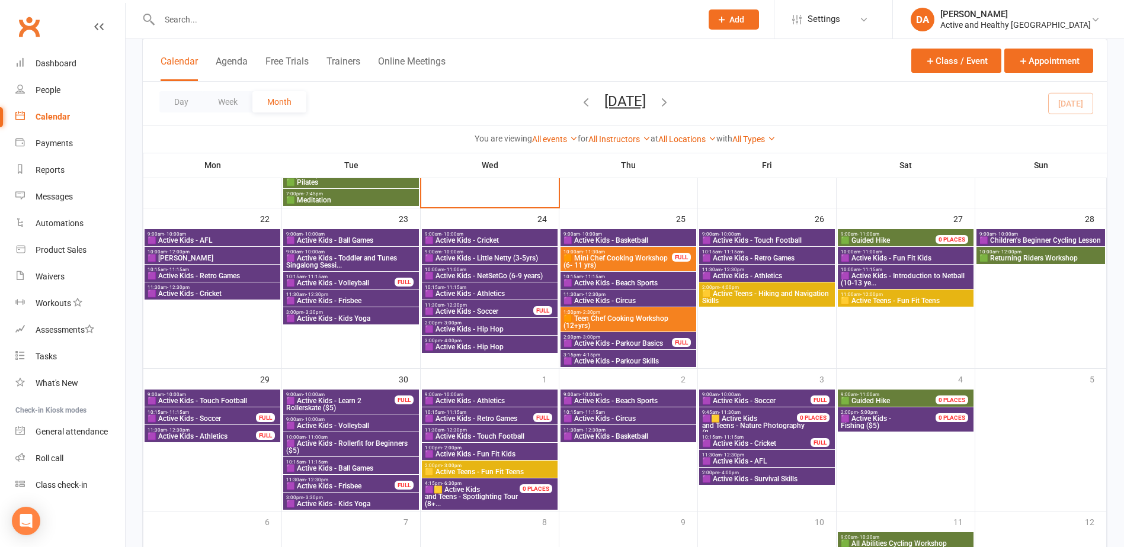
click at [490, 306] on span "11:30am - 12:30pm" at bounding box center [479, 305] width 110 height 5
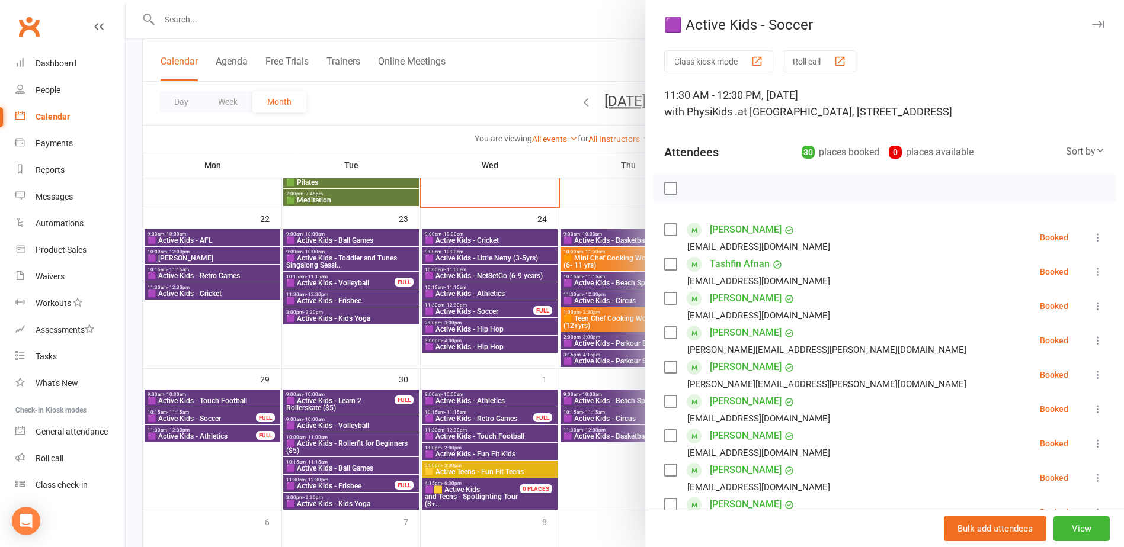
click at [499, 301] on div at bounding box center [625, 273] width 998 height 547
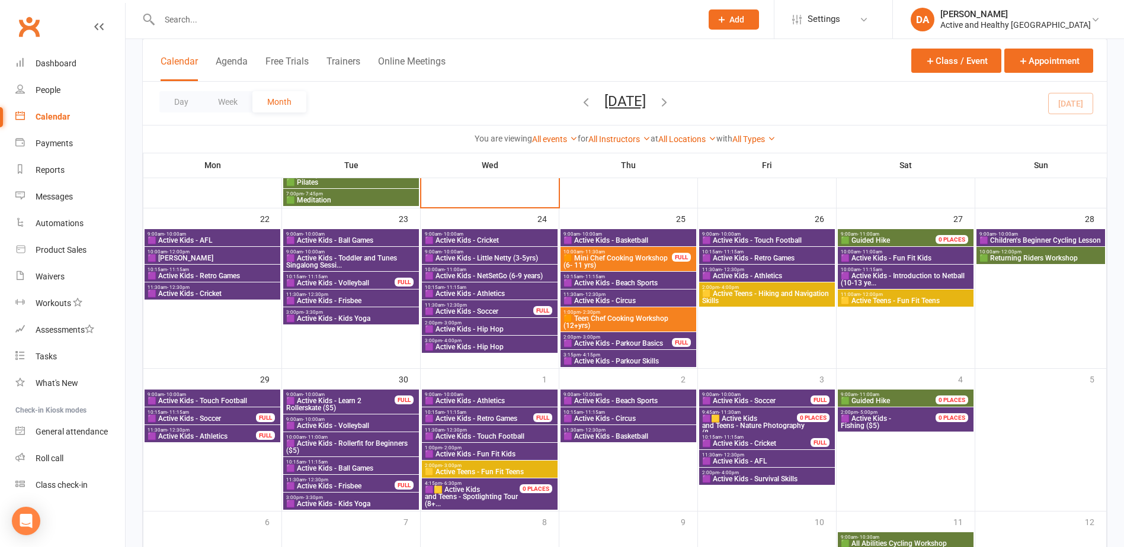
click at [642, 338] on span "2:00pm - 3:00pm" at bounding box center [618, 337] width 110 height 5
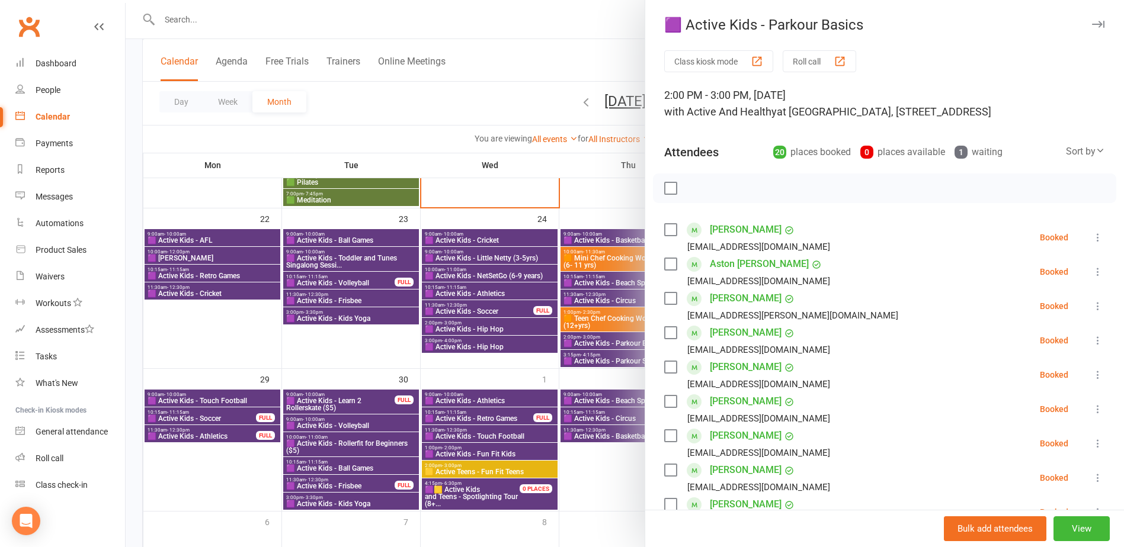
click at [615, 344] on div at bounding box center [625, 273] width 998 height 547
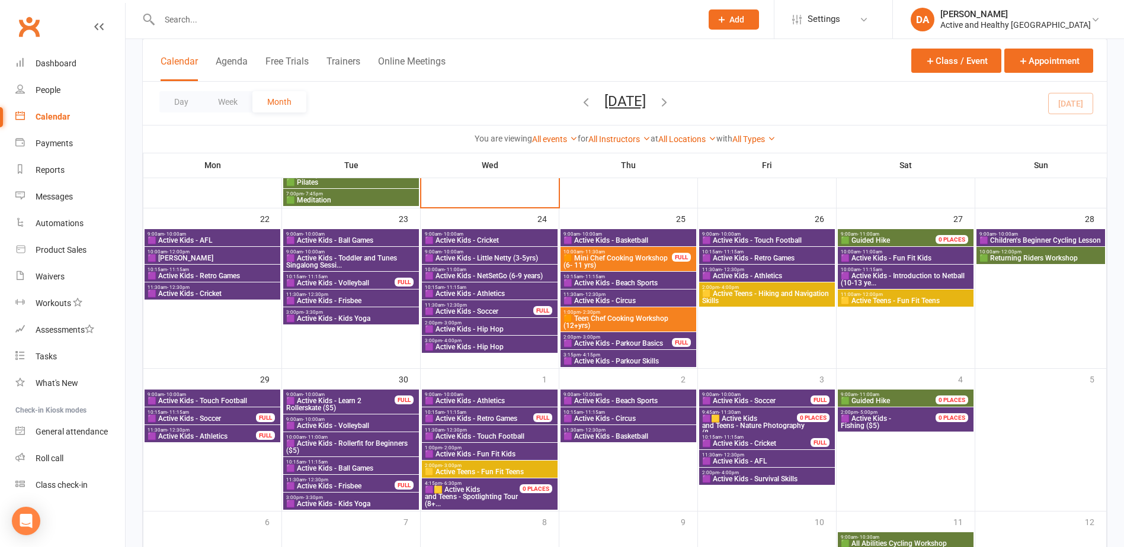
click at [170, 415] on span "🟪 Active Kids - Soccer" at bounding box center [202, 418] width 110 height 7
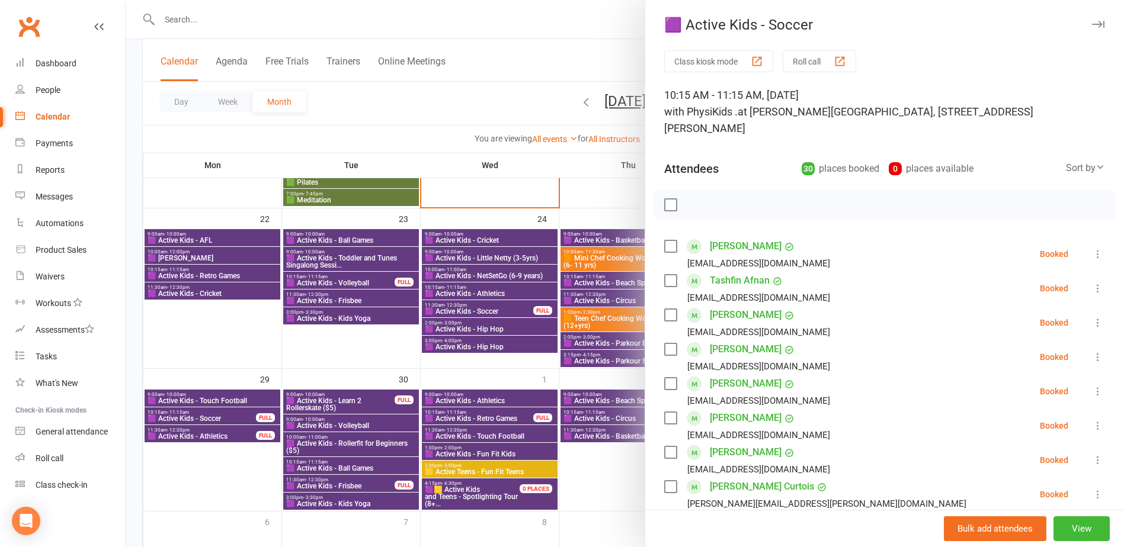
click at [170, 415] on div at bounding box center [625, 273] width 998 height 547
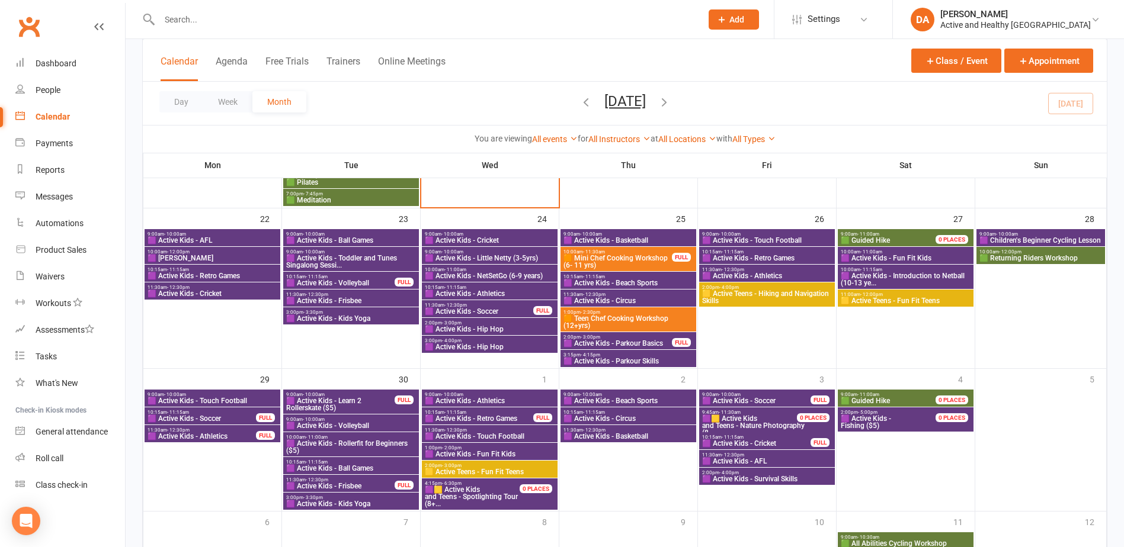
click at [167, 439] on span "🟪 Active Kids - Athletics" at bounding box center [202, 436] width 110 height 7
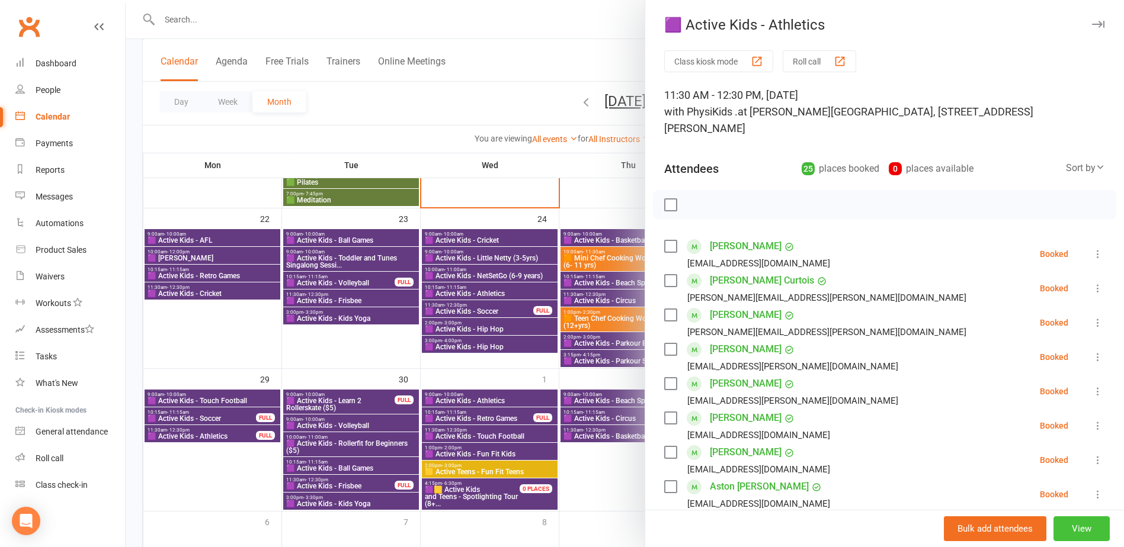
click at [1066, 533] on button "View" at bounding box center [1081, 529] width 56 height 25
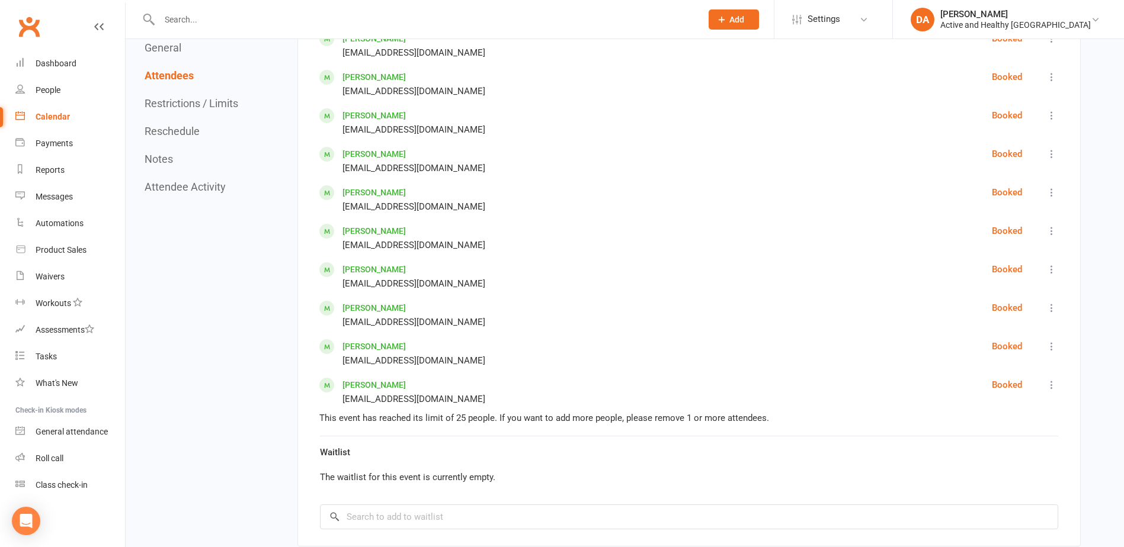
scroll to position [1541, 0]
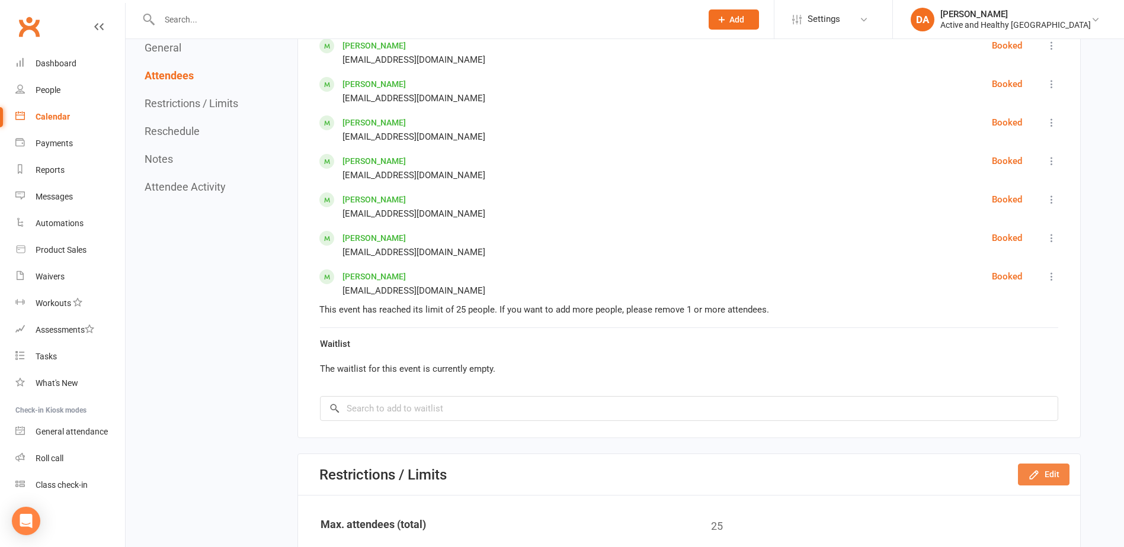
click at [1051, 466] on button "Edit" at bounding box center [1044, 474] width 52 height 21
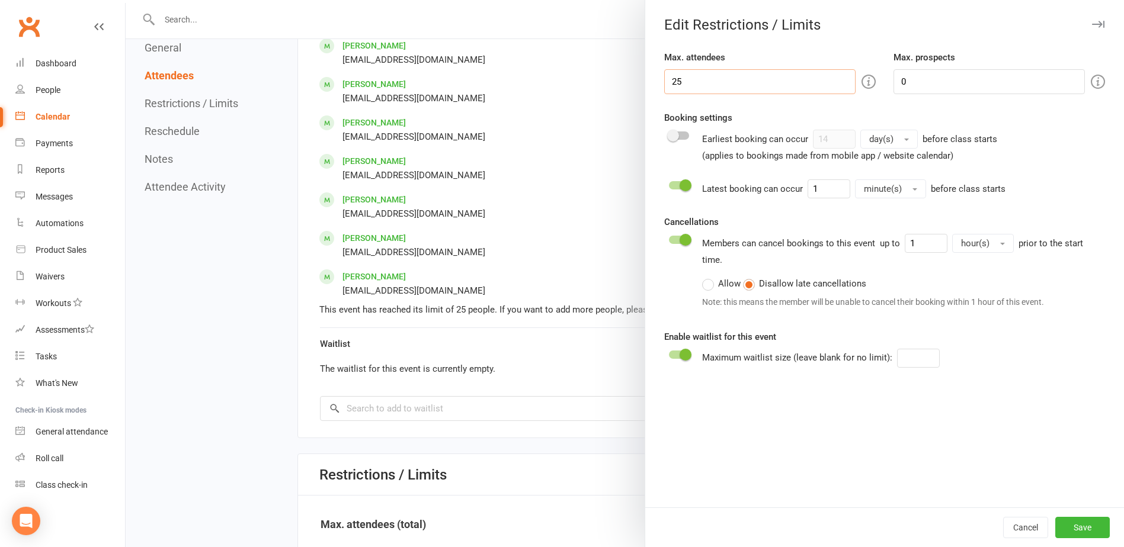
drag, startPoint x: 402, startPoint y: 59, endPoint x: 398, endPoint y: 47, distance: 13.3
click at [392, 0] on div "Edit Restrictions / Limits Max. attendees 25 Max. prospects 0 Booking settings …" at bounding box center [625, 0] width 998 height 0
type input "30"
click at [1067, 527] on button "Save" at bounding box center [1082, 527] width 55 height 21
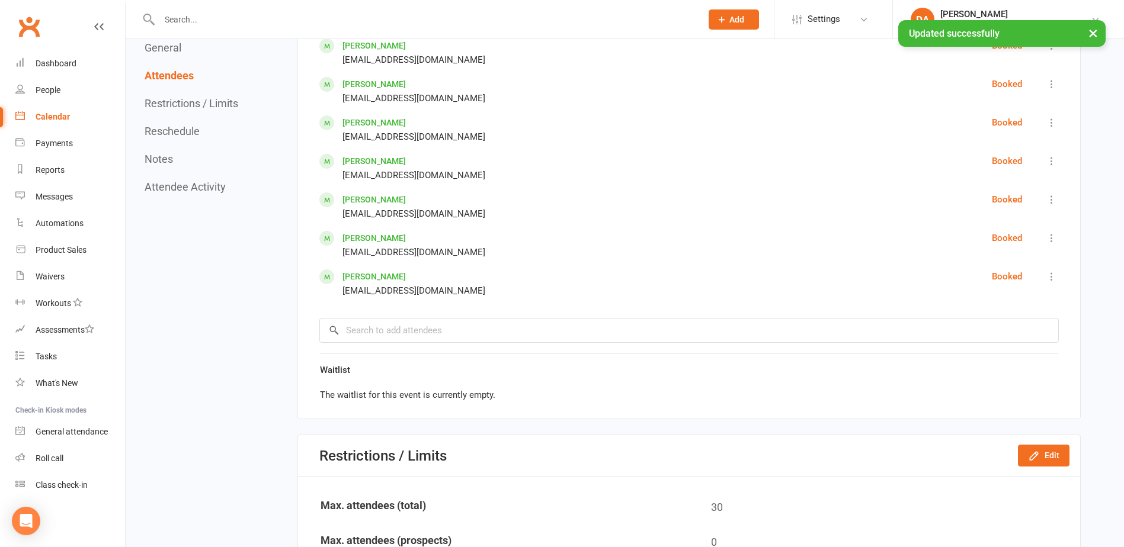
click at [43, 116] on div "Calendar" at bounding box center [53, 116] width 34 height 9
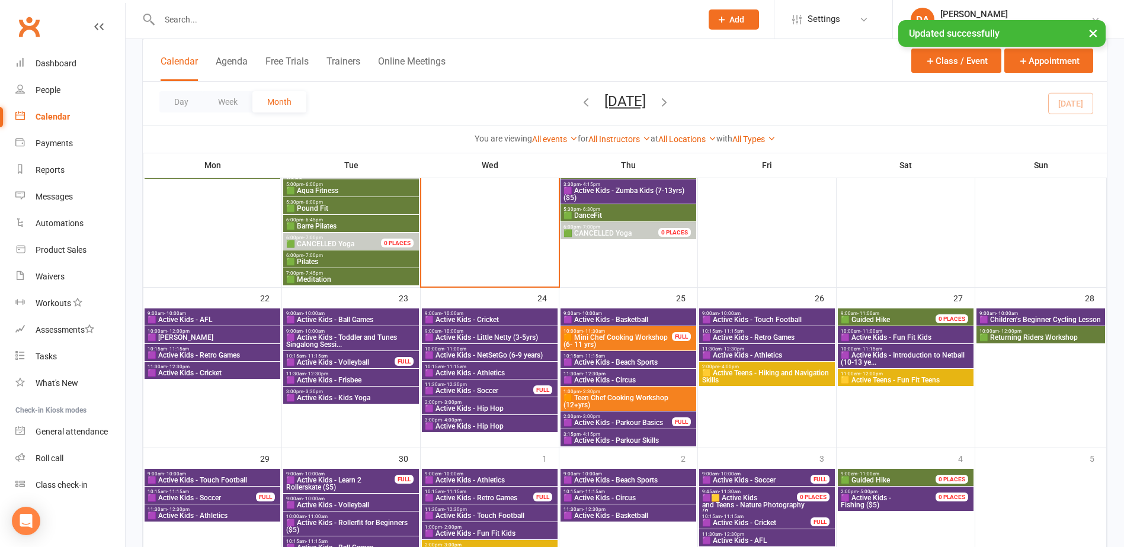
scroll to position [827, 0]
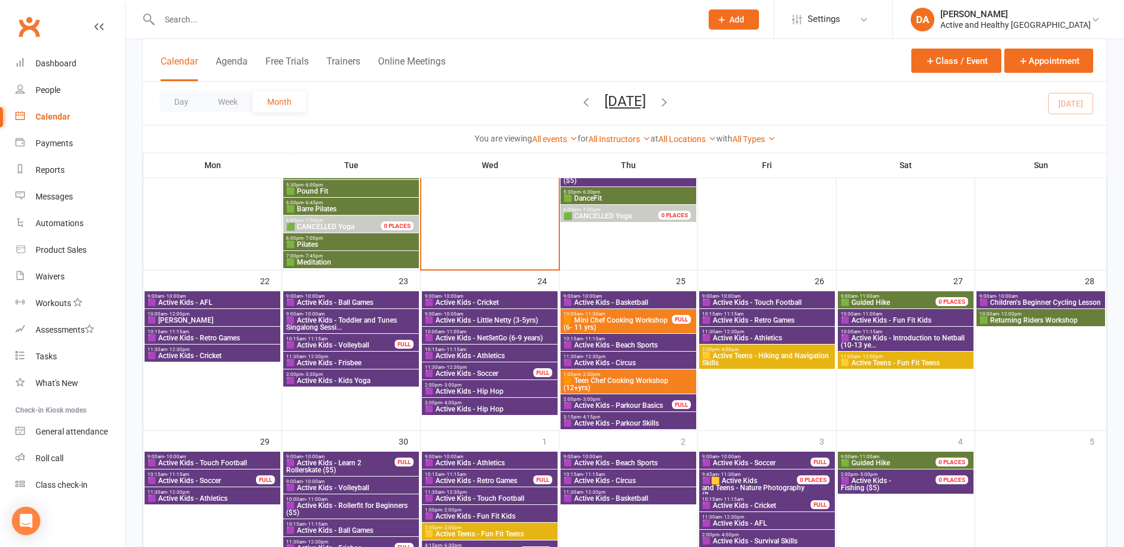
click at [230, 476] on span "10:15am - 11:15am" at bounding box center [202, 474] width 110 height 5
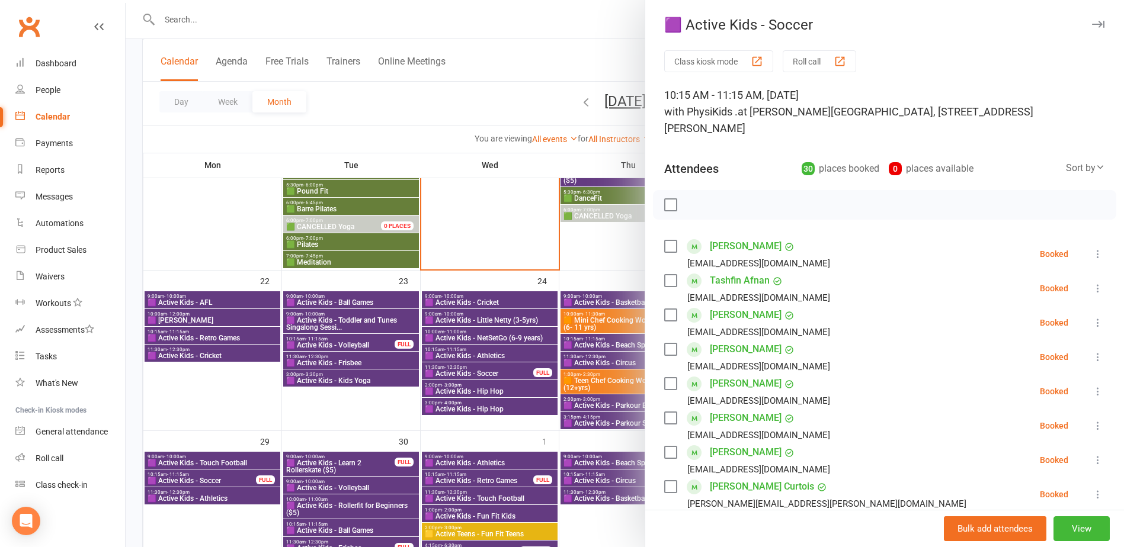
click at [230, 476] on div at bounding box center [625, 273] width 998 height 547
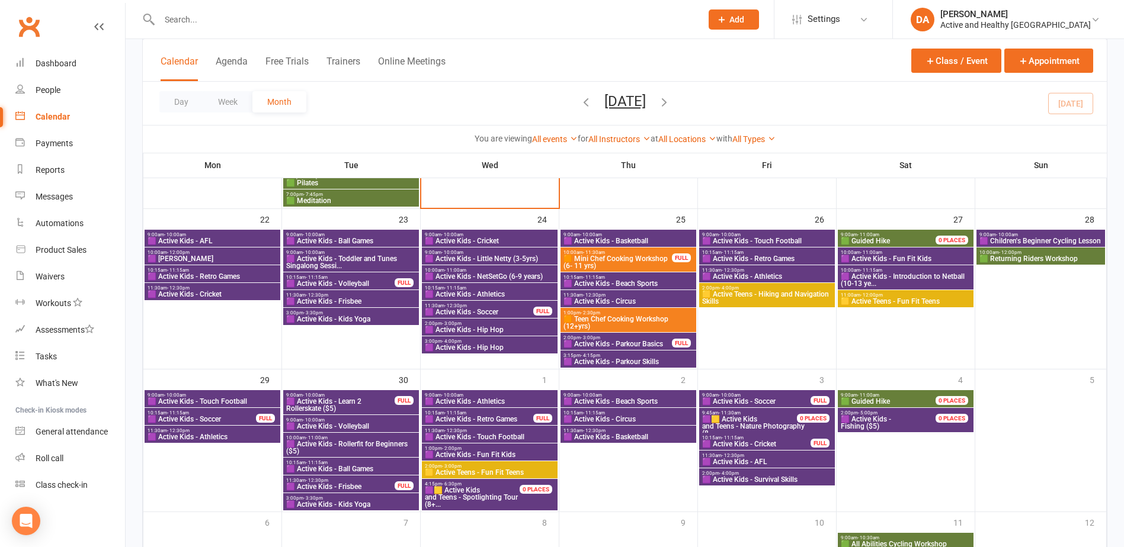
scroll to position [945, 0]
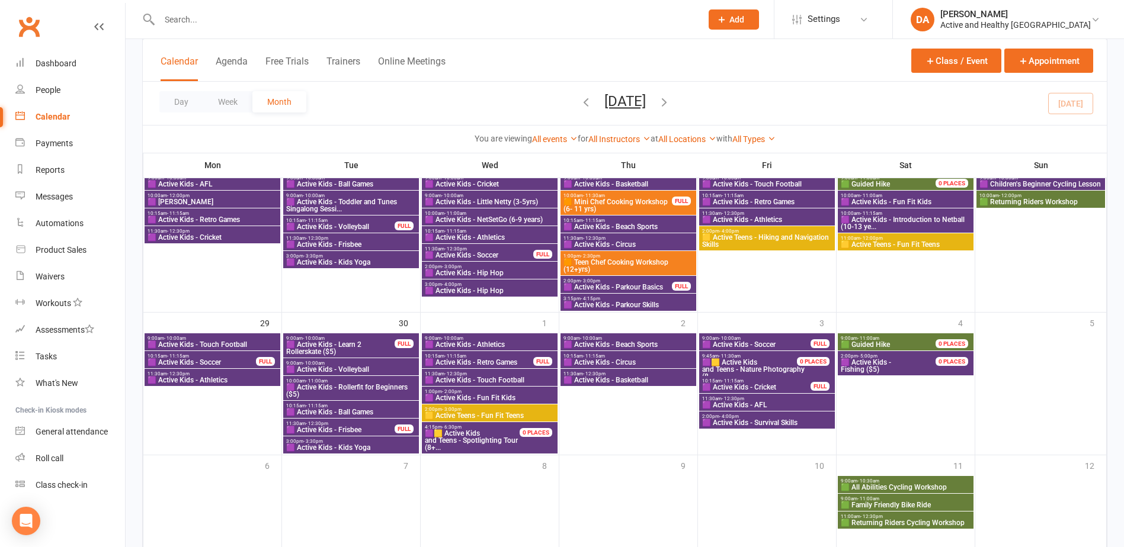
click at [334, 345] on span "🟪 Active Kids - Learn 2 Rollerskate ($5)" at bounding box center [341, 348] width 110 height 14
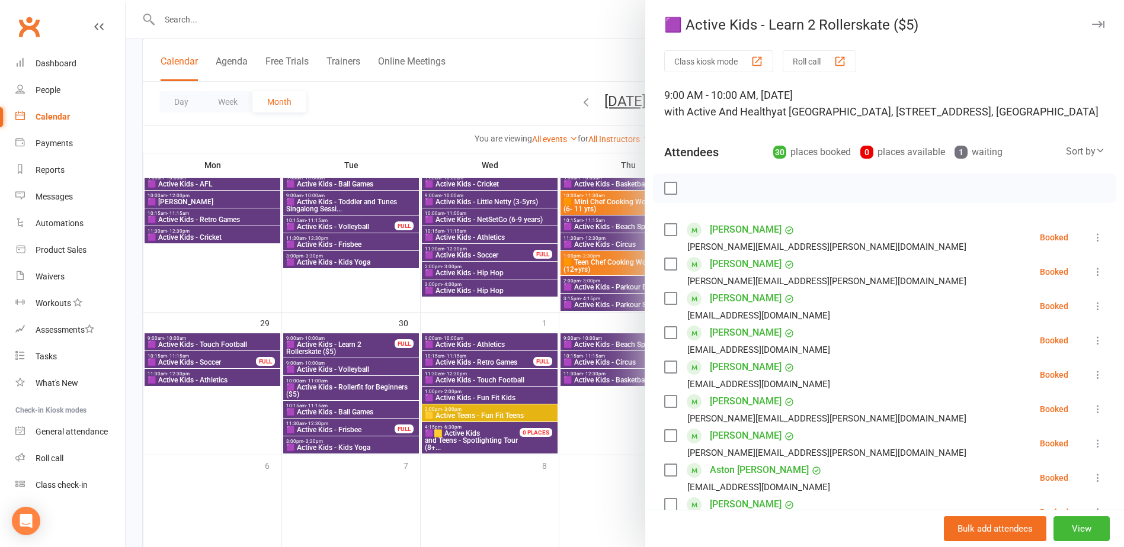
click at [334, 345] on div at bounding box center [625, 273] width 998 height 547
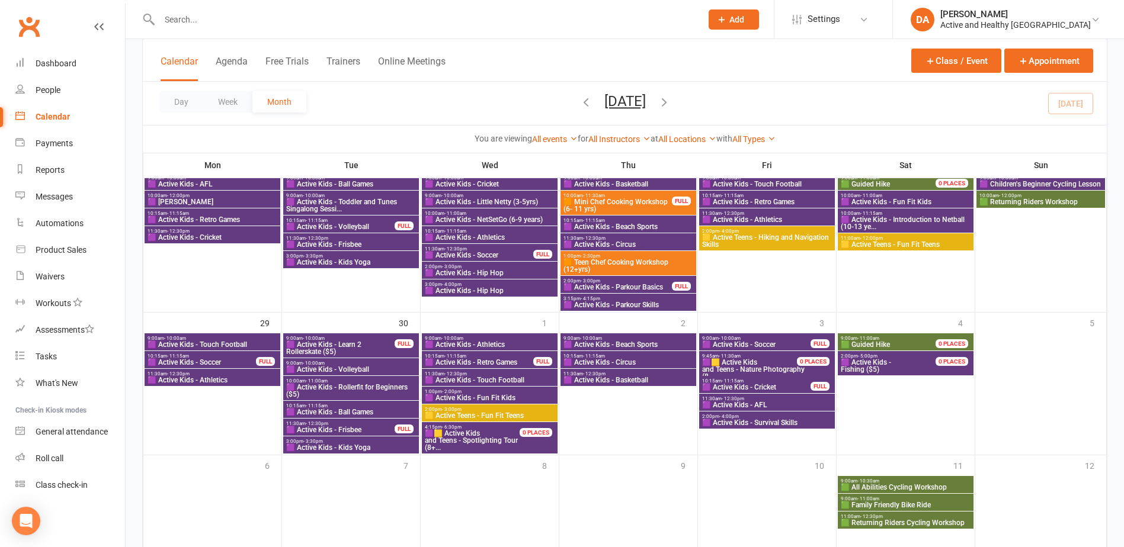
click at [341, 349] on span "🟪 Active Kids - Learn 2 Rollerskate ($5)" at bounding box center [341, 348] width 110 height 14
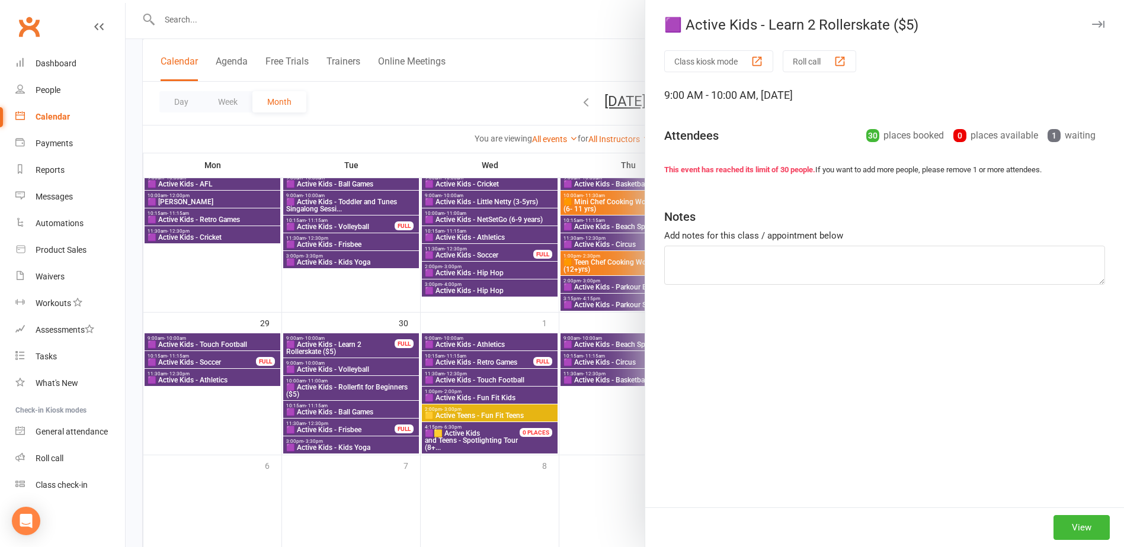
click at [353, 425] on div at bounding box center [625, 273] width 998 height 547
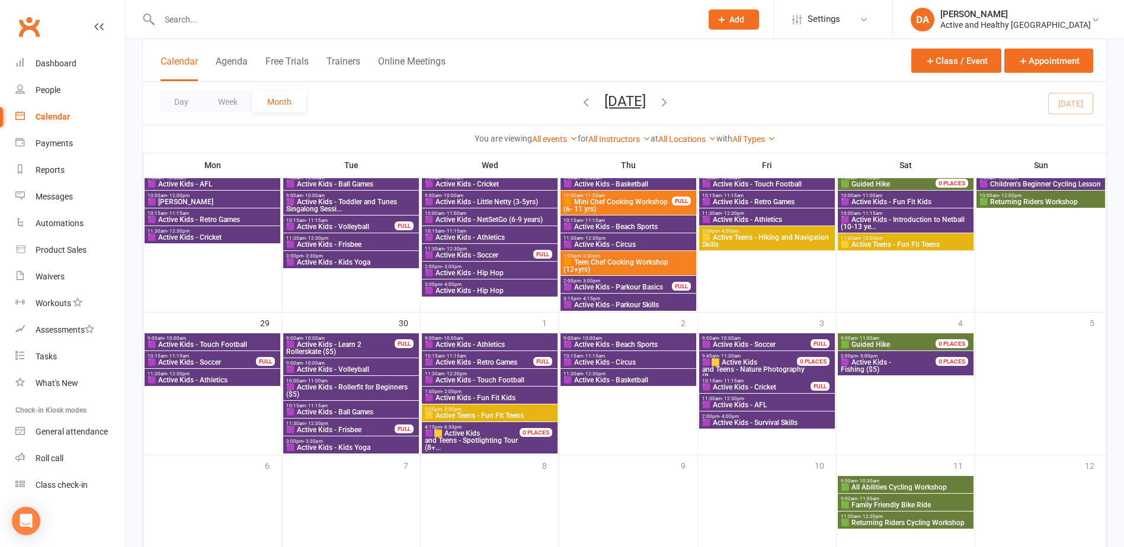
click at [348, 430] on span "🟪 Active Kids - Frisbee" at bounding box center [341, 430] width 110 height 7
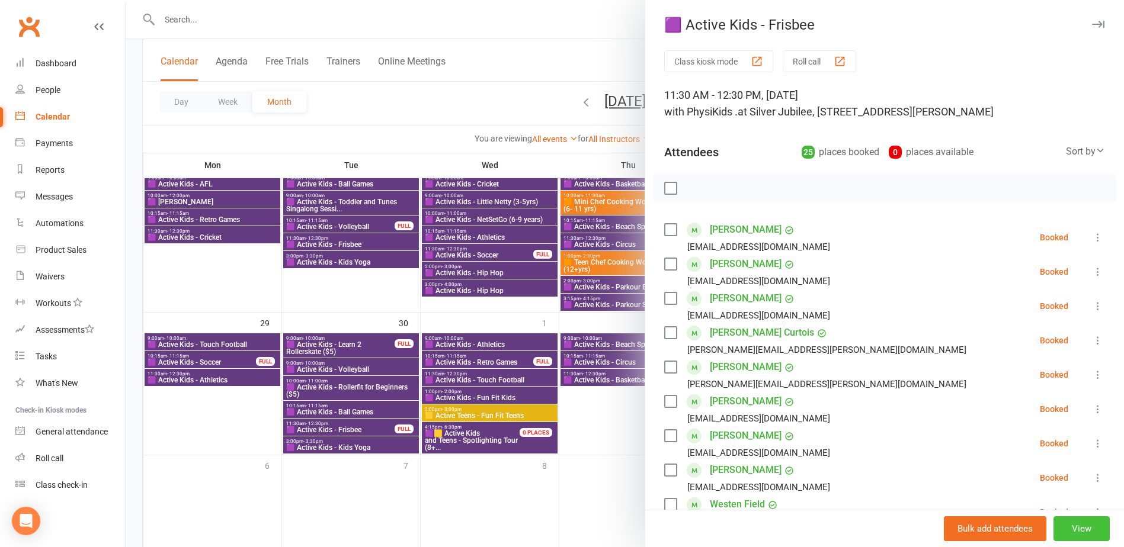
click at [1085, 534] on button "View" at bounding box center [1081, 529] width 56 height 25
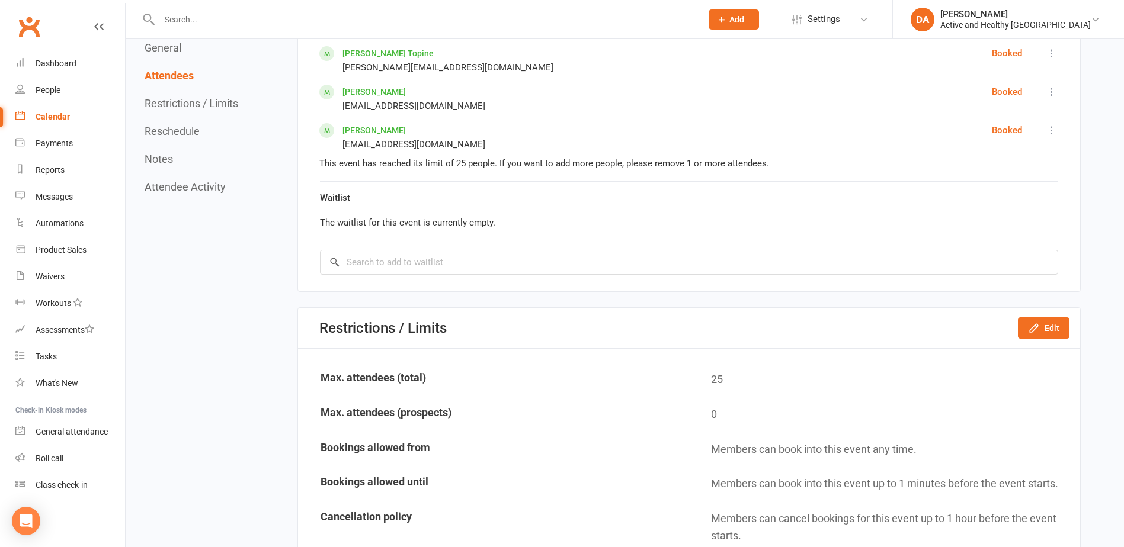
scroll to position [1718, 0]
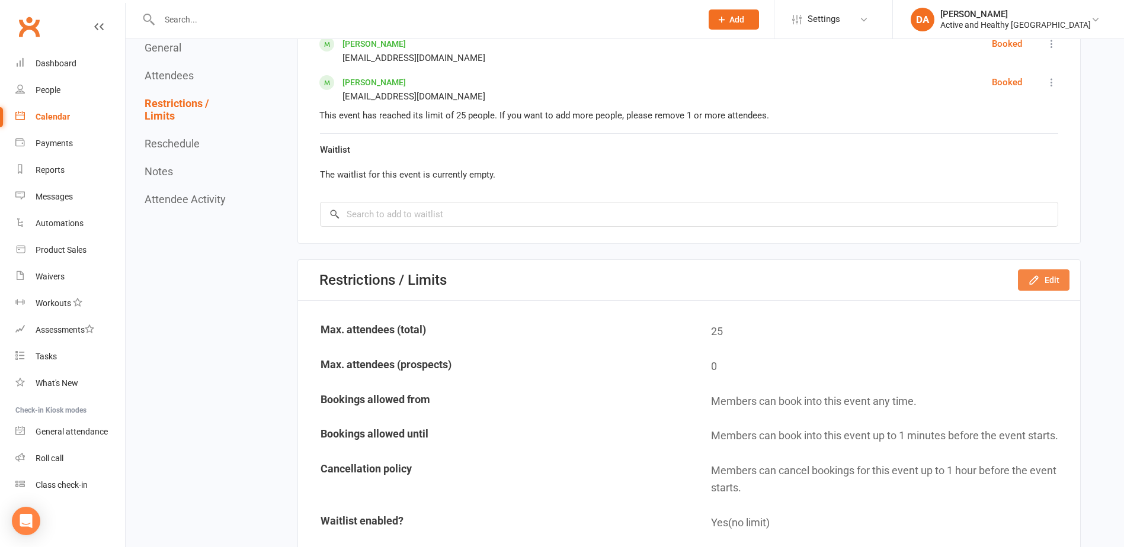
click at [1032, 274] on icon "button" at bounding box center [1034, 280] width 12 height 12
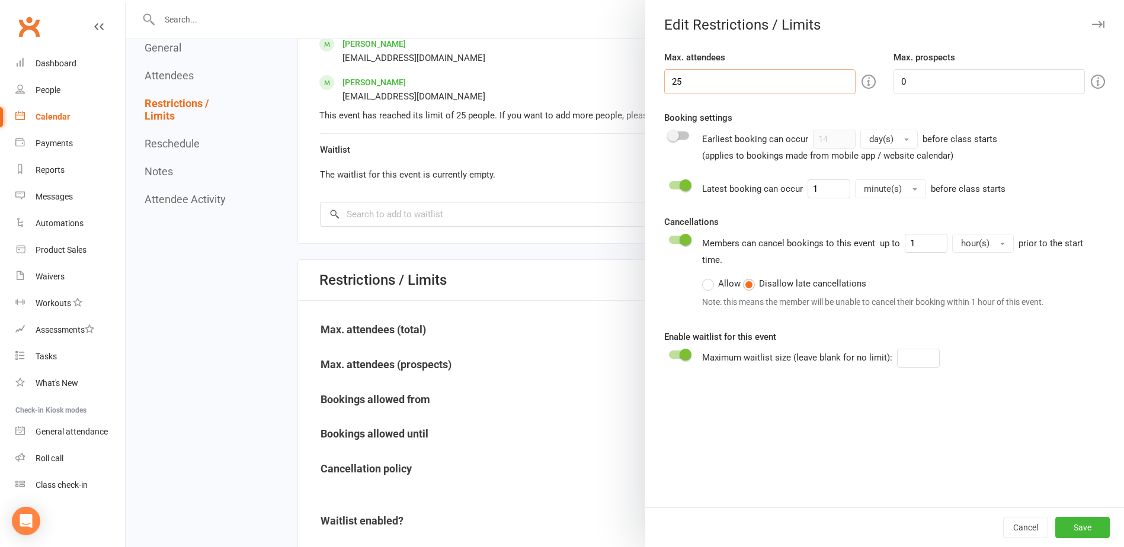
drag, startPoint x: 695, startPoint y: 81, endPoint x: 396, endPoint y: 55, distance: 300.3
click at [396, 0] on div "Edit Restrictions / Limits Max. attendees 25 Max. prospects 0 Booking settings …" at bounding box center [625, 0] width 998 height 0
type input "30"
click at [1081, 526] on button "Save" at bounding box center [1082, 527] width 55 height 21
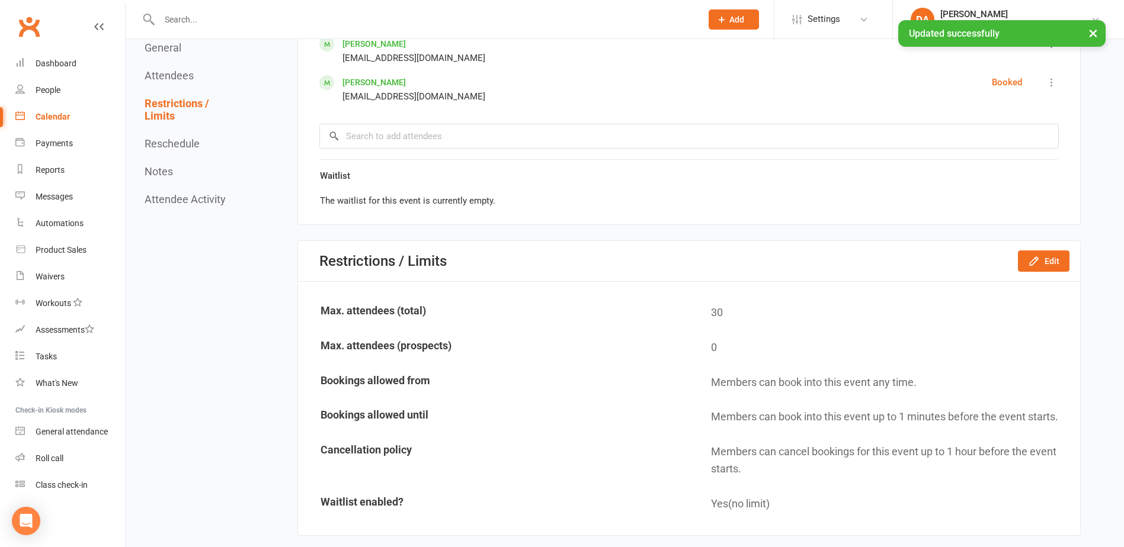
click at [51, 111] on link "Calendar" at bounding box center [70, 117] width 110 height 27
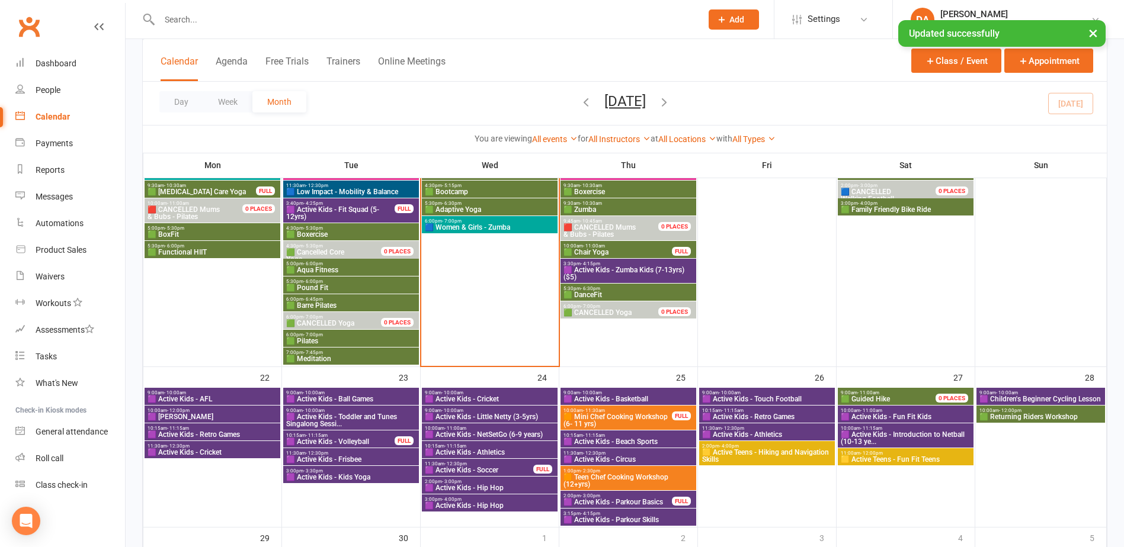
scroll to position [948, 0]
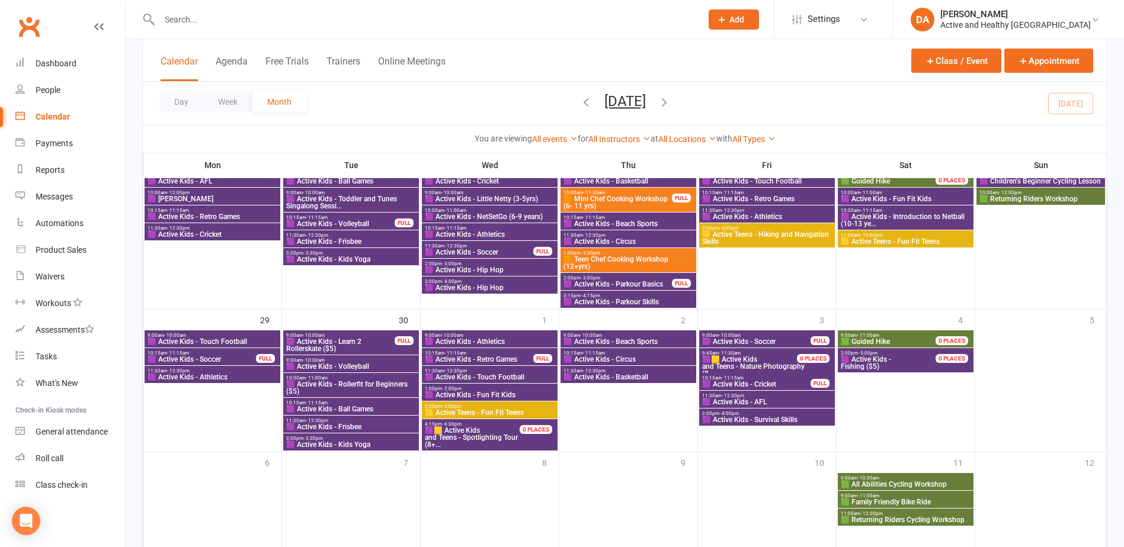
click at [511, 357] on span "🟪 Active Kids - Retro Games" at bounding box center [479, 359] width 110 height 7
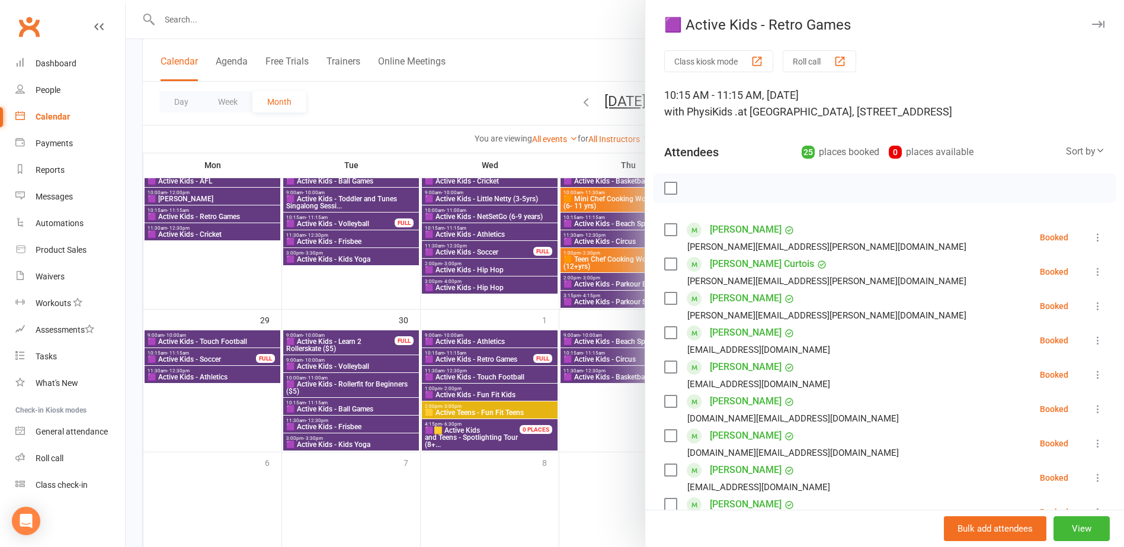
click at [511, 357] on div at bounding box center [625, 273] width 998 height 547
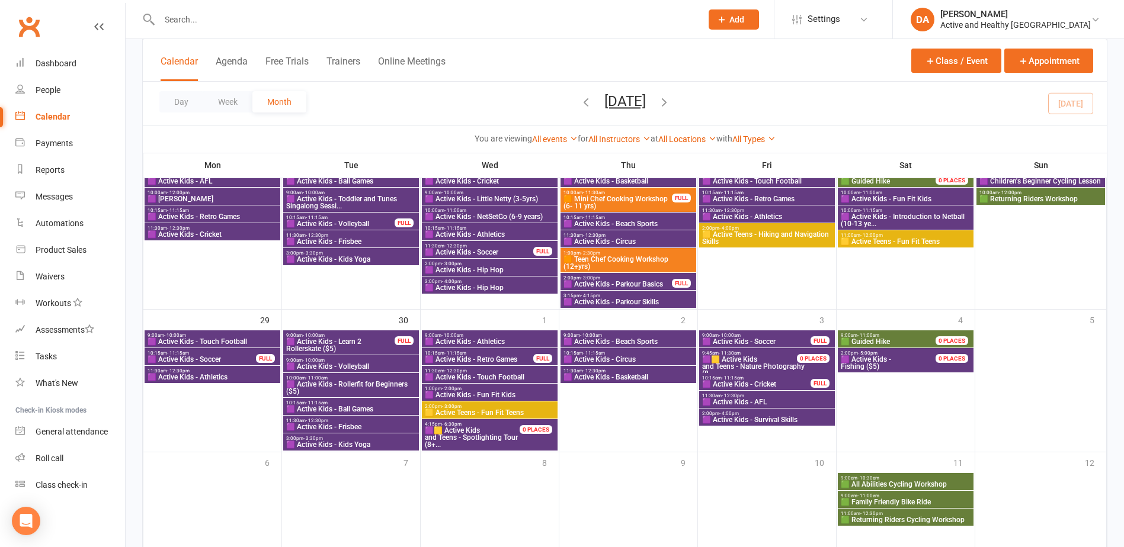
click at [511, 357] on span "🟪 Active Kids - Retro Games" at bounding box center [479, 359] width 110 height 7
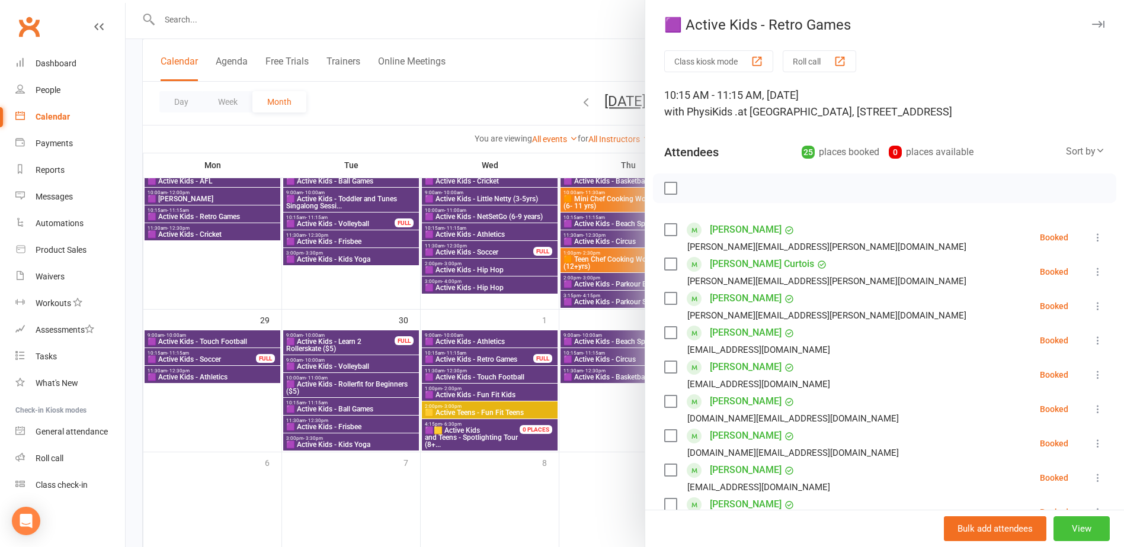
click at [1082, 527] on button "View" at bounding box center [1081, 529] width 56 height 25
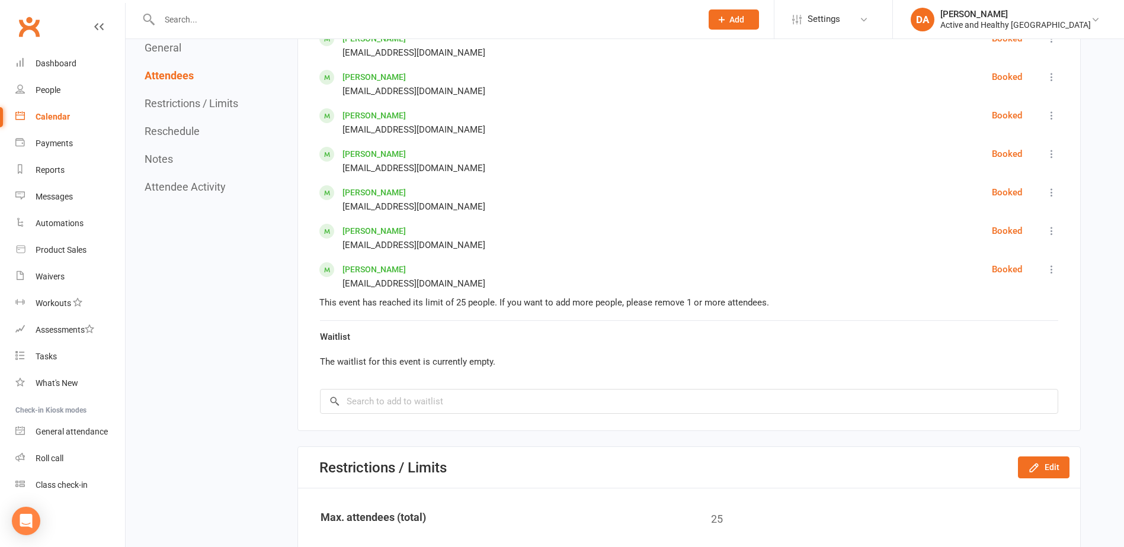
scroll to position [1659, 0]
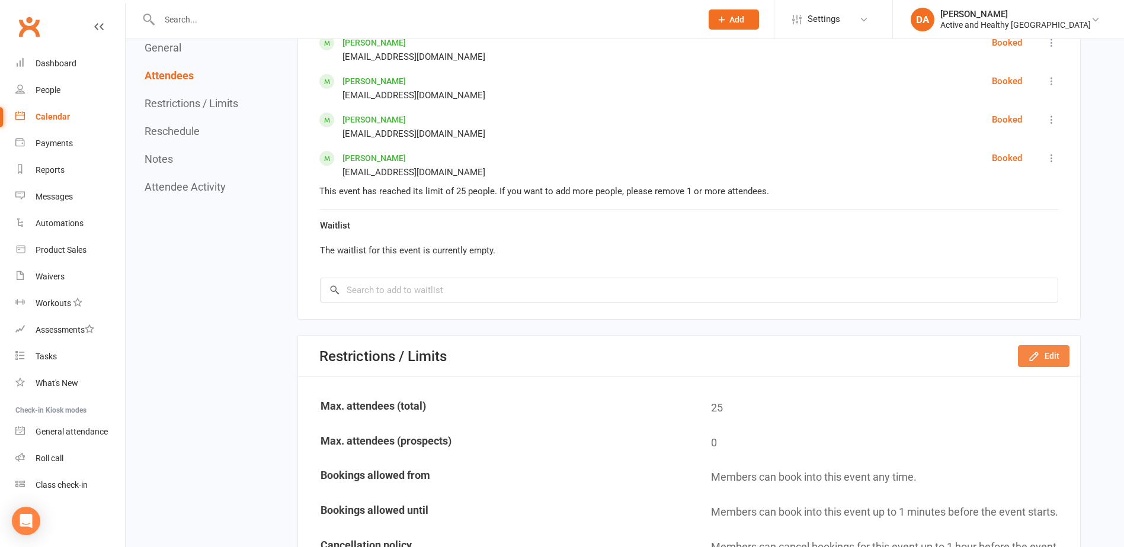
click at [1055, 361] on button "Edit" at bounding box center [1044, 355] width 52 height 21
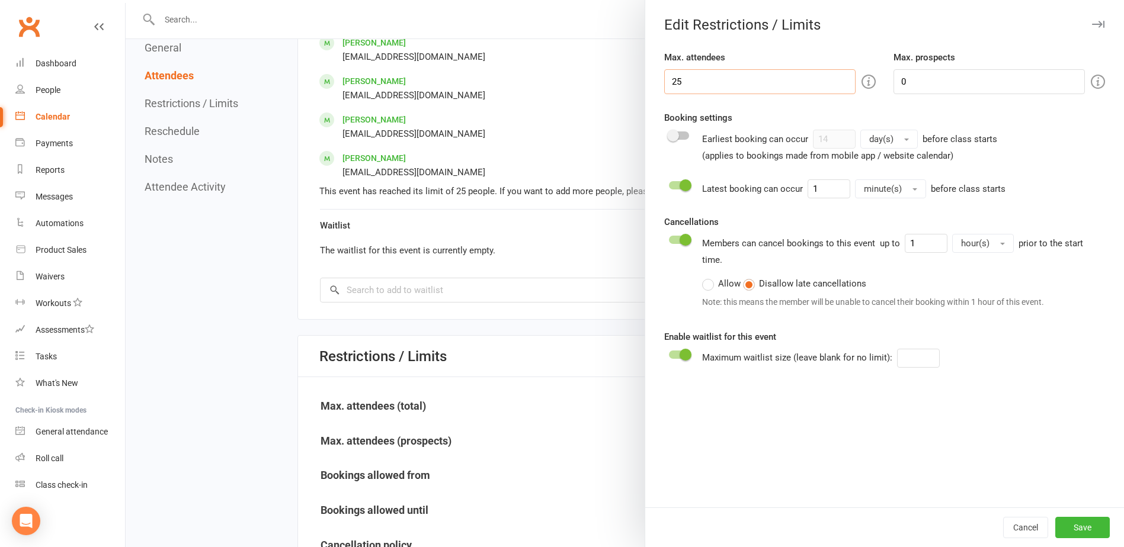
drag, startPoint x: 704, startPoint y: 79, endPoint x: 500, endPoint y: 75, distance: 203.9
click at [508, 0] on div "Edit Restrictions / Limits Max. attendees 25 Max. prospects 0 Booking settings …" at bounding box center [625, 0] width 998 height 0
type input "30"
click at [1079, 526] on button "Save" at bounding box center [1082, 527] width 55 height 21
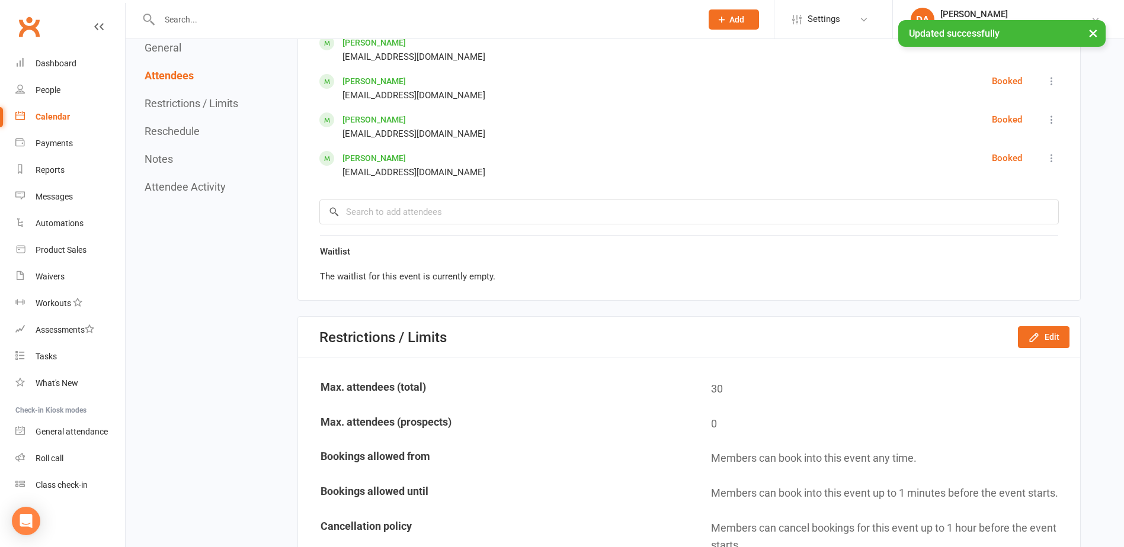
drag, startPoint x: 63, startPoint y: 114, endPoint x: 117, endPoint y: 111, distance: 53.4
click at [63, 114] on div "Calendar" at bounding box center [53, 116] width 34 height 9
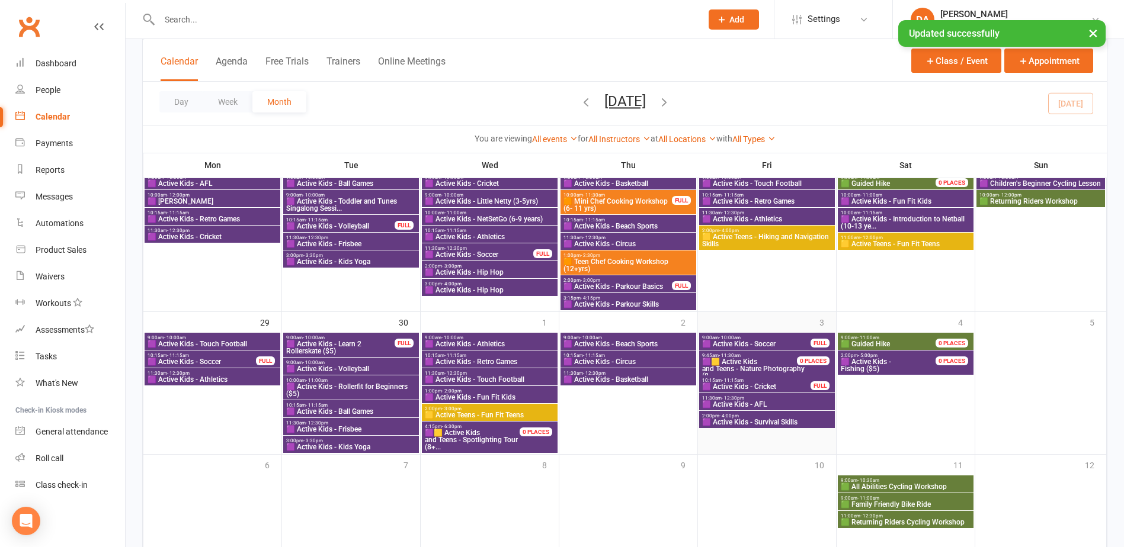
scroll to position [948, 0]
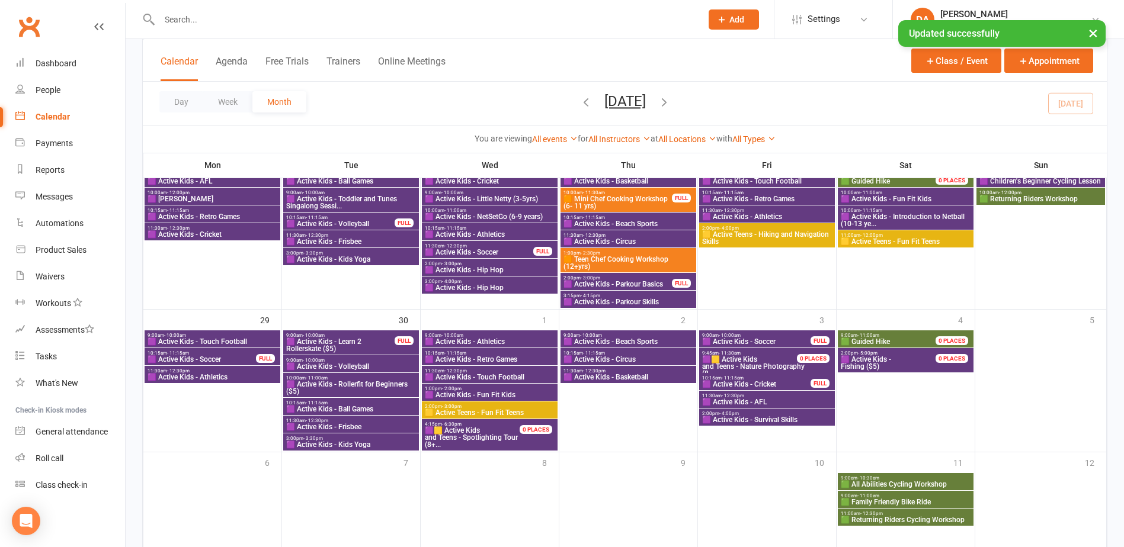
click at [763, 342] on span "🟪 Active Kids - Soccer" at bounding box center [757, 341] width 110 height 7
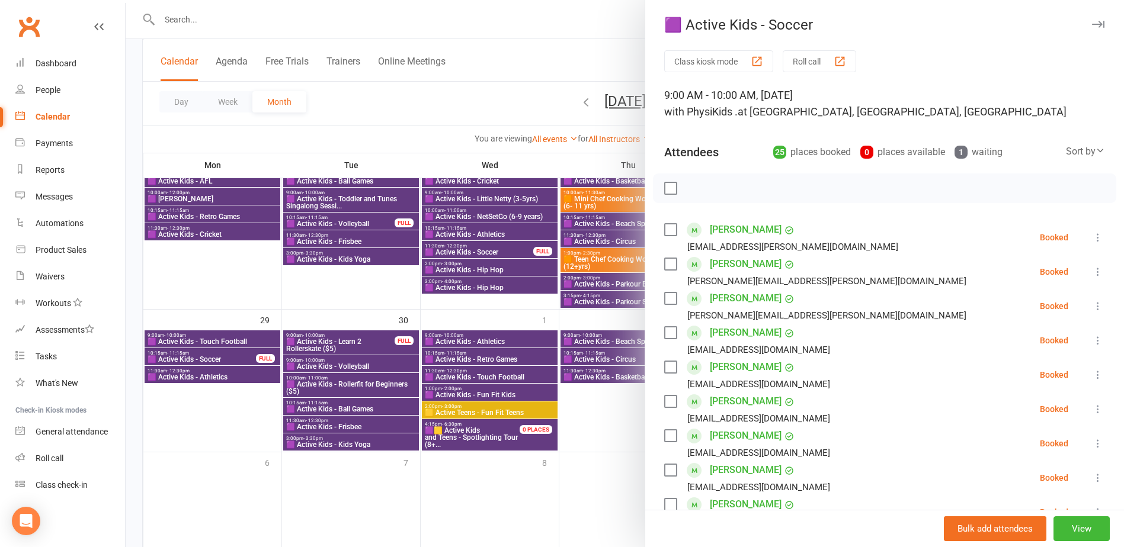
click at [387, 338] on div at bounding box center [625, 273] width 998 height 547
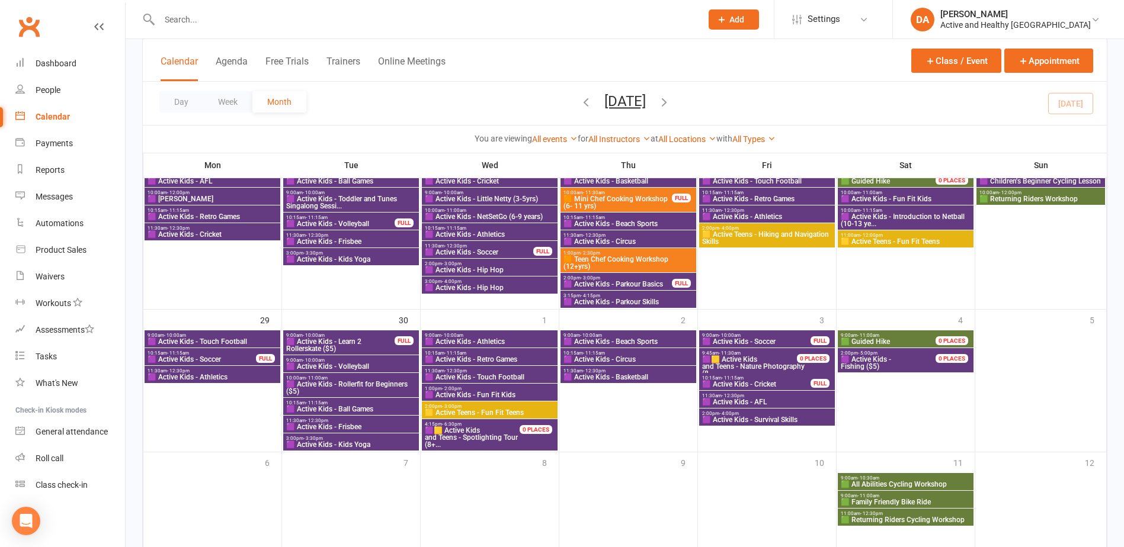
click at [758, 336] on span "9:00am - 10:00am" at bounding box center [757, 335] width 110 height 5
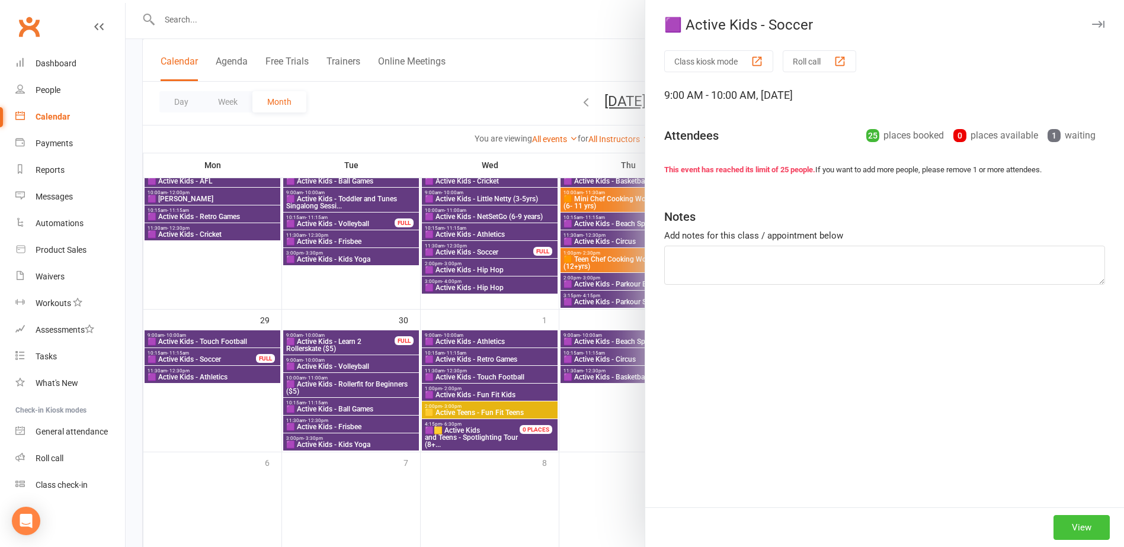
click at [1074, 522] on button "View" at bounding box center [1081, 527] width 56 height 25
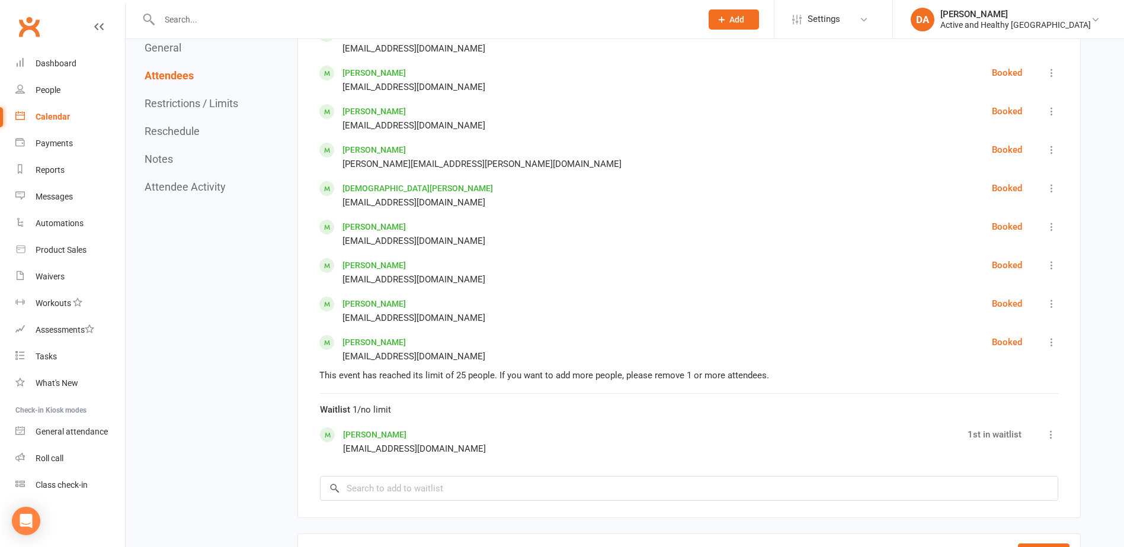
scroll to position [1718, 0]
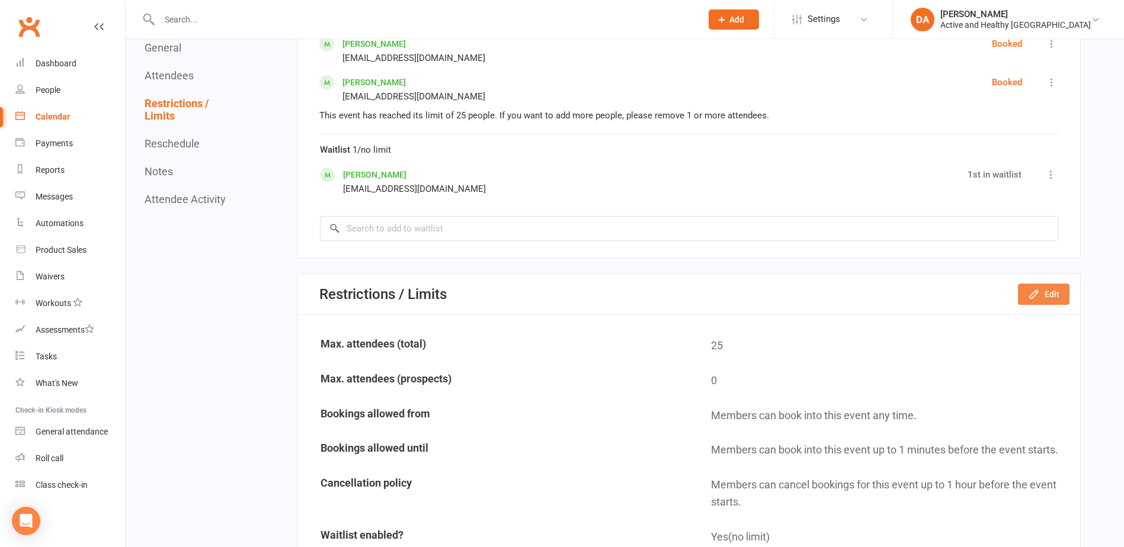
click at [1055, 293] on button "Edit" at bounding box center [1044, 294] width 52 height 21
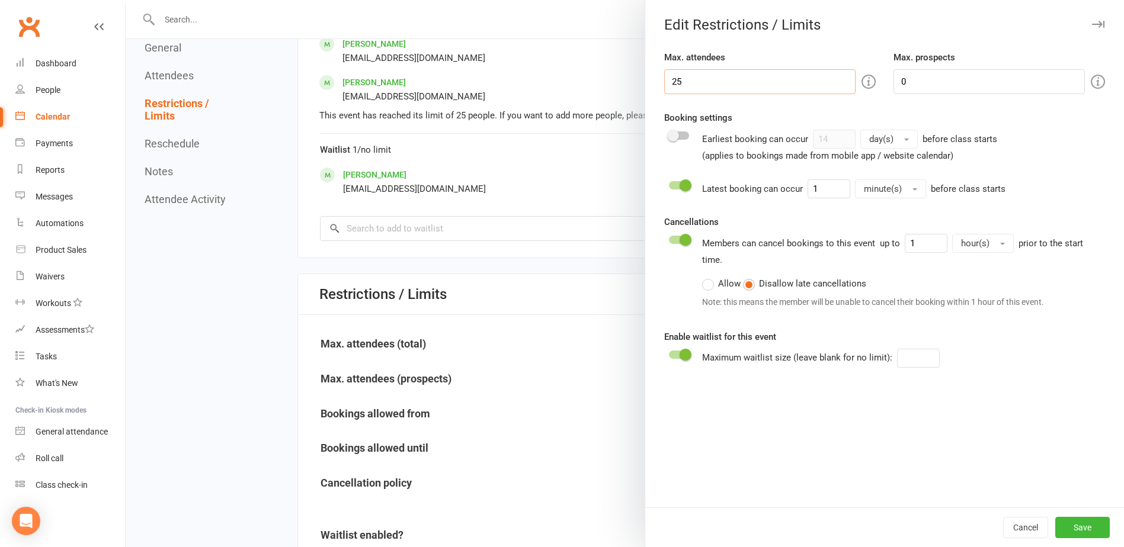
drag, startPoint x: 658, startPoint y: 78, endPoint x: 485, endPoint y: 74, distance: 173.1
click at [501, 0] on div "Edit Restrictions / Limits Max. attendees 25 Max. prospects 0 Booking settings …" at bounding box center [625, 0] width 998 height 0
type input "30"
click at [1083, 527] on button "Save" at bounding box center [1082, 527] width 55 height 21
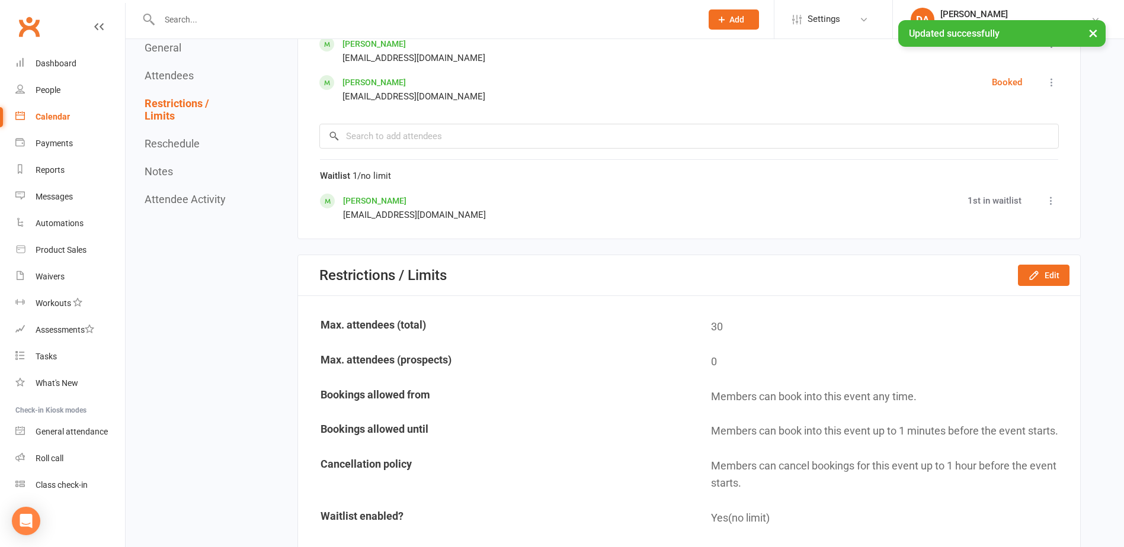
click at [51, 119] on div "Calendar" at bounding box center [53, 116] width 34 height 9
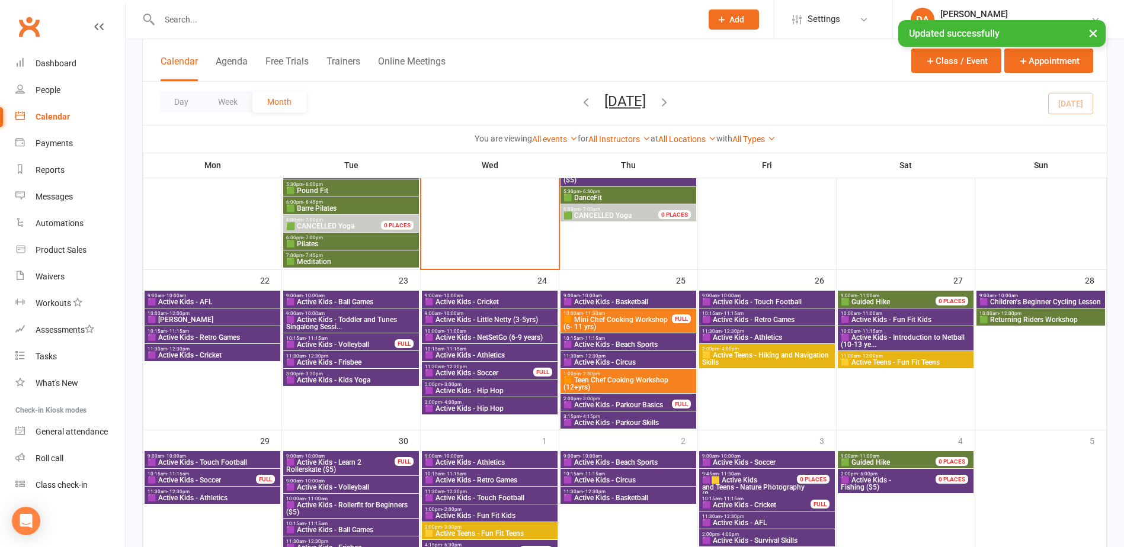
scroll to position [948, 0]
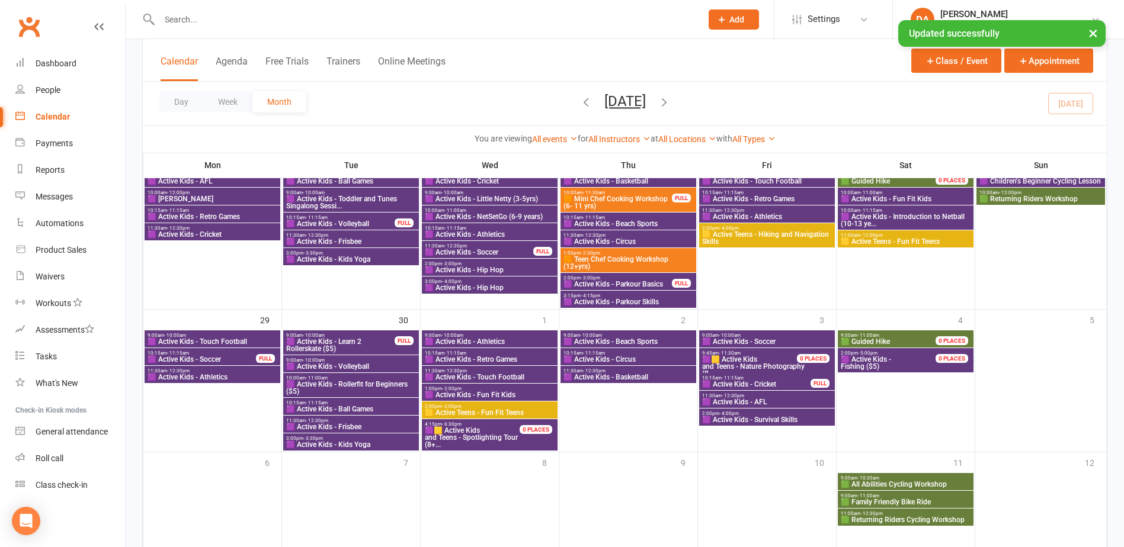
click at [779, 386] on span "🟪 Active Kids - Cricket" at bounding box center [757, 384] width 110 height 7
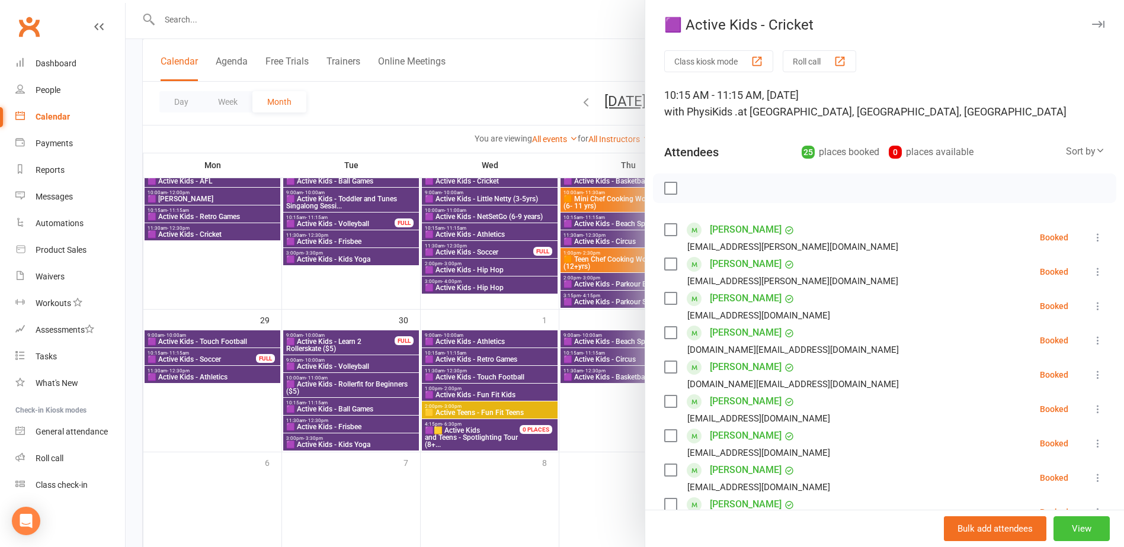
click at [1067, 537] on button "View" at bounding box center [1081, 529] width 56 height 25
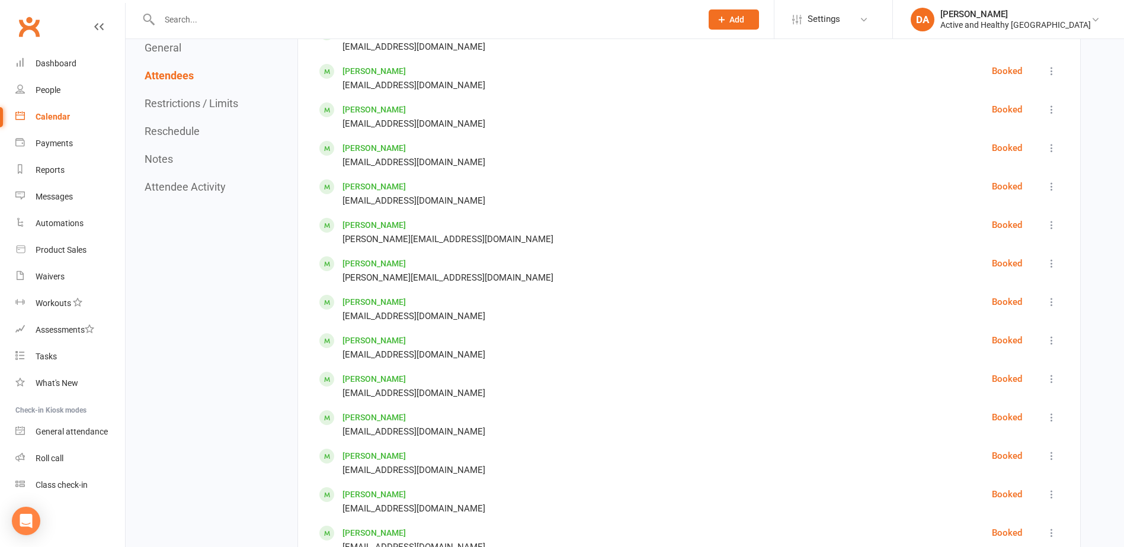
scroll to position [1778, 0]
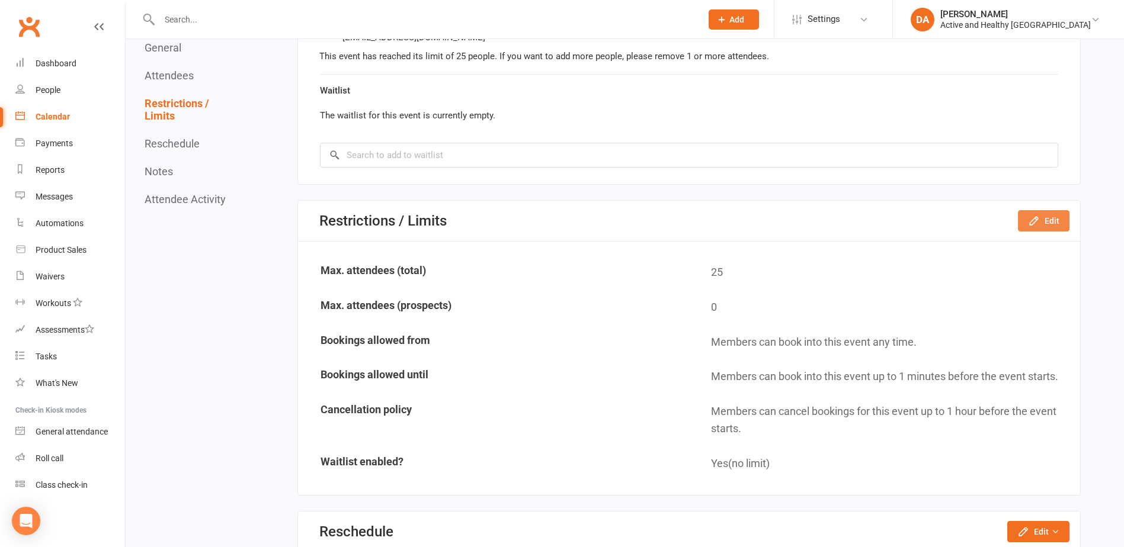
click at [1053, 216] on button "Edit" at bounding box center [1044, 220] width 52 height 21
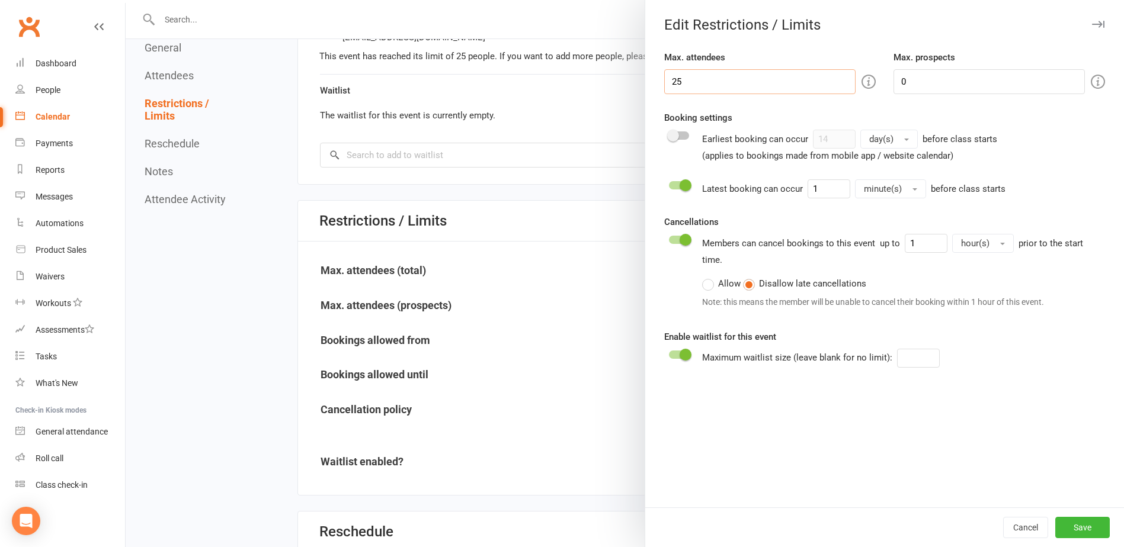
drag, startPoint x: 696, startPoint y: 78, endPoint x: 402, endPoint y: 56, distance: 294.1
click at [402, 0] on div "Edit Restrictions / Limits Max. attendees 25 Max. prospects 0 Booking settings …" at bounding box center [625, 0] width 998 height 0
type input "30"
click at [1071, 525] on button "Save" at bounding box center [1082, 527] width 55 height 21
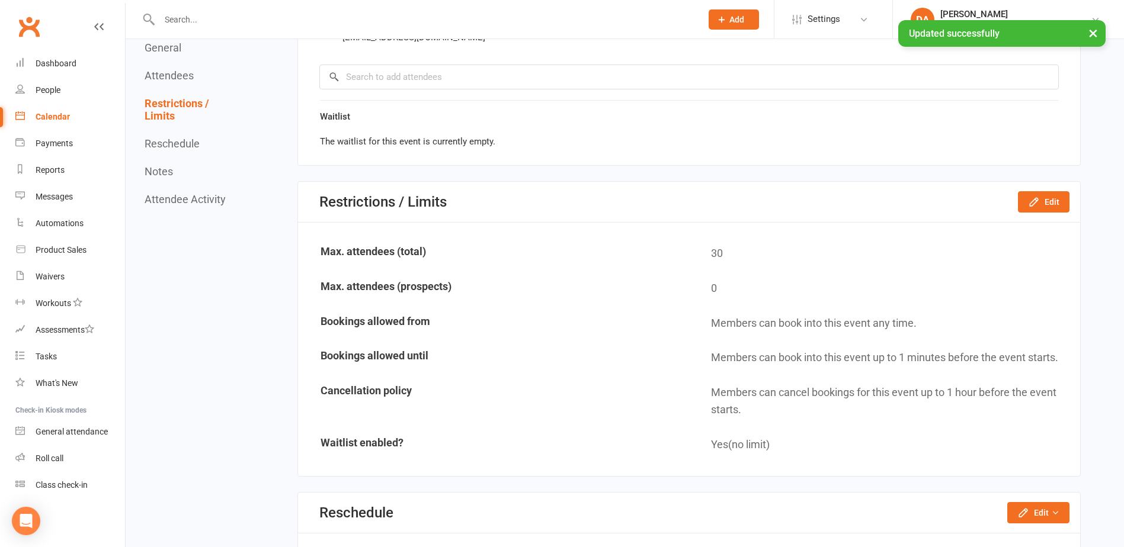
click at [53, 119] on div "Calendar" at bounding box center [53, 116] width 34 height 9
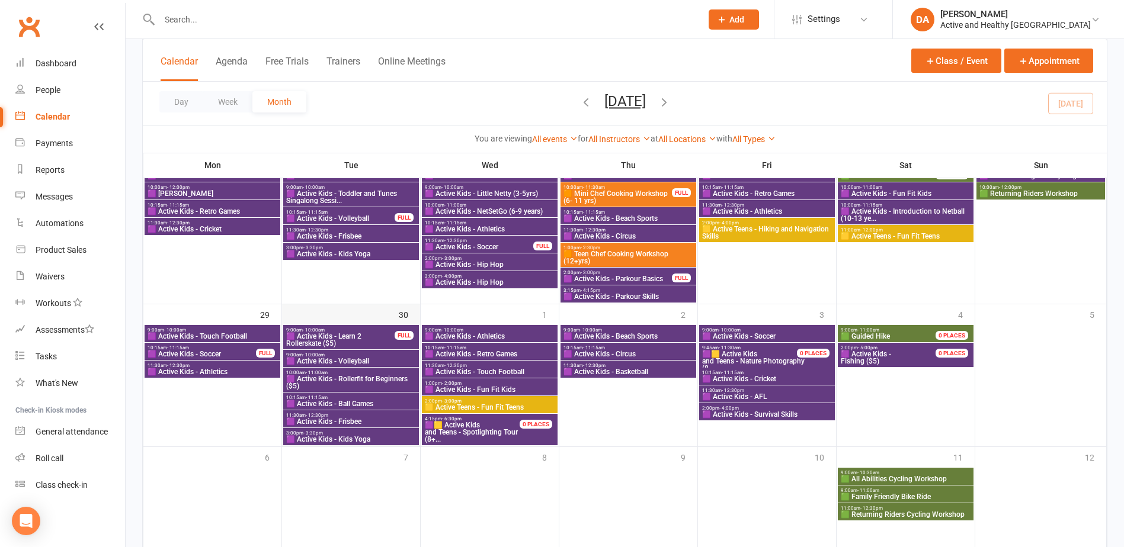
scroll to position [1004, 0]
